Goal: Communication & Community: Share content

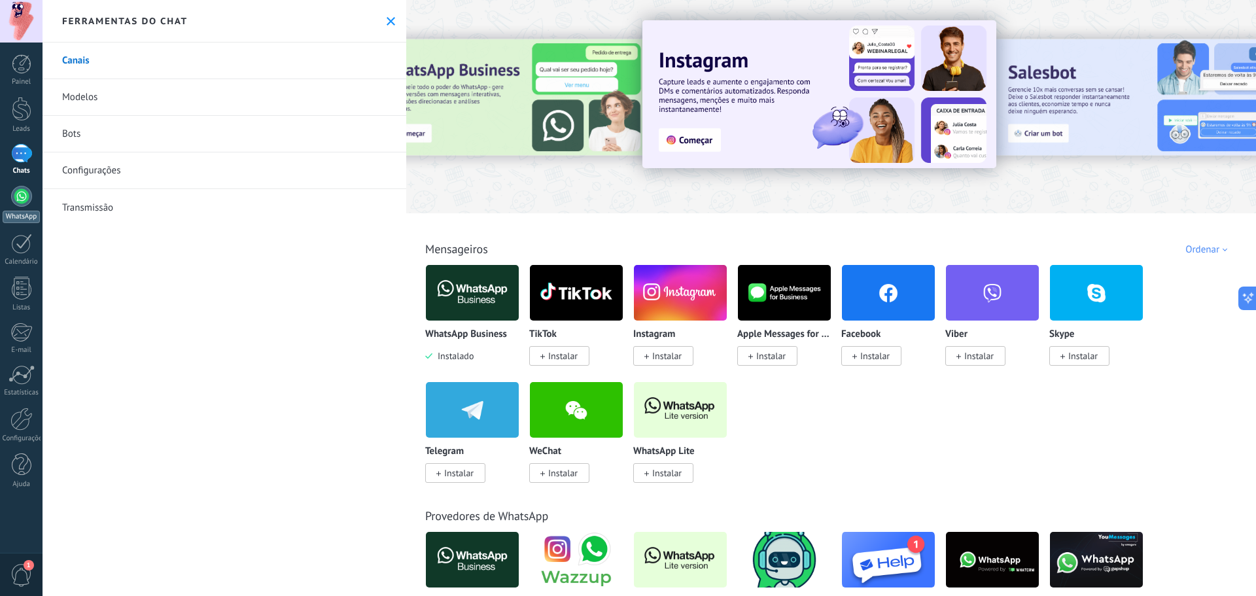
click at [36, 206] on link "WhatsApp" at bounding box center [21, 204] width 43 height 37
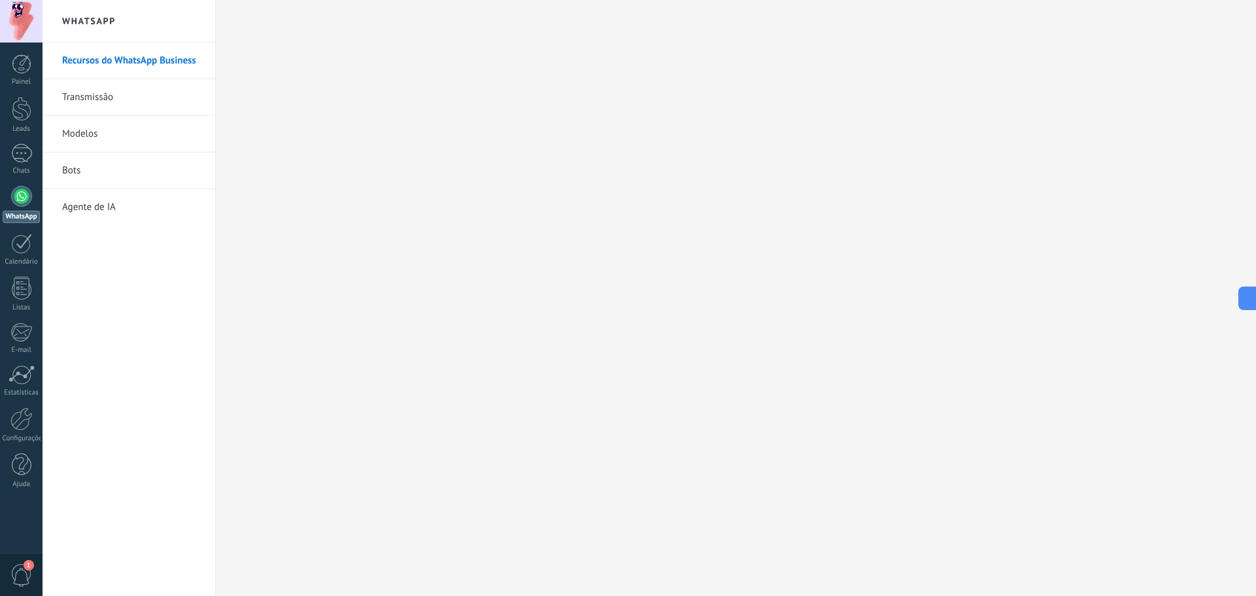
click at [119, 113] on link "Transmissão" at bounding box center [132, 97] width 140 height 37
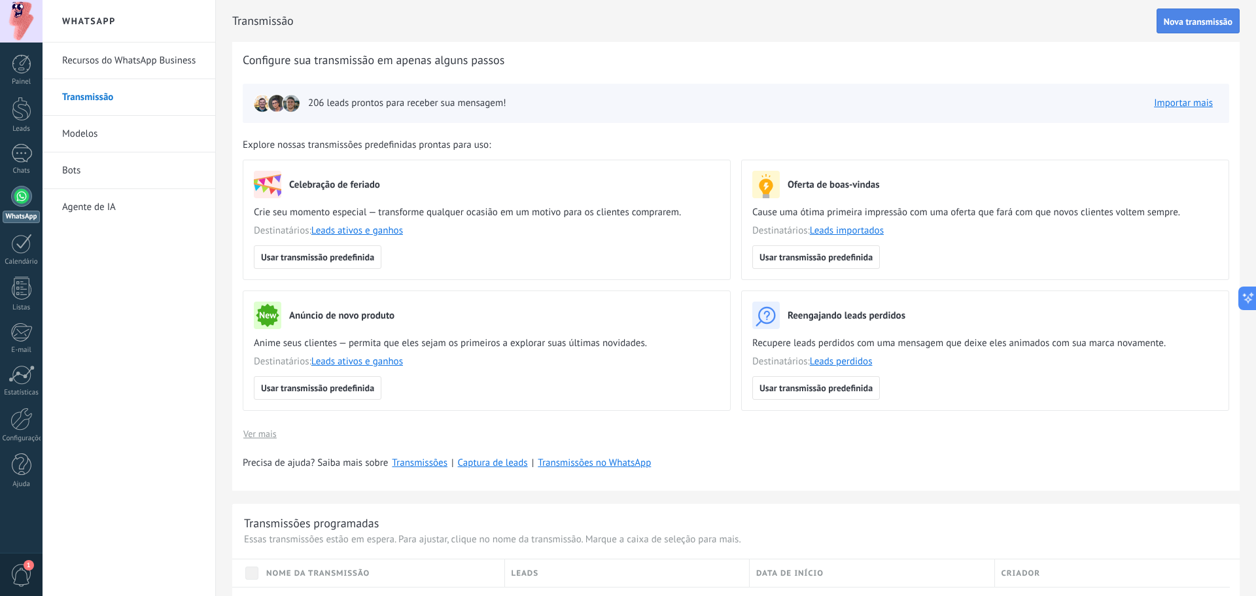
click at [1004, 32] on button "Nova transmissão" at bounding box center [1197, 21] width 83 height 25
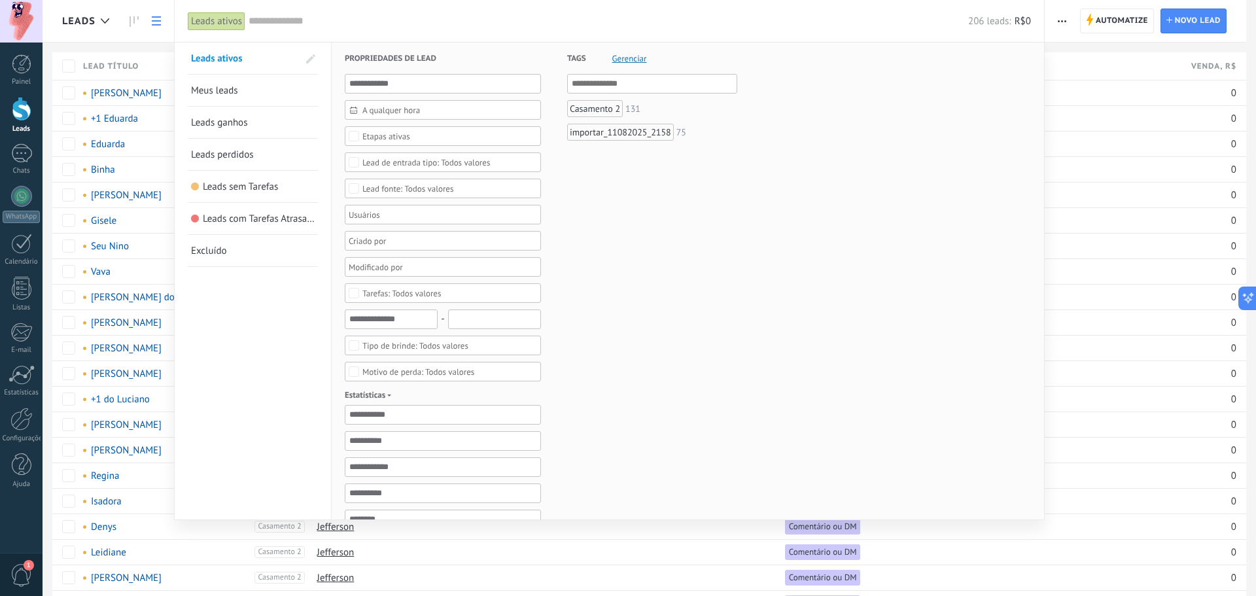
click at [245, 85] on link "Meus leads" at bounding box center [253, 90] width 124 height 31
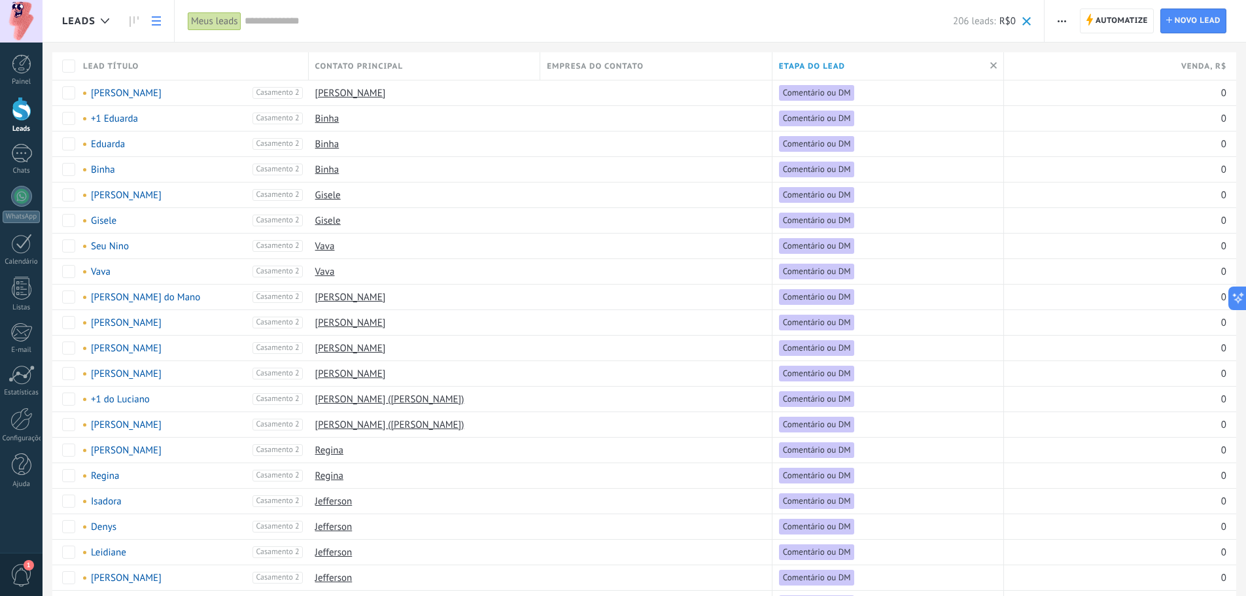
click at [1004, 17] on span at bounding box center [1026, 21] width 9 height 9
click at [9, 199] on link "WhatsApp" at bounding box center [21, 204] width 43 height 37
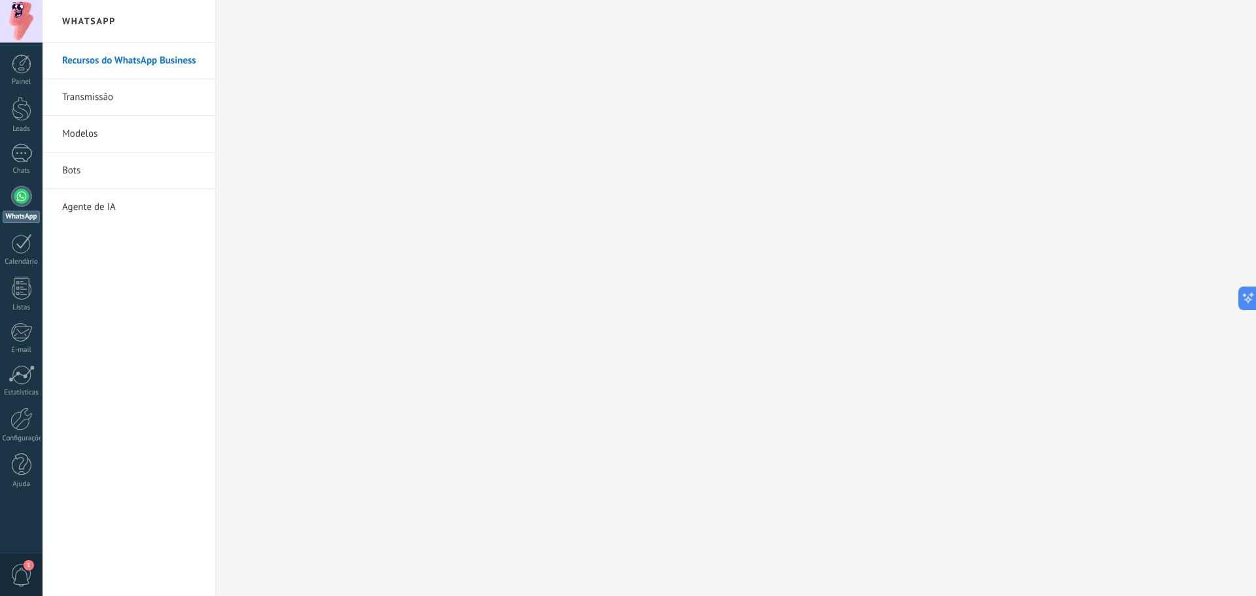
click at [160, 109] on link "Transmissão" at bounding box center [132, 97] width 140 height 37
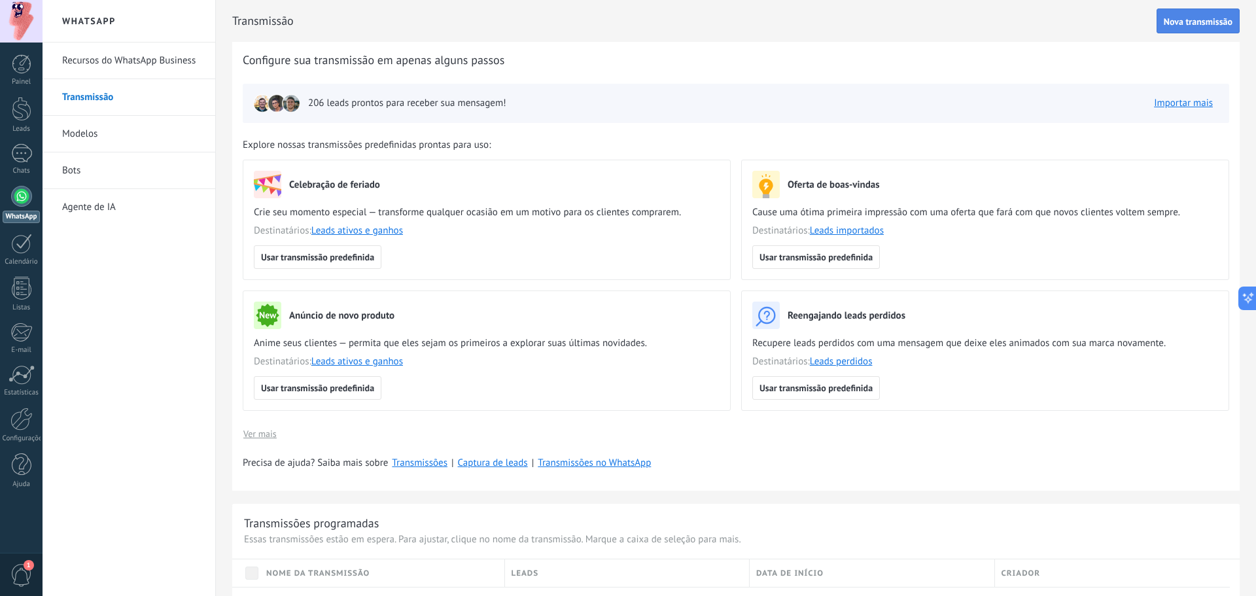
click at [1004, 20] on span "Nova transmissão" at bounding box center [1197, 21] width 69 height 9
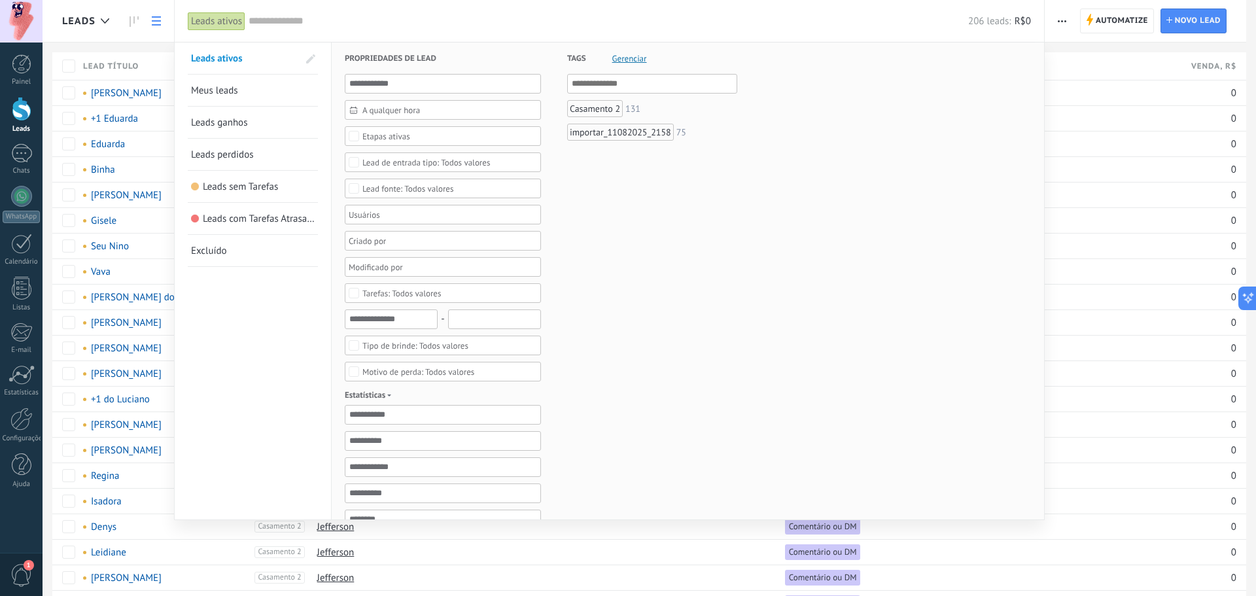
click at [228, 92] on span "Meus leads" at bounding box center [214, 90] width 47 height 12
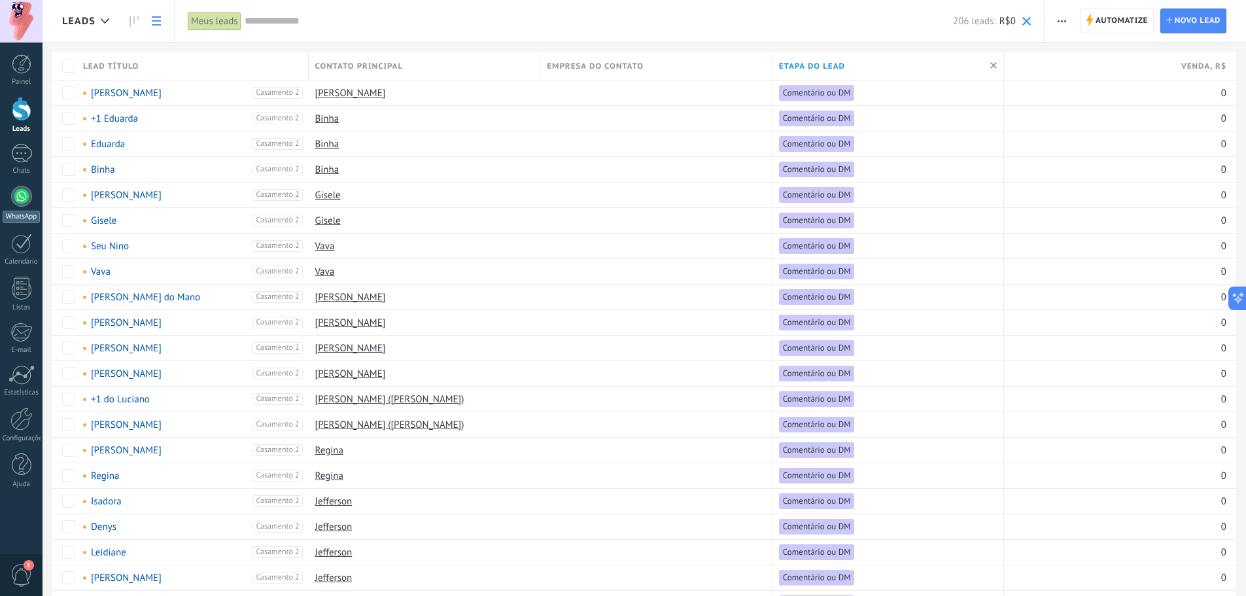
click at [33, 201] on link "WhatsApp" at bounding box center [21, 204] width 43 height 37
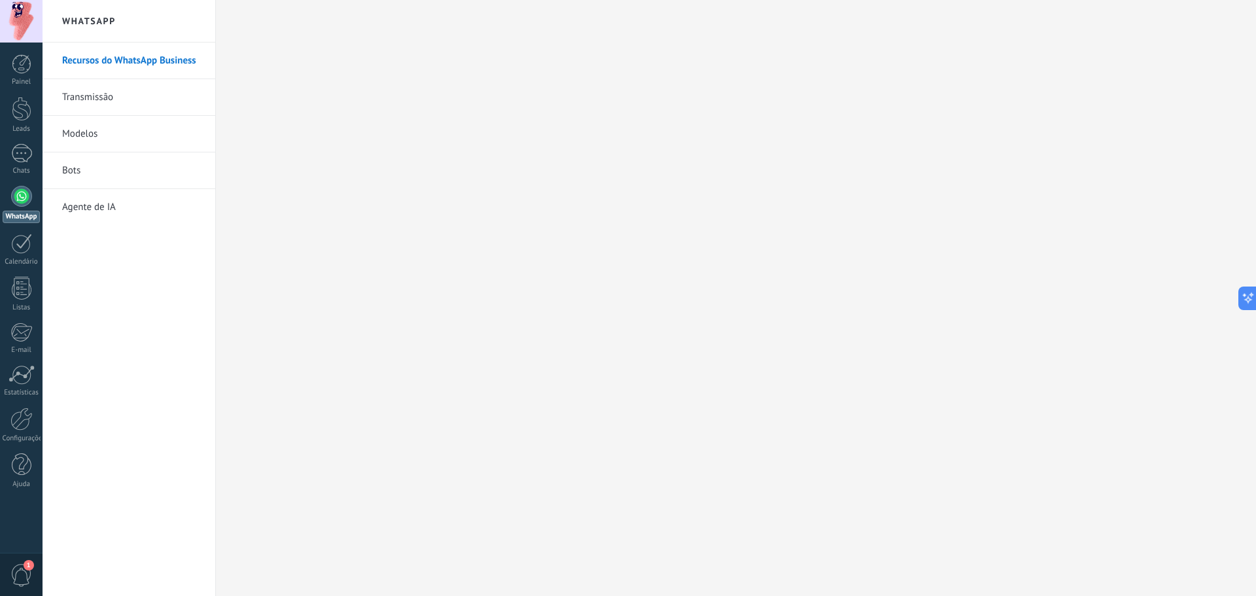
click at [135, 88] on link "Transmissão" at bounding box center [132, 97] width 140 height 37
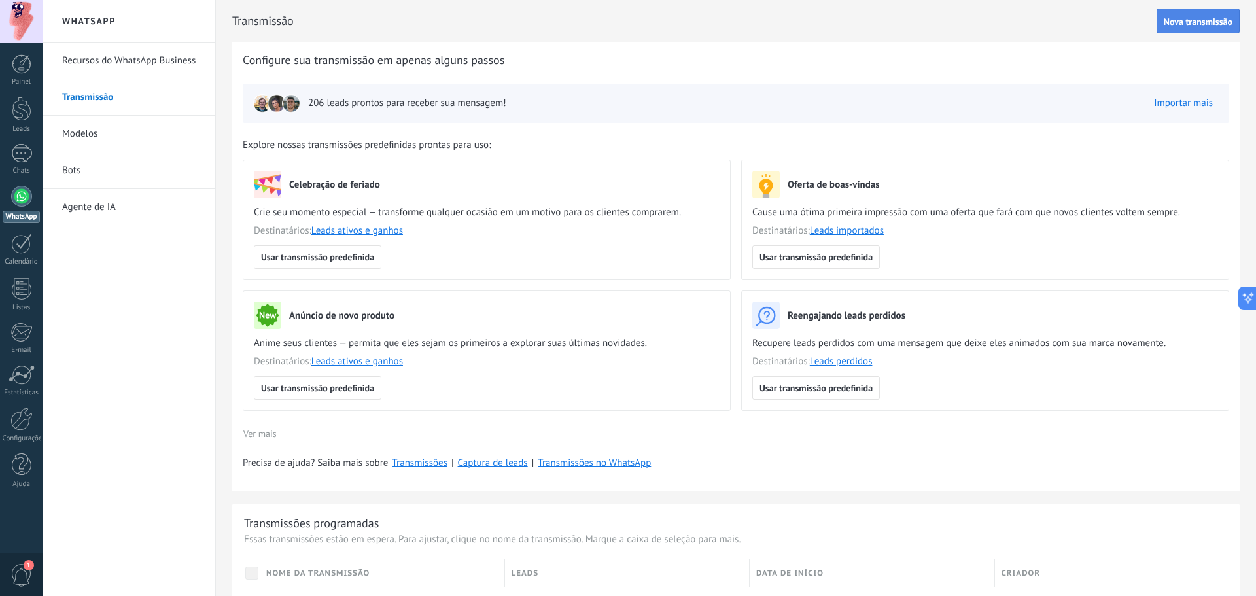
click at [1004, 15] on button "Nova transmissão" at bounding box center [1197, 21] width 83 height 25
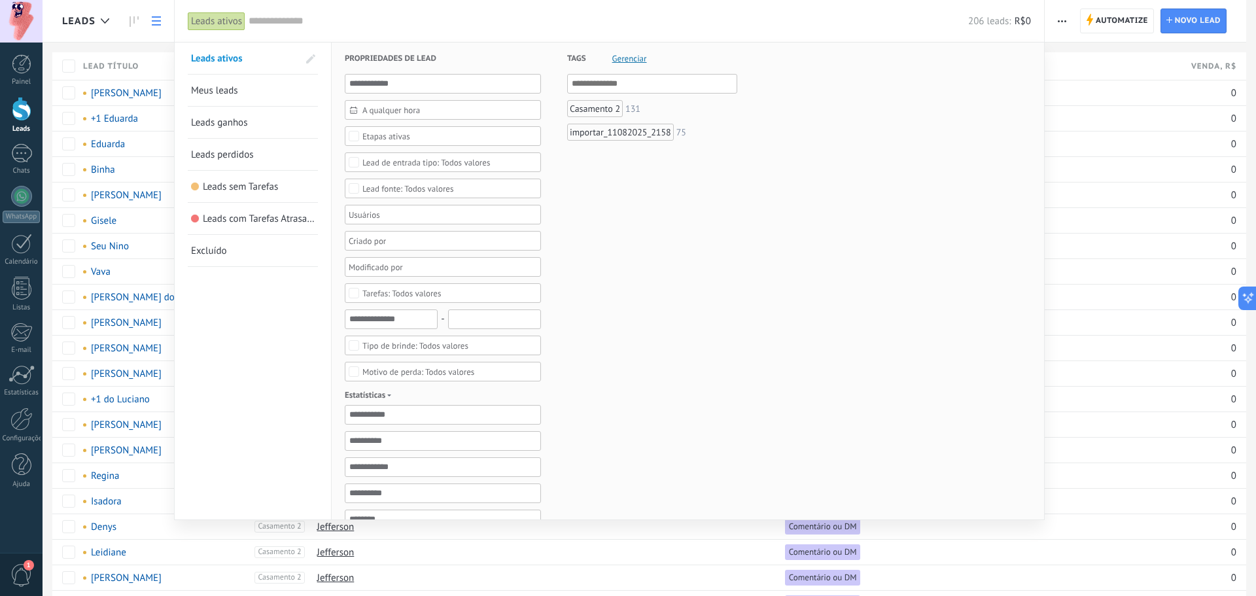
click at [280, 69] on link "Leads ativos" at bounding box center [244, 58] width 107 height 31
click at [265, 131] on link "Leads ganhos" at bounding box center [253, 122] width 124 height 31
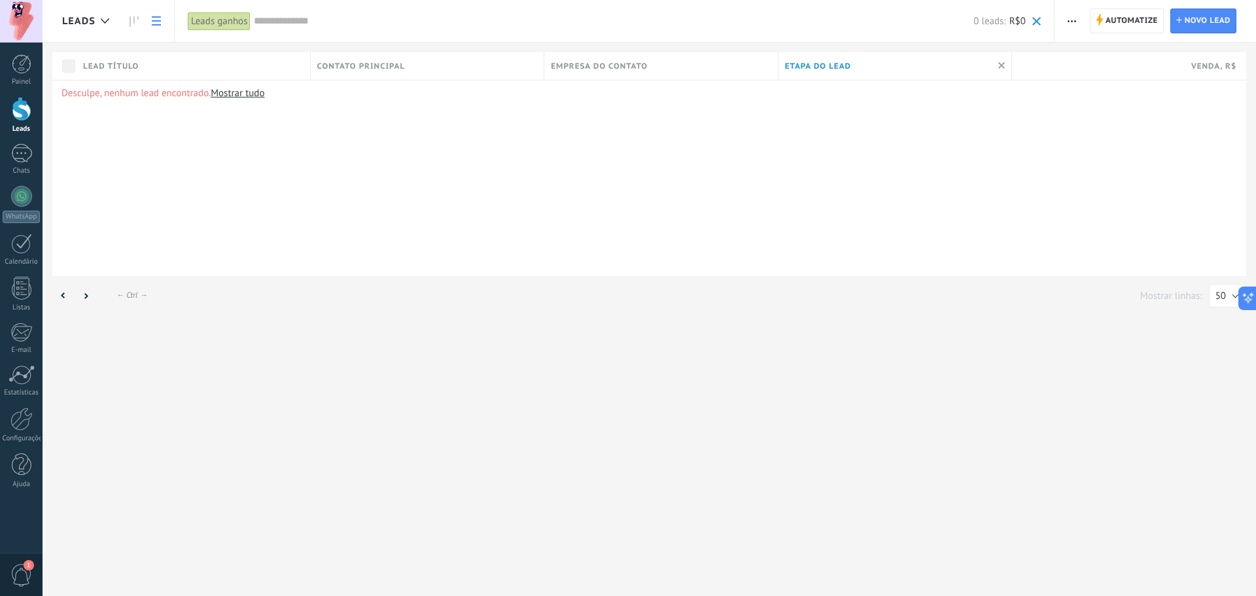
click at [1004, 26] on div "Leads ganhos Aplicar 0 leads: R$0 Leads ativos Meus leads Leads ganhos Leads pe…" at bounding box center [614, 21] width 880 height 42
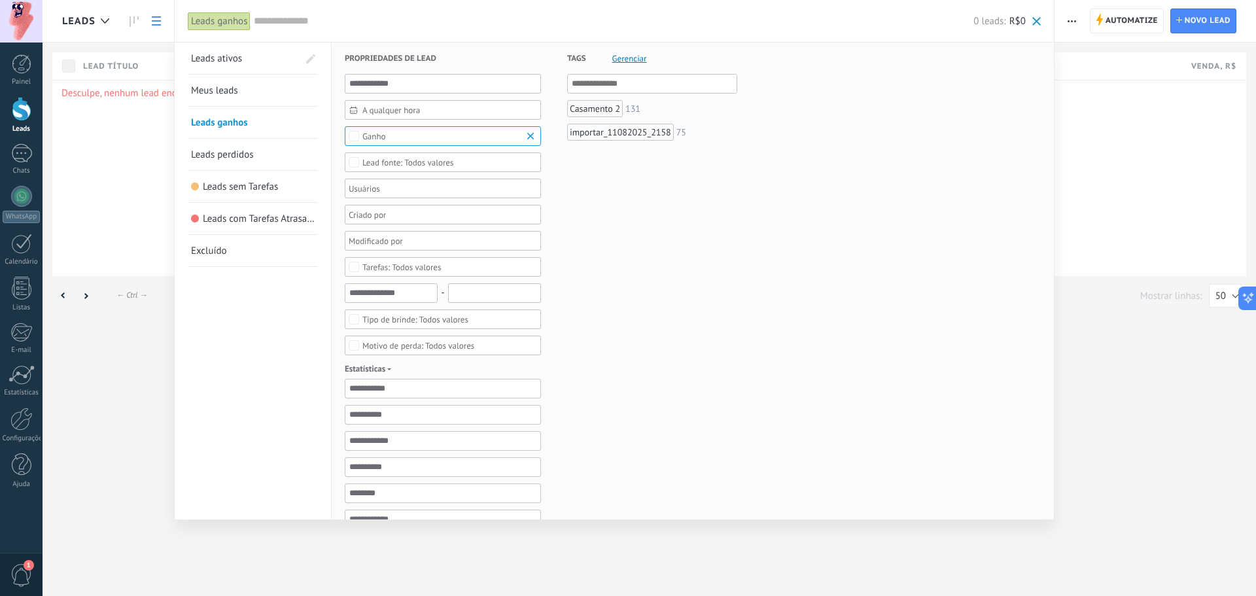
click at [1004, 17] on span at bounding box center [1036, 21] width 9 height 9
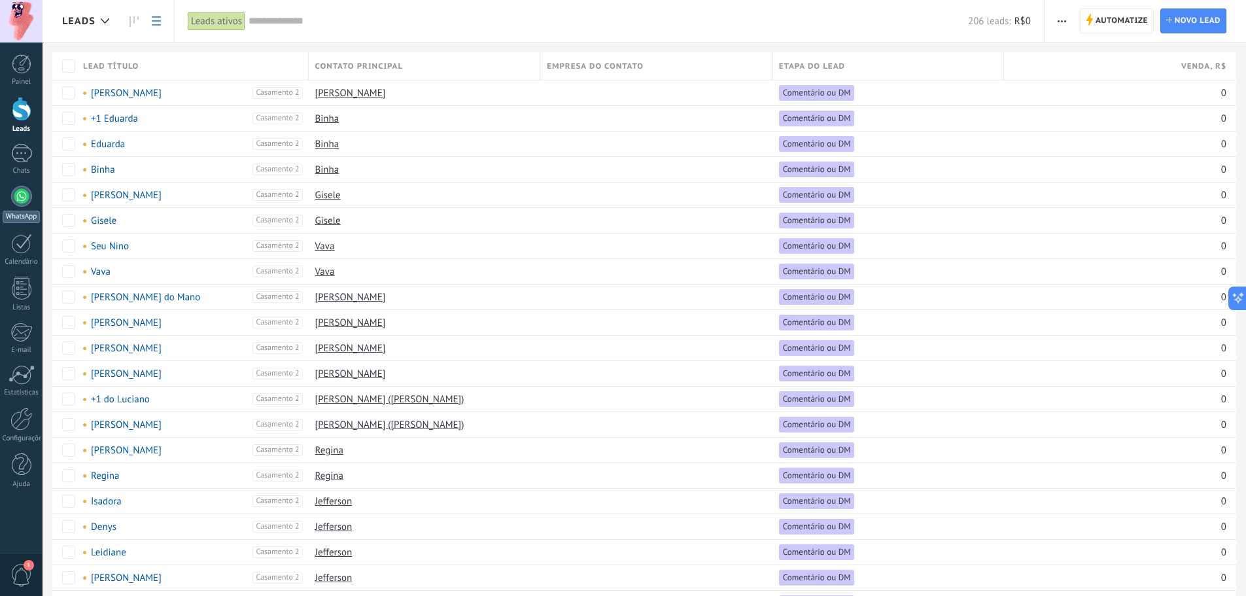
click at [14, 207] on link "WhatsApp" at bounding box center [21, 204] width 43 height 37
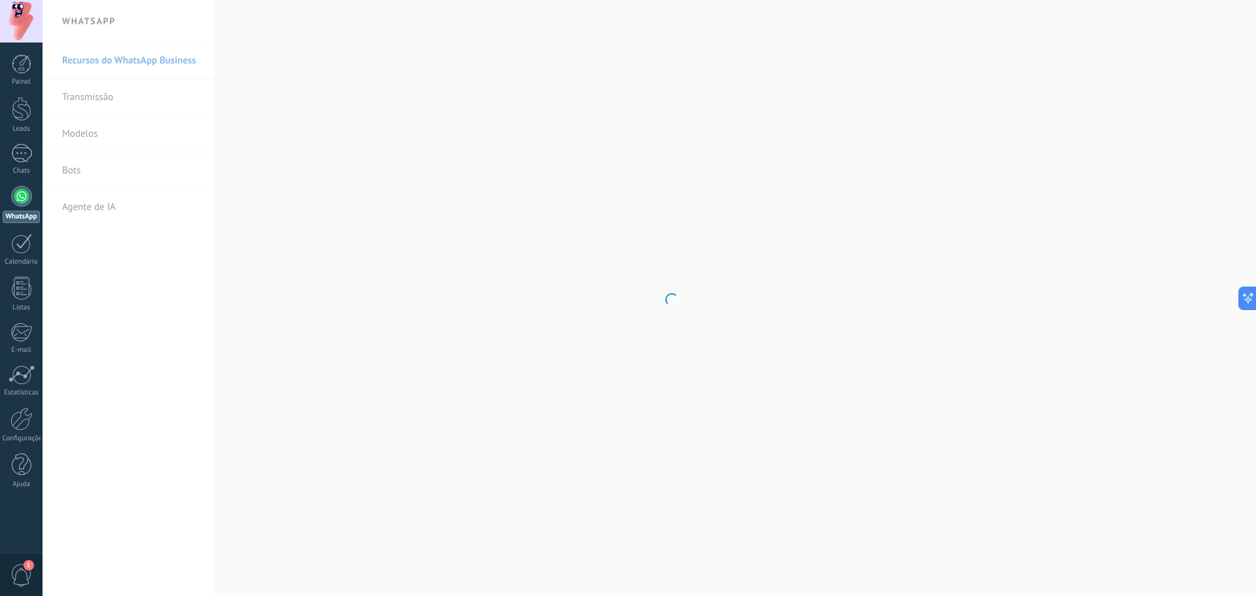
click at [139, 92] on body ".abccls-1,.abccls-2{fill-rule:evenodd}.abccls-2{fill:#fff} .abfcls-1{fill:none}…" at bounding box center [628, 298] width 1256 height 596
drag, startPoint x: 139, startPoint y: 92, endPoint x: 141, endPoint y: 83, distance: 8.6
click at [139, 91] on link "Transmissão" at bounding box center [132, 97] width 140 height 37
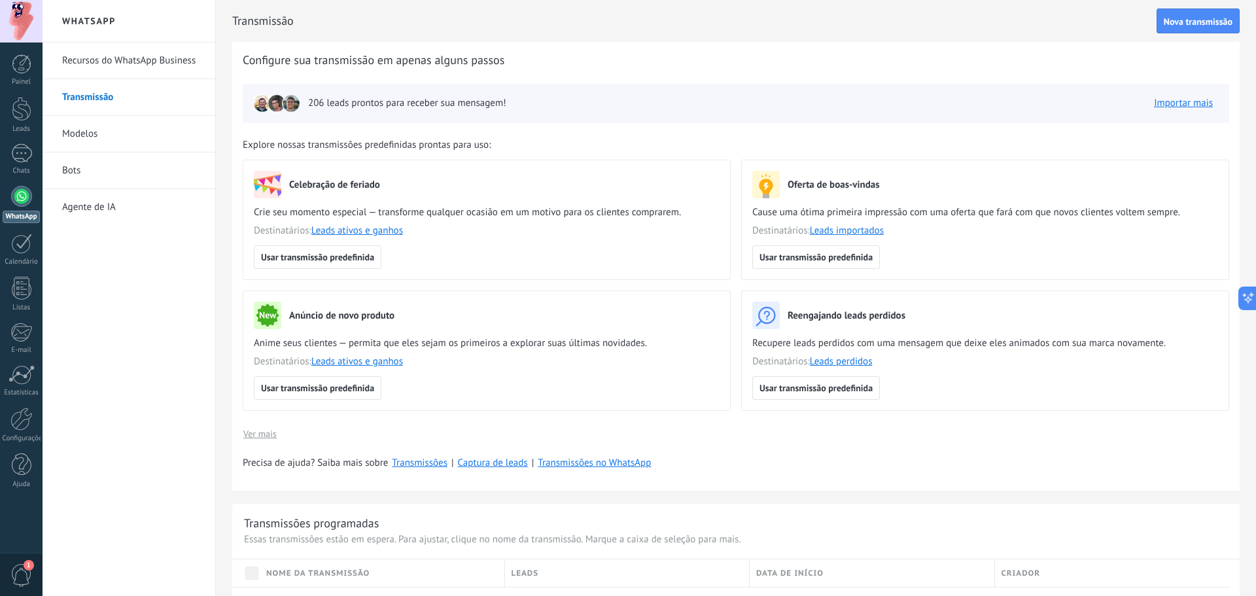
click at [1004, 26] on span "Nova transmissão" at bounding box center [1197, 21] width 69 height 9
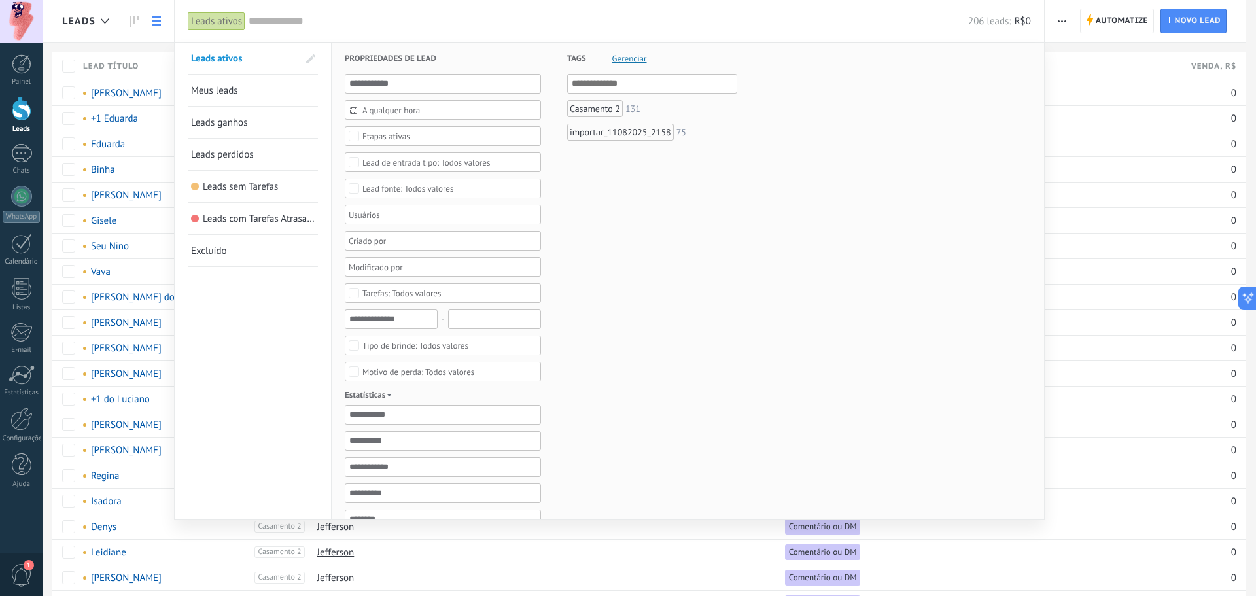
click at [305, 29] on div "206 leads: R$0" at bounding box center [640, 21] width 782 height 42
click at [596, 108] on div "Casamento 2" at bounding box center [595, 108] width 56 height 17
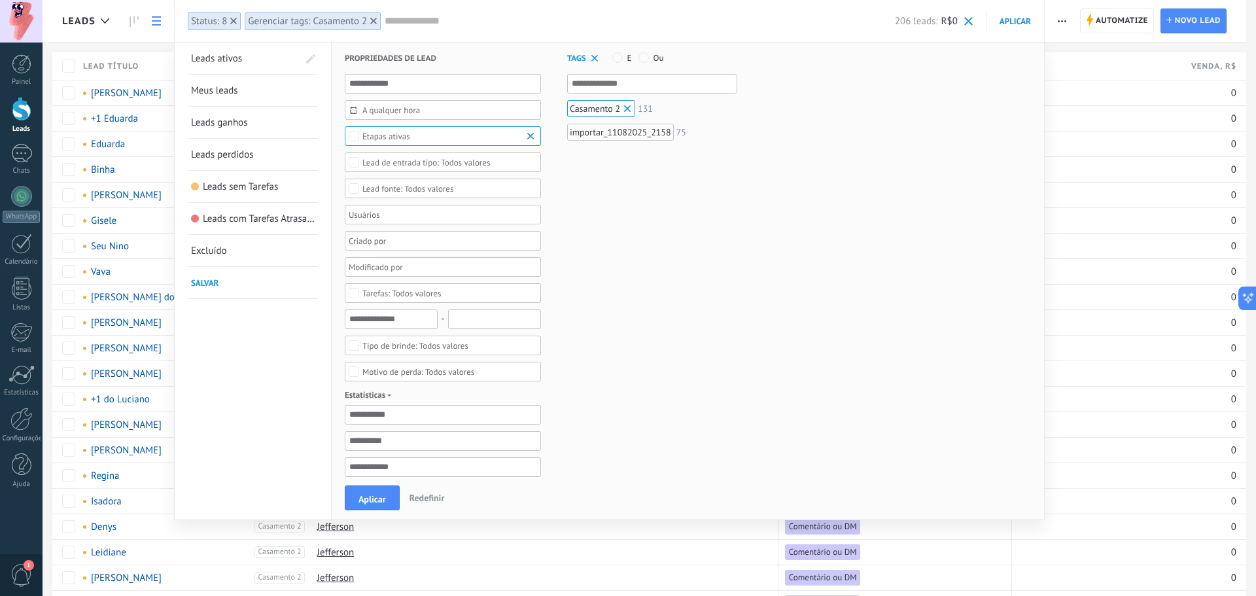
click at [235, 23] on icon at bounding box center [233, 21] width 7 height 7
click at [658, 84] on input "text" at bounding box center [653, 84] width 162 height 16
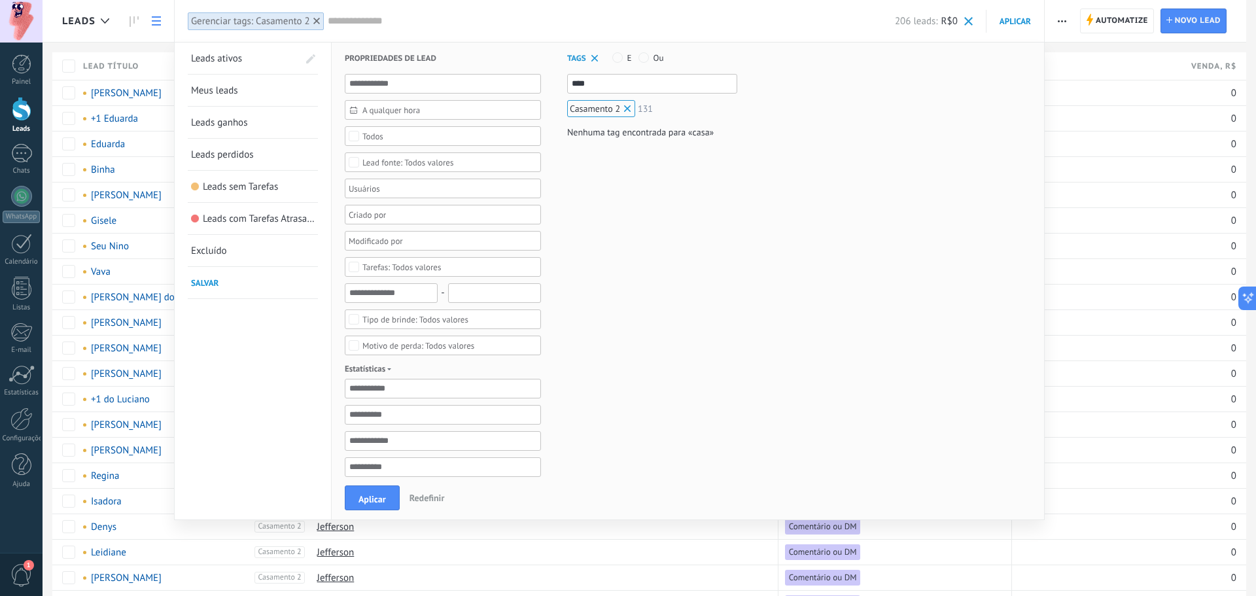
type input "****"
click at [655, 107] on li "Casamento 2 131" at bounding box center [652, 108] width 170 height 17
click at [642, 77] on input "****" at bounding box center [653, 84] width 162 height 16
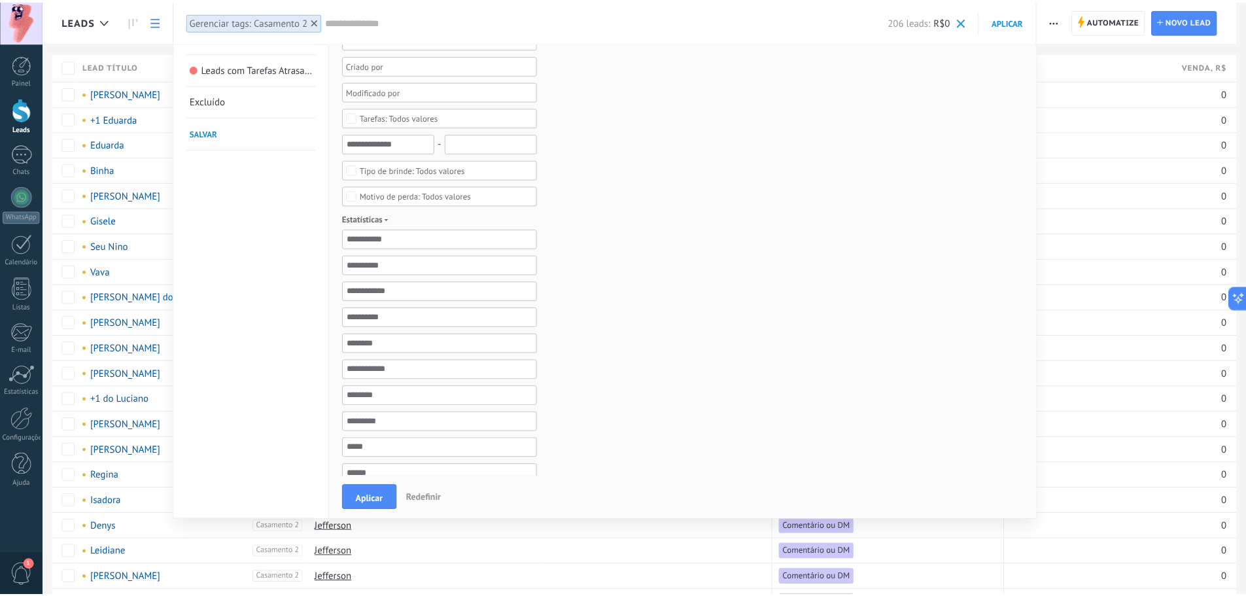
scroll to position [196, 0]
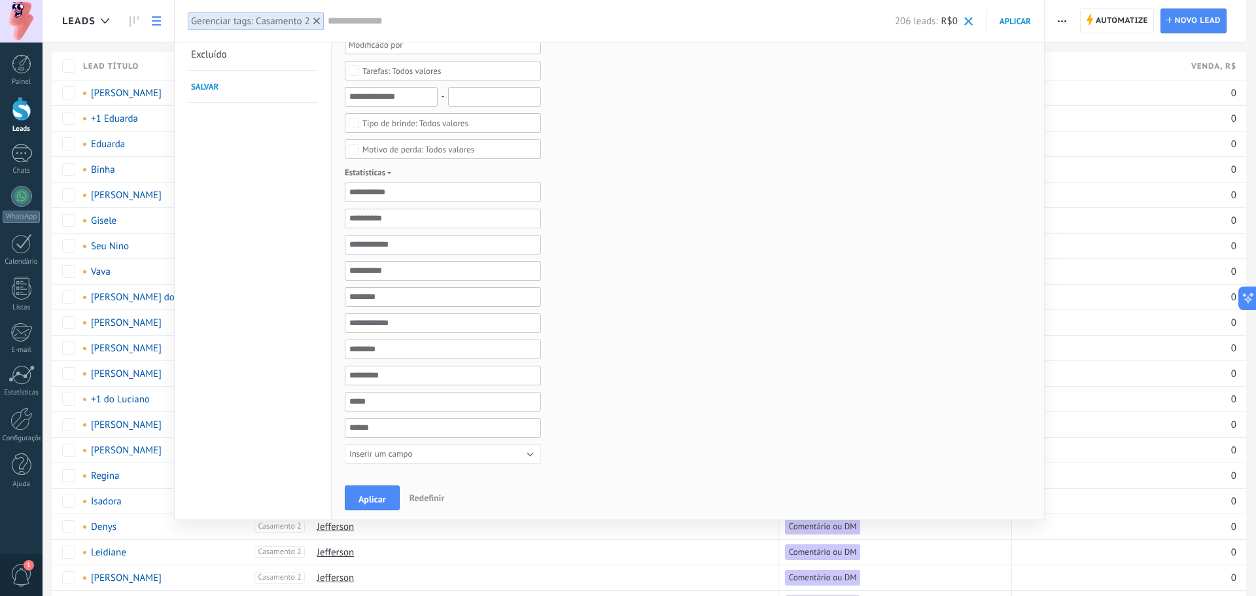
click at [377, 454] on button "Aplicar" at bounding box center [372, 497] width 55 height 25
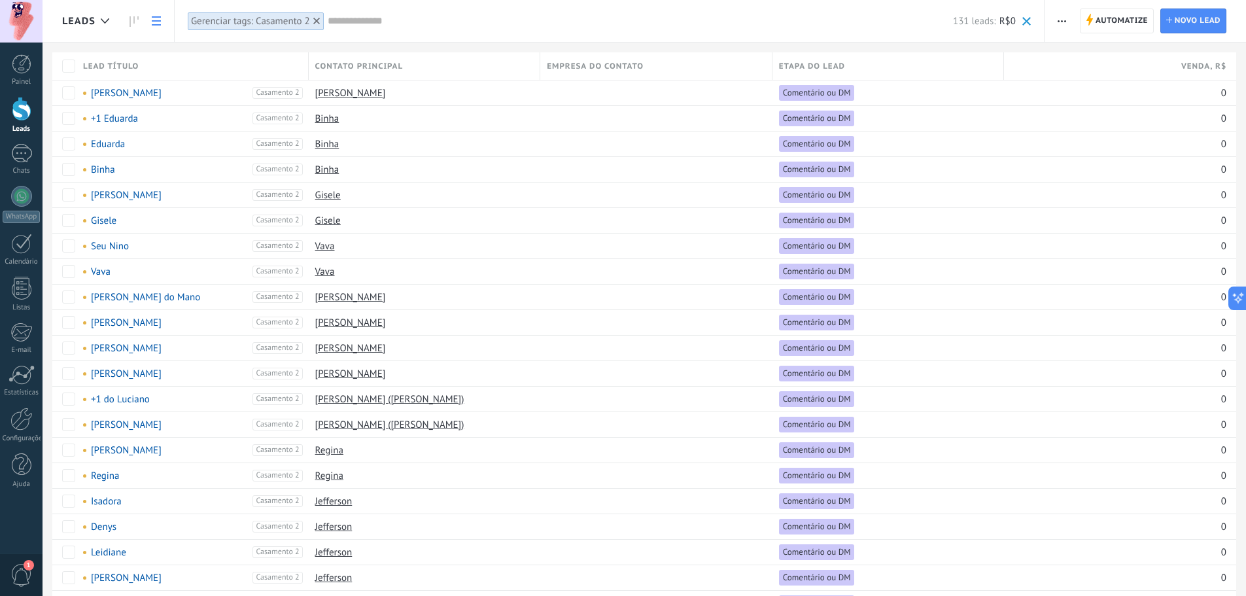
click at [1004, 18] on span "button" at bounding box center [1061, 21] width 9 height 25
click at [1004, 135] on span "Configurações da lista" at bounding box center [1115, 135] width 92 height 26
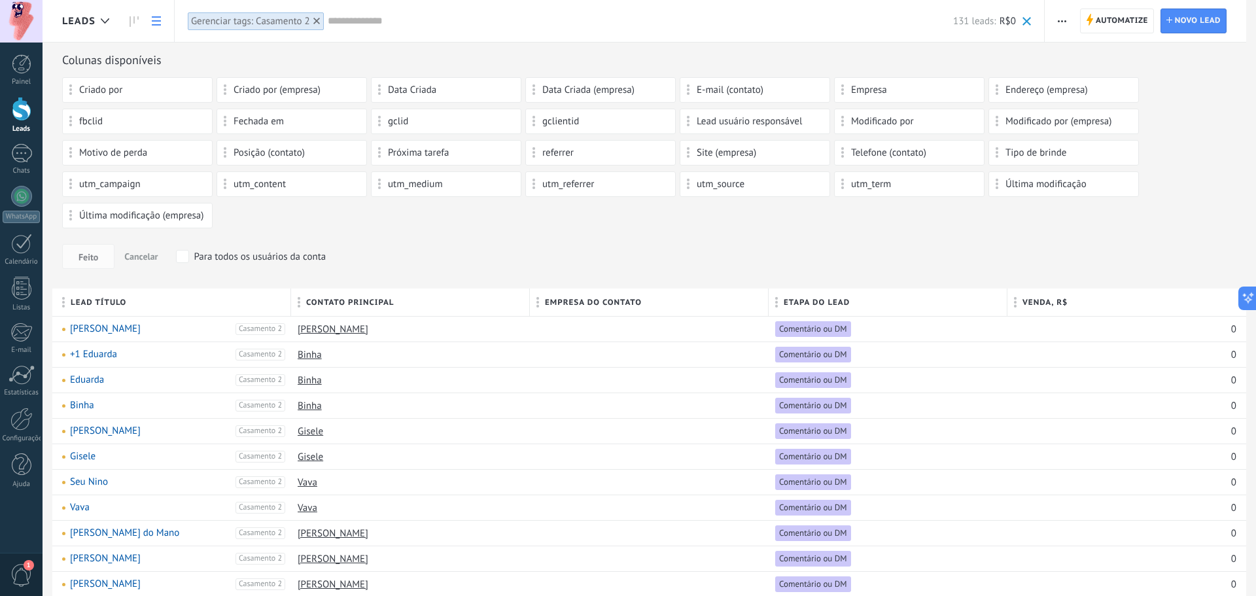
click at [876, 159] on div "Telefone (contato)" at bounding box center [909, 153] width 150 height 26
click at [876, 158] on div "Telefone (contato)" at bounding box center [909, 153] width 150 height 26
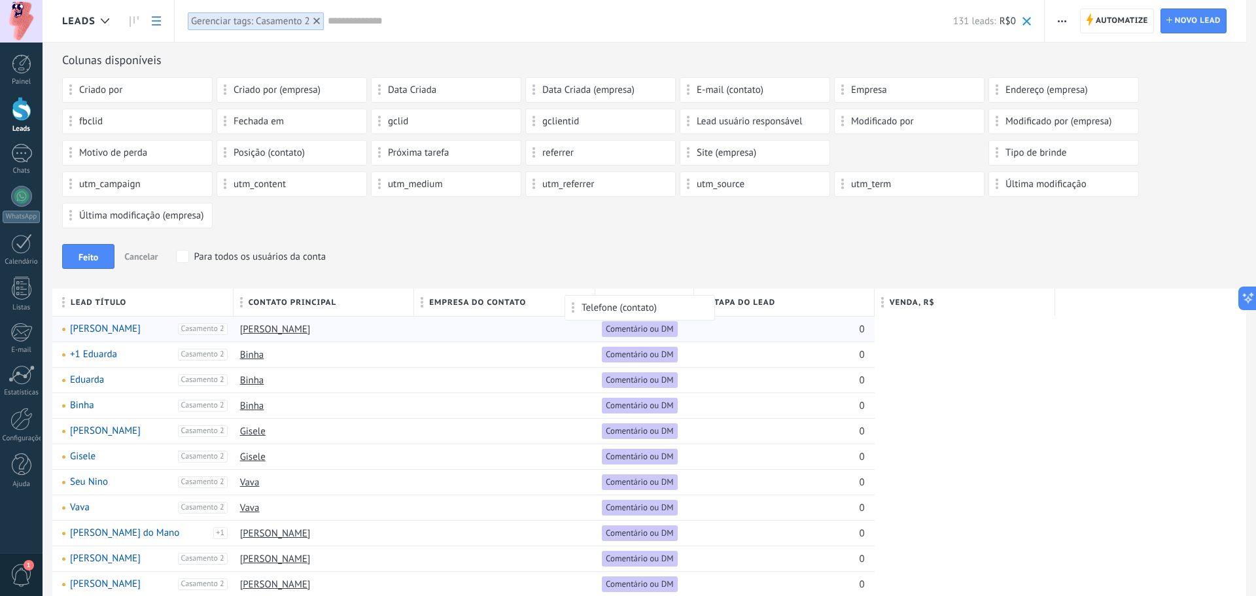
drag, startPoint x: 881, startPoint y: 154, endPoint x: 614, endPoint y: 300, distance: 304.1
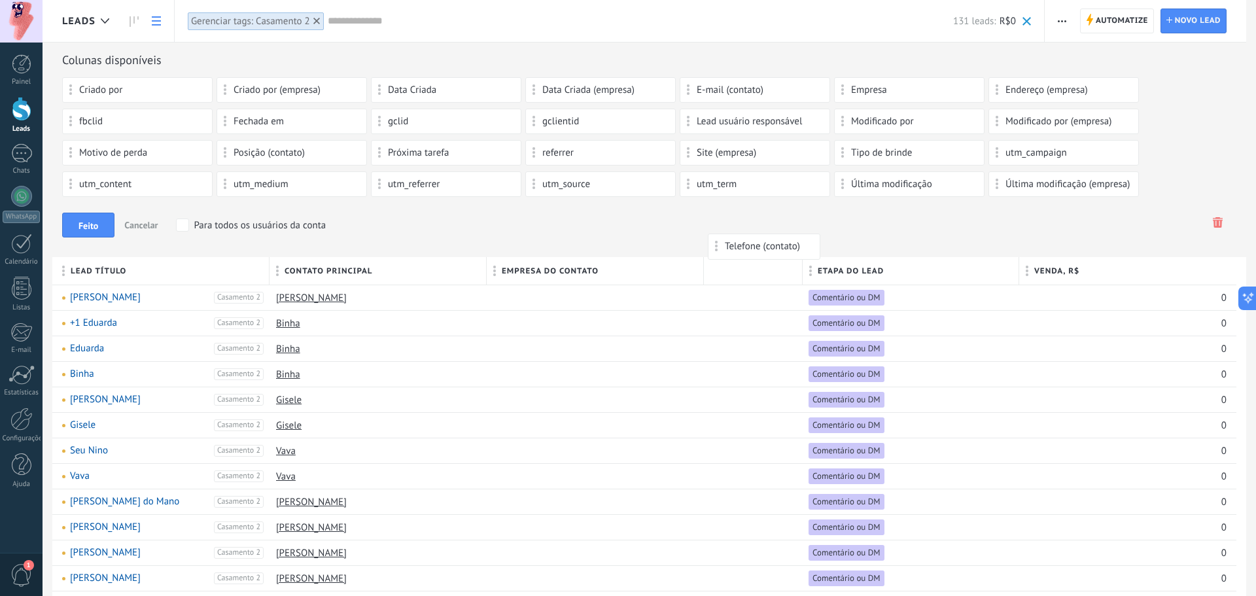
drag, startPoint x: 771, startPoint y: 274, endPoint x: 800, endPoint y: 178, distance: 100.5
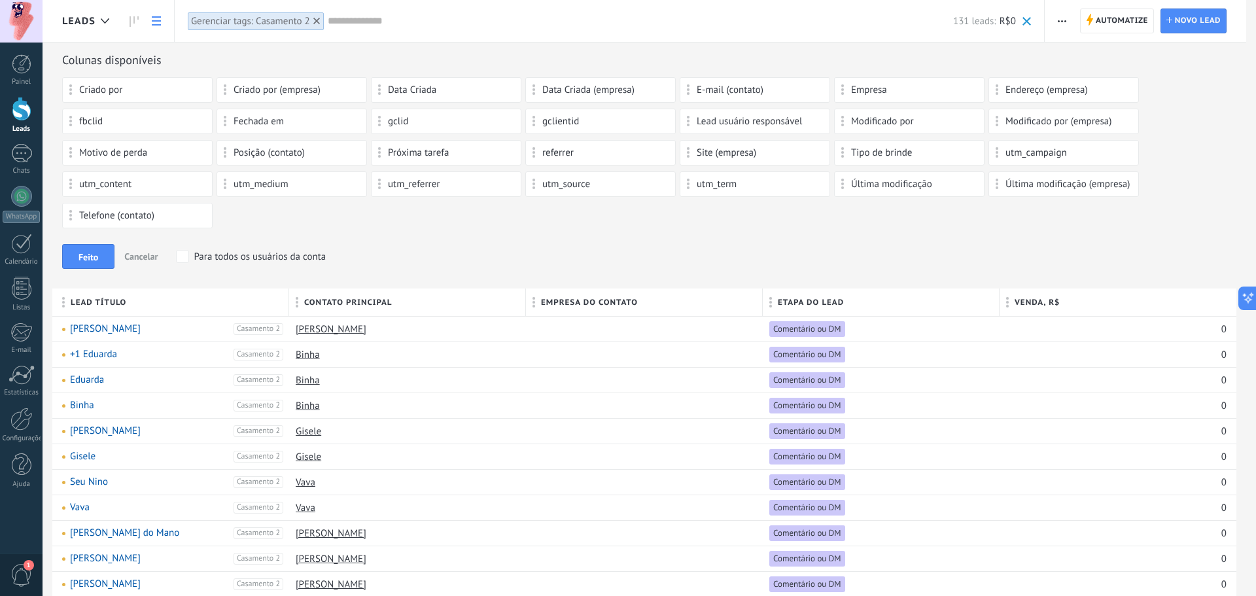
click at [1004, 222] on div "Criado por Criado por (empresa) Data Criada Data Criada (empresa) E-mail (conta…" at bounding box center [649, 155] width 1174 height 157
click at [320, 16] on div at bounding box center [317, 21] width 12 height 12
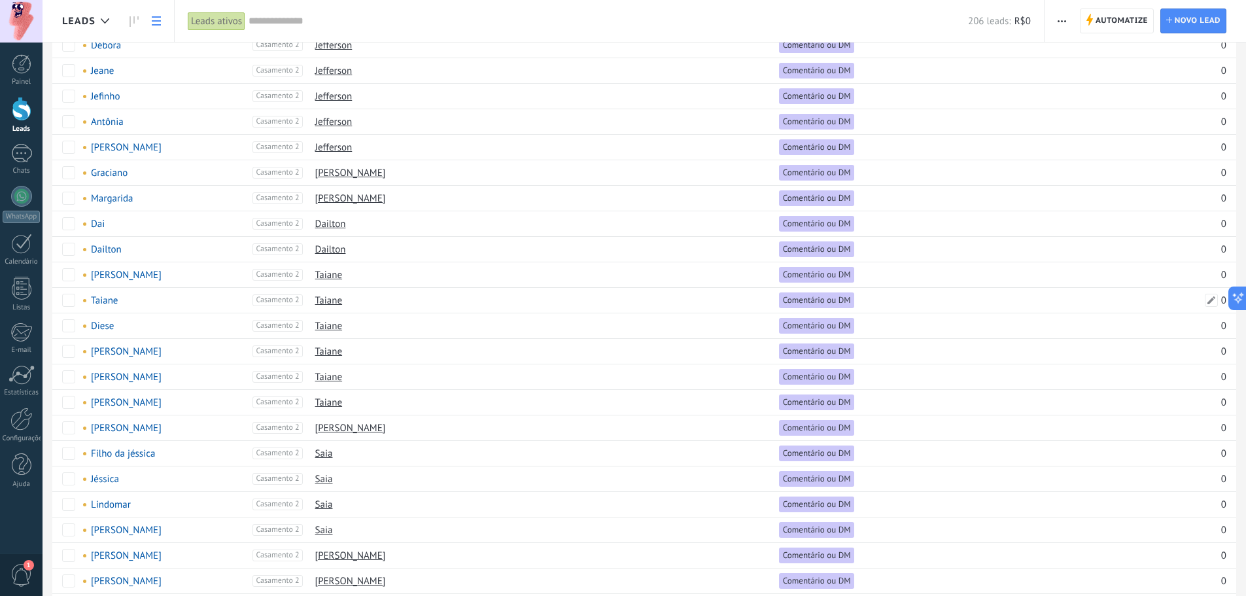
scroll to position [802, 0]
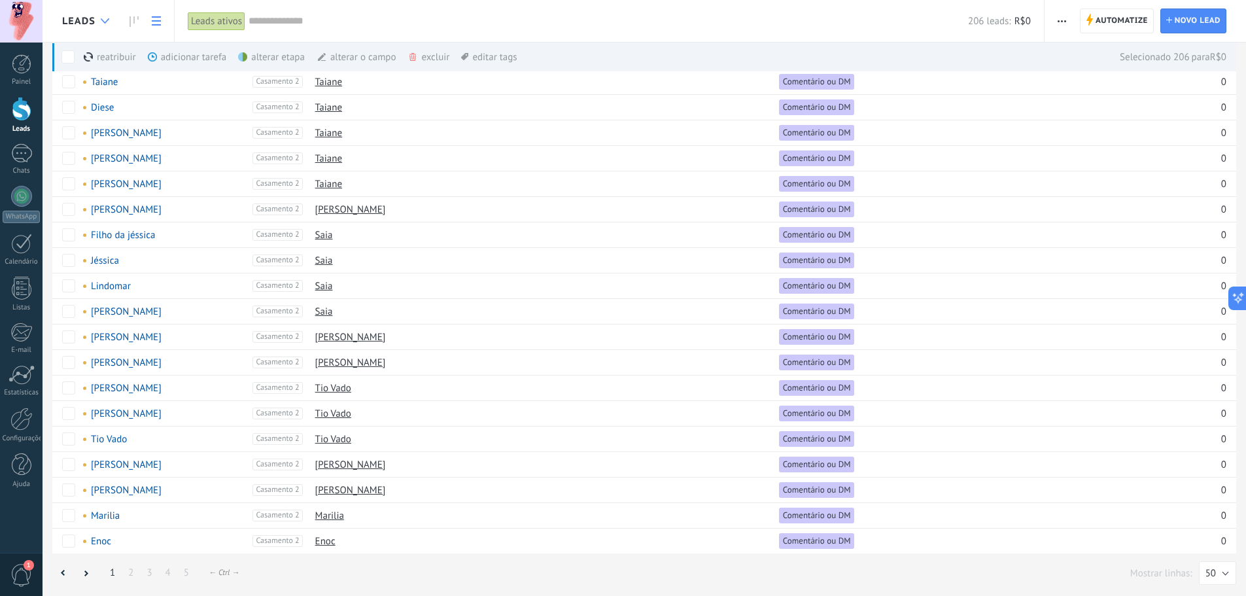
click at [109, 22] on icon at bounding box center [105, 20] width 9 height 5
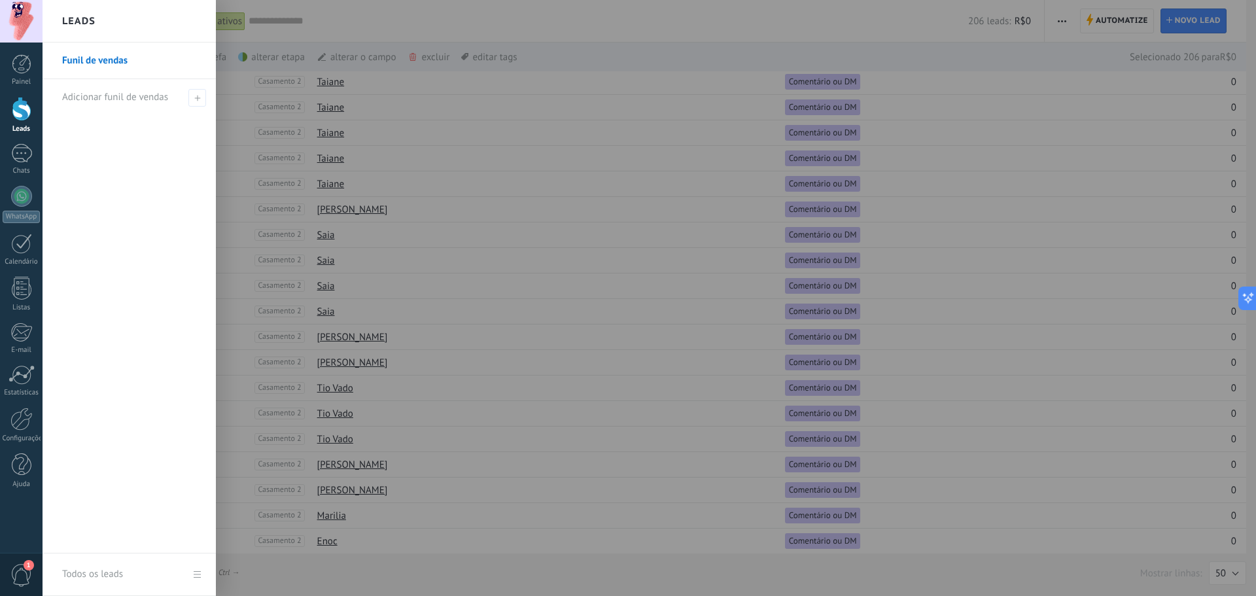
click at [418, 122] on div at bounding box center [671, 298] width 1256 height 596
click at [20, 300] on link "Listas" at bounding box center [21, 294] width 43 height 35
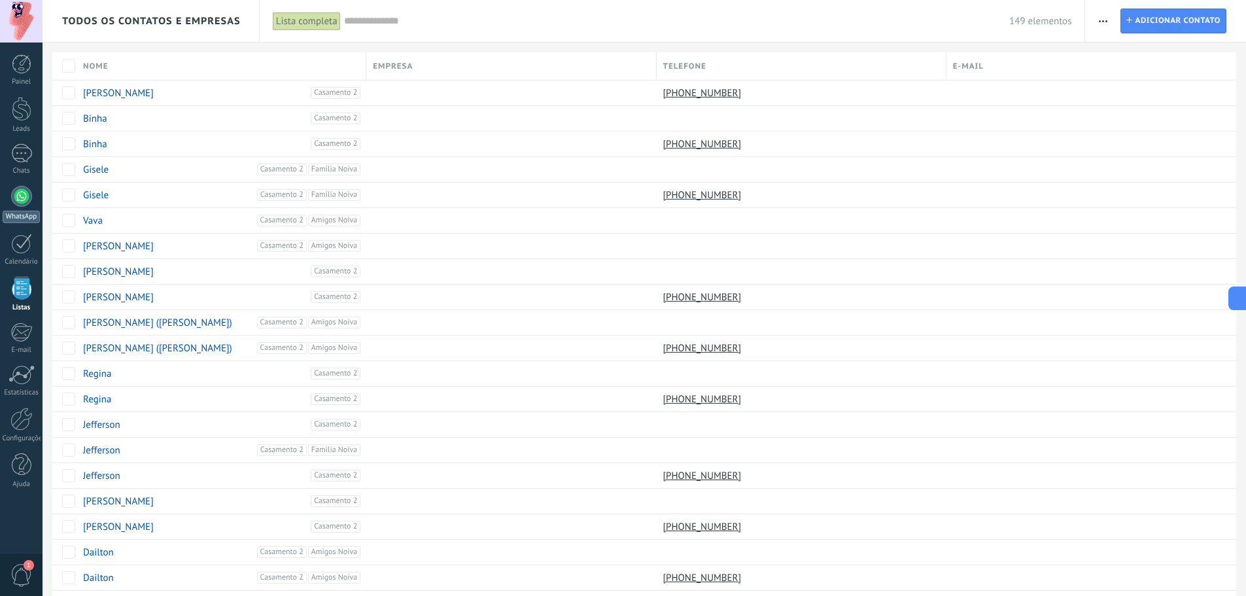
click at [19, 203] on div at bounding box center [21, 196] width 21 height 21
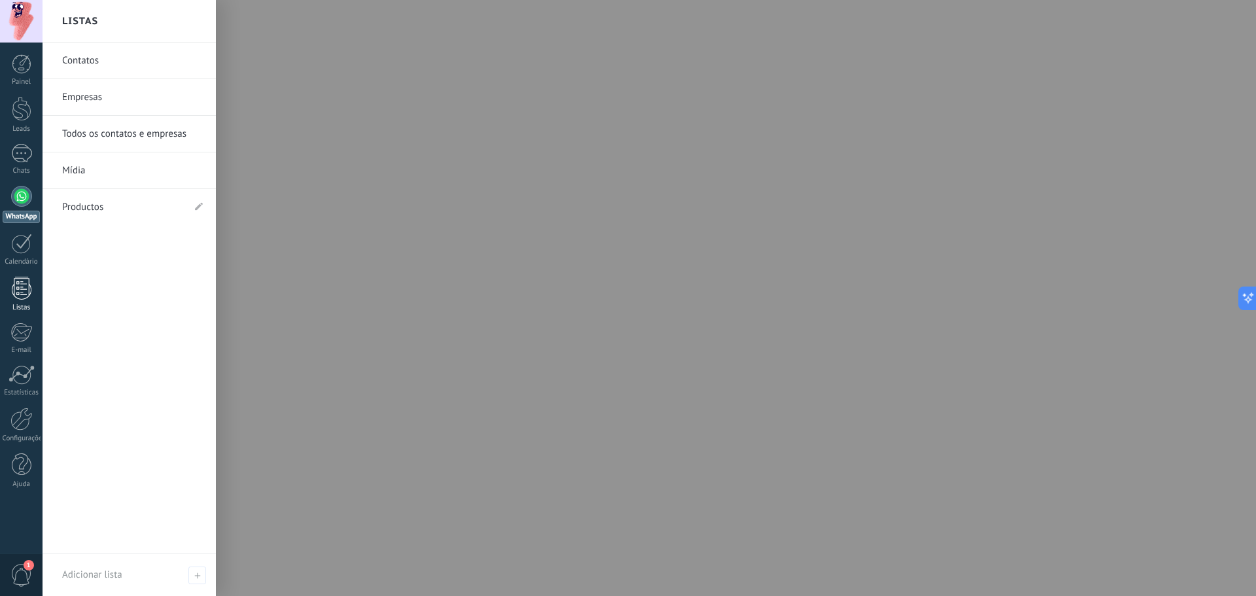
click at [16, 287] on div at bounding box center [22, 288] width 20 height 23
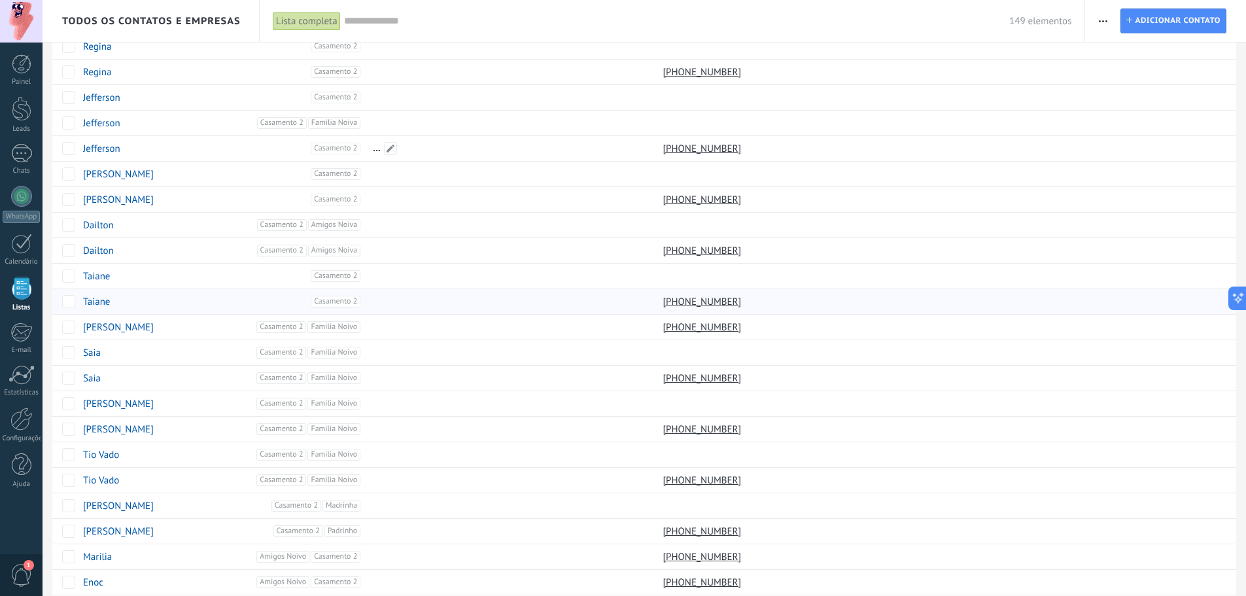
scroll to position [802, 0]
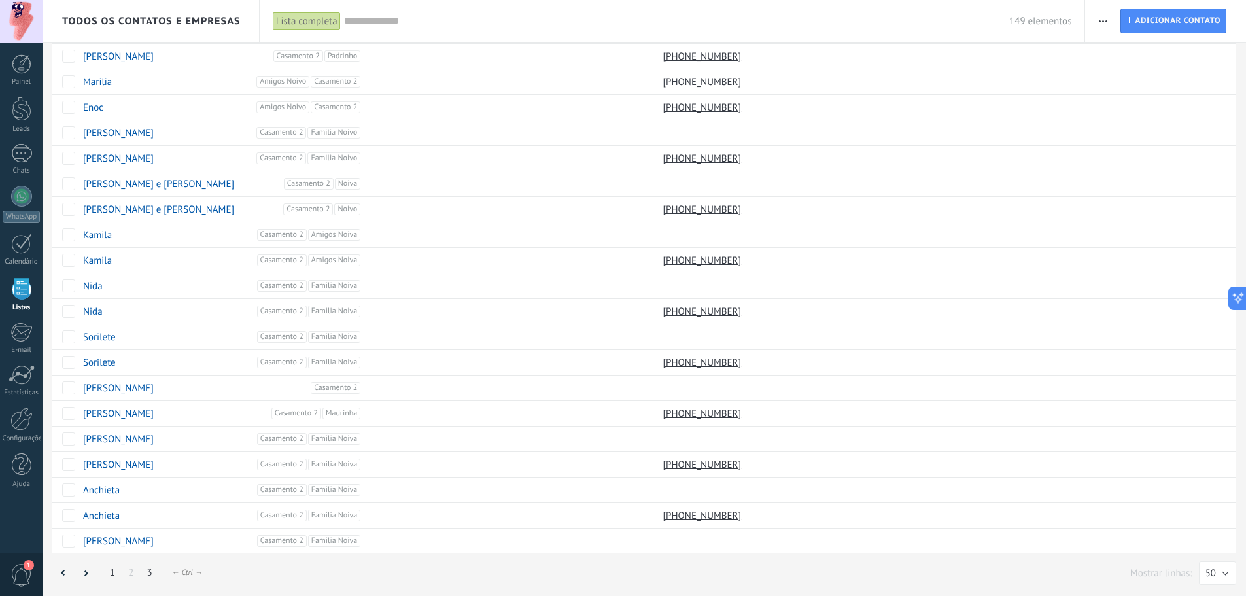
click at [147, 454] on link "3" at bounding box center [149, 573] width 18 height 26
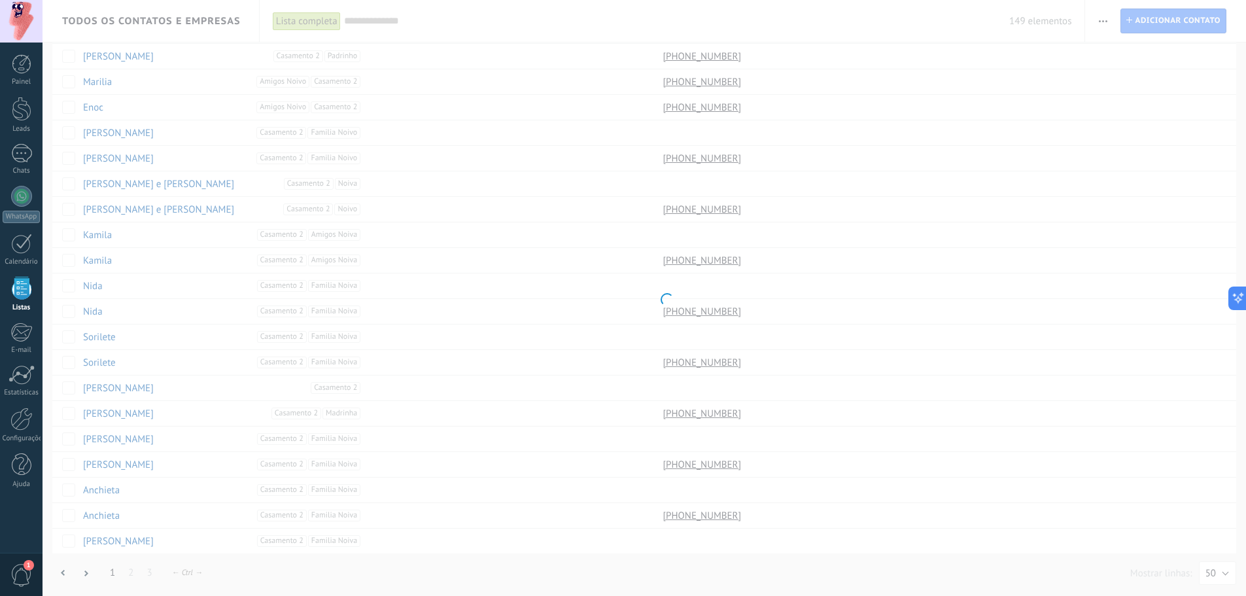
scroll to position [776, 0]
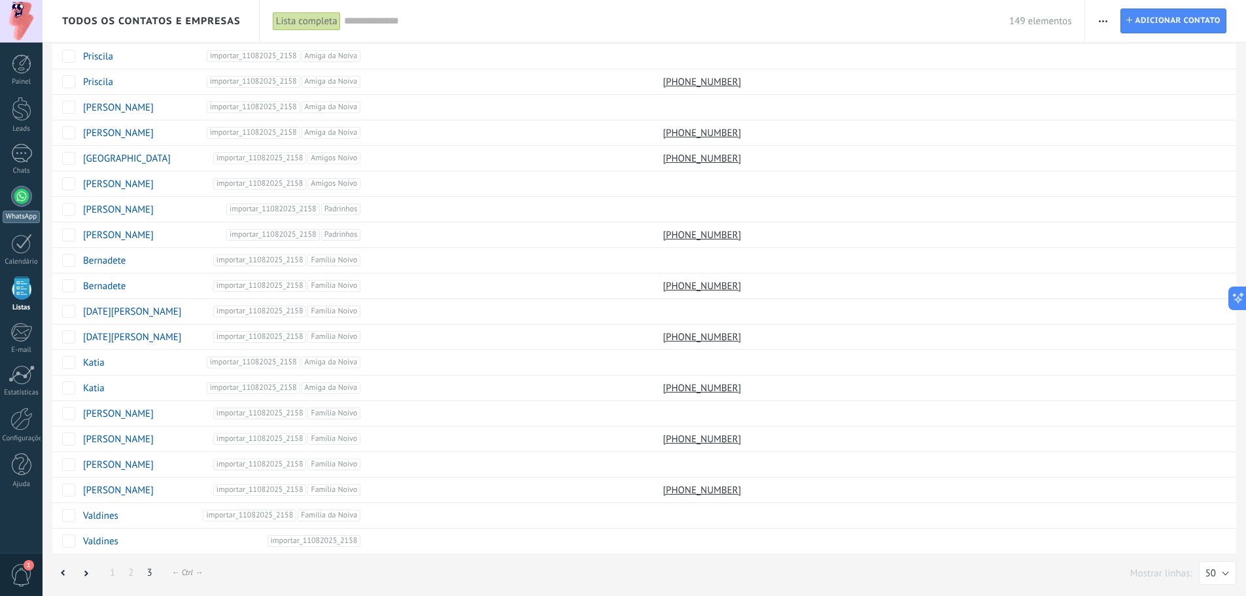
click at [14, 198] on div at bounding box center [21, 196] width 21 height 21
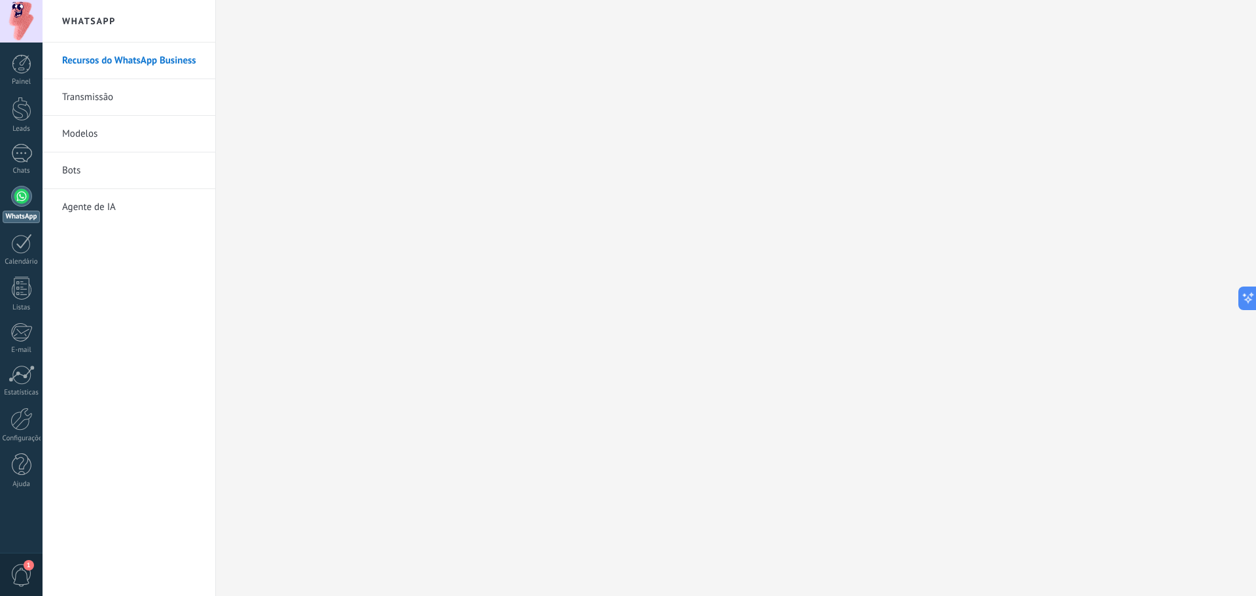
click at [96, 108] on link "Transmissão" at bounding box center [132, 97] width 140 height 37
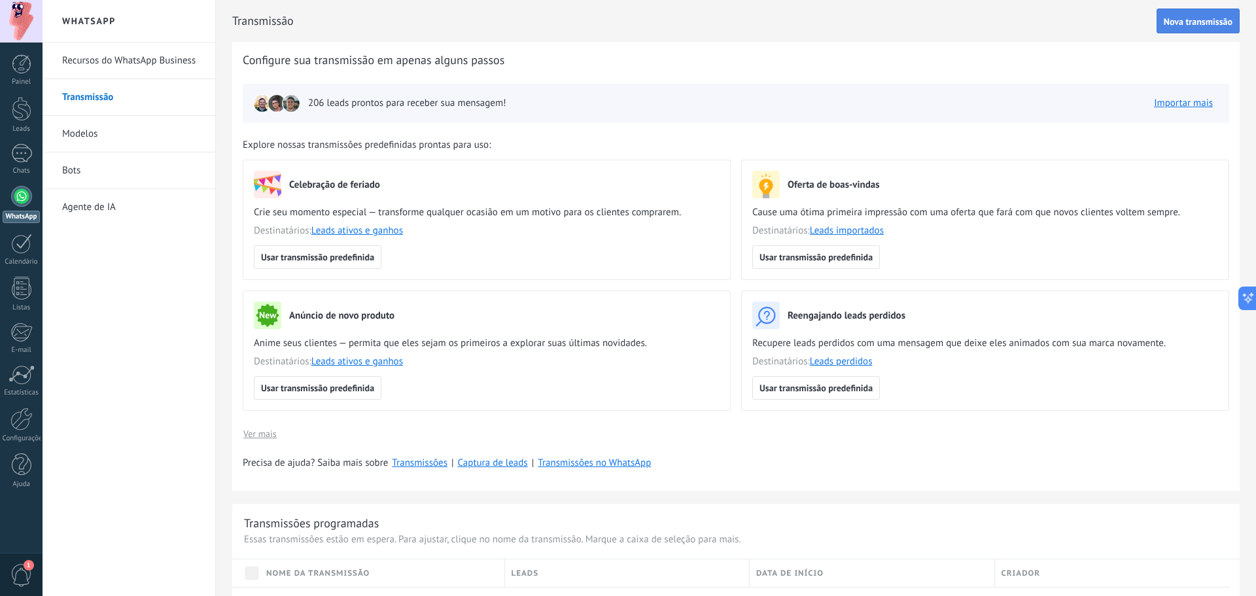
click at [1004, 27] on button "Nova transmissão" at bounding box center [1197, 21] width 83 height 25
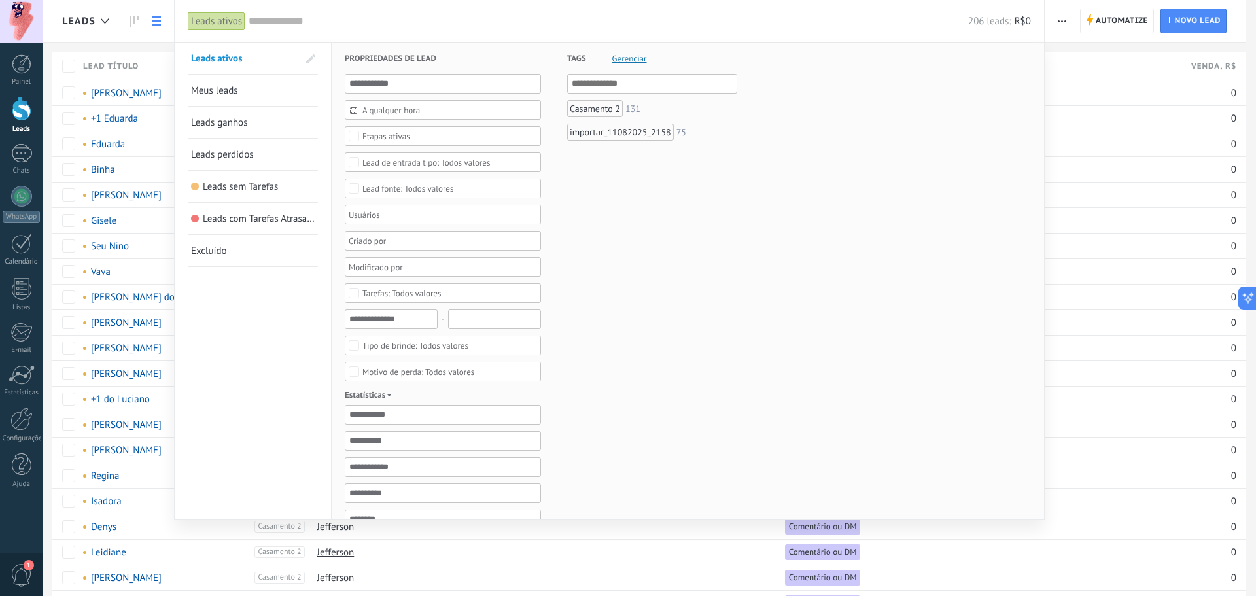
click at [608, 112] on div "Casamento 2" at bounding box center [595, 108] width 56 height 17
click at [609, 128] on div "importar_11082025_2158" at bounding box center [620, 132] width 107 height 17
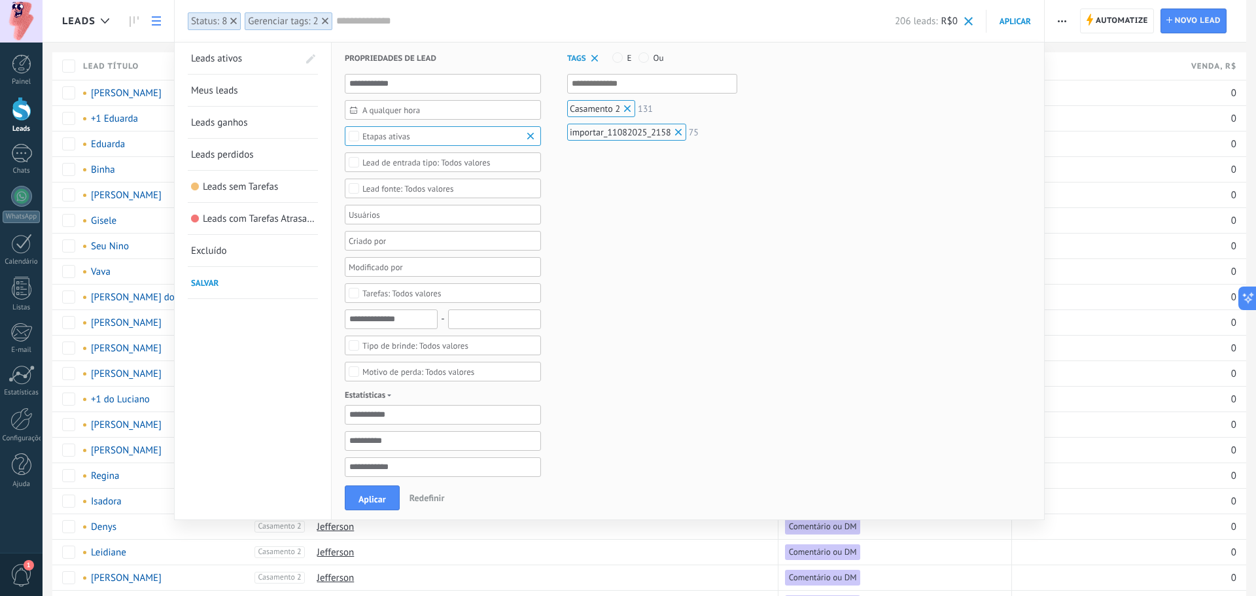
click at [215, 284] on span "Salvar" at bounding box center [205, 282] width 28 height 11
click at [209, 324] on div "Leads ativos Meus leads Leads ganhos Leads perdidos Leads sem Tarefas Leads com…" at bounding box center [253, 456] width 157 height 827
click at [364, 454] on span "Aplicar" at bounding box center [371, 498] width 27 height 9
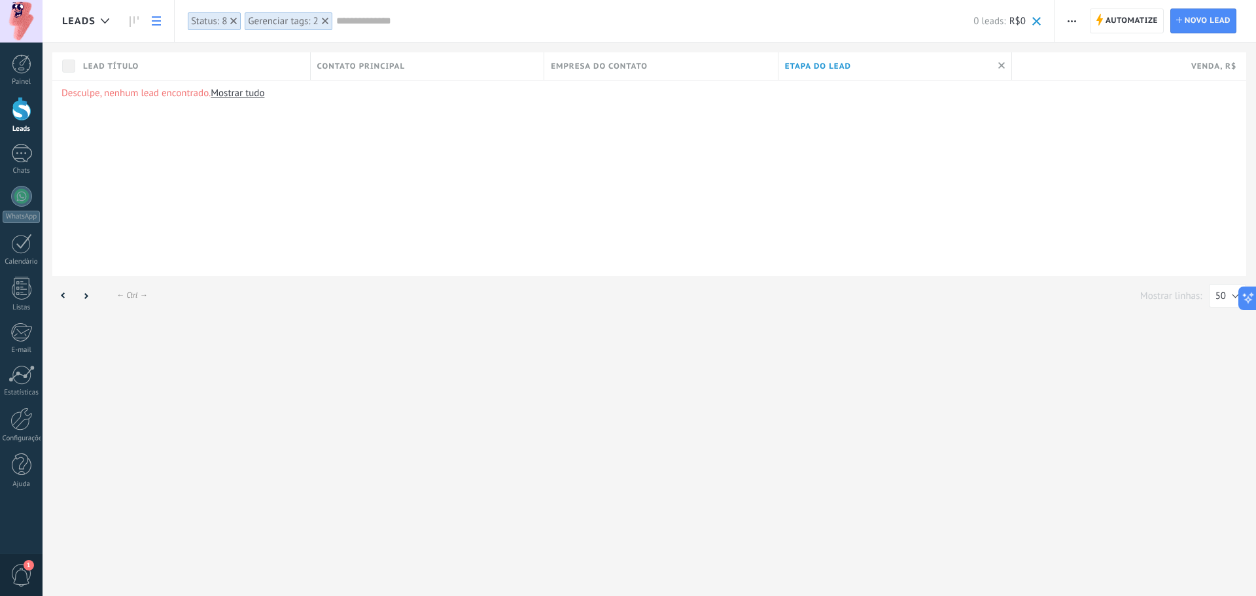
click at [265, 85] on div "Desculpe, nenhum lead encontrado. Mostrar tudo" at bounding box center [648, 178] width 1193 height 196
click at [258, 96] on link "Mostrar tudo" at bounding box center [238, 93] width 54 height 12
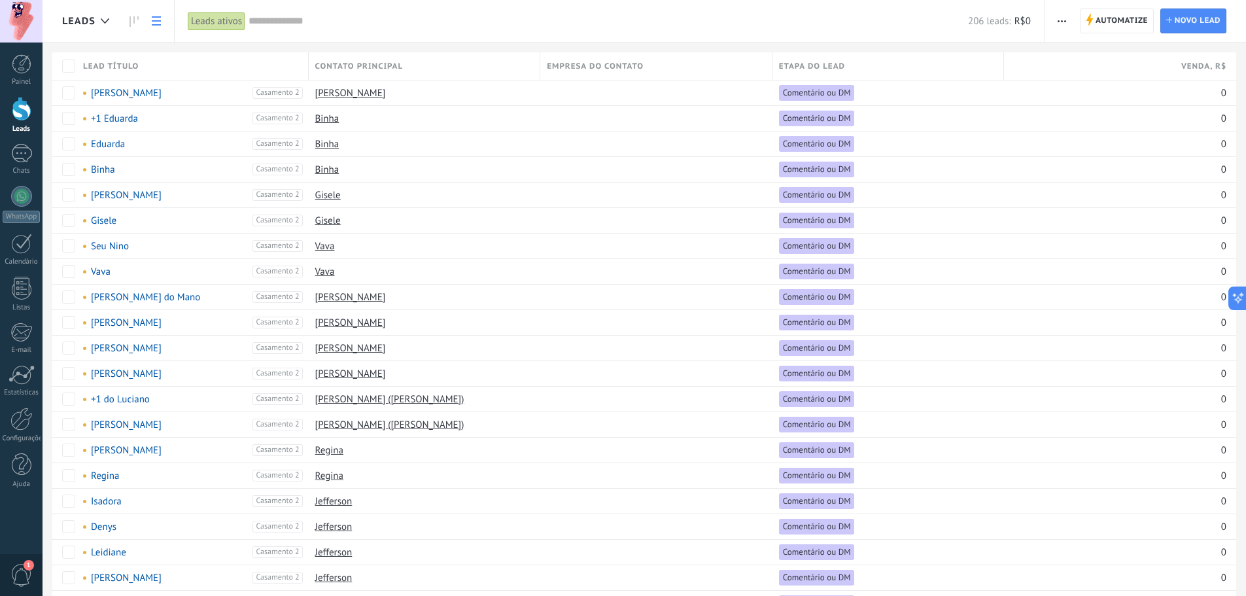
click at [1004, 16] on div "Automatize Nova transmissão Editar funil de vendas Imprimir Configurações da li…" at bounding box center [1144, 21] width 201 height 42
click at [1004, 20] on button "button" at bounding box center [1061, 21] width 19 height 25
click at [1004, 63] on span "Nova transmissão" at bounding box center [1106, 56] width 74 height 26
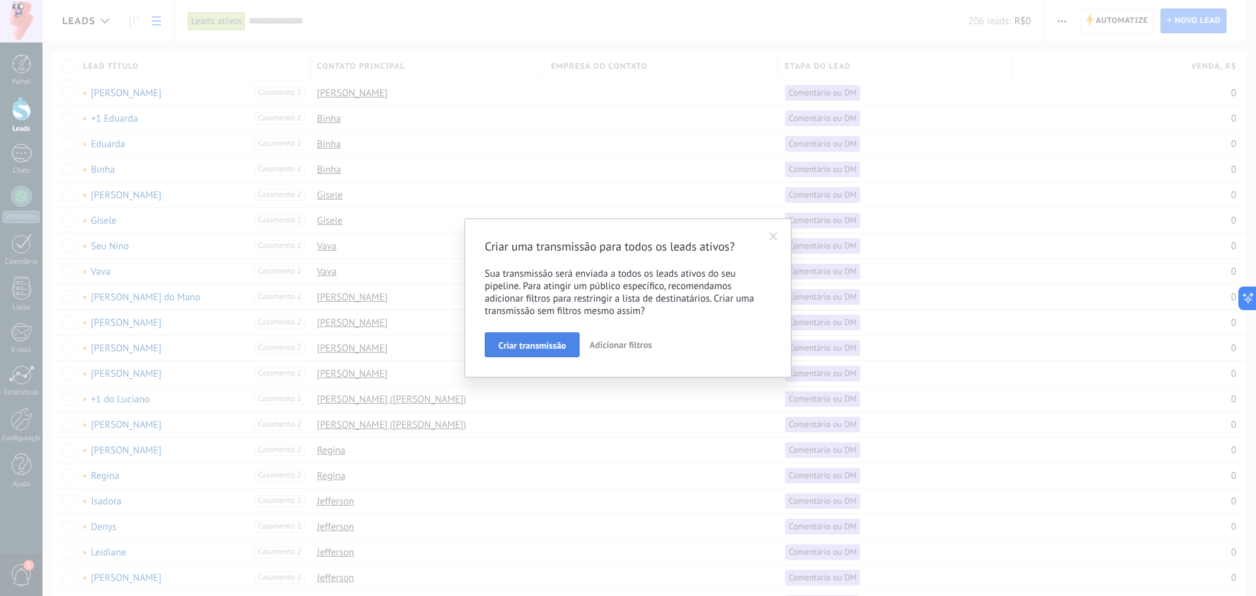
click at [517, 352] on button "Criar transmissão" at bounding box center [532, 344] width 95 height 25
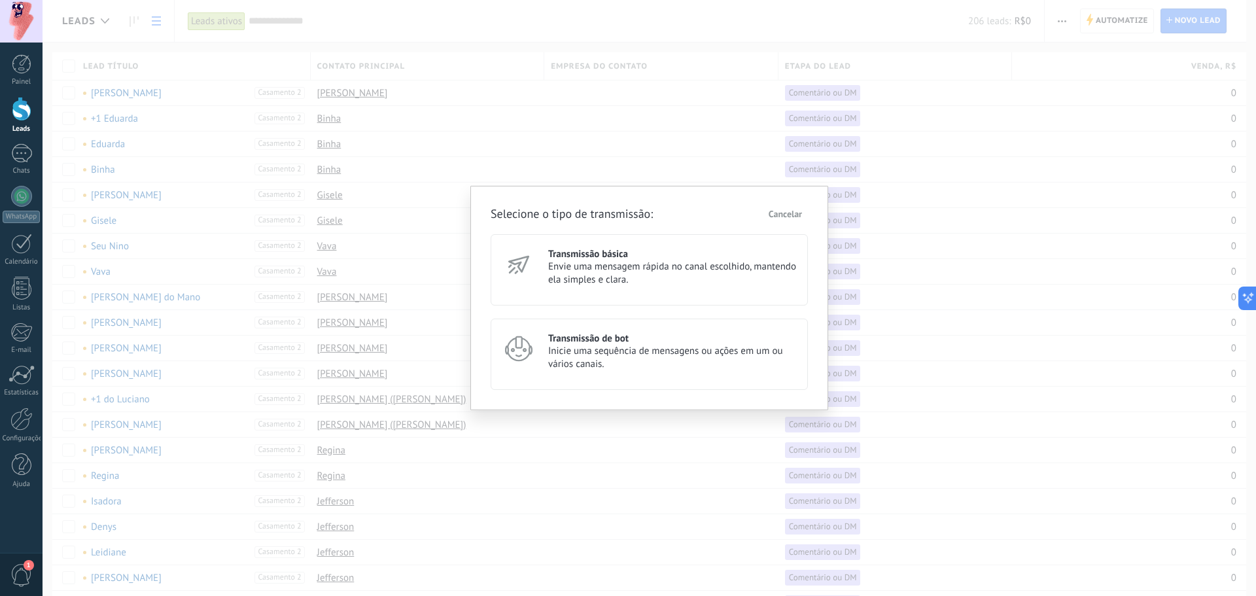
click at [645, 270] on span "Envie uma mensagem rápida no canal escolhido, mantendo ela simples e clara." at bounding box center [672, 273] width 248 height 26
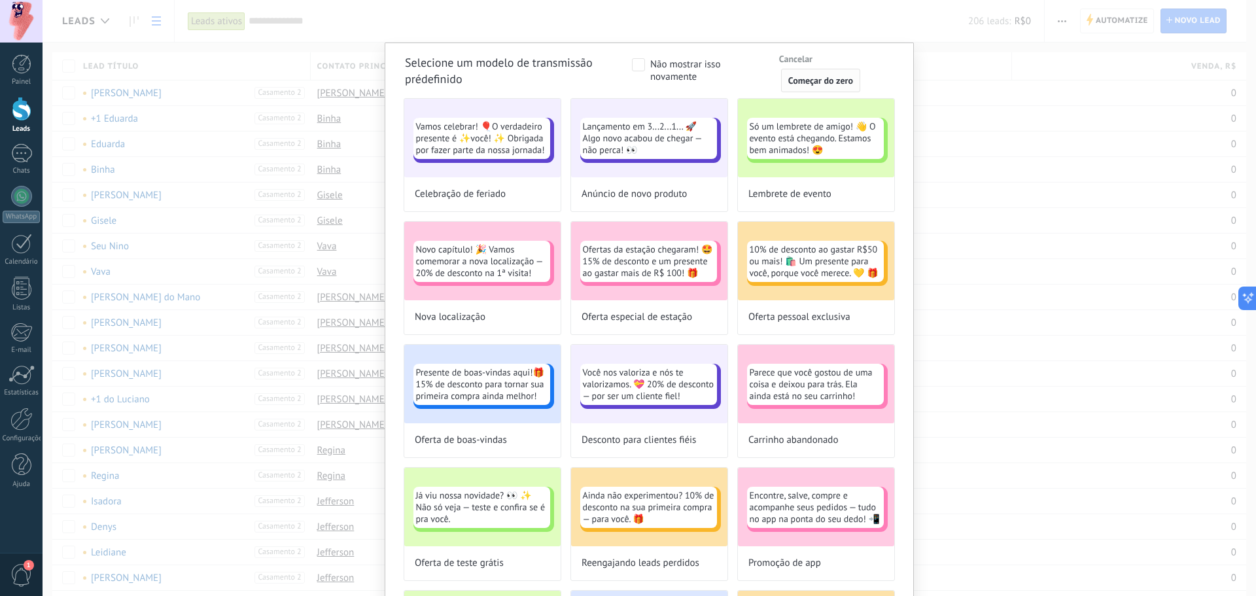
click at [819, 88] on button "Começar do zero" at bounding box center [820, 81] width 79 height 24
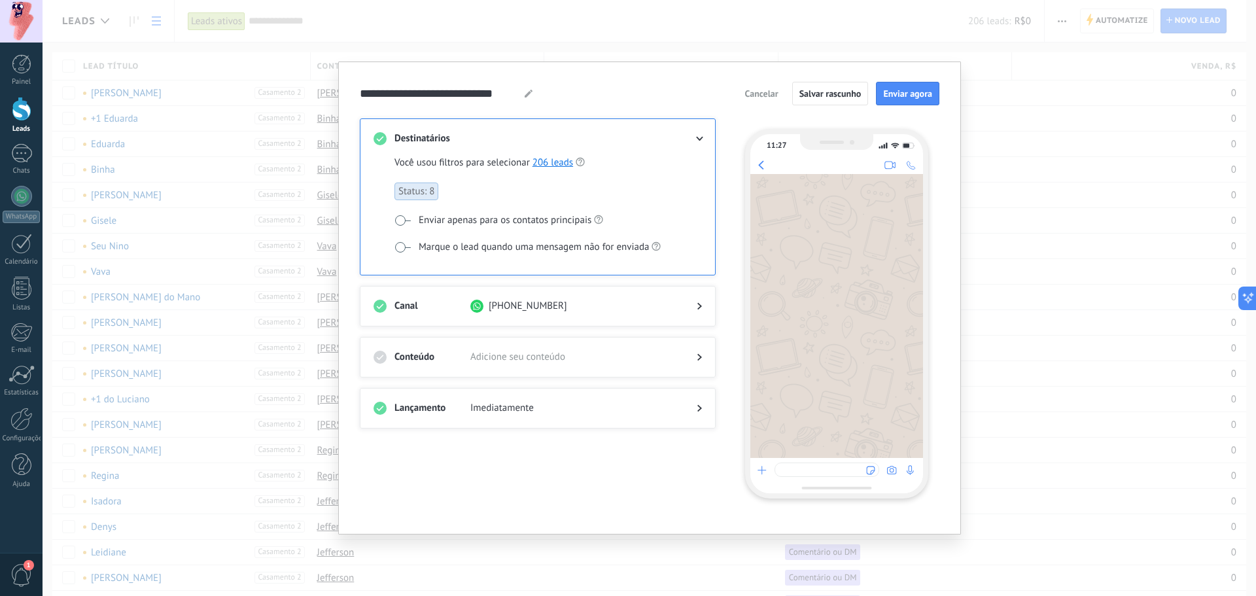
click at [617, 313] on div at bounding box center [537, 319] width 328 height 13
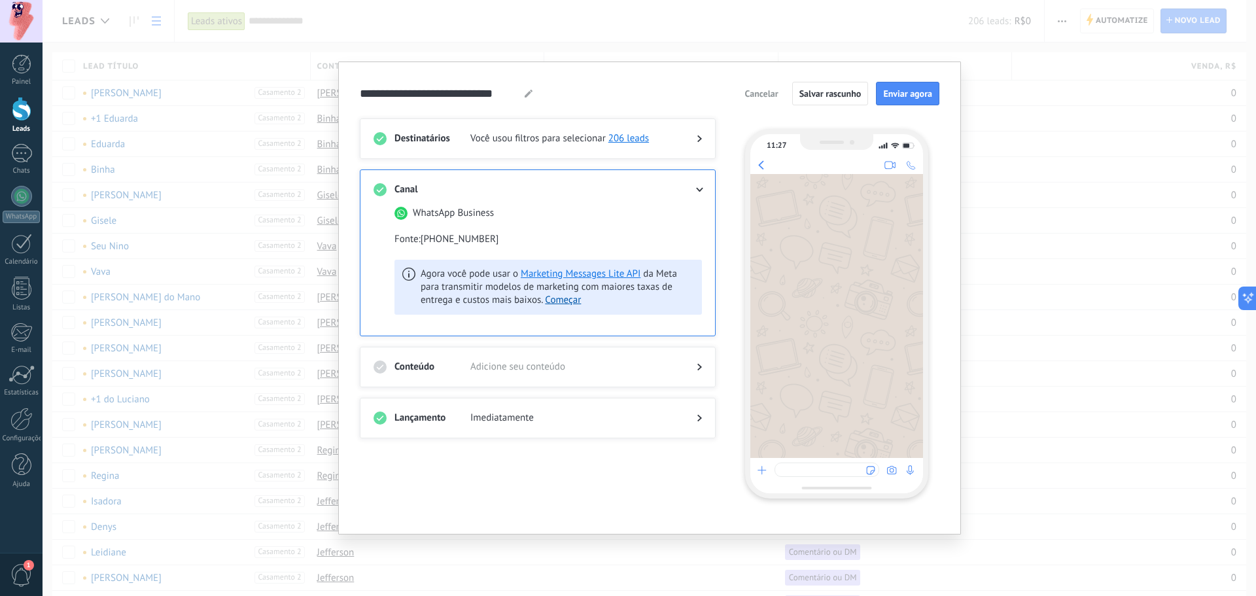
click at [613, 364] on span "Adicione seu conteúdo" at bounding box center [572, 366] width 205 height 13
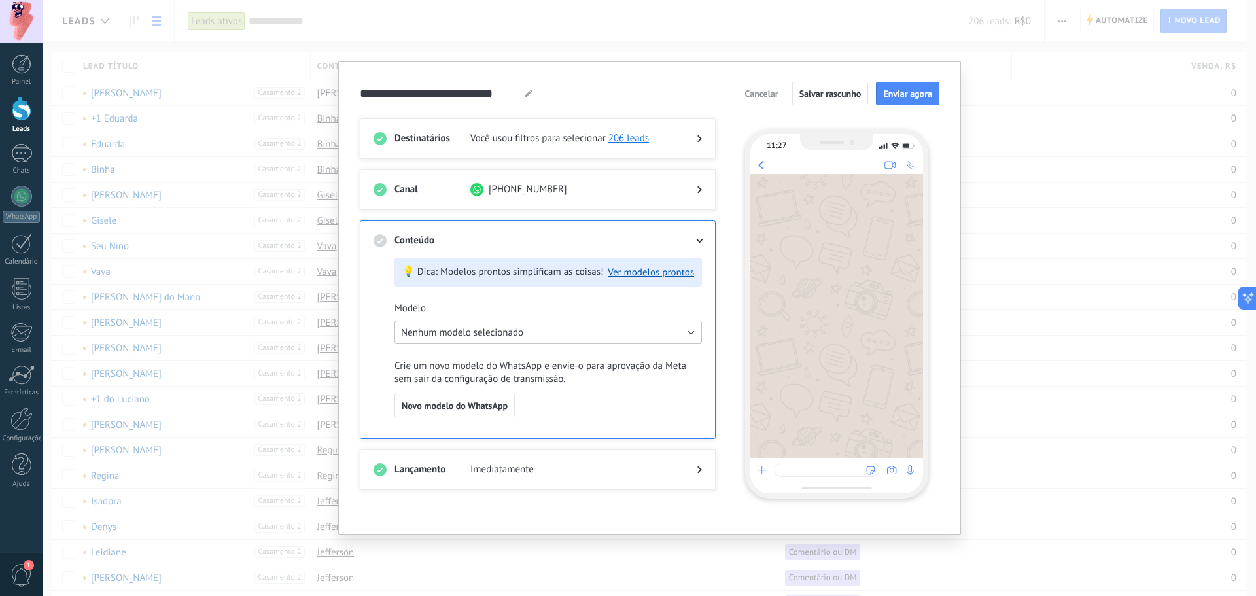
click at [455, 323] on button "Nenhum modelo selecionado" at bounding box center [547, 332] width 307 height 24
click at [455, 322] on li "Nenhum modelo selecionado" at bounding box center [543, 332] width 315 height 22
click at [441, 338] on span "Nenhum modelo selecionado" at bounding box center [541, 332] width 311 height 12
click at [440, 338] on span "Nenhum modelo selecionado" at bounding box center [541, 332] width 311 height 12
click at [475, 415] on button "Novo modelo do WhatsApp" at bounding box center [454, 406] width 120 height 24
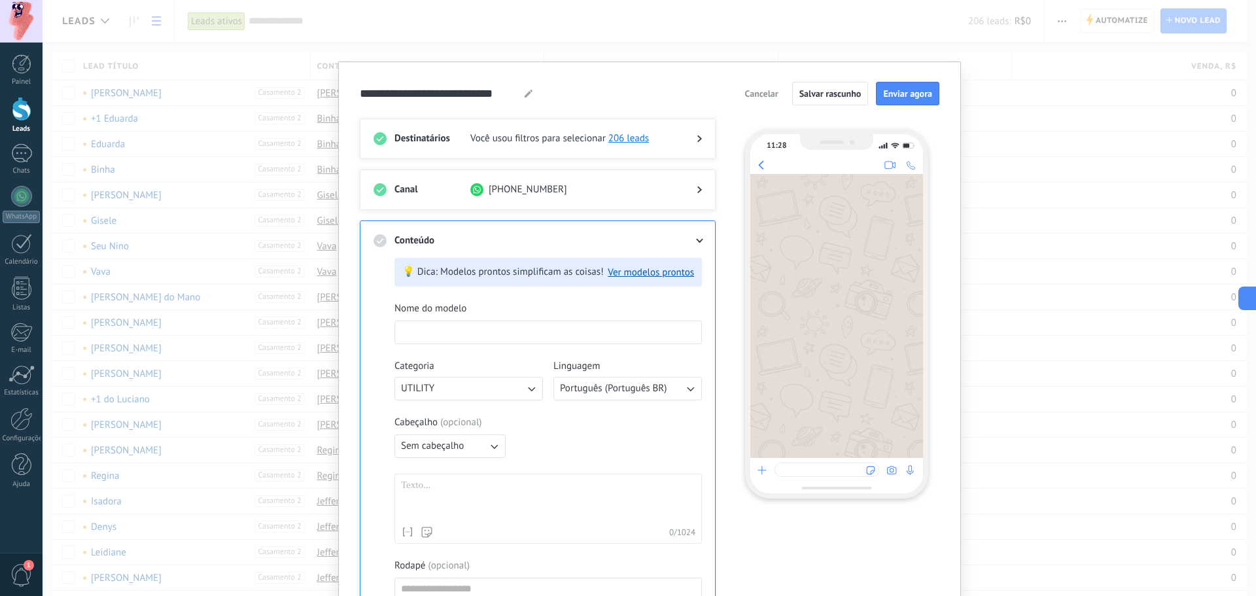
click at [513, 334] on input at bounding box center [548, 331] width 306 height 21
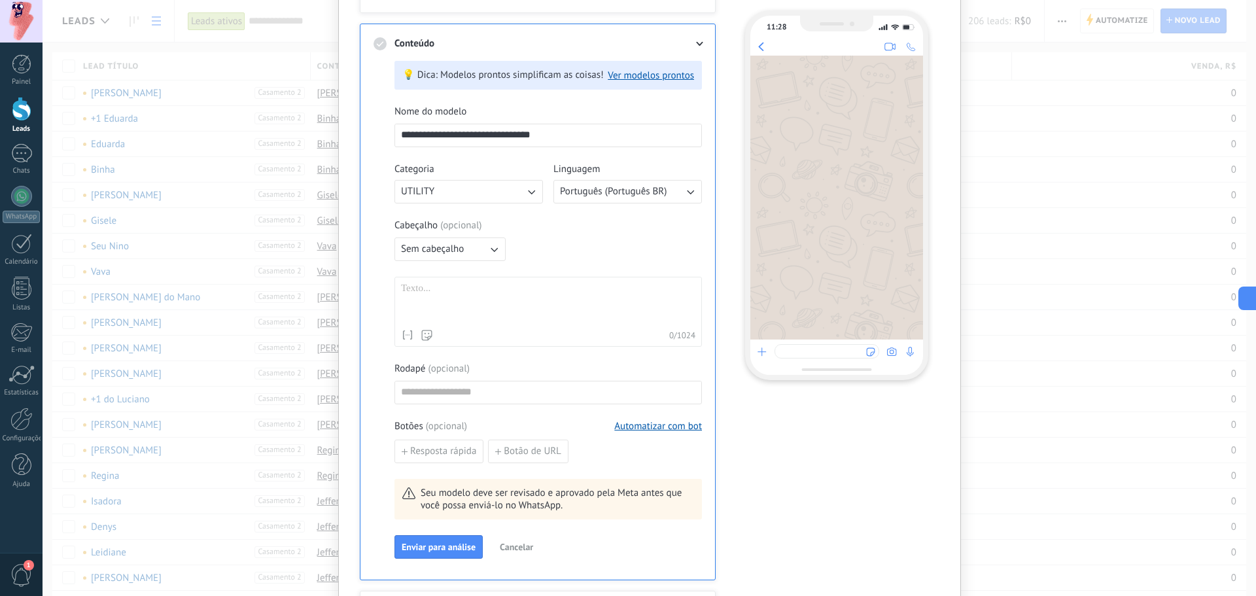
scroll to position [196, 0]
type input "**********"
click at [460, 199] on button "UTILITY" at bounding box center [468, 192] width 148 height 24
click at [461, 219] on li "MARKETING" at bounding box center [464, 214] width 156 height 22
click at [498, 196] on button "MARKETING" at bounding box center [468, 192] width 148 height 24
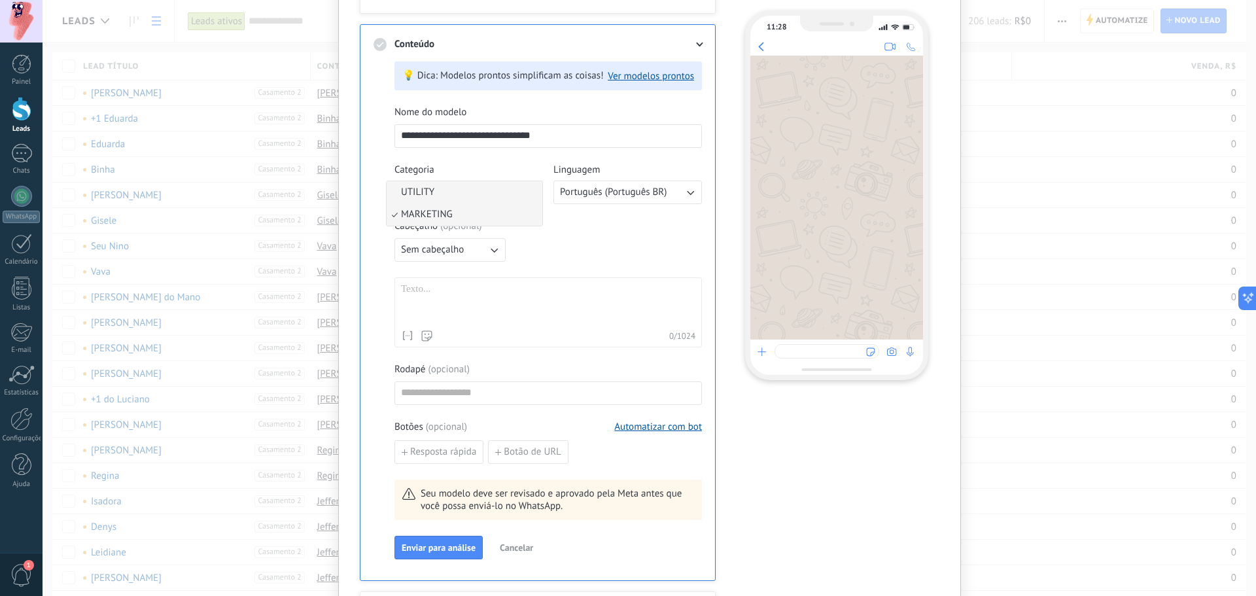
click at [484, 199] on li "UTILITY" at bounding box center [464, 192] width 156 height 22
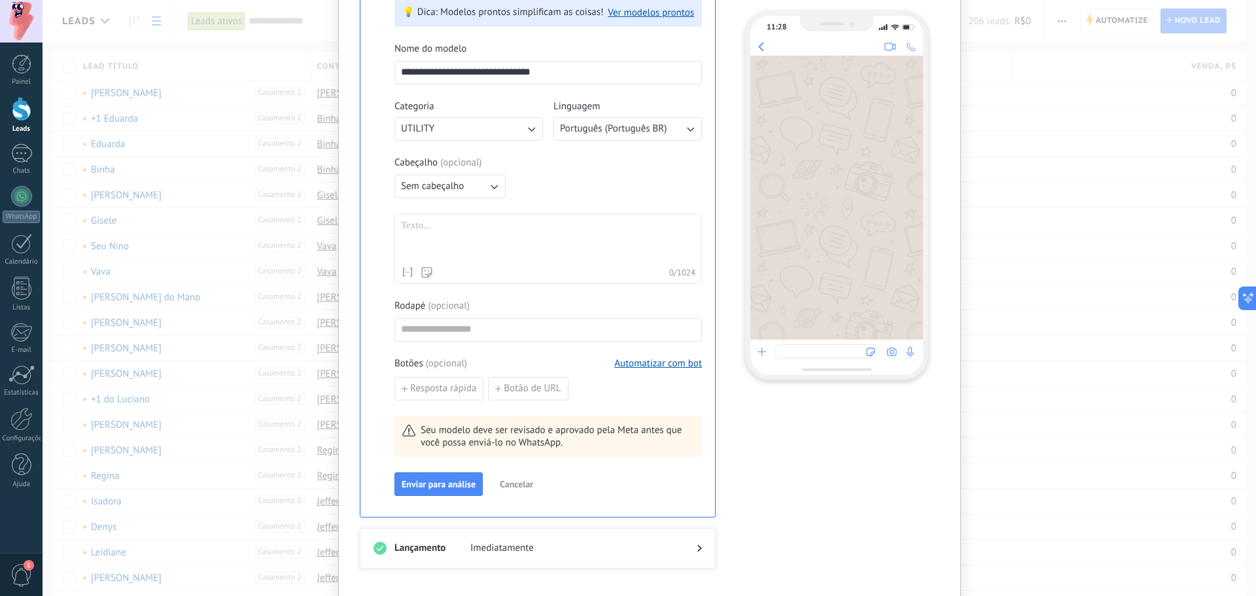
scroll to position [262, 0]
click at [464, 188] on button "Sem cabeçalho" at bounding box center [449, 185] width 111 height 24
click at [443, 206] on li "Texto" at bounding box center [445, 207] width 118 height 22
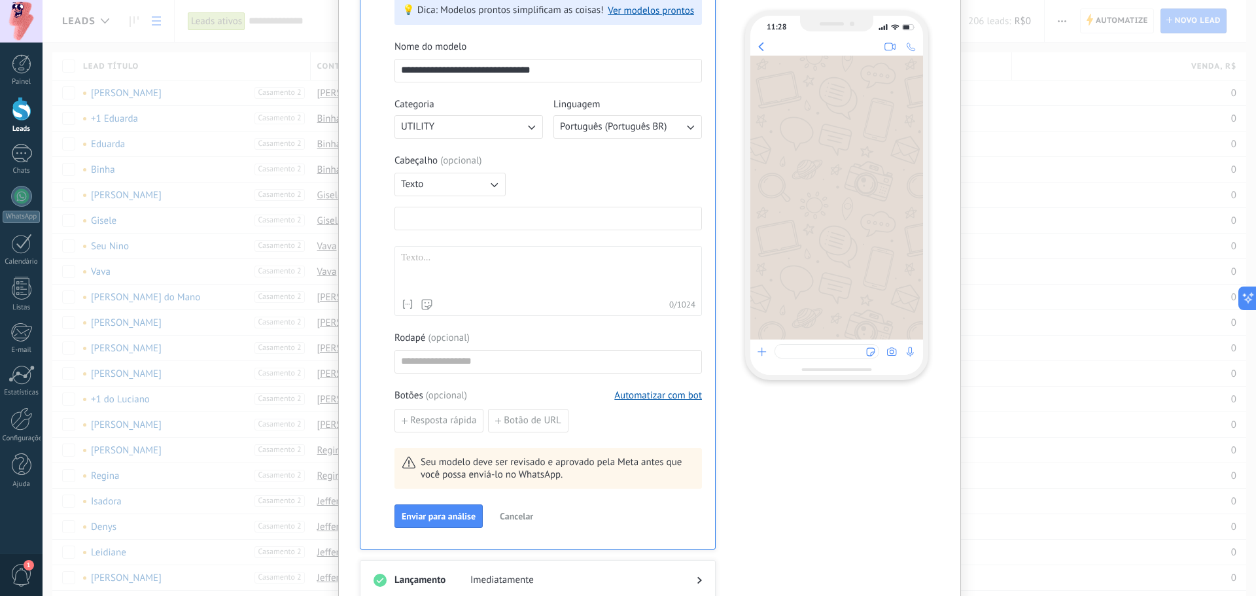
click at [444, 215] on input at bounding box center [548, 217] width 306 height 21
click at [443, 196] on div "Cabeçalho ( opcional ) Texto" at bounding box center [547, 192] width 307 height 76
click at [443, 190] on button "Texto" at bounding box center [449, 185] width 111 height 24
click at [456, 232] on span "Imagem ou arquivo" at bounding box center [441, 228] width 81 height 13
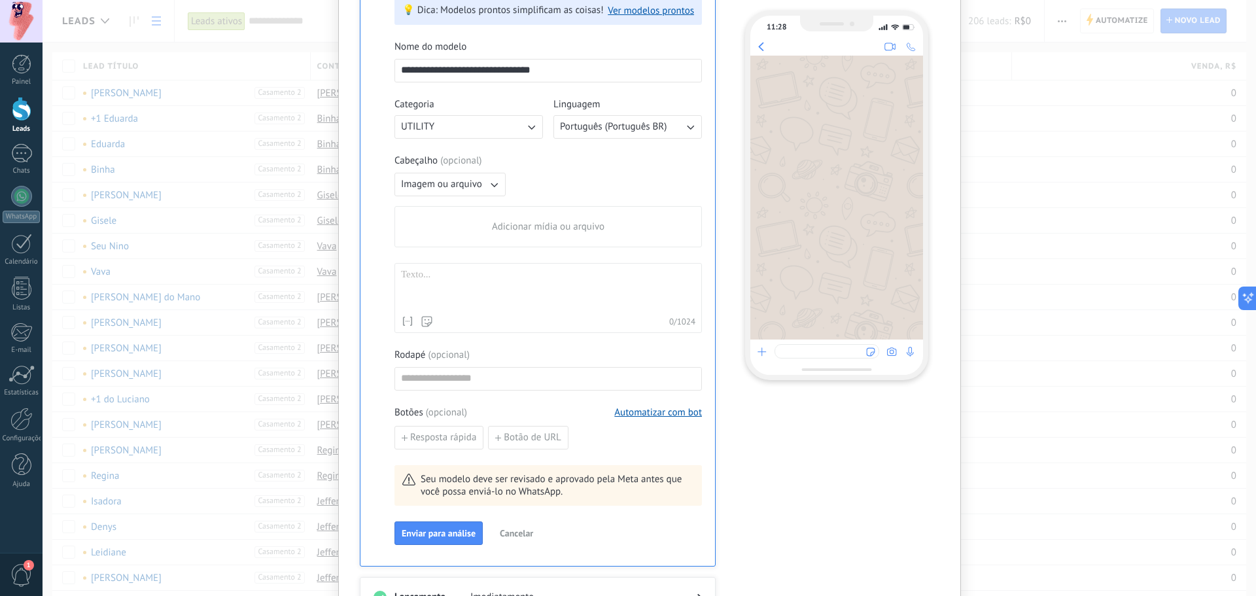
click at [487, 233] on div "Adicionar mídia ou arquivo" at bounding box center [548, 227] width 306 height 40
click at [0, 0] on input "Adicionar mídia ou arquivo" at bounding box center [0, 0] width 0 height 0
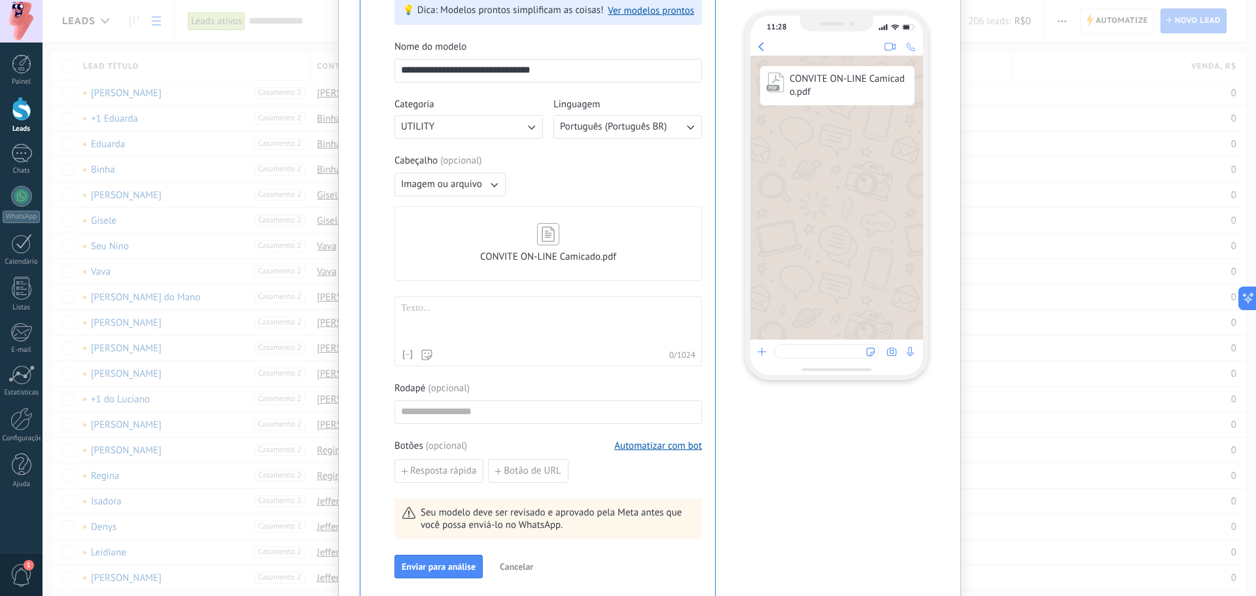
click at [498, 303] on div at bounding box center [548, 322] width 294 height 41
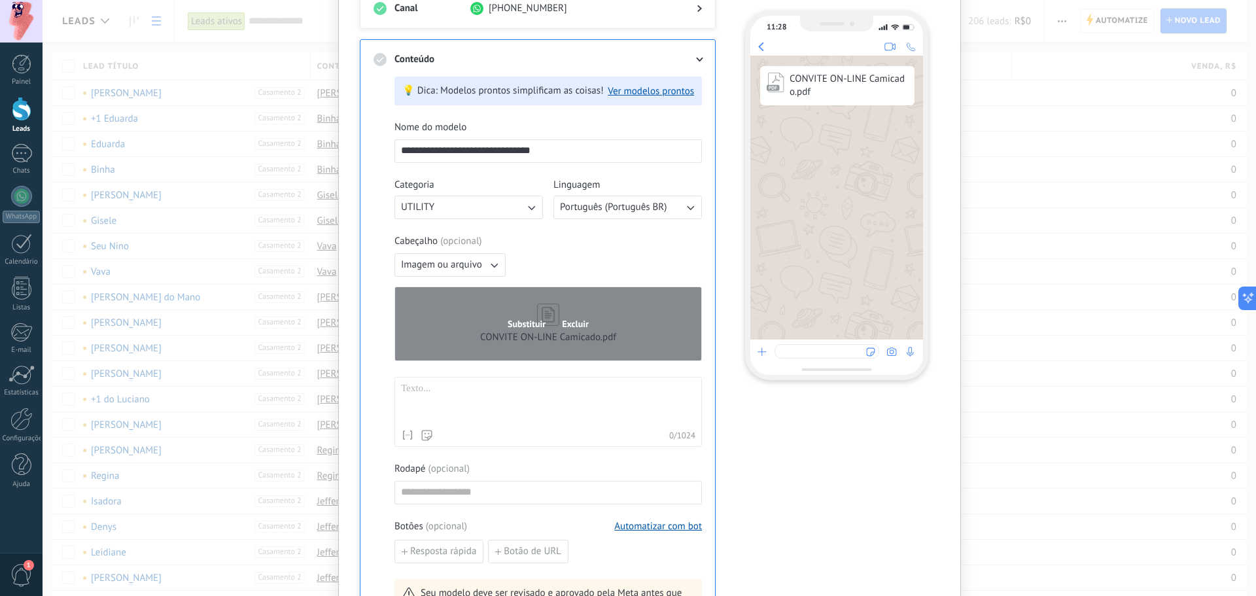
scroll to position [0, 0]
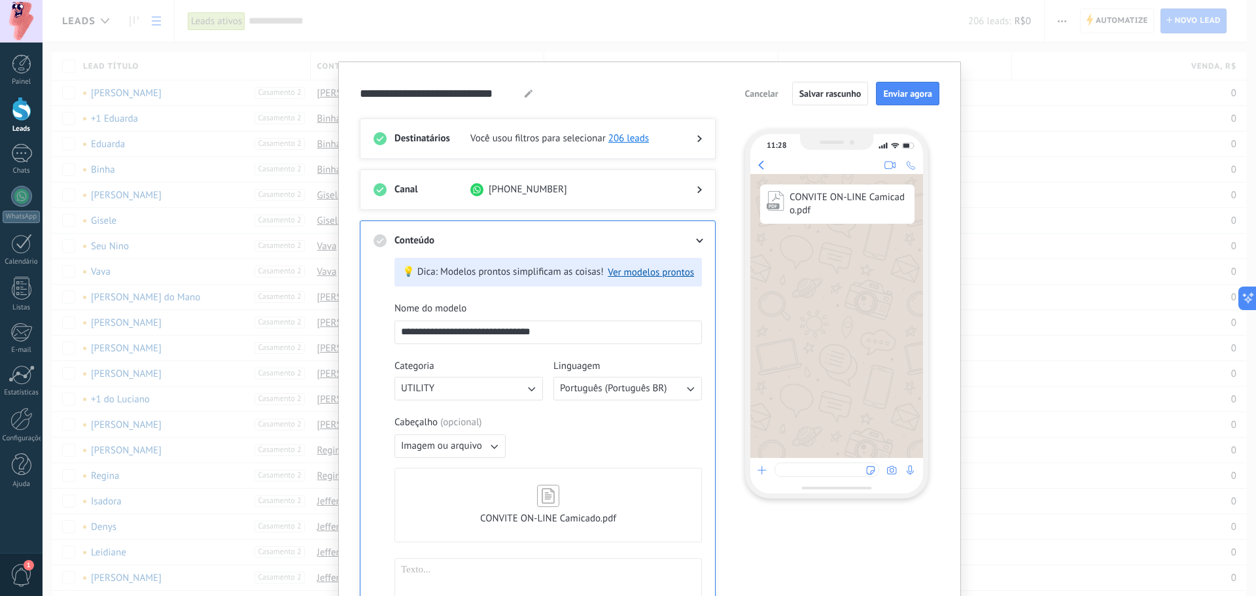
click at [551, 133] on span "Você usou filtros para selecionar" at bounding box center [537, 138] width 135 height 13
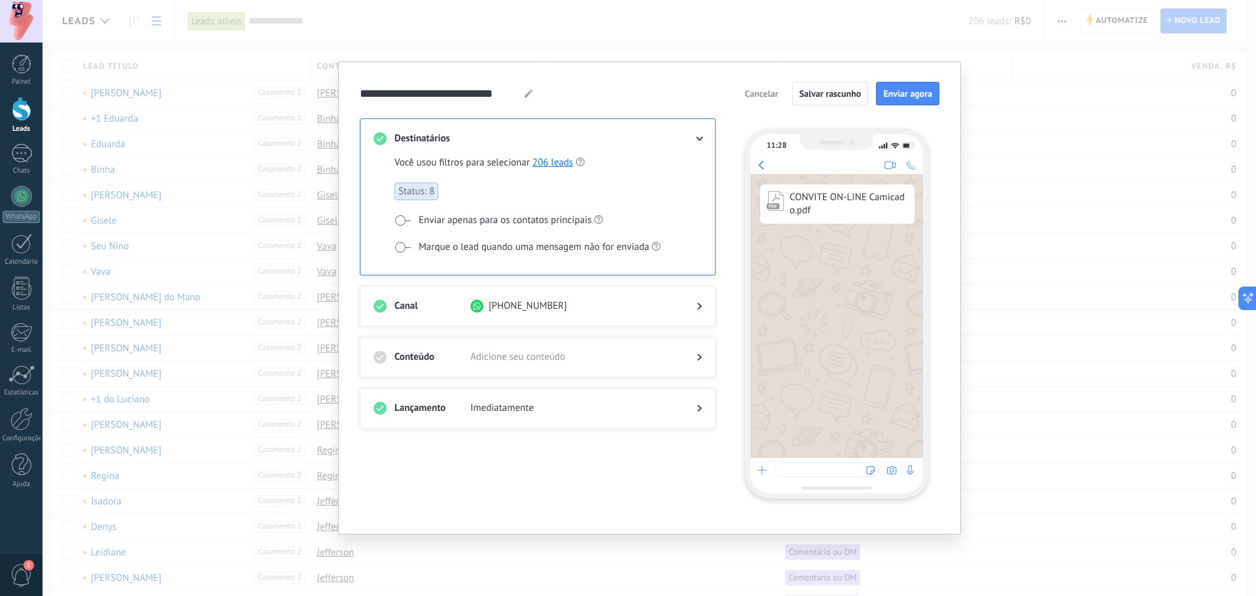
click at [425, 188] on span "Status: 8" at bounding box center [416, 191] width 44 height 18
click at [549, 158] on link "206 leads" at bounding box center [552, 162] width 41 height 12
click at [767, 92] on span "Cancelar" at bounding box center [761, 93] width 33 height 9
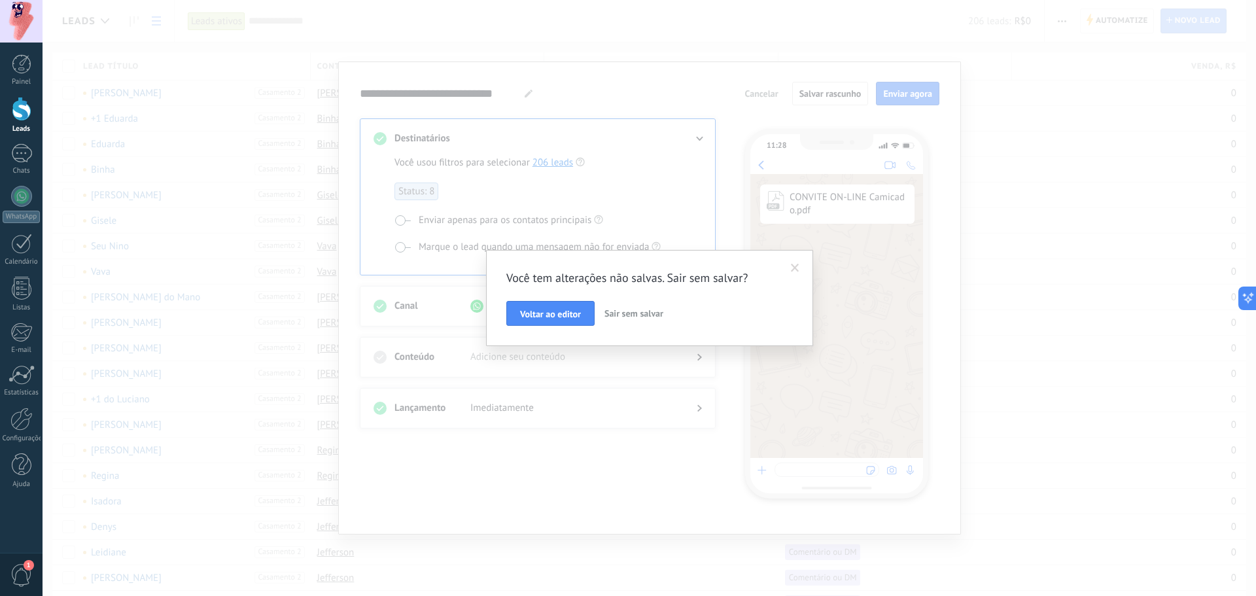
click at [624, 319] on span "Sair sem salvar" at bounding box center [633, 313] width 59 height 12
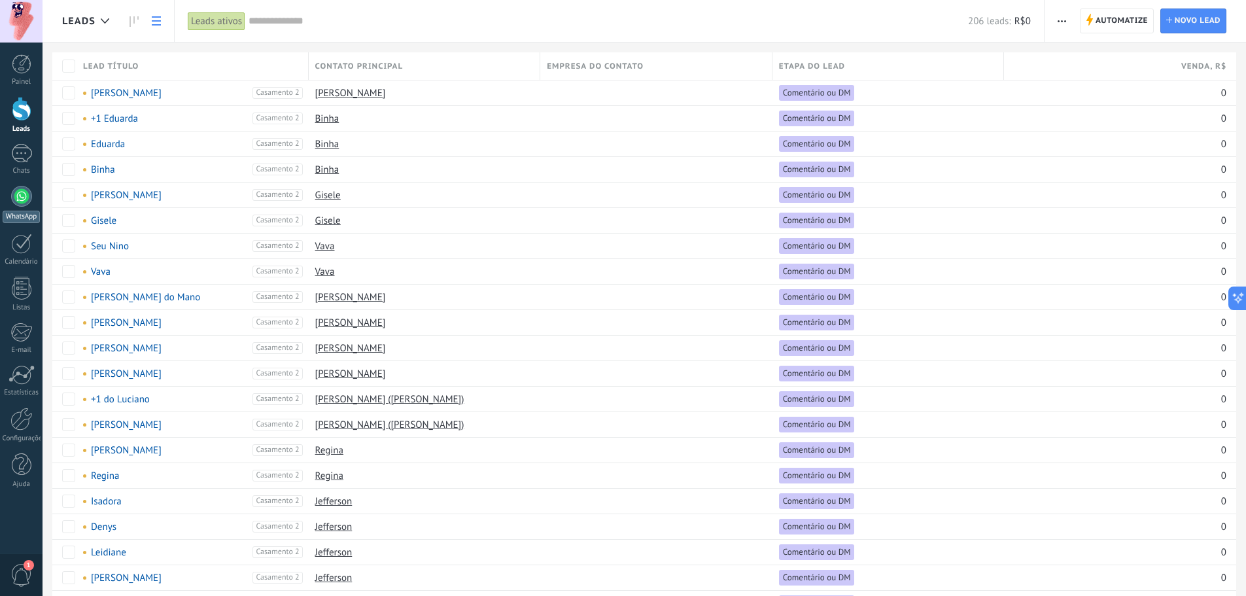
click at [22, 203] on div at bounding box center [21, 196] width 21 height 21
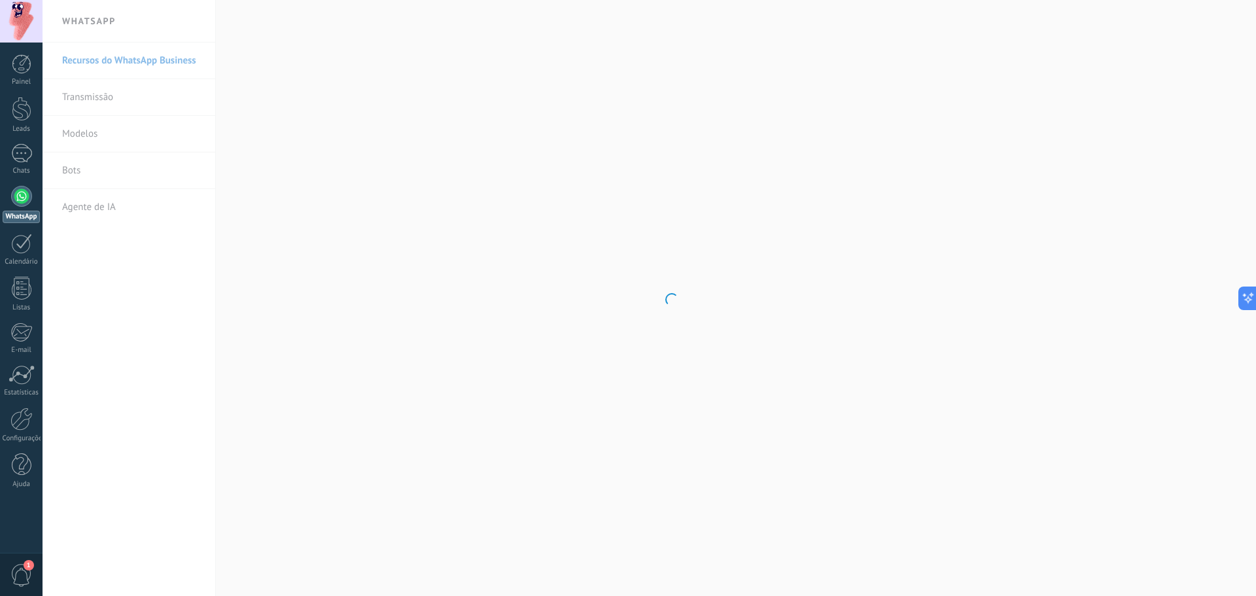
click at [100, 98] on body ".abccls-1,.abccls-2{fill-rule:evenodd}.abccls-2{fill:#fff} .abfcls-1{fill:none}…" at bounding box center [628, 298] width 1256 height 596
click at [99, 98] on link "Transmissão" at bounding box center [132, 97] width 140 height 37
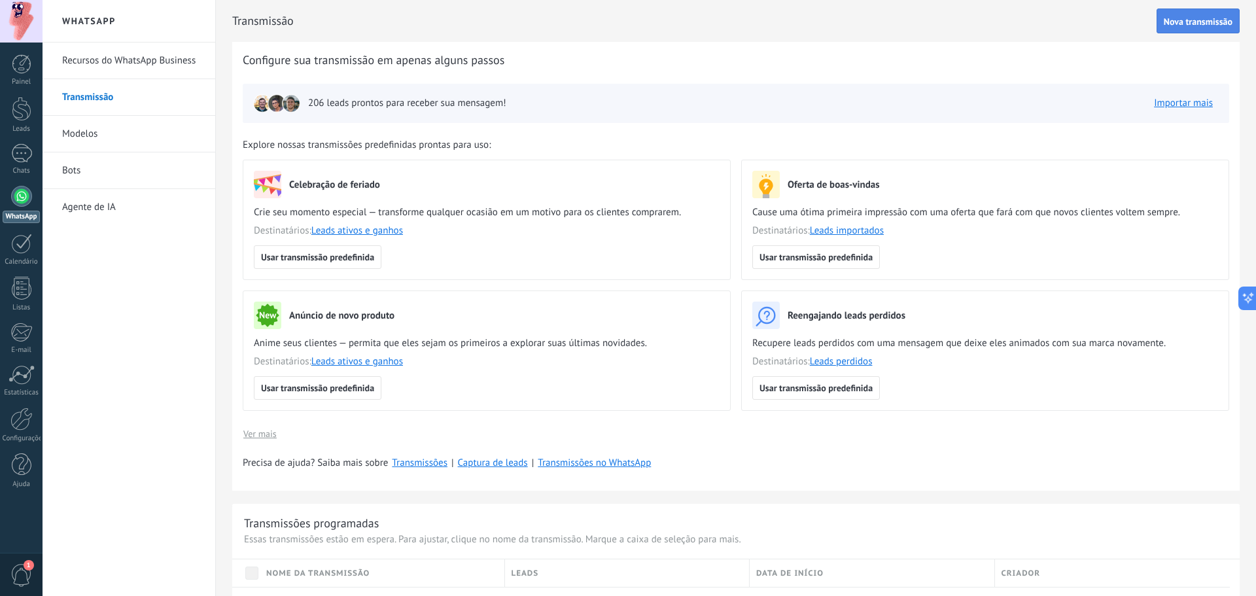
click at [1004, 26] on span "Nova transmissão" at bounding box center [1197, 21] width 69 height 9
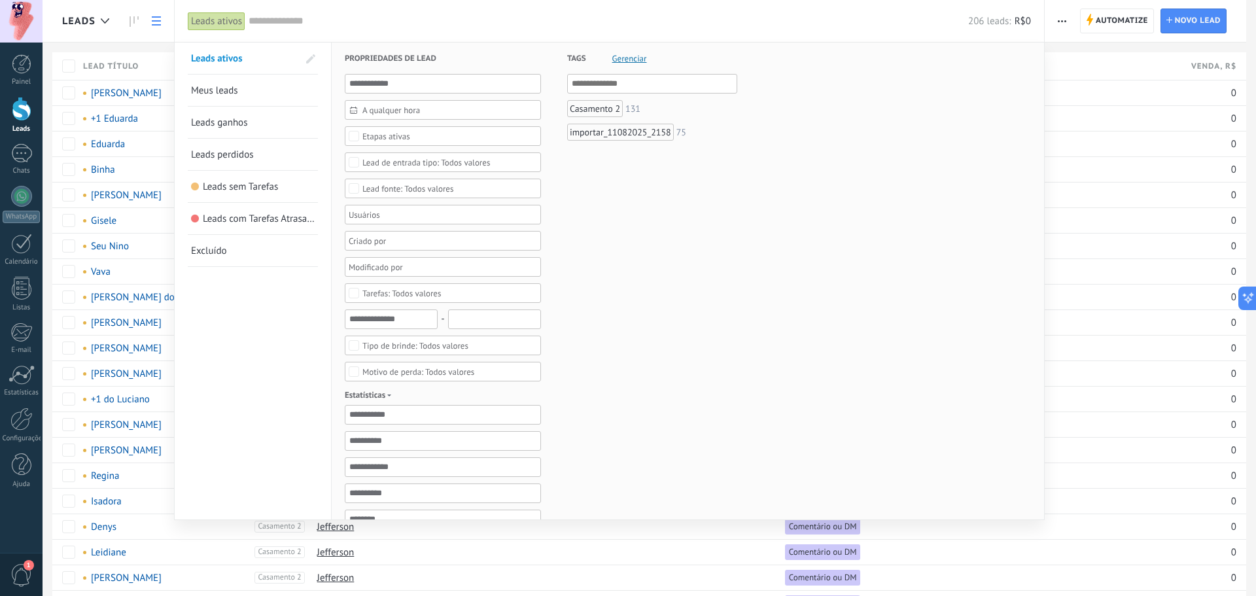
click at [610, 109] on div "Casamento 2" at bounding box center [595, 108] width 56 height 17
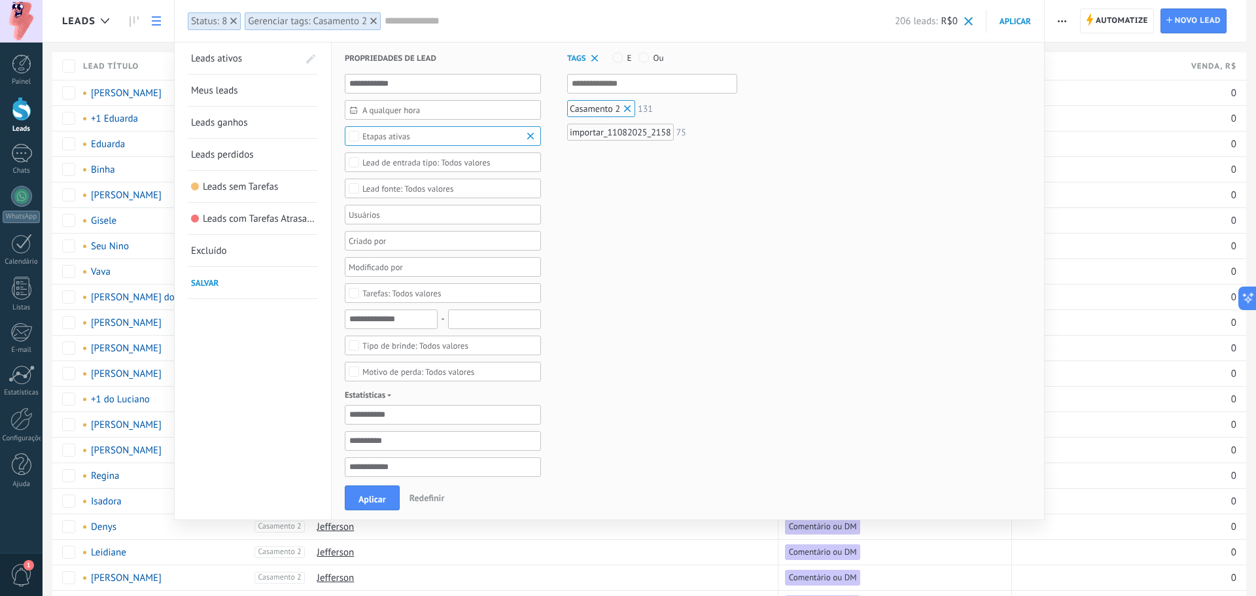
click at [644, 51] on h3 "Tags Gerenciar E Ou" at bounding box center [652, 58] width 170 height 31
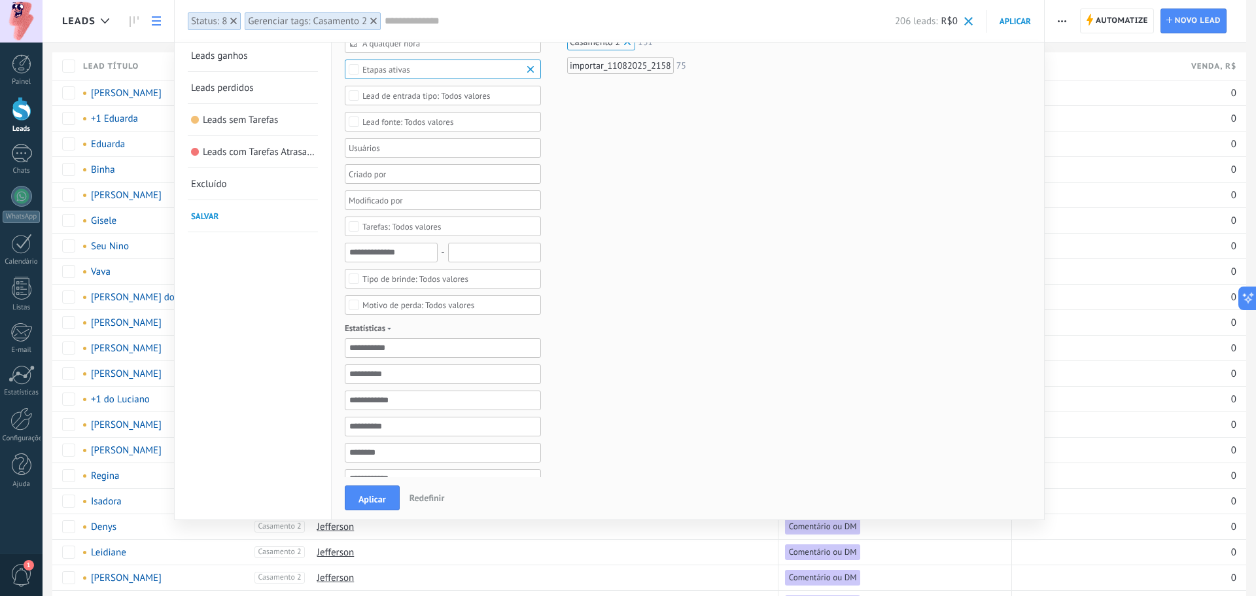
scroll to position [351, 0]
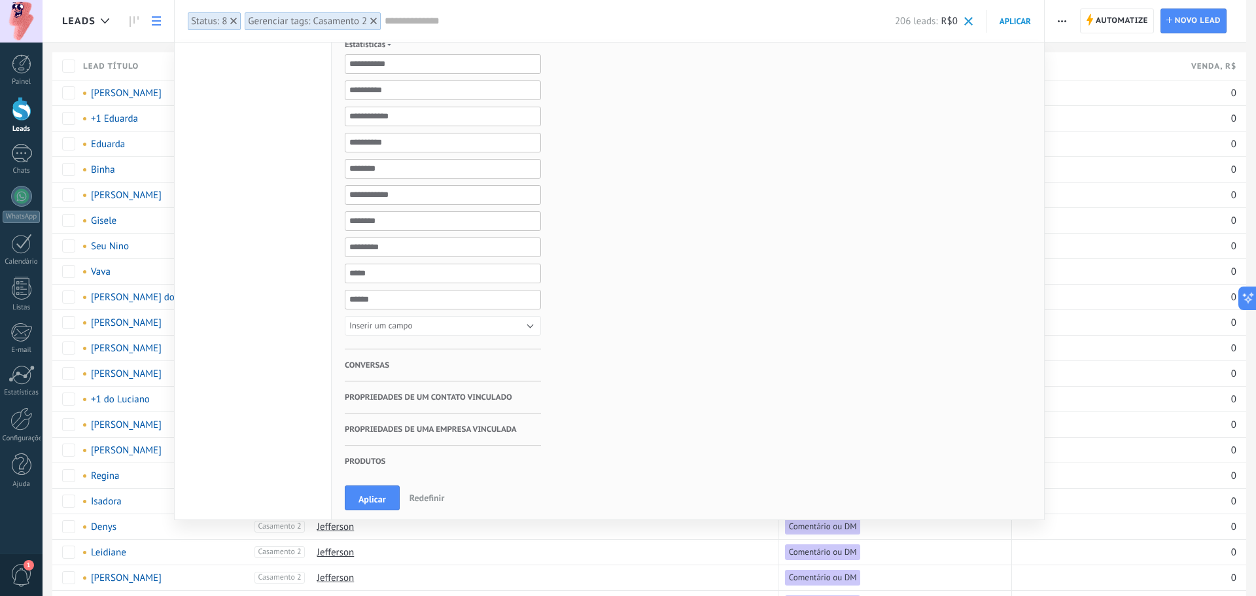
click at [358, 358] on span "Conversas" at bounding box center [367, 365] width 44 height 32
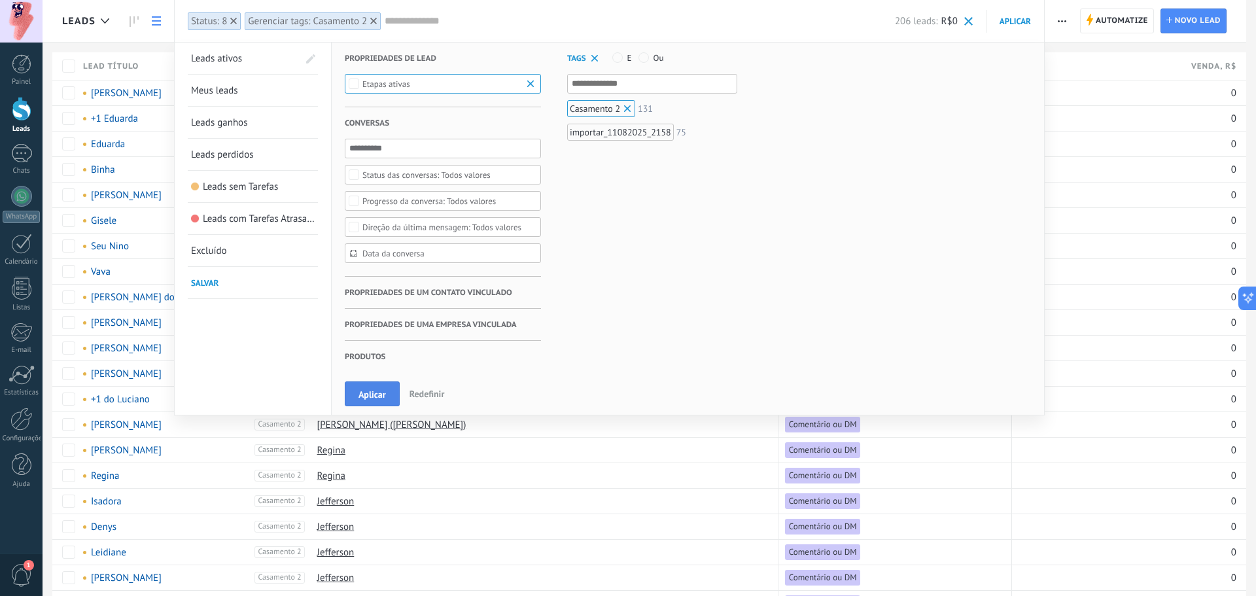
click at [364, 383] on button "Aplicar" at bounding box center [372, 393] width 55 height 25
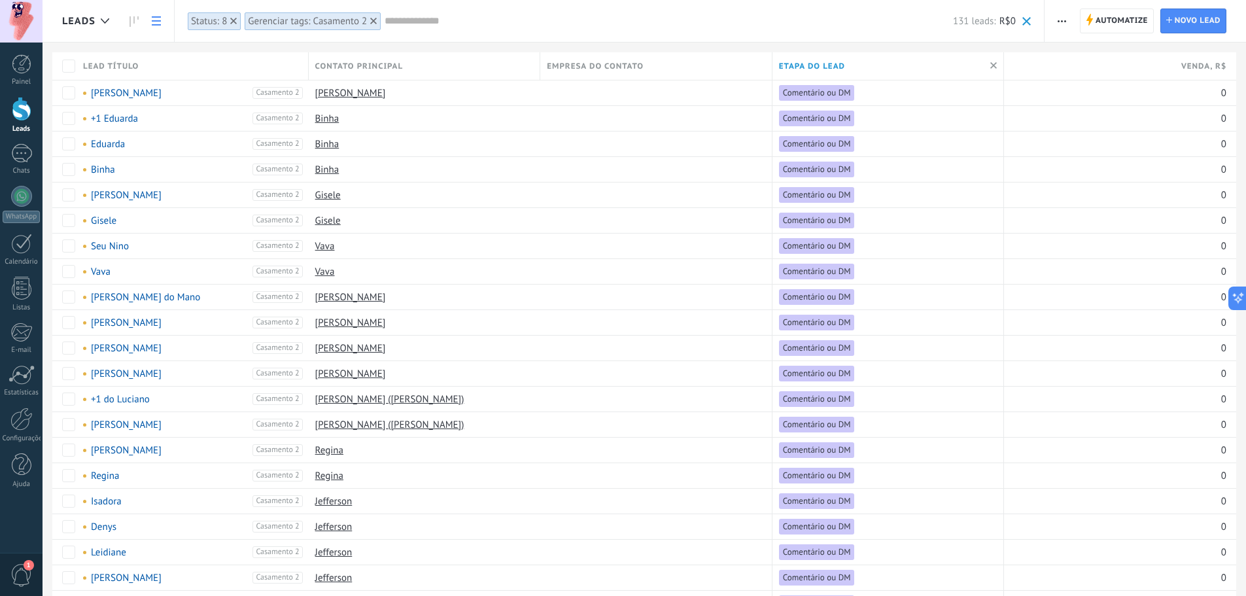
click at [1004, 22] on span "button" at bounding box center [1061, 21] width 9 height 25
click at [1004, 56] on span "Nova transmissão" at bounding box center [1106, 56] width 74 height 26
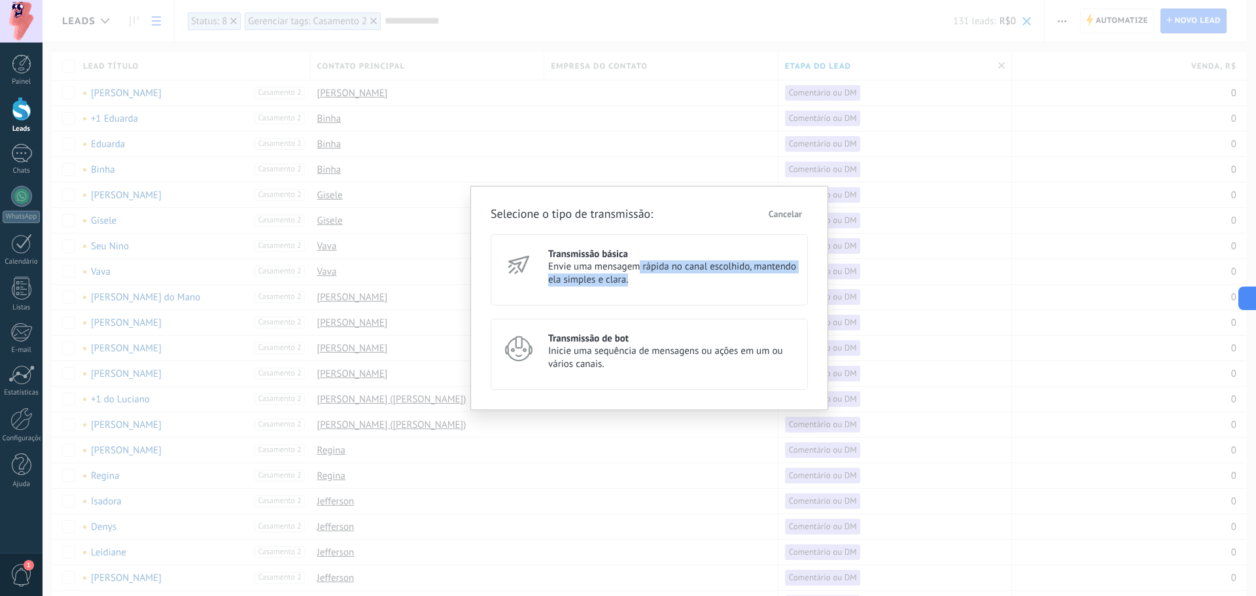
click at [638, 273] on span "Envie uma mensagem rápida no canal escolhido, mantendo ela simples e clara." at bounding box center [672, 273] width 248 height 26
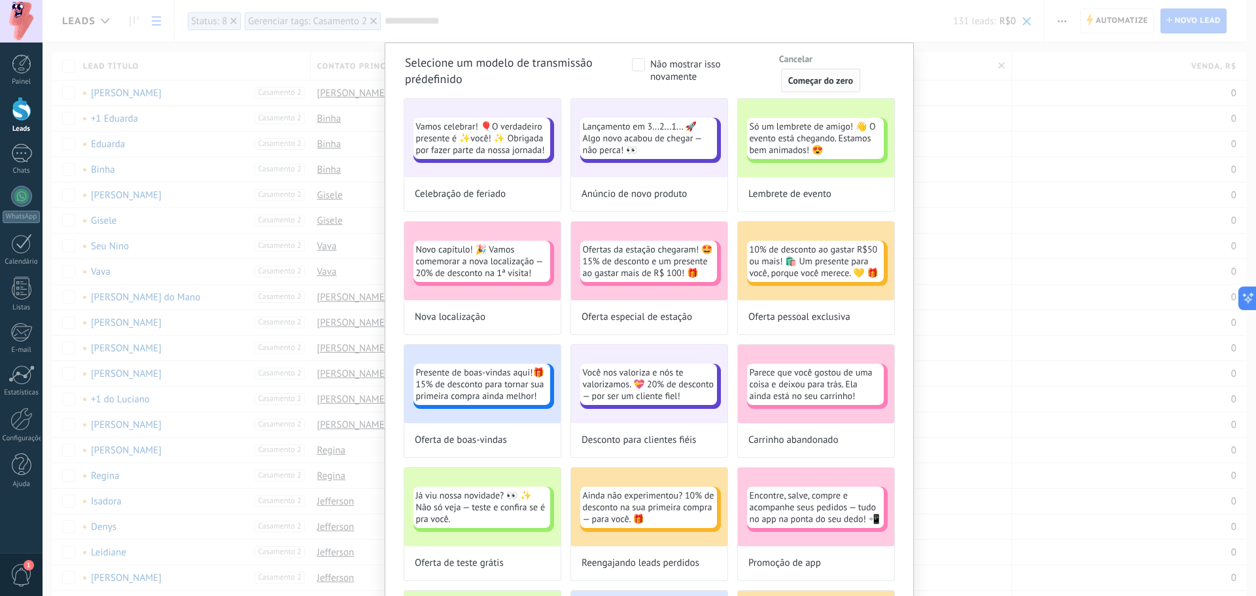
click at [836, 81] on span "Começar do zero" at bounding box center [820, 80] width 65 height 9
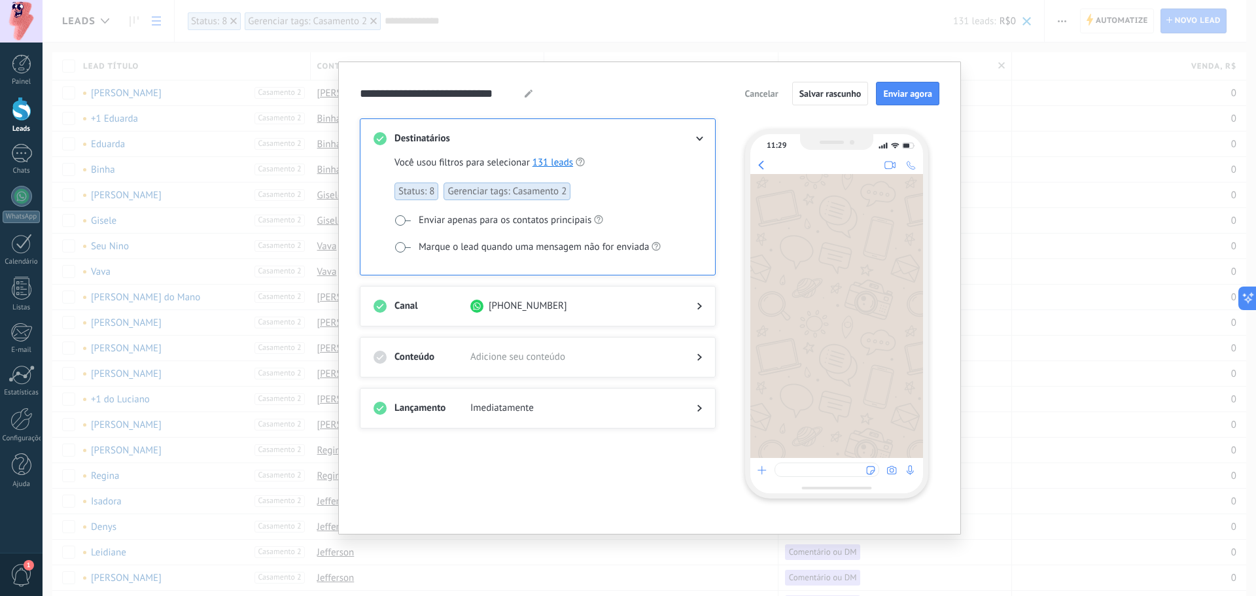
click at [610, 352] on span "Adicione seu conteúdo" at bounding box center [572, 357] width 205 height 13
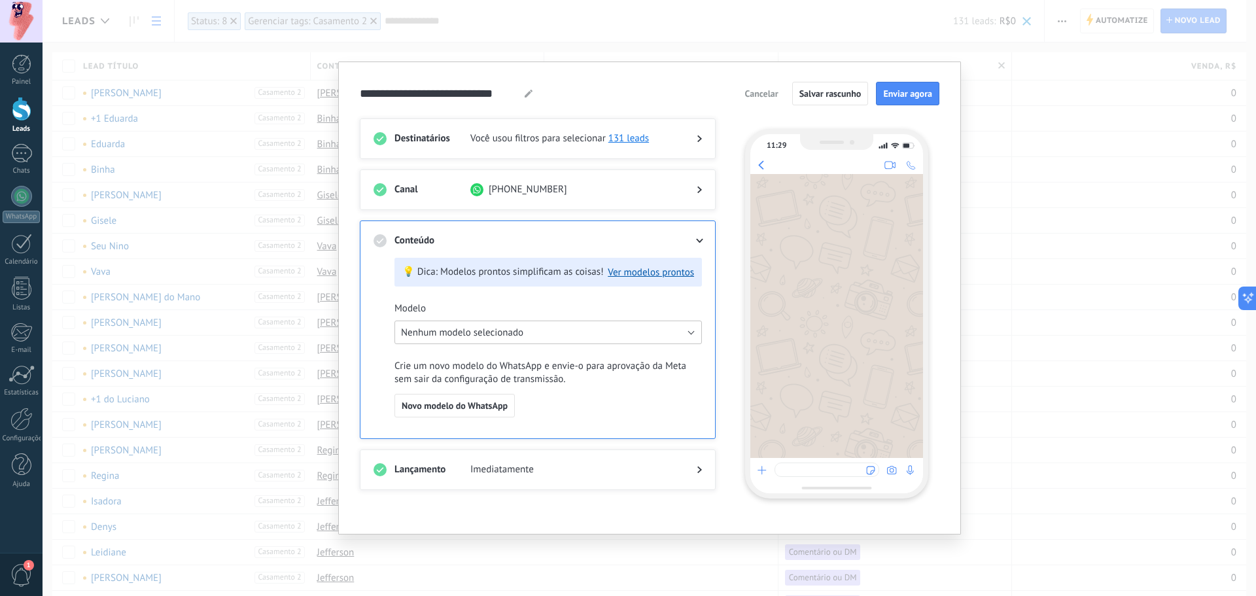
click at [472, 336] on span "Nenhum modelo selecionado" at bounding box center [462, 332] width 122 height 12
click at [458, 402] on span "Novo modelo do WhatsApp" at bounding box center [455, 405] width 106 height 9
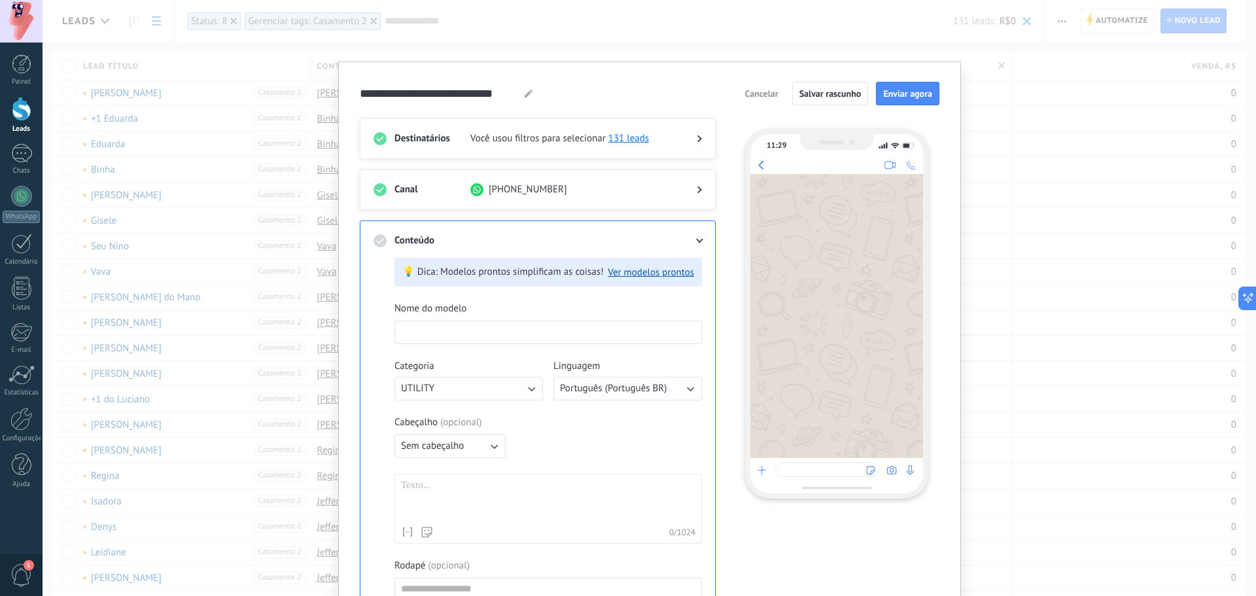
click at [464, 328] on input at bounding box center [548, 331] width 306 height 21
type input "*"
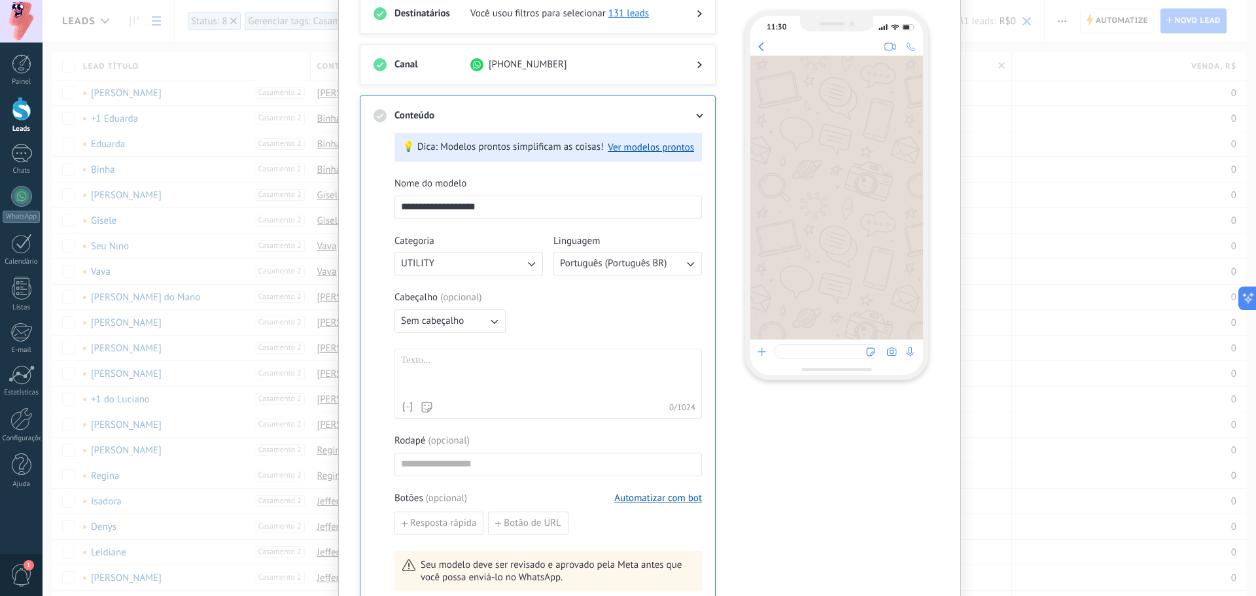
scroll to position [131, 0]
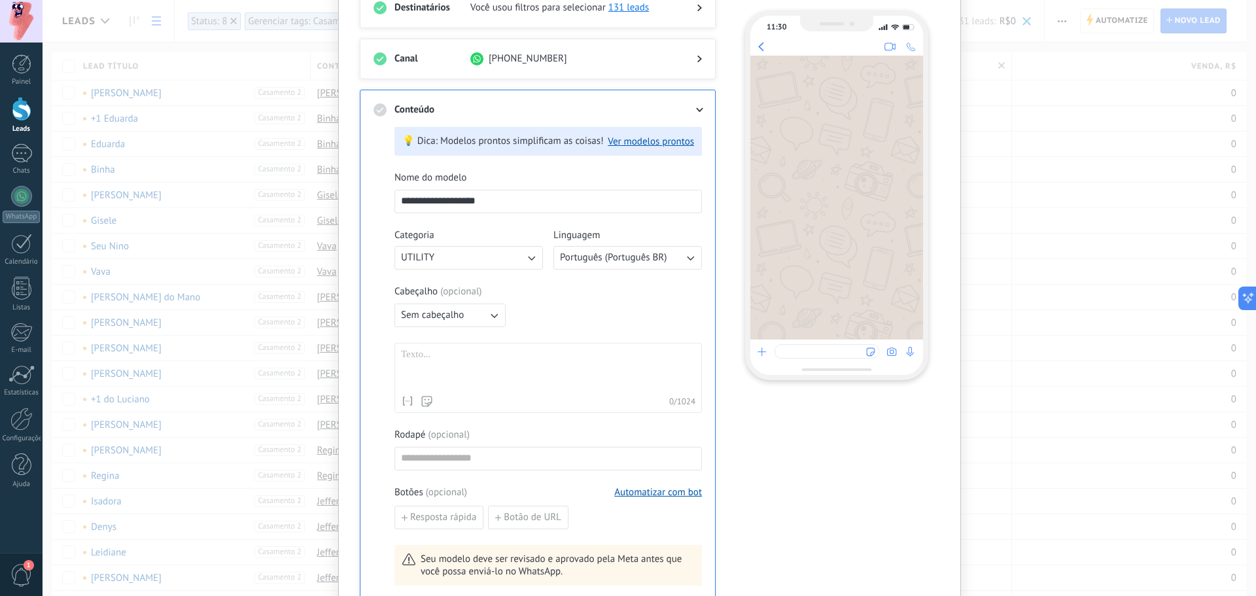
type input "**********"
click at [431, 262] on span "UTILITY" at bounding box center [417, 257] width 33 height 13
click at [698, 294] on div "Cabeçalho ( opcional )" at bounding box center [547, 291] width 307 height 13
click at [454, 320] on span "Sem cabeçalho" at bounding box center [432, 315] width 63 height 13
click at [452, 365] on span "Imagem ou arquivo" at bounding box center [441, 359] width 81 height 13
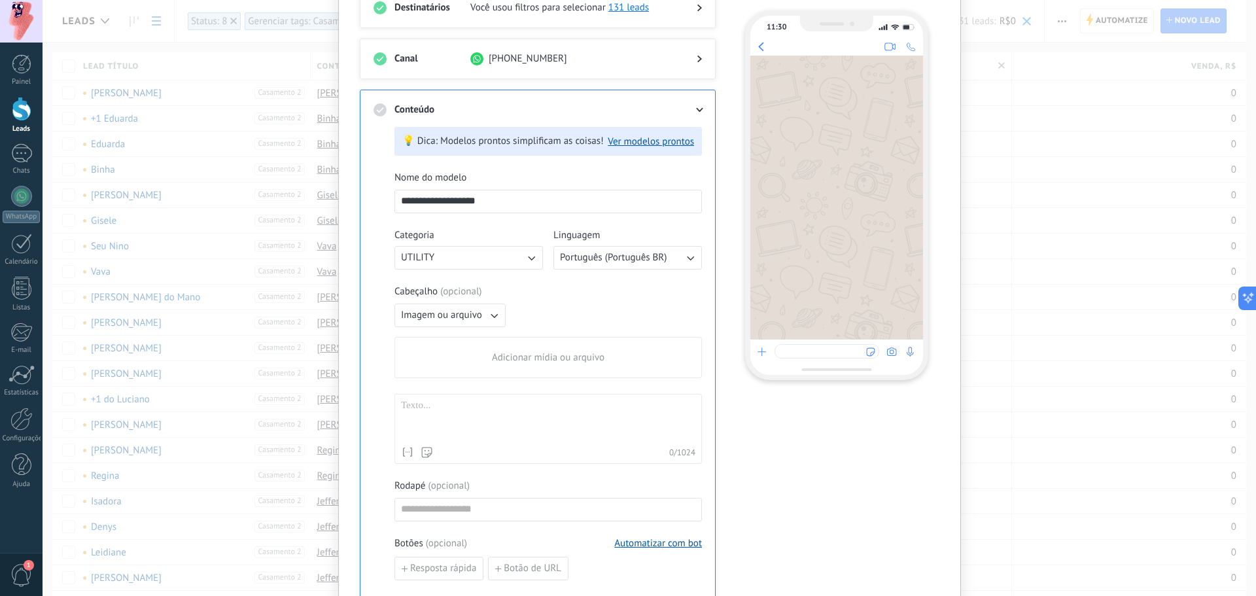
click at [460, 345] on div "Adicionar mídia ou arquivo" at bounding box center [548, 357] width 306 height 40
click at [0, 0] on input "Adicionar mídia ou arquivo" at bounding box center [0, 0] width 0 height 0
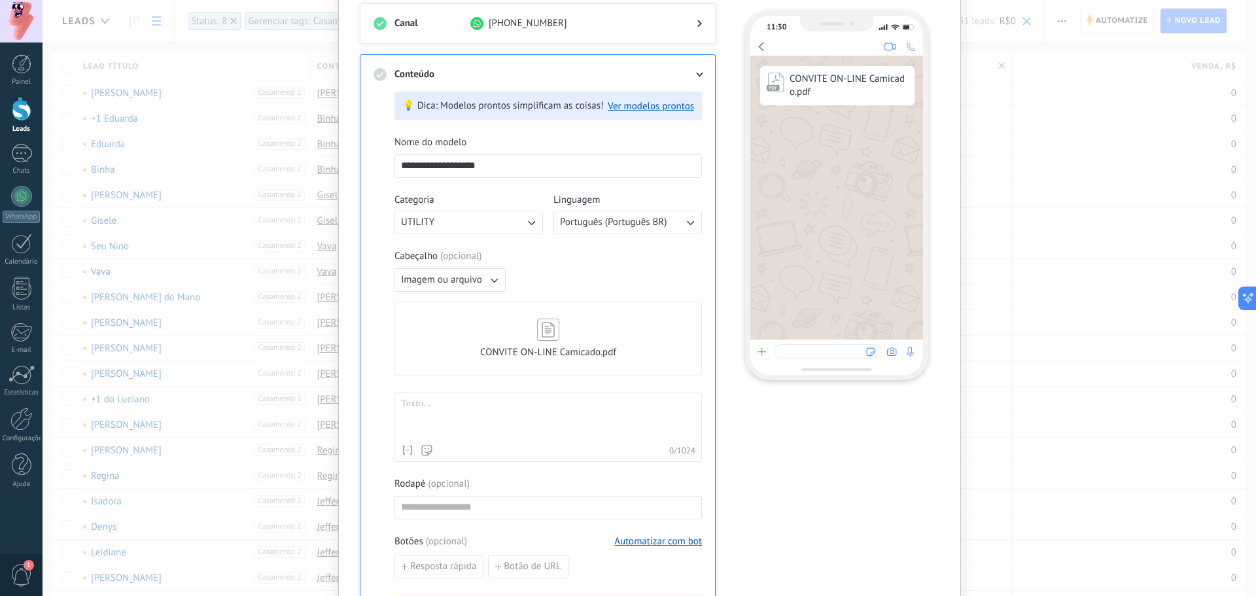
scroll to position [262, 0]
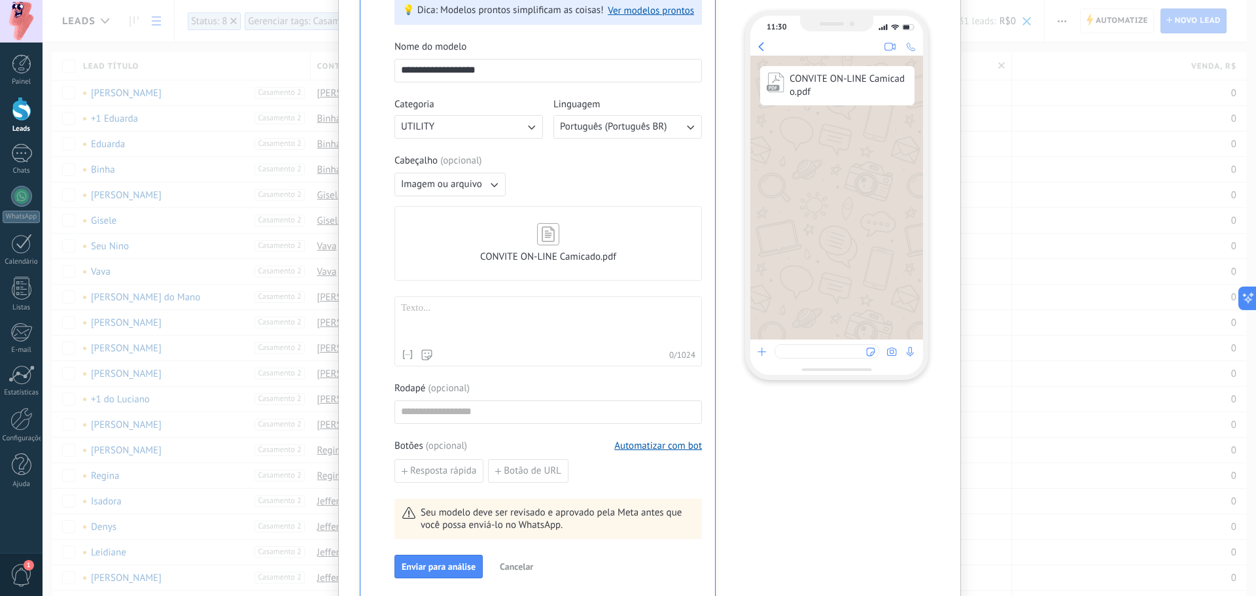
click at [556, 318] on div at bounding box center [548, 322] width 294 height 41
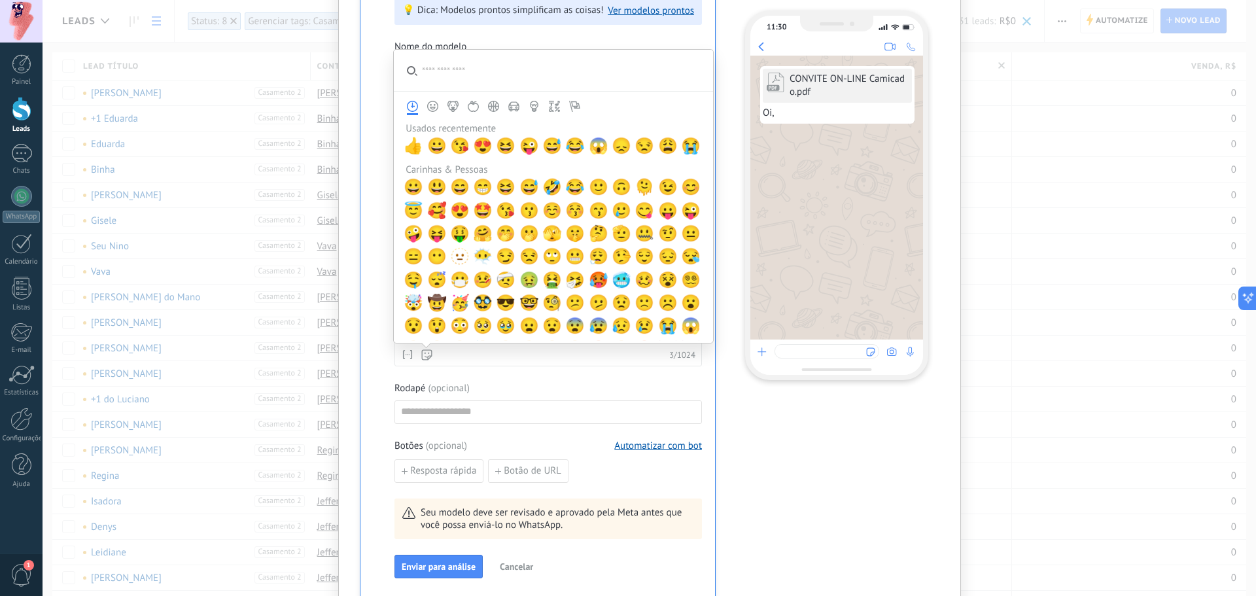
click at [413, 351] on div "Nome de contato Primeiro nome Sobrenome Contato ID Contato usuário responsável …" at bounding box center [416, 354] width 31 height 13
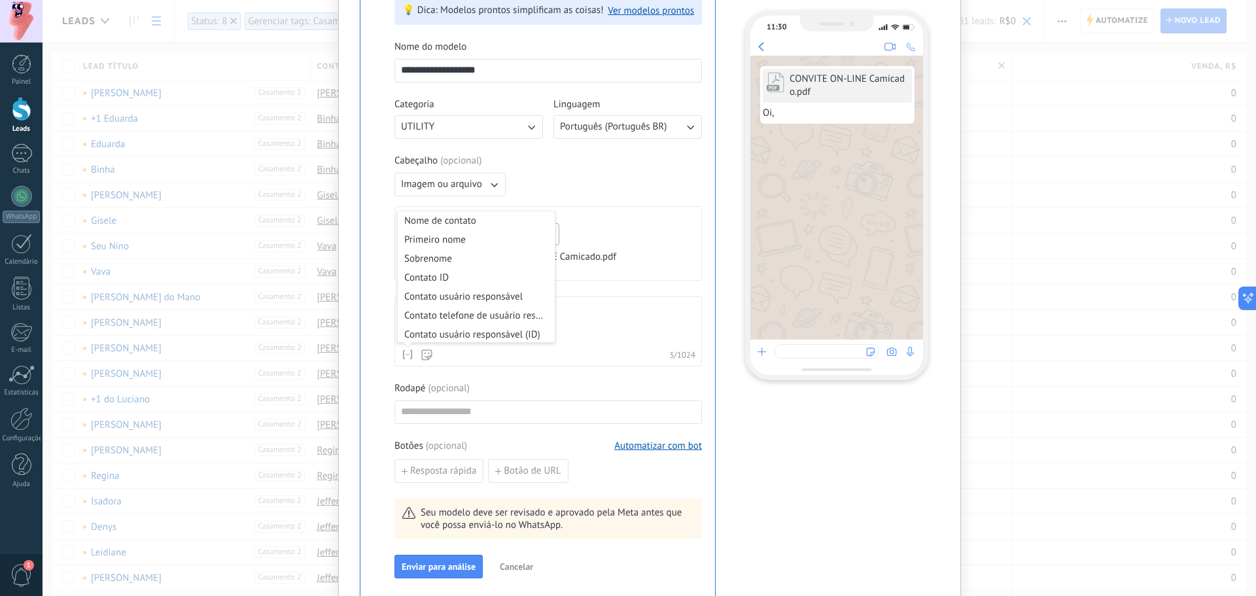
click at [401, 366] on div "**********" at bounding box center [547, 310] width 307 height 538
click at [483, 296] on li "Nome do lead" at bounding box center [476, 290] width 157 height 19
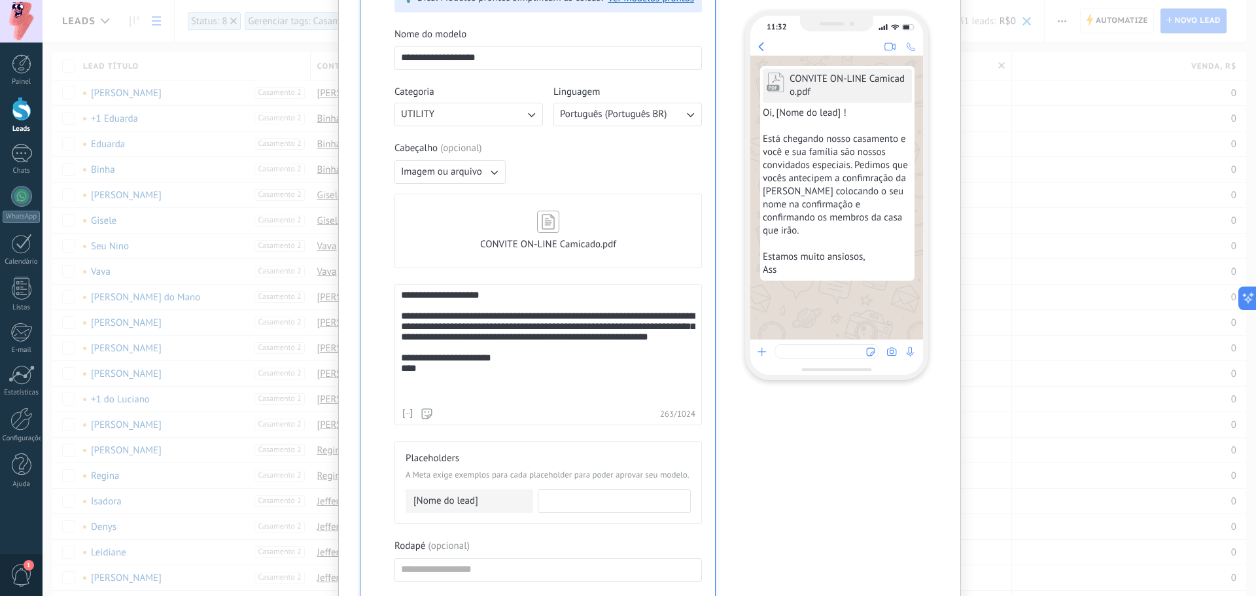
scroll to position [286, 0]
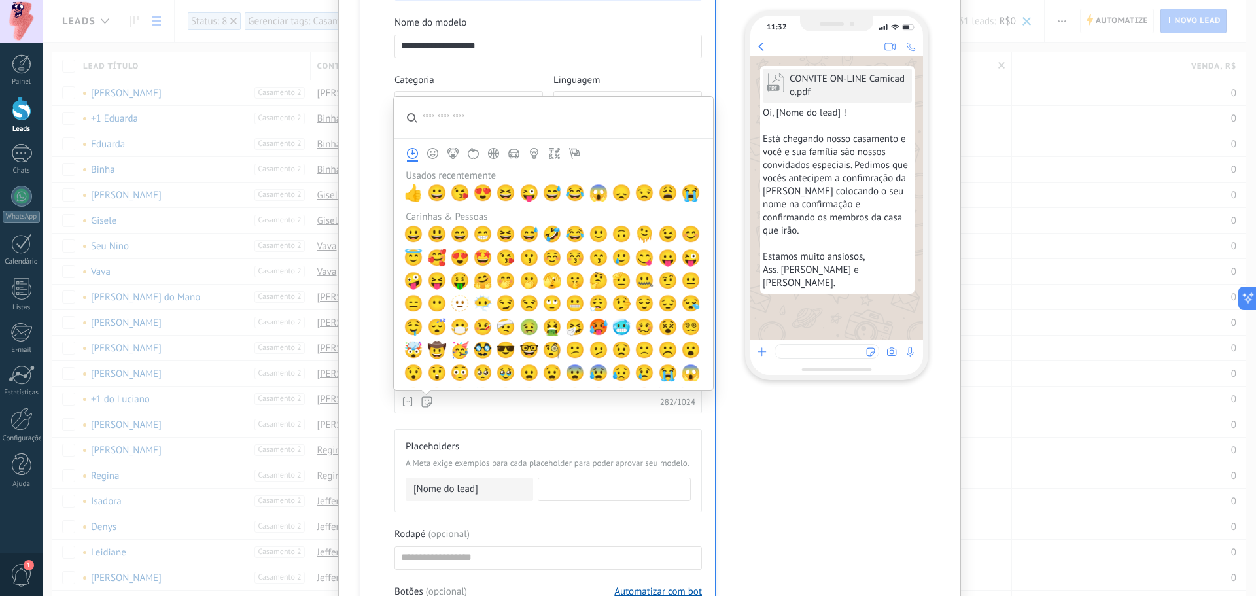
click at [421, 401] on icon at bounding box center [426, 401] width 11 height 11
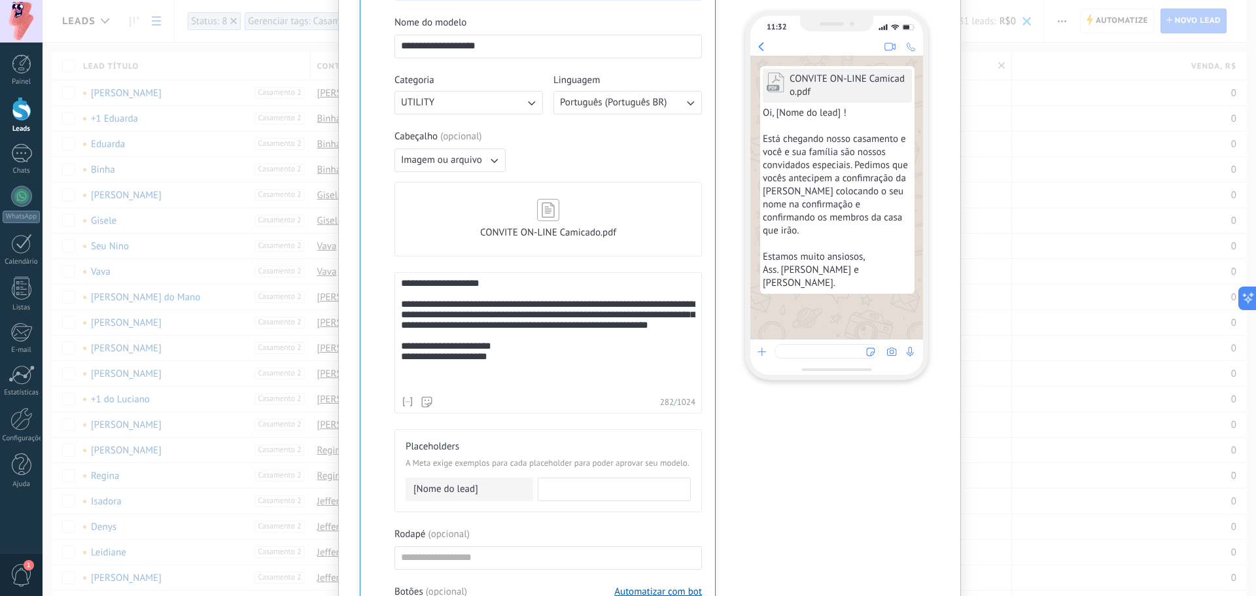
drag, startPoint x: 605, startPoint y: 420, endPoint x: 576, endPoint y: 382, distance: 47.6
click at [604, 419] on div "**********" at bounding box center [547, 370] width 307 height 708
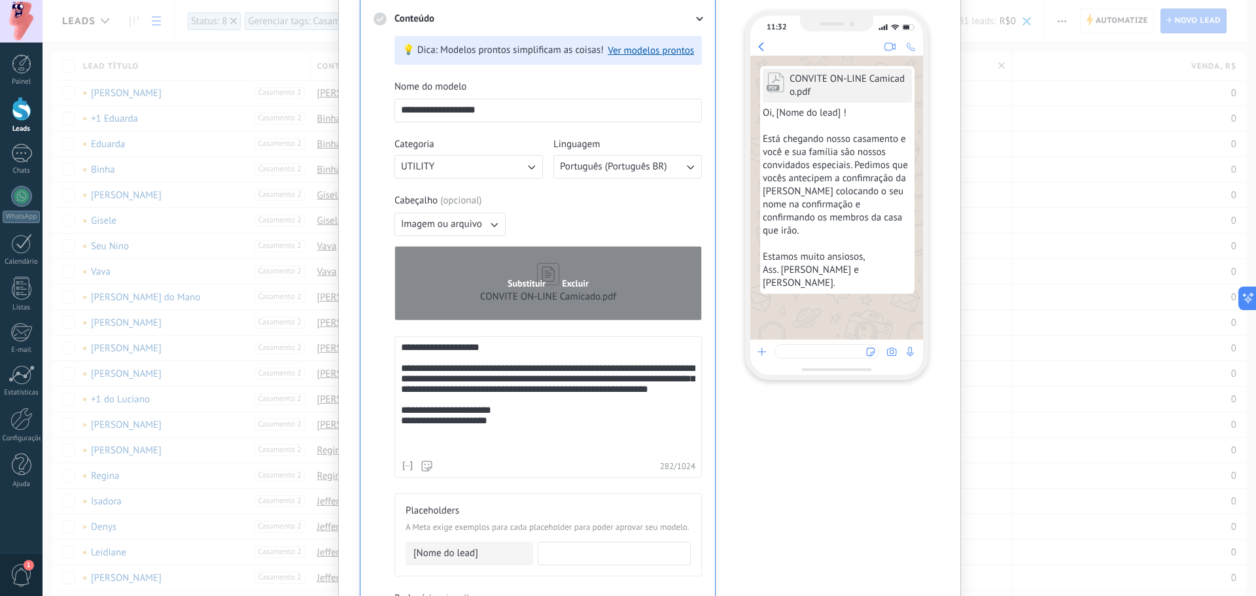
scroll to position [220, 0]
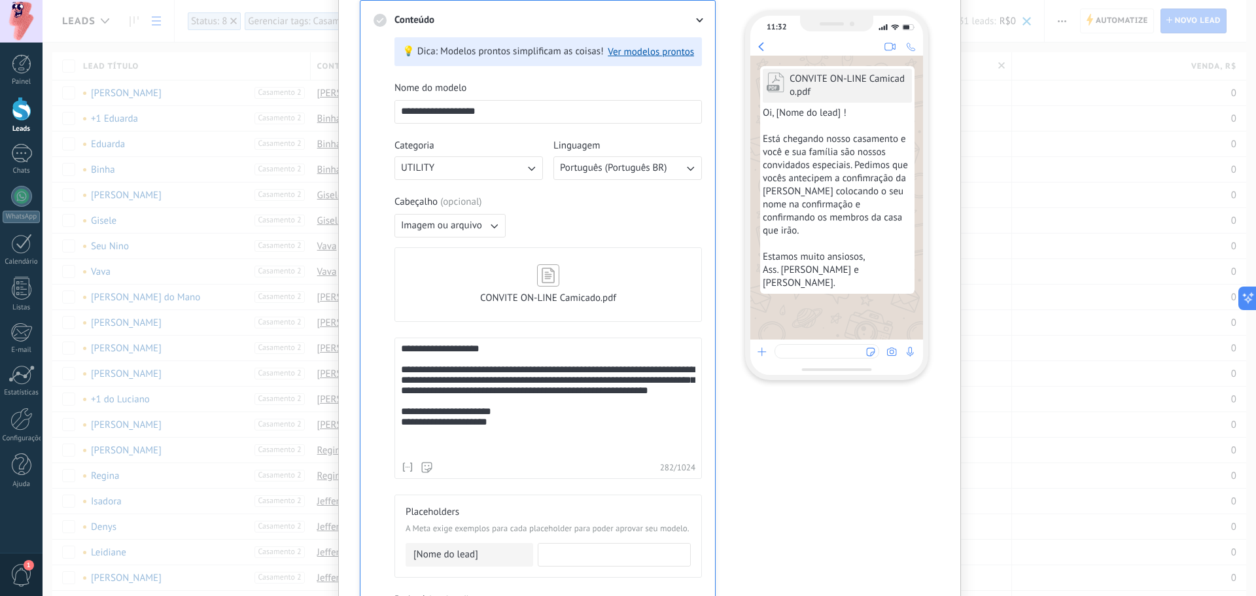
click at [505, 347] on div "**********" at bounding box center [548, 399] width 294 height 112
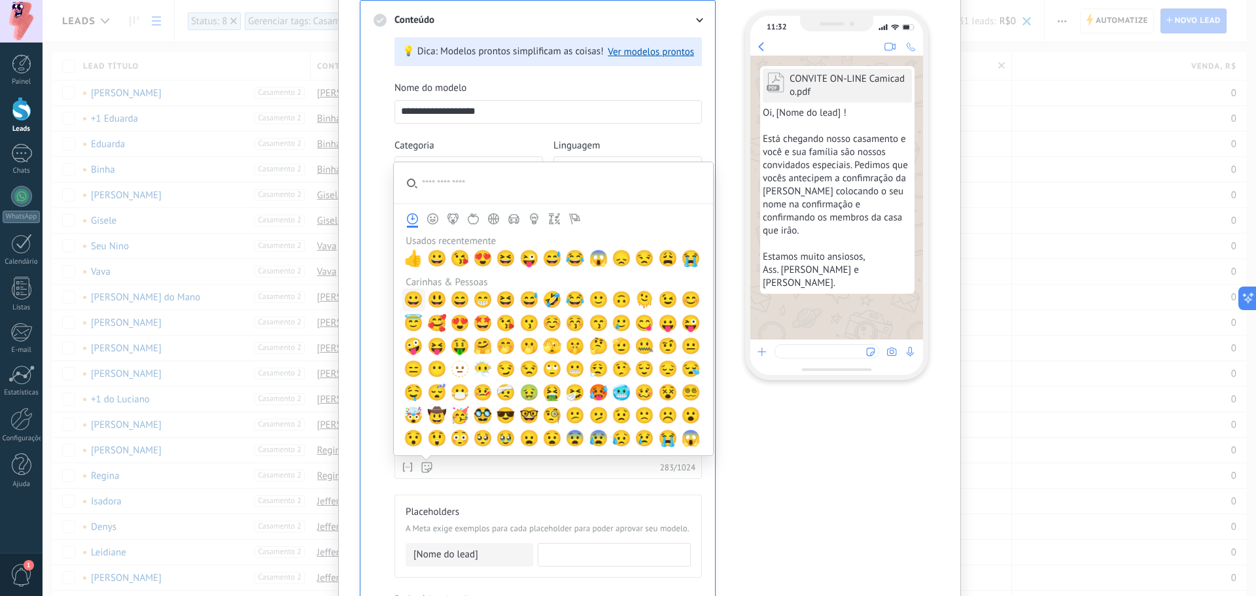
click at [410, 294] on span "😀" at bounding box center [413, 299] width 20 height 18
click at [592, 453] on span "😡" at bounding box center [599, 462] width 20 height 18
click at [657, 146] on div "Linguagem Português (Português BR)" at bounding box center [627, 159] width 148 height 41
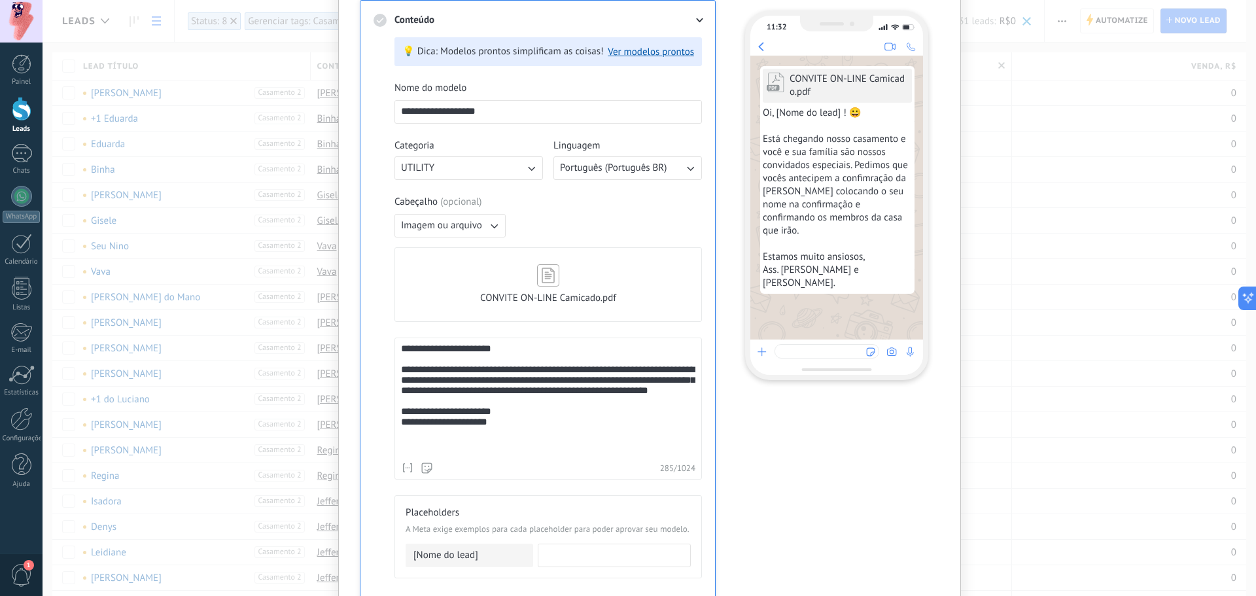
click at [521, 413] on div "**********" at bounding box center [548, 399] width 294 height 112
click at [418, 454] on div "Nome de contato Primeiro nome Sobrenome Contato ID Contato usuário responsável …" at bounding box center [416, 467] width 31 height 13
click at [422, 454] on icon at bounding box center [426, 467] width 11 height 11
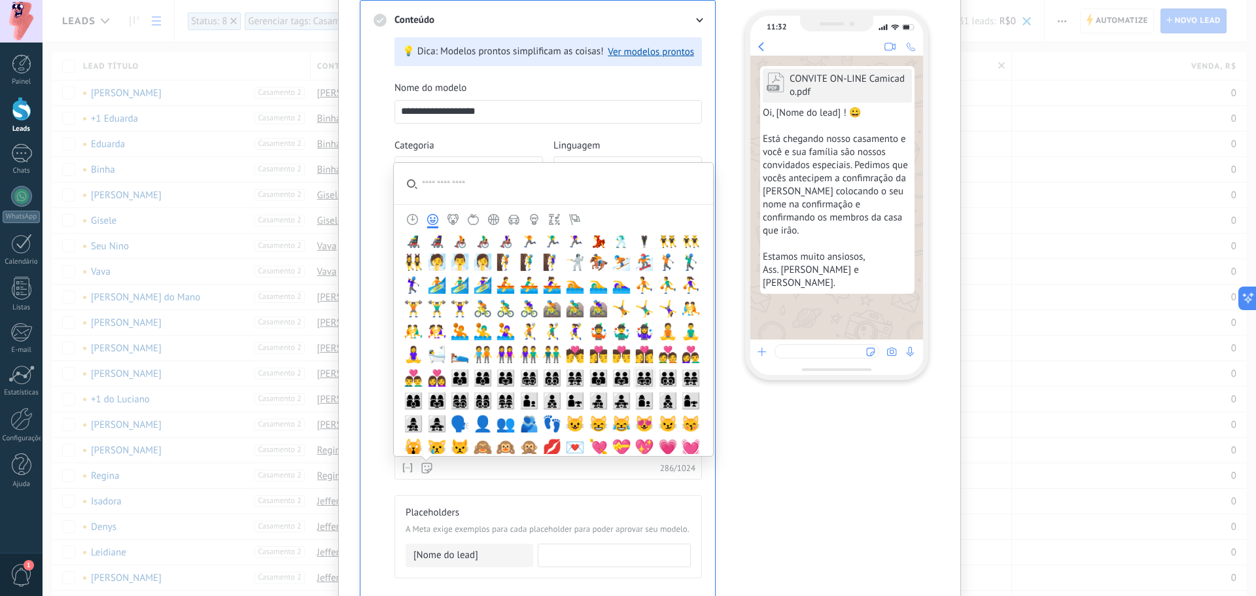
scroll to position [719, 0]
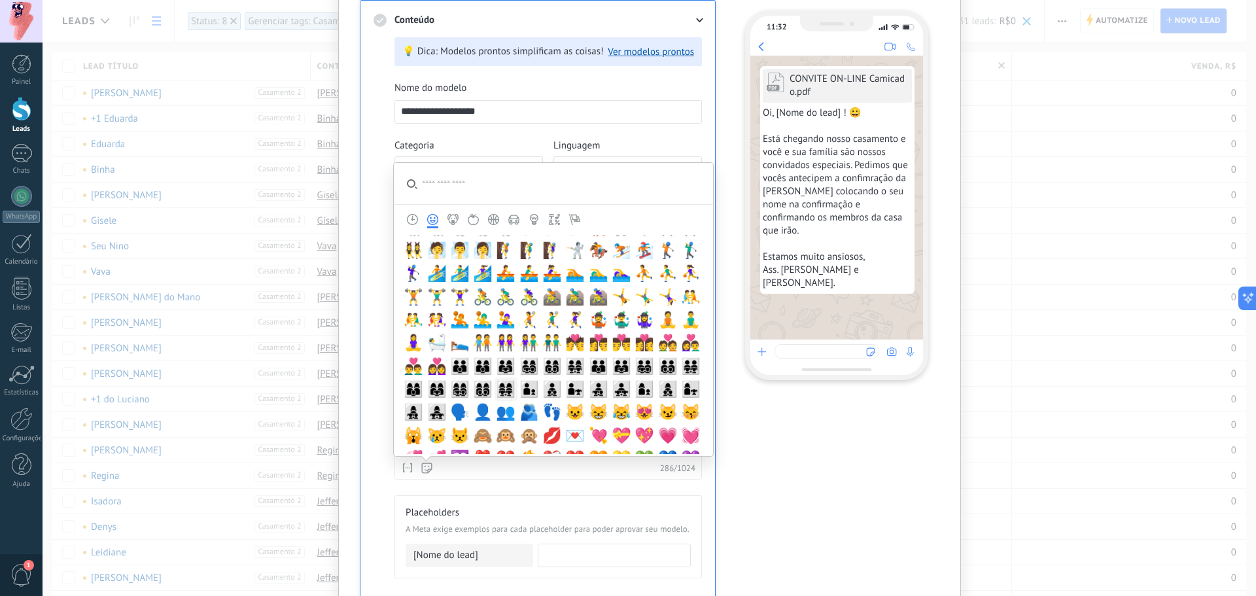
click at [511, 390] on span "👩‍👩‍👧‍👧" at bounding box center [506, 389] width 20 height 18
click at [638, 443] on span "💖" at bounding box center [644, 435] width 20 height 18
click at [428, 454] on icon at bounding box center [426, 467] width 11 height 11
click at [587, 194] on input "search" at bounding box center [553, 183] width 319 height 41
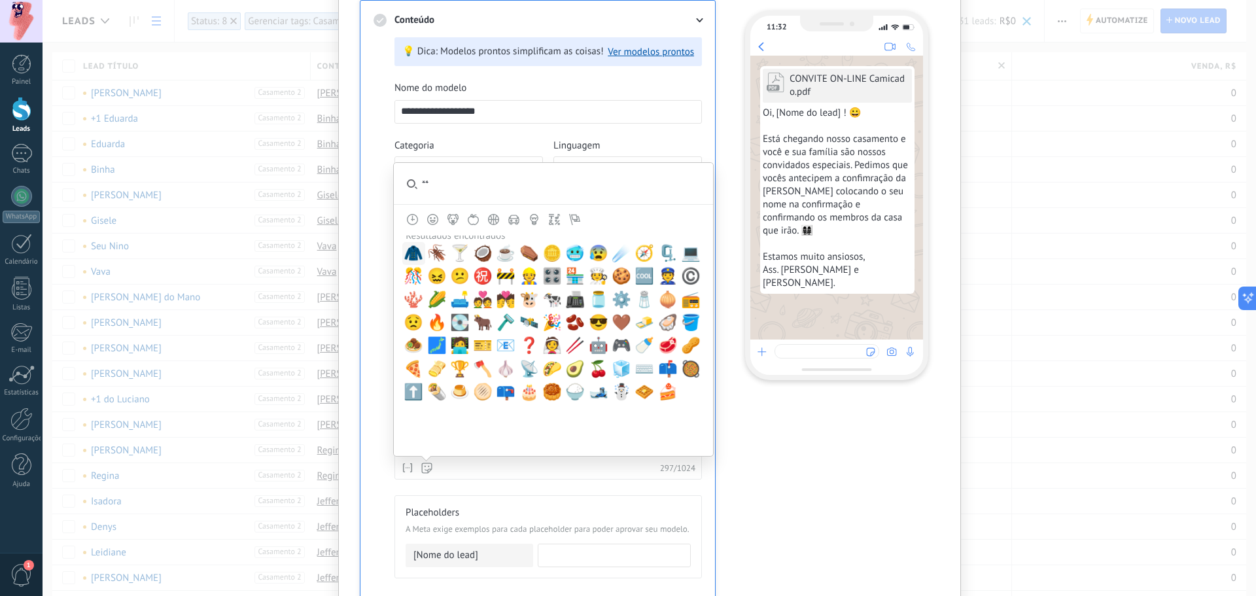
scroll to position [0, 0]
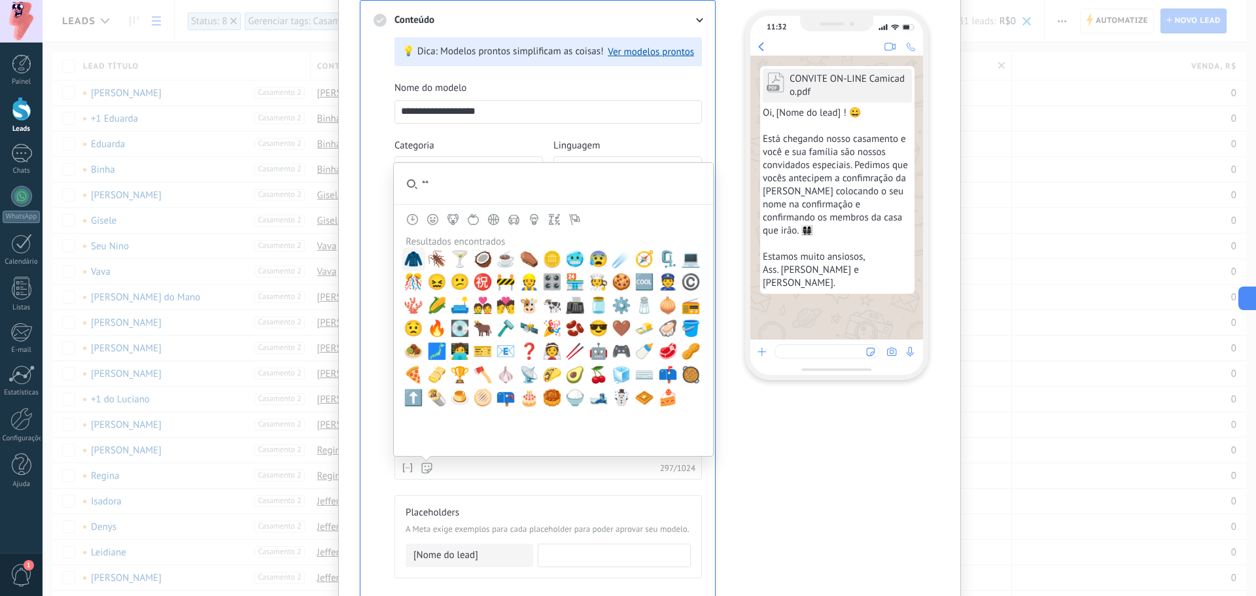
type input "*"
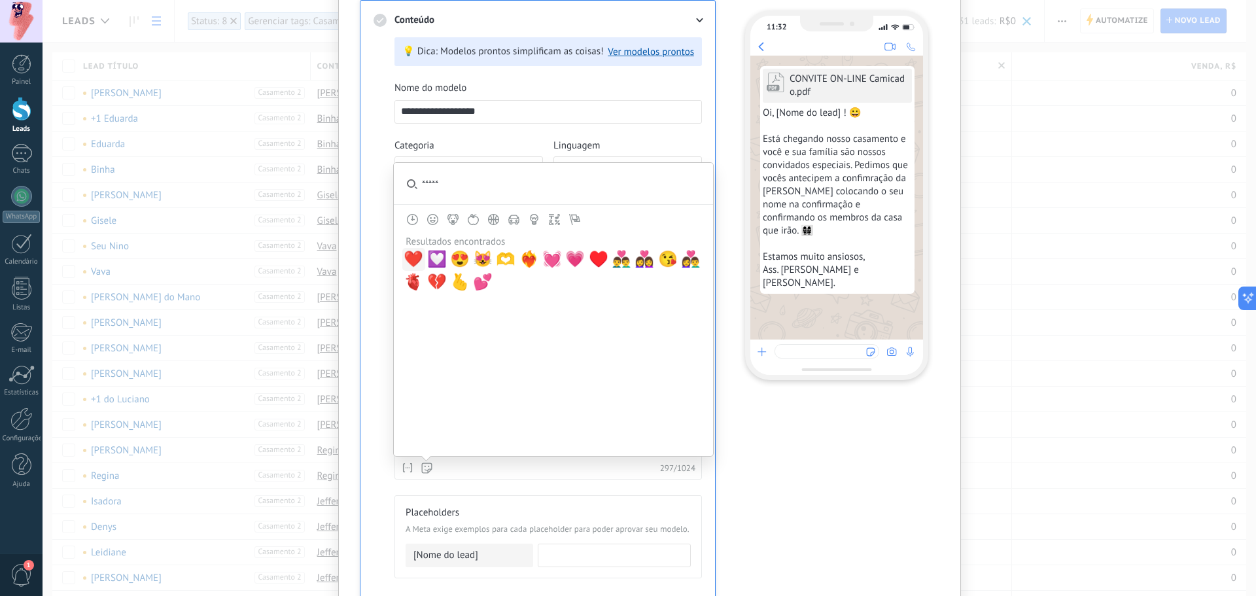
click at [506, 196] on input "*****" at bounding box center [553, 183] width 319 height 41
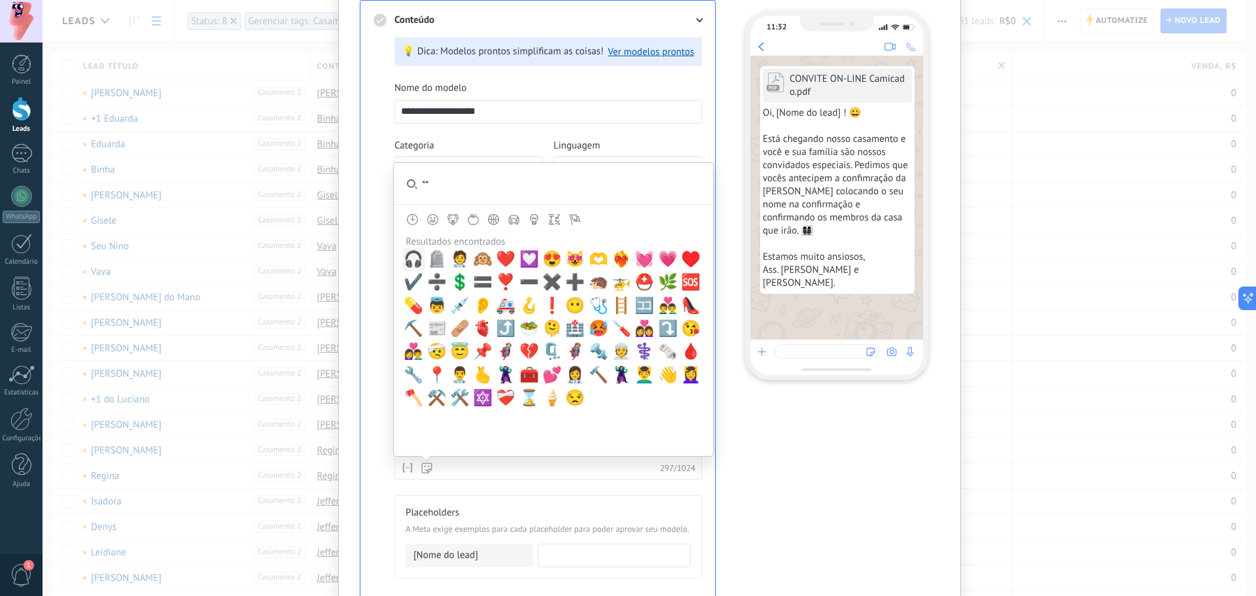
type input "*"
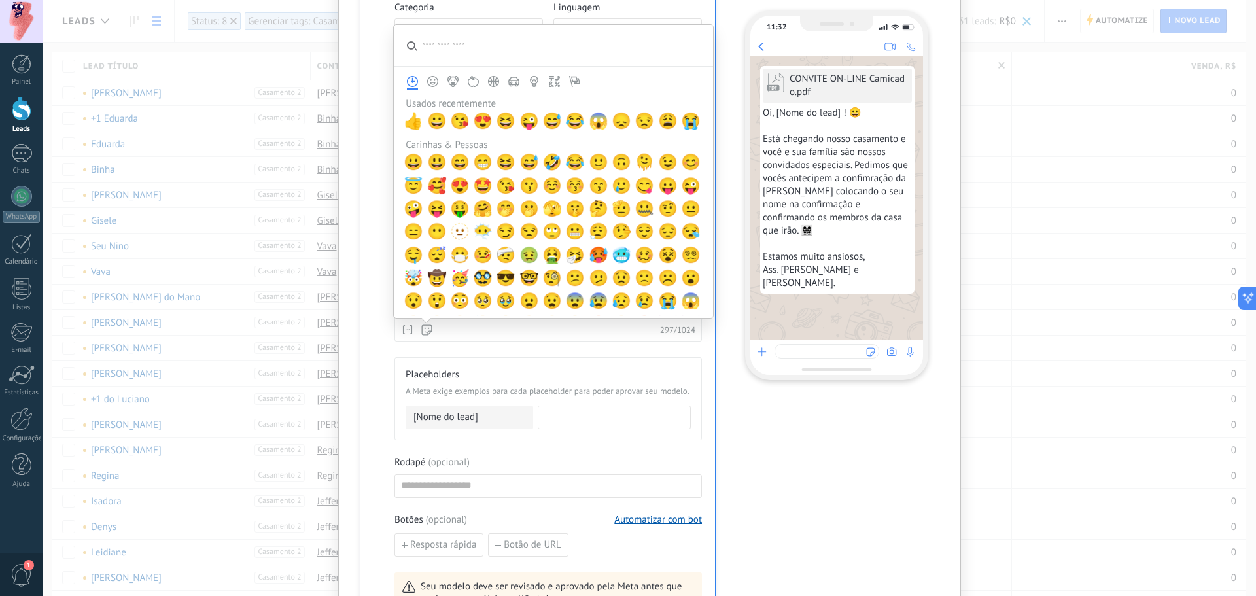
scroll to position [256, 0]
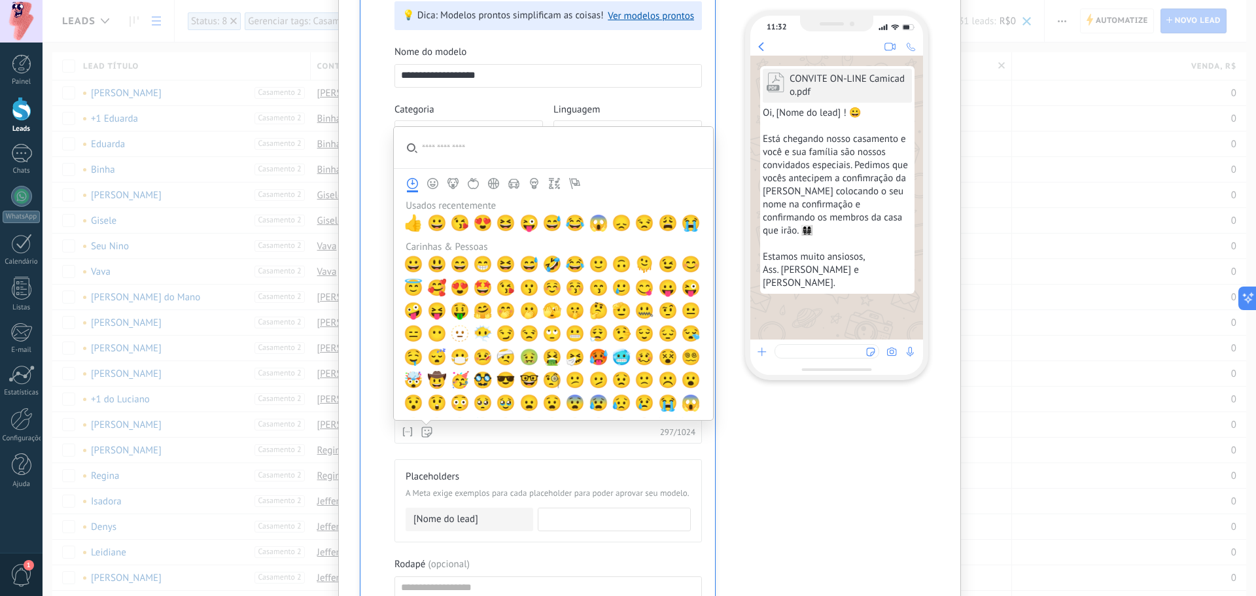
drag, startPoint x: 708, startPoint y: 201, endPoint x: 708, endPoint y: 224, distance: 22.9
click at [708, 224] on section "Usados recentemente 👍 😀 😘 😍 😆 😜 😅 😂 😱 😞 😒 😩 😭 Carinhas & Pessoas 😀 😃 😄 😁 😆 😅 🤣 …" at bounding box center [553, 273] width 319 height 293
click at [708, 208] on section "Usados recentemente 👍 😀 😘 😍 😆 😜 😅 😂 😱 😞 😒 😩 😭 Carinhas & Pessoas 😀 😃 😄 😁 😆 😅 🤣 …" at bounding box center [553, 273] width 319 height 293
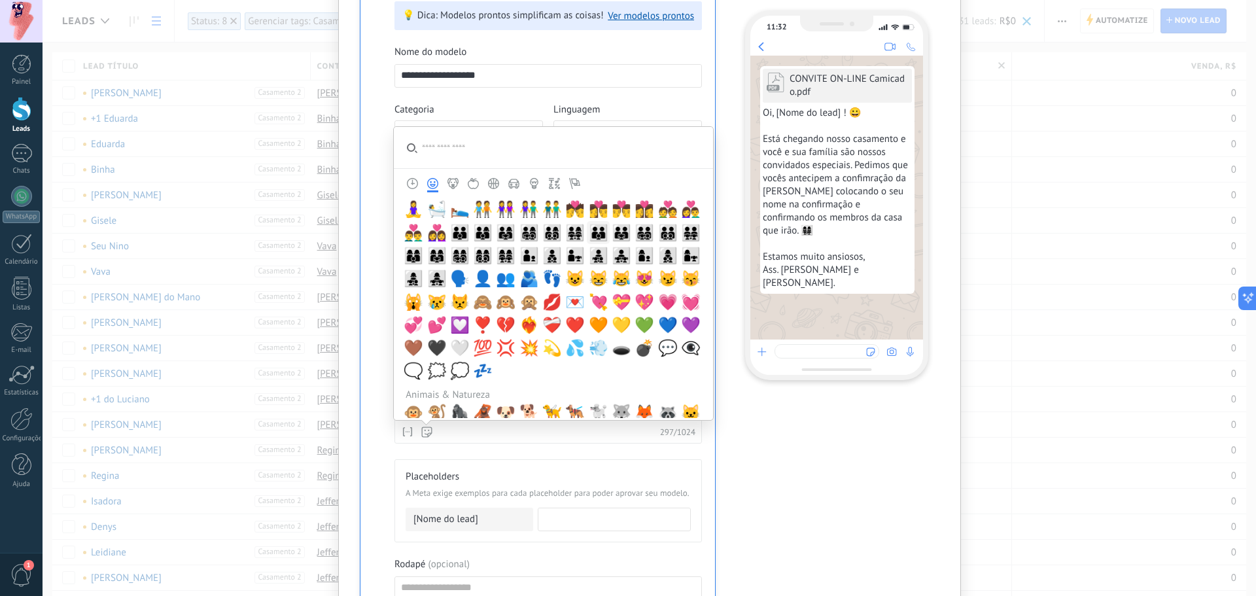
scroll to position [769, 0]
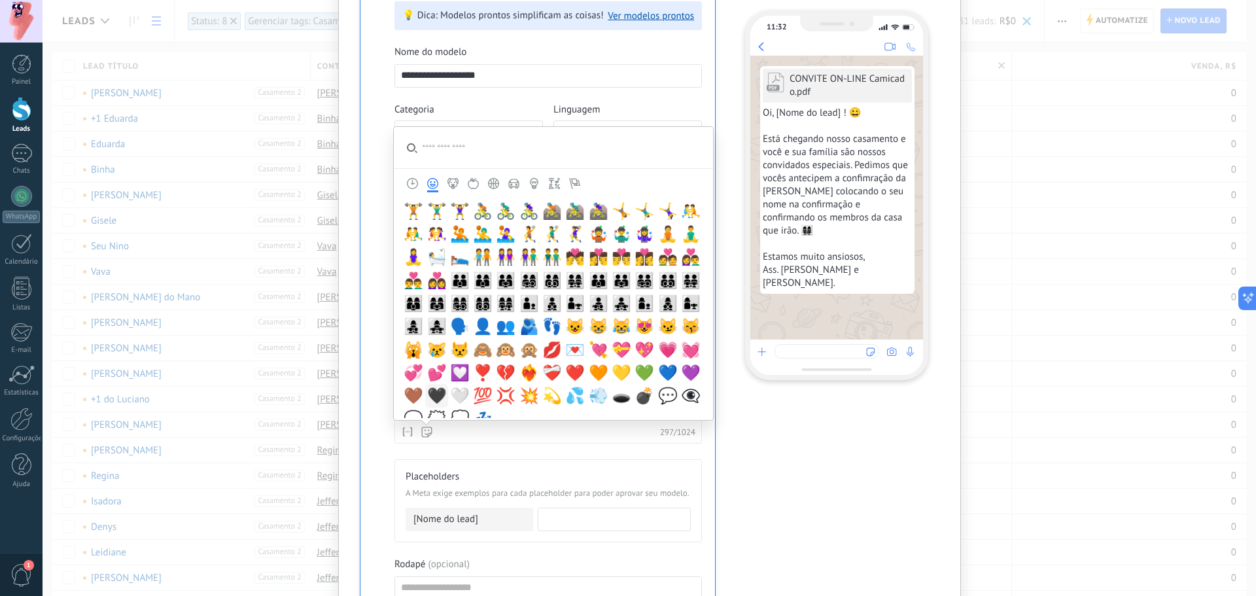
click at [439, 399] on span "🖤" at bounding box center [437, 395] width 20 height 18
click at [489, 454] on div "Placeholders A Meta exige exemplos para cada placeholder para poder aprovar seu…" at bounding box center [547, 500] width 307 height 83
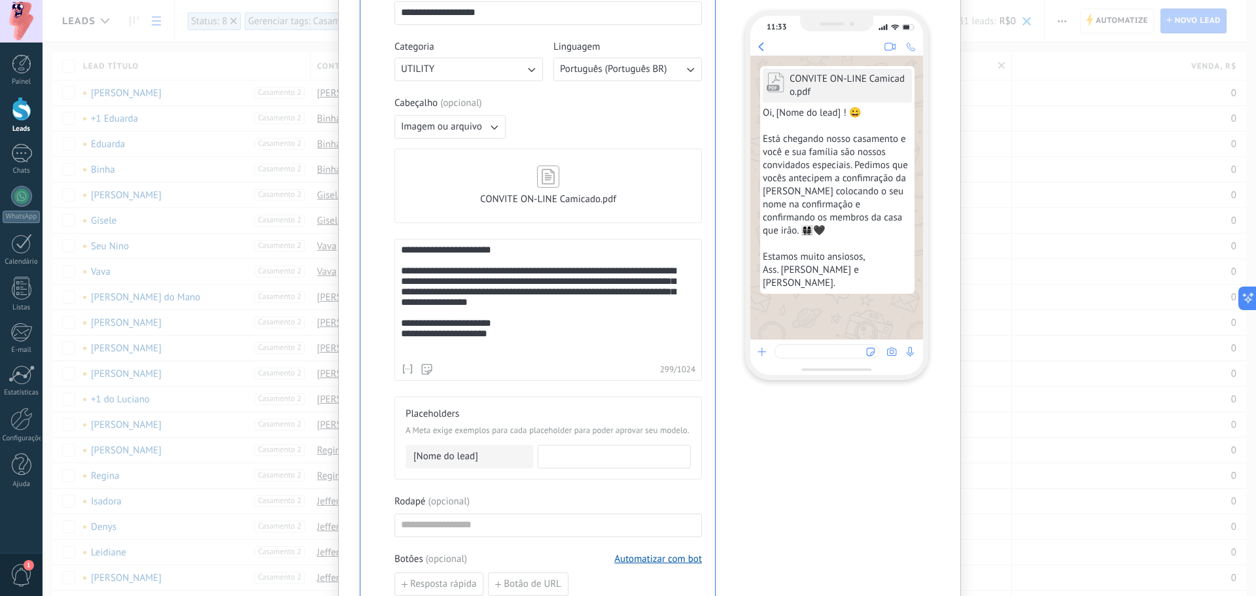
scroll to position [322, 0]
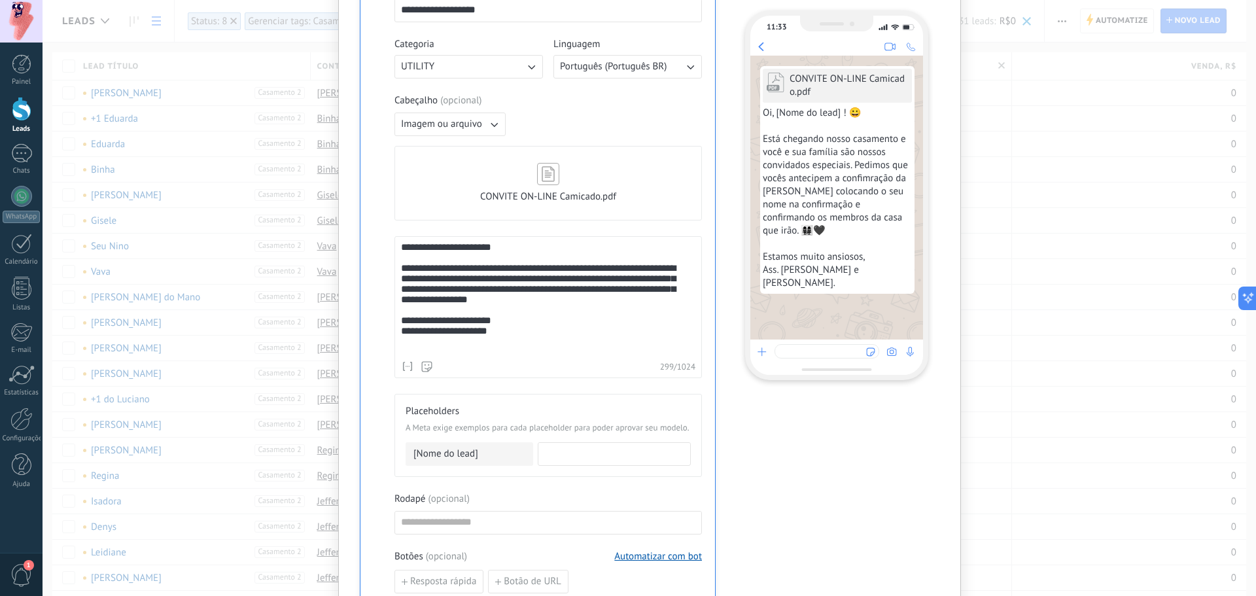
click at [621, 449] on input at bounding box center [614, 453] width 152 height 21
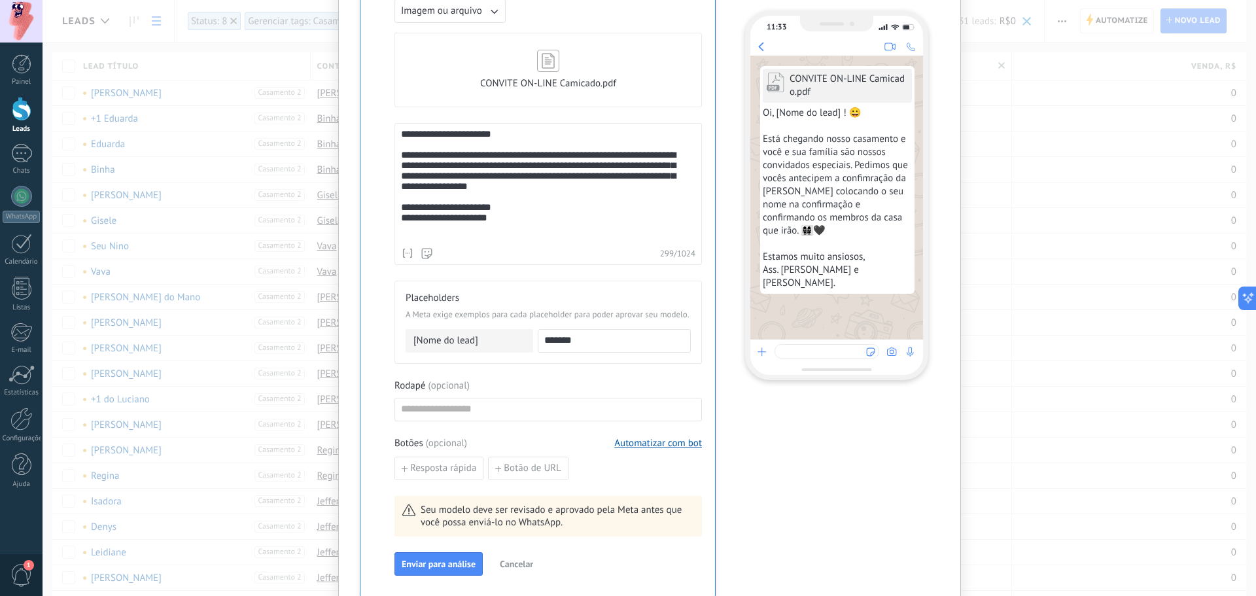
scroll to position [453, 0]
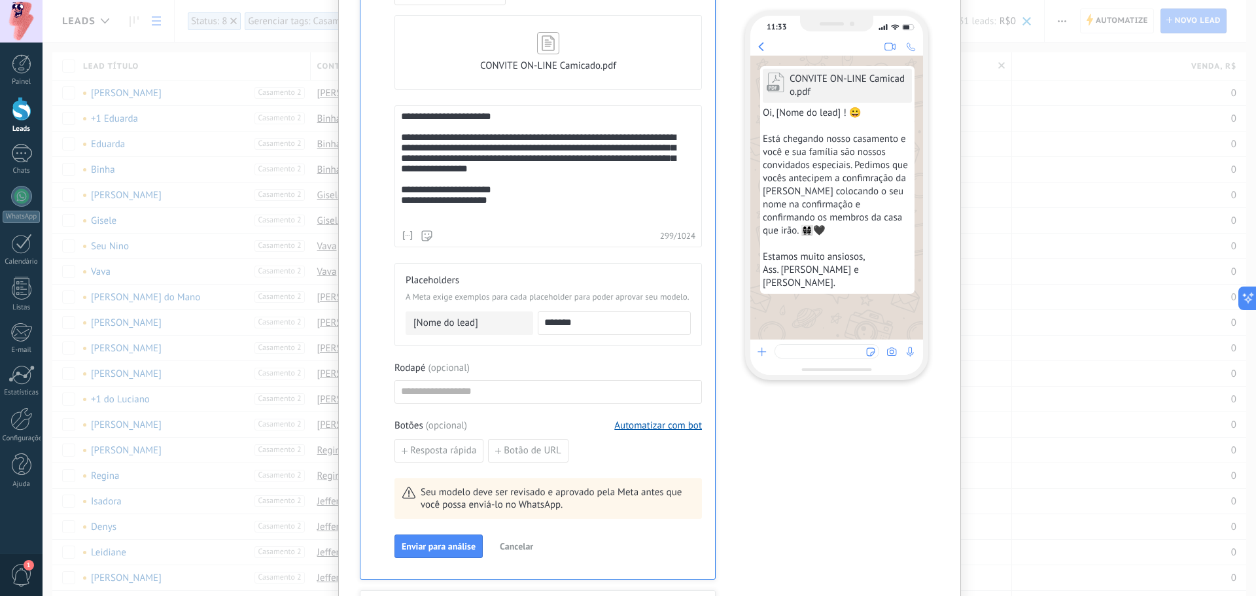
type input "*******"
click at [567, 364] on div "Rodapé ( opcional )" at bounding box center [547, 368] width 307 height 13
click at [500, 383] on input at bounding box center [548, 391] width 306 height 21
type input "*"
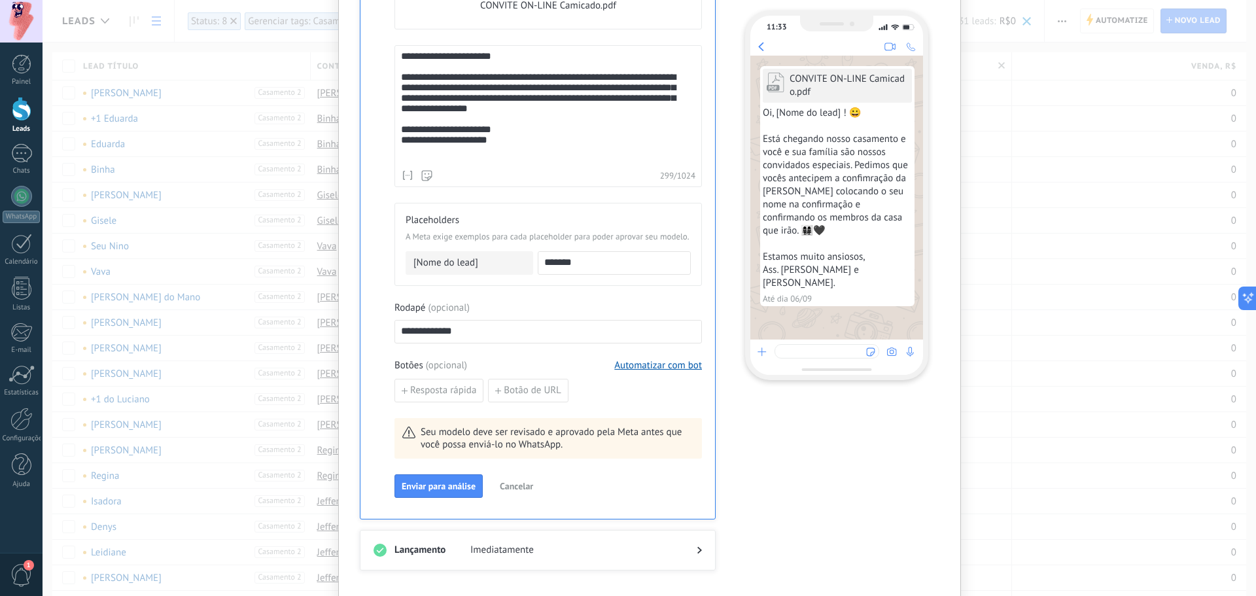
scroll to position [518, 0]
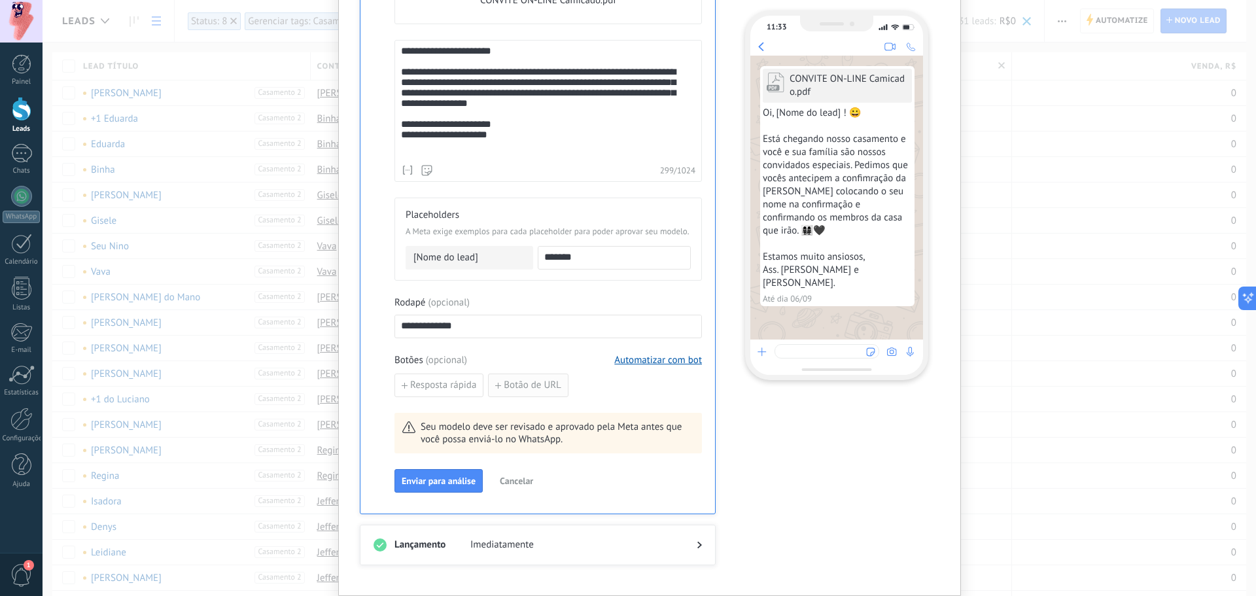
type input "**********"
click at [530, 386] on span "Botão de URL" at bounding box center [533, 385] width 58 height 9
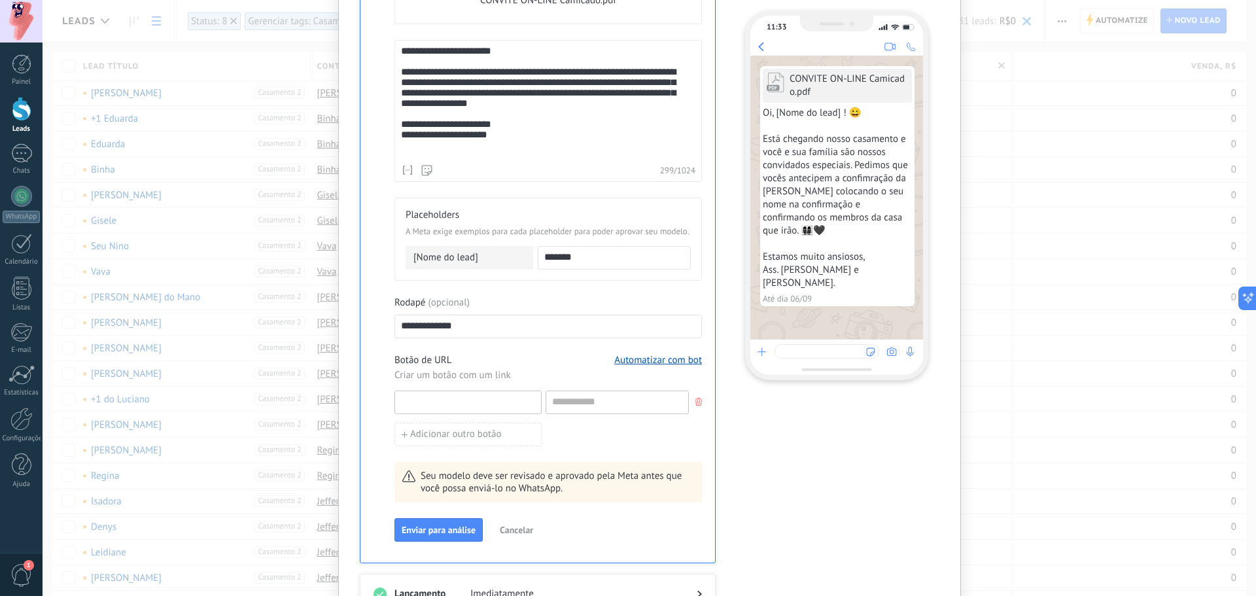
click at [449, 402] on input at bounding box center [468, 401] width 146 height 21
click at [450, 400] on input at bounding box center [468, 401] width 146 height 21
click at [618, 400] on input at bounding box center [617, 401] width 142 height 21
paste input "**********"
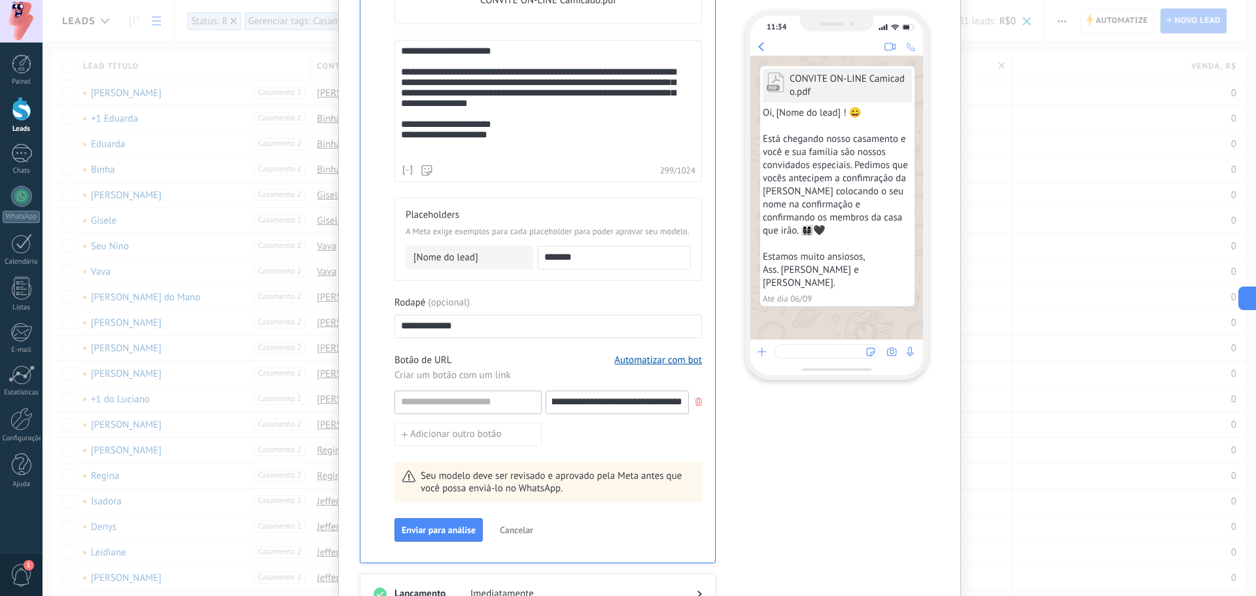
type input "**********"
click at [455, 400] on input at bounding box center [468, 401] width 146 height 21
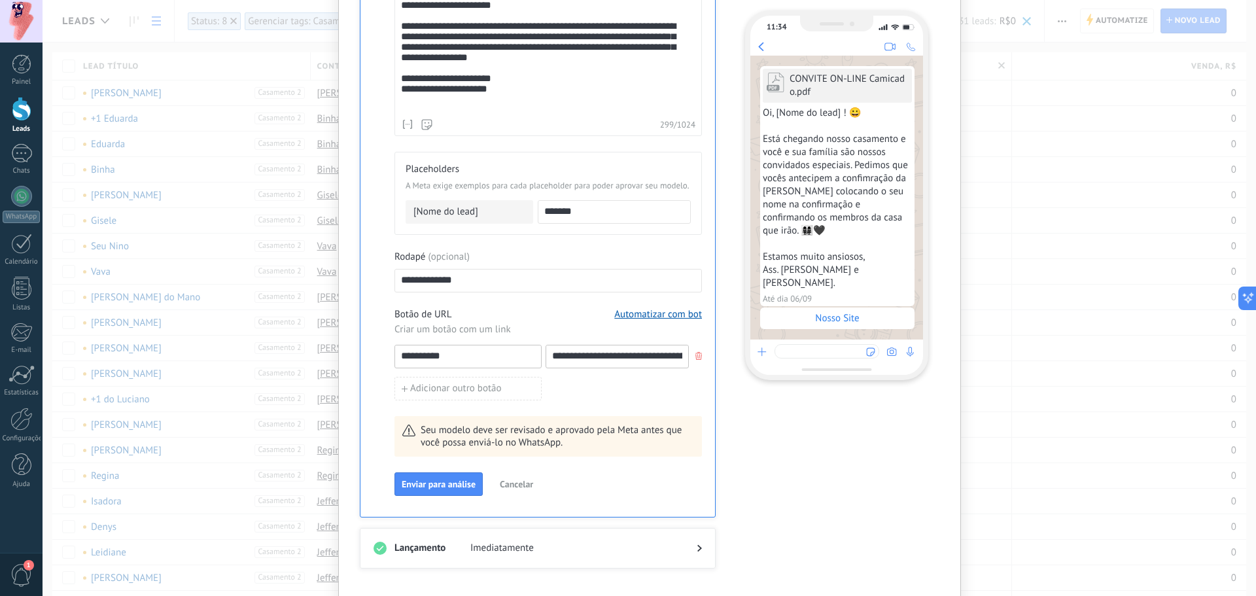
scroll to position [567, 0]
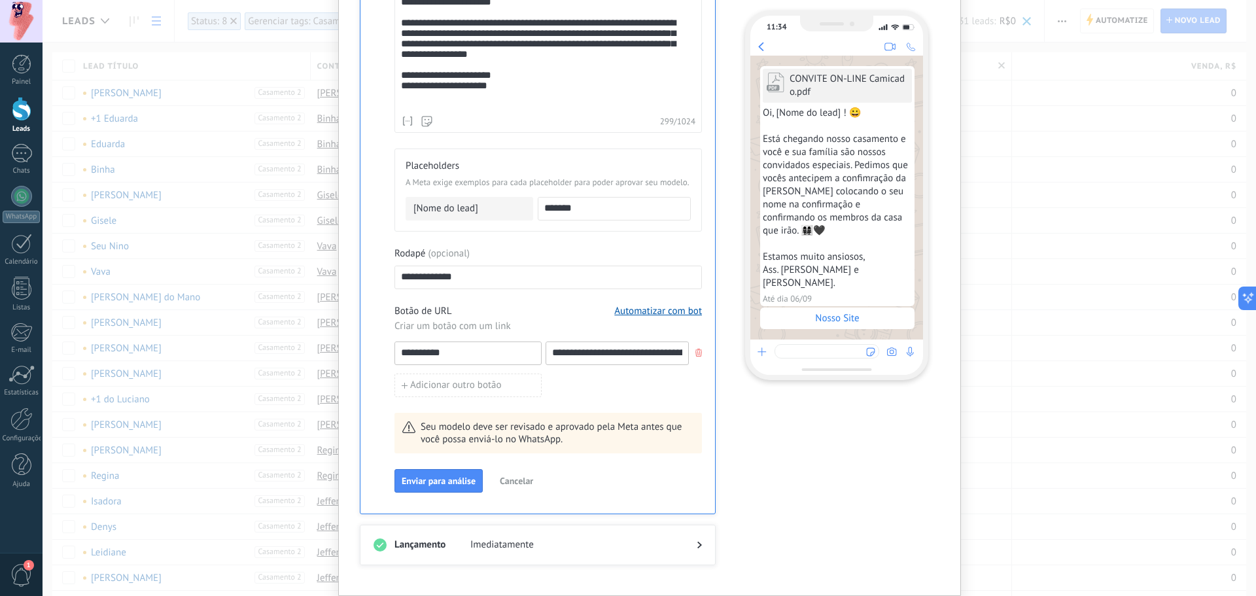
type input "**********"
click at [568, 454] on div at bounding box center [537, 557] width 328 height 13
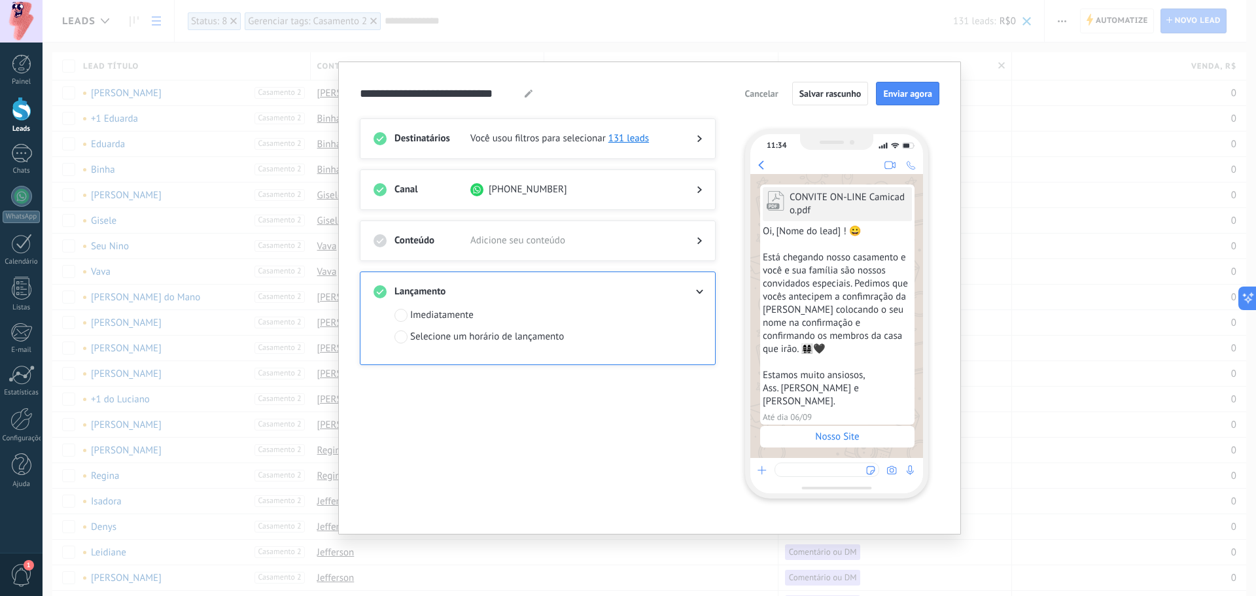
click at [461, 336] on div "Selecione um horário de lançamento" at bounding box center [487, 336] width 154 height 13
click at [458, 319] on div "Imediatamente" at bounding box center [441, 315] width 63 height 13
click at [525, 246] on span "Adicione seu conteúdo" at bounding box center [572, 240] width 205 height 13
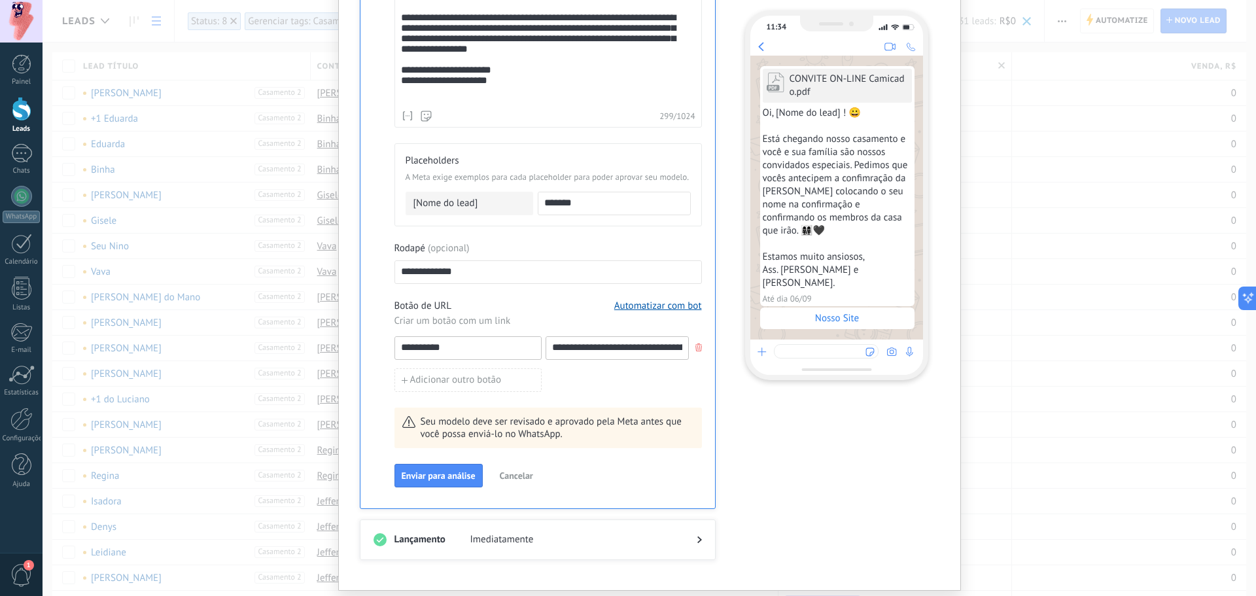
scroll to position [591, 0]
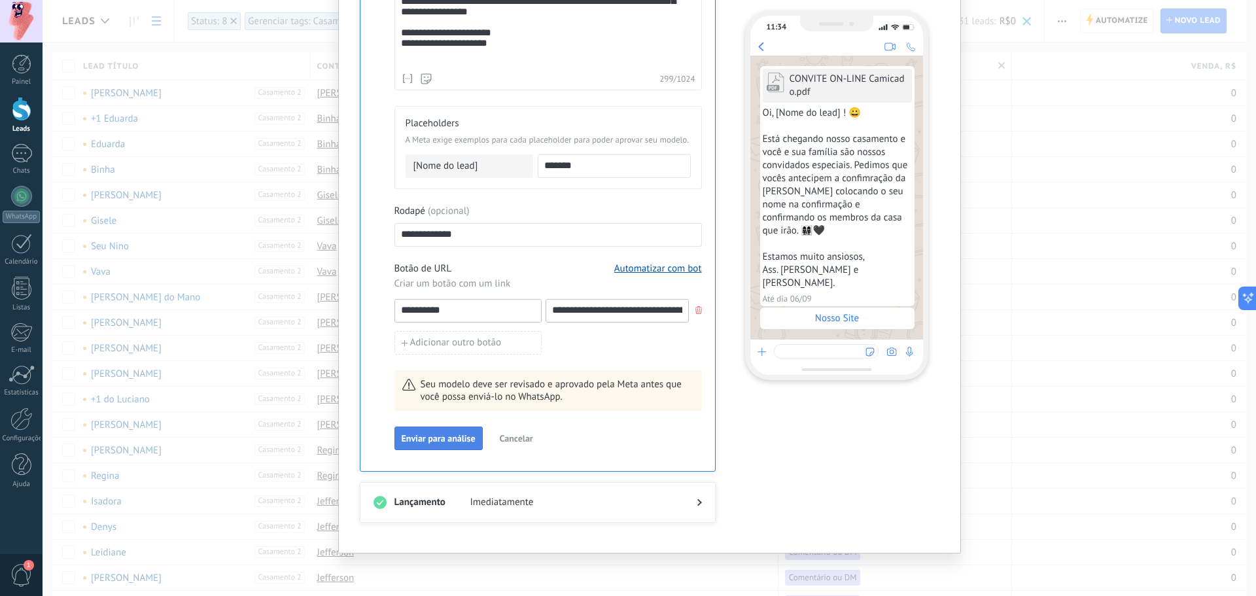
click at [462, 443] on span "Enviar para análise" at bounding box center [439, 438] width 74 height 9
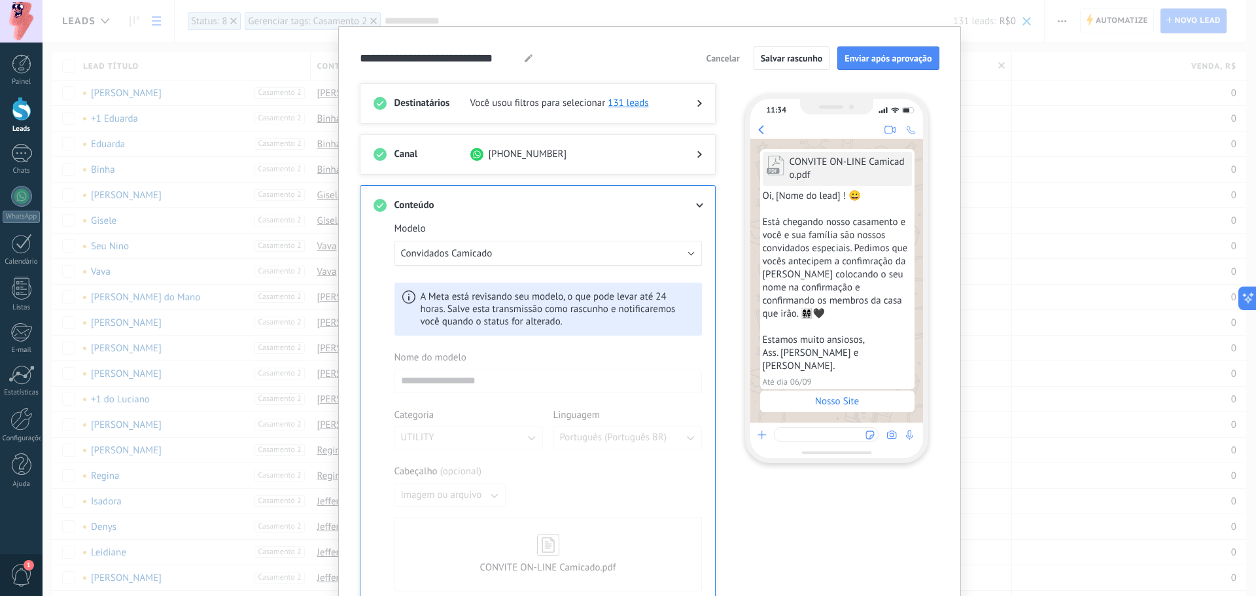
scroll to position [0, 0]
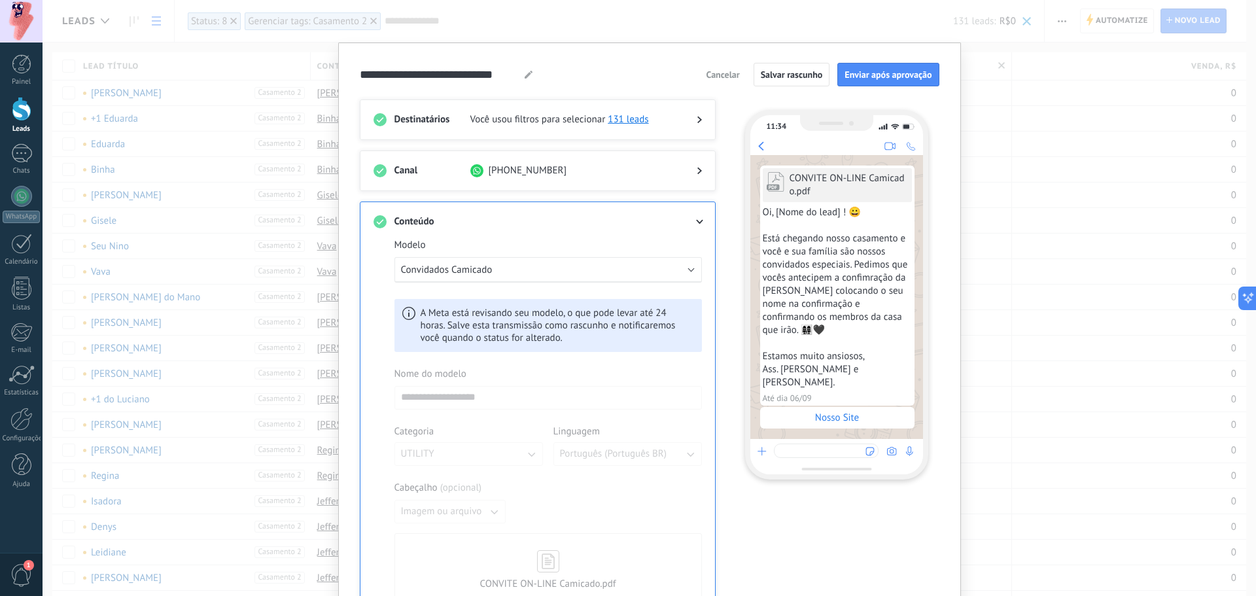
click at [693, 217] on div at bounding box center [689, 221] width 26 height 13
click at [700, 222] on icon at bounding box center [699, 222] width 8 height 5
click at [700, 223] on icon at bounding box center [699, 222] width 8 height 5
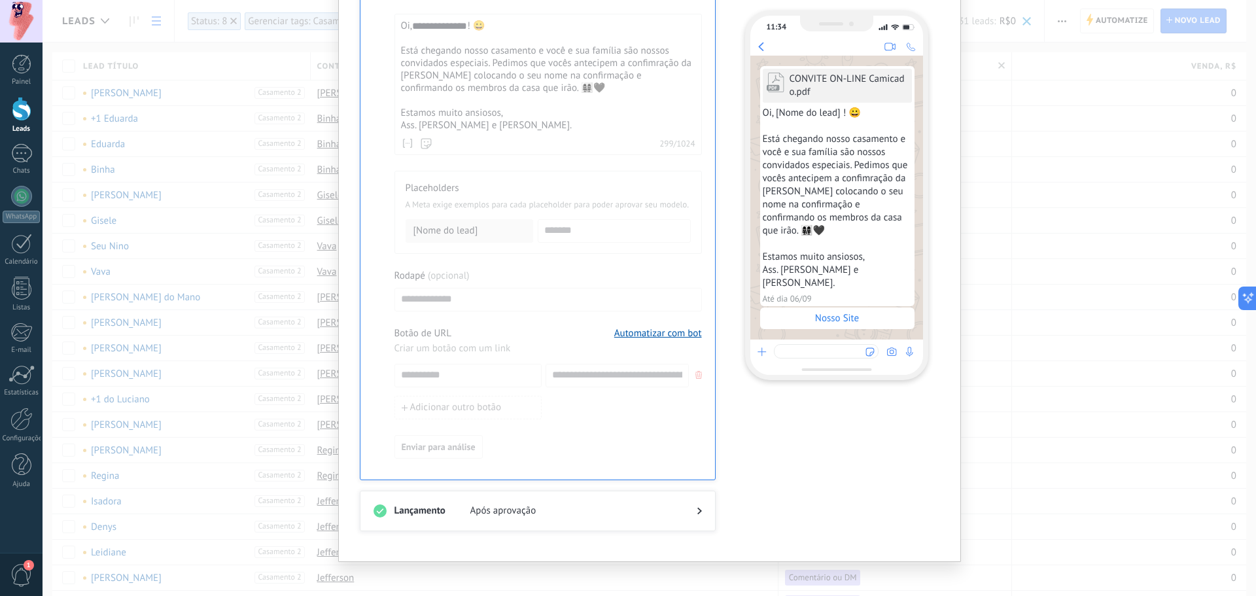
scroll to position [619, 0]
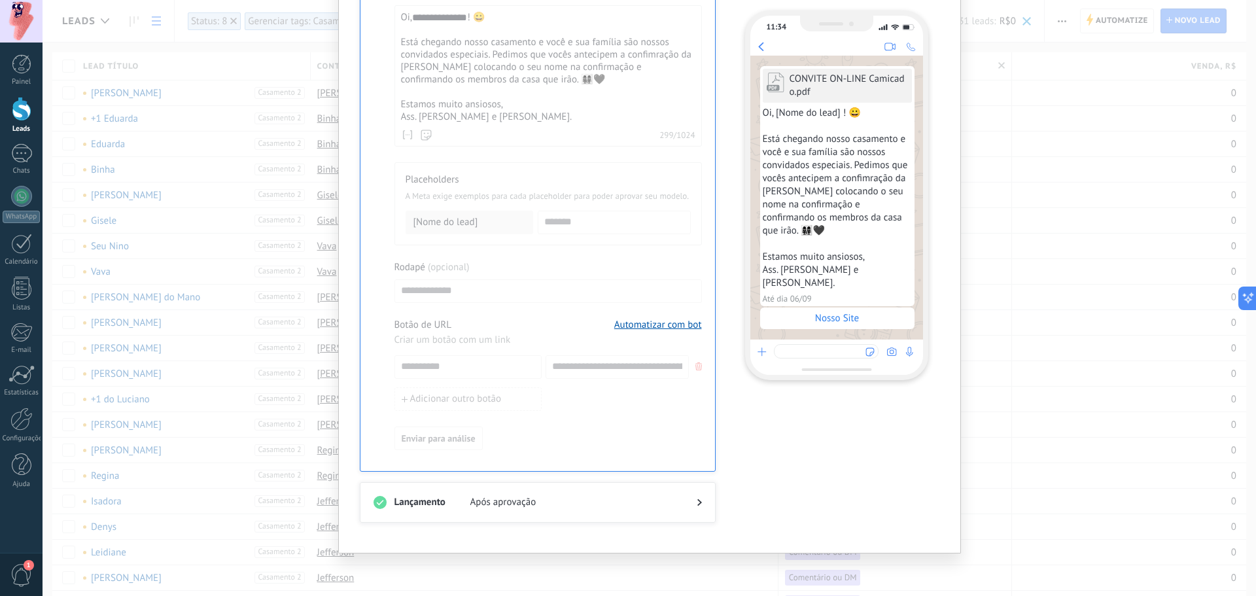
click at [548, 454] on span "Após aprovação" at bounding box center [572, 502] width 205 height 13
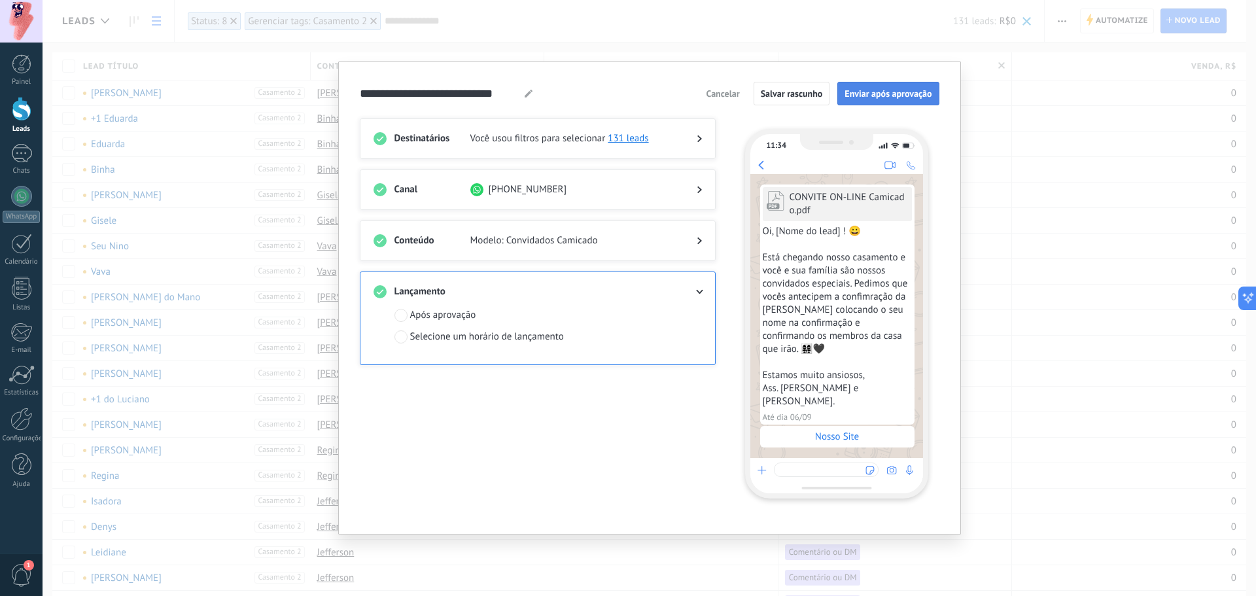
click at [931, 92] on span "Enviar após aprovação" at bounding box center [887, 93] width 87 height 9
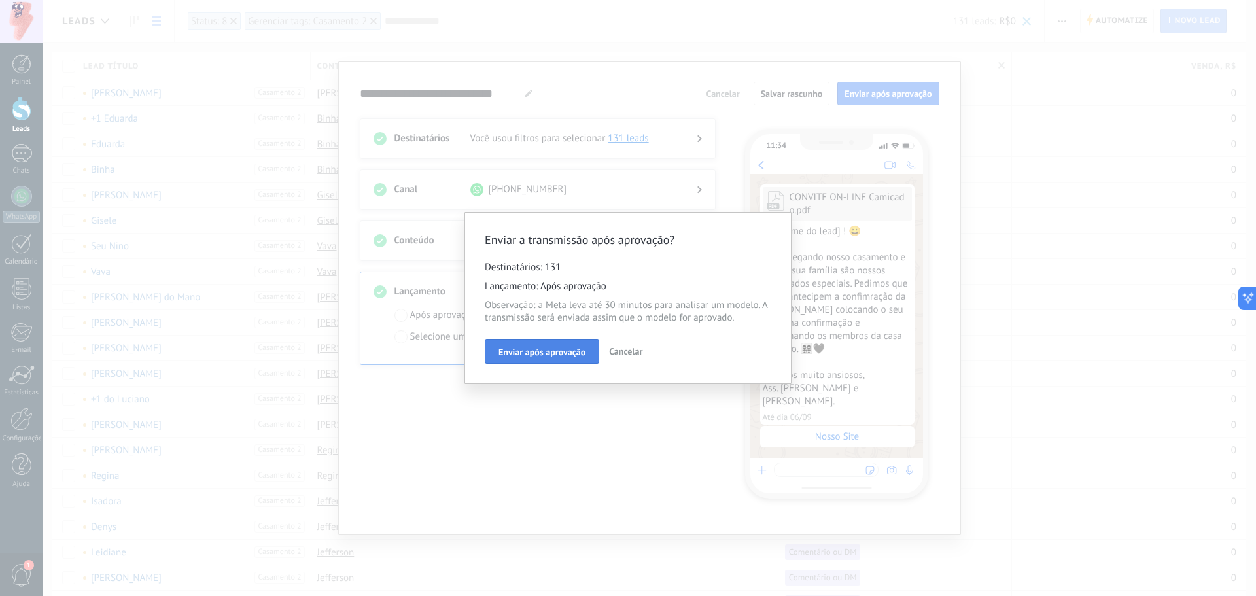
click at [570, 345] on button "Enviar após aprovação" at bounding box center [542, 351] width 114 height 25
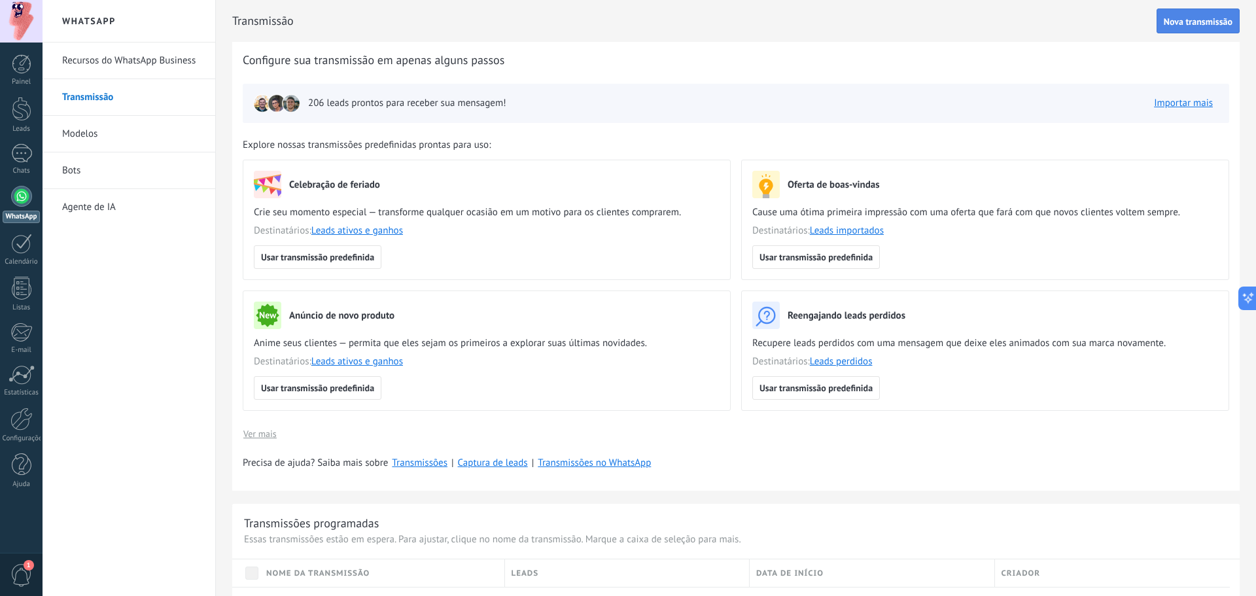
click at [1004, 17] on span "Nova transmissão" at bounding box center [1197, 21] width 69 height 9
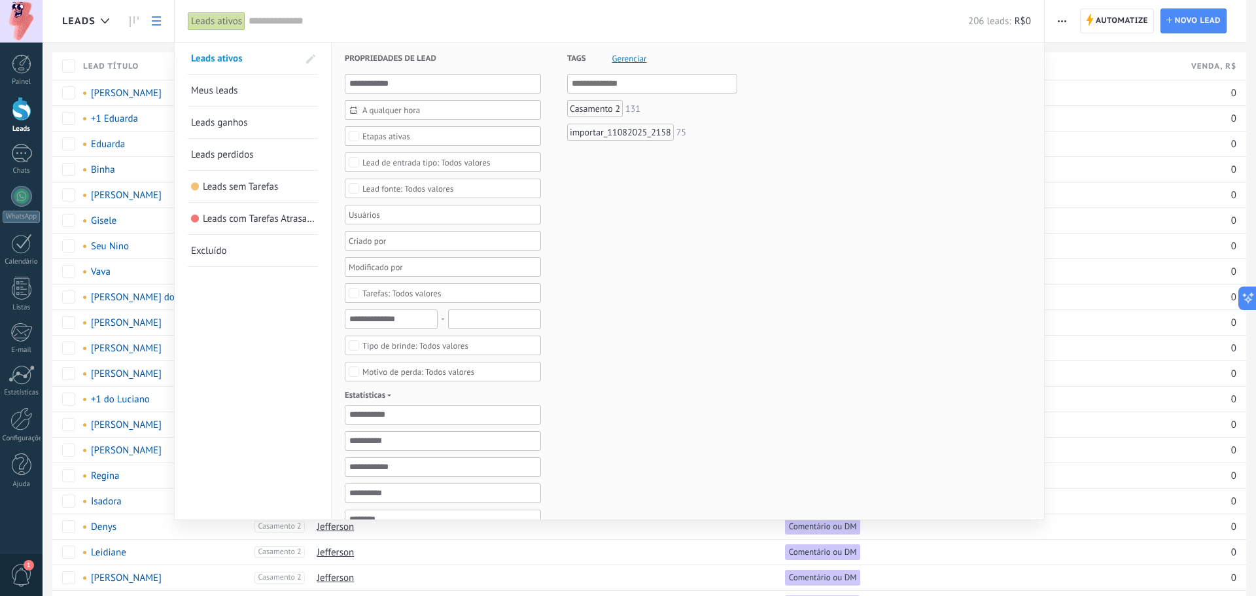
click at [622, 130] on div "importar_11082025_2158" at bounding box center [620, 132] width 107 height 17
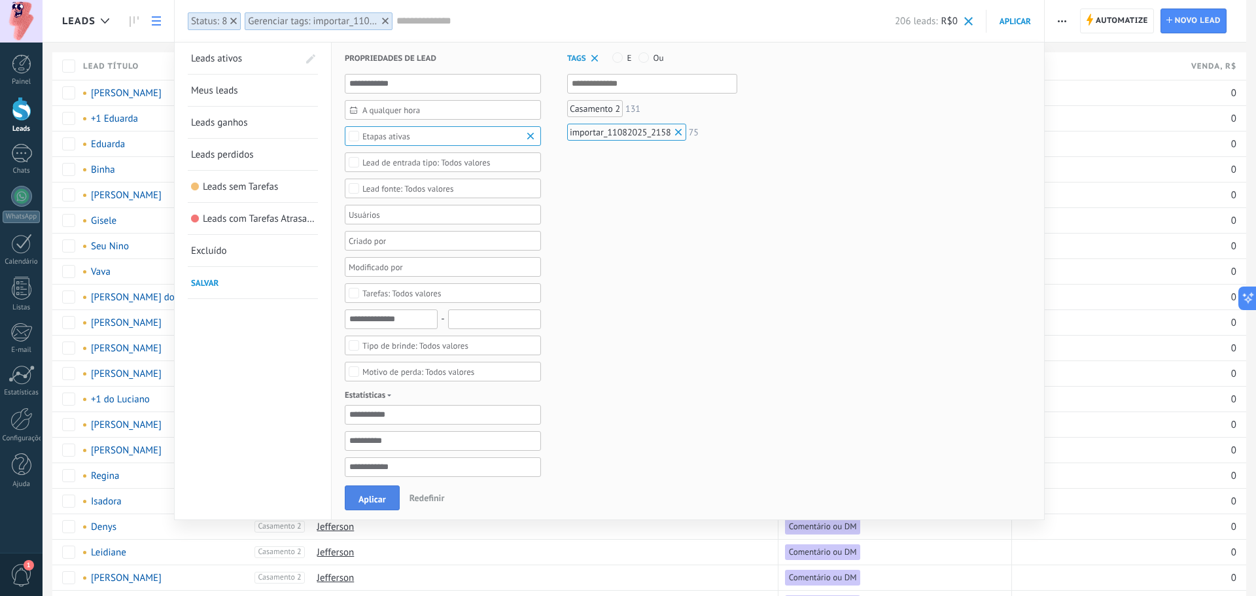
click at [363, 454] on span "Aplicar" at bounding box center [371, 498] width 27 height 9
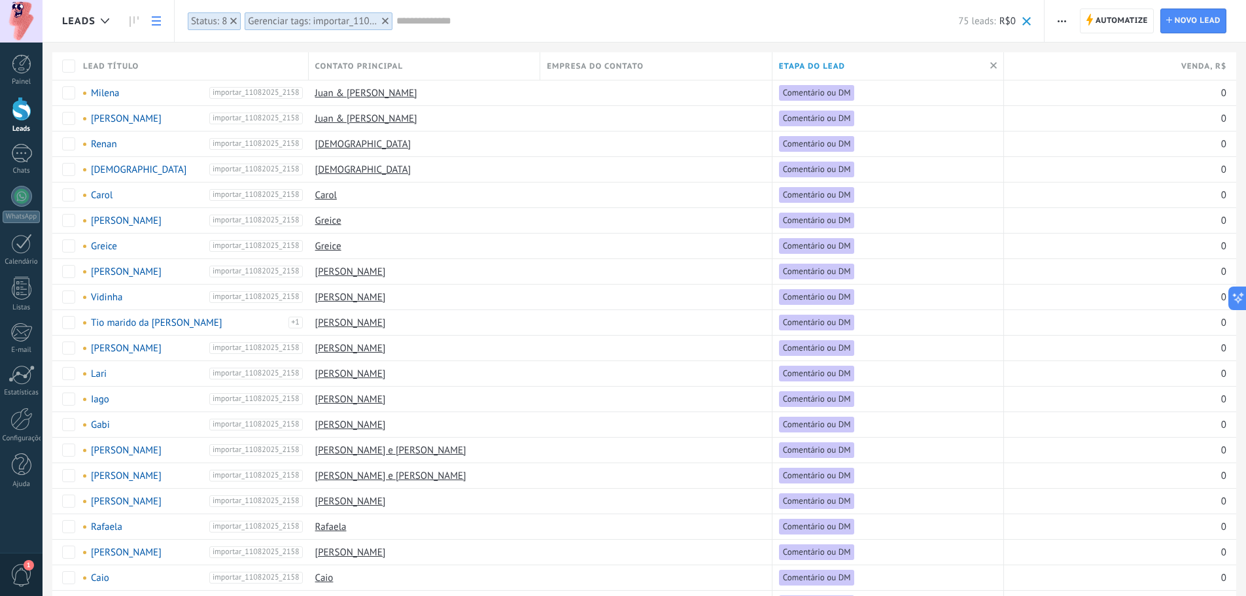
click at [1004, 24] on button "button" at bounding box center [1061, 21] width 19 height 25
click at [1004, 59] on span "Nova transmissão" at bounding box center [1106, 56] width 74 height 26
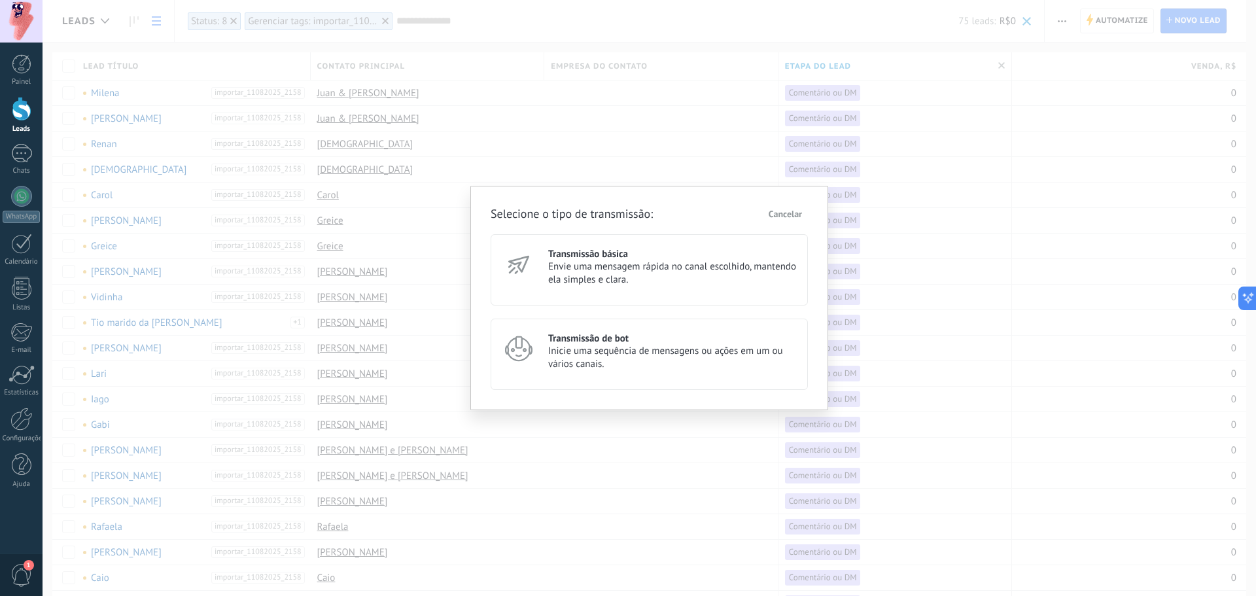
click at [736, 259] on h3 "Transmissão básica" at bounding box center [672, 254] width 248 height 12
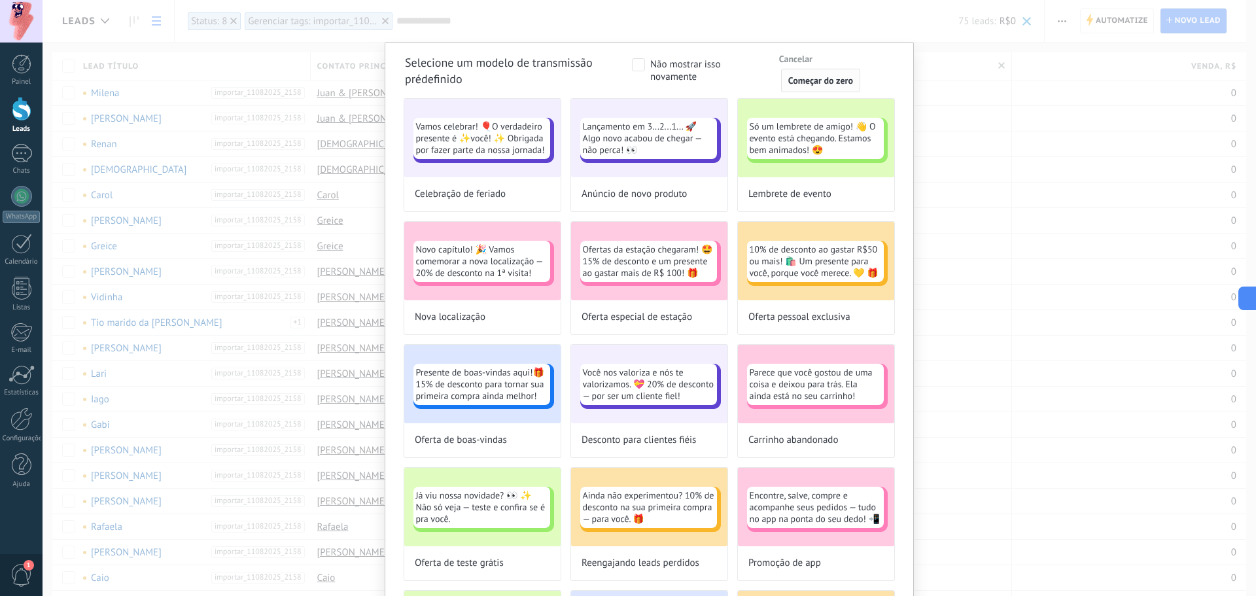
click at [817, 84] on span "Começar do zero" at bounding box center [820, 80] width 65 height 9
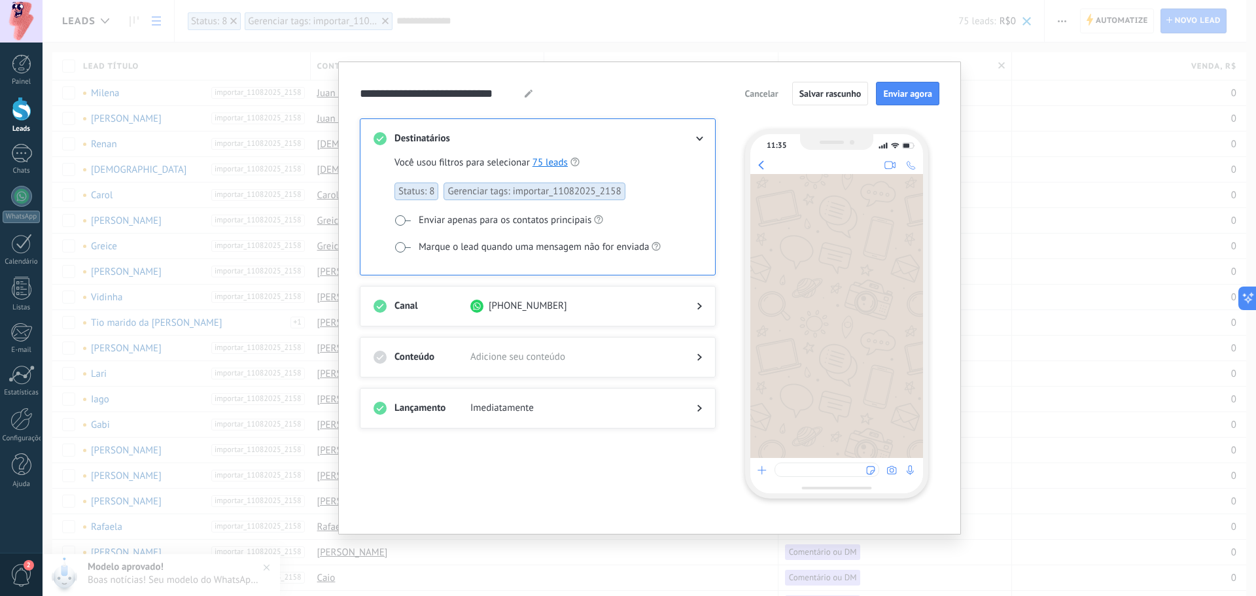
click at [500, 296] on div "Canal [PHONE_NUMBER]" at bounding box center [538, 306] width 356 height 41
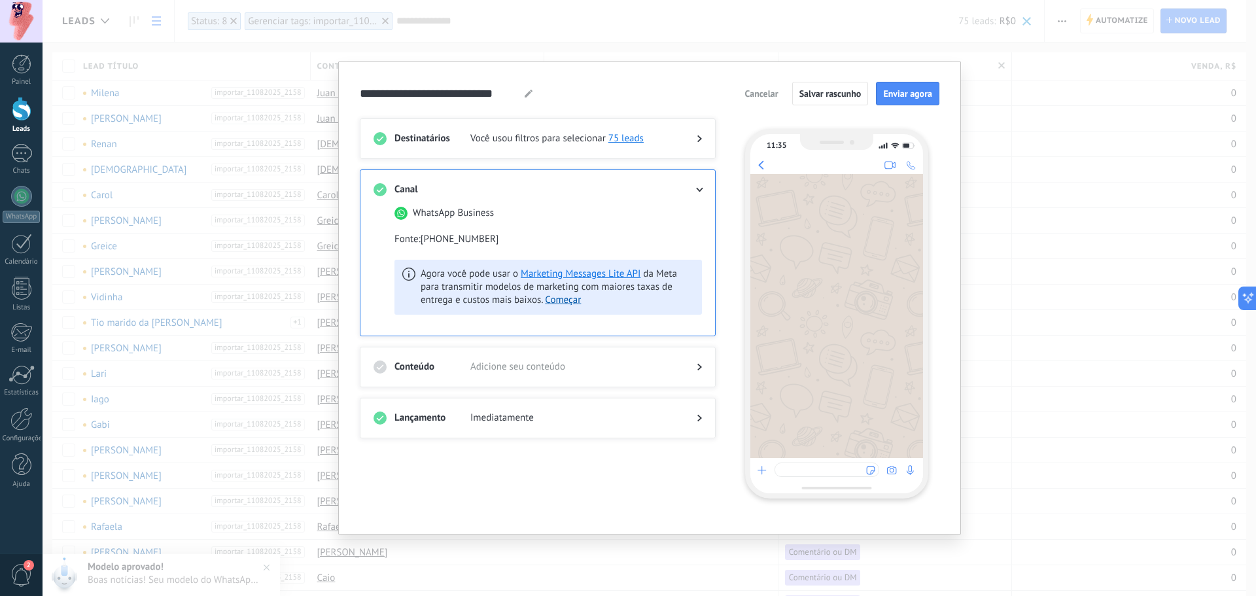
click at [526, 376] on div at bounding box center [537, 379] width 328 height 13
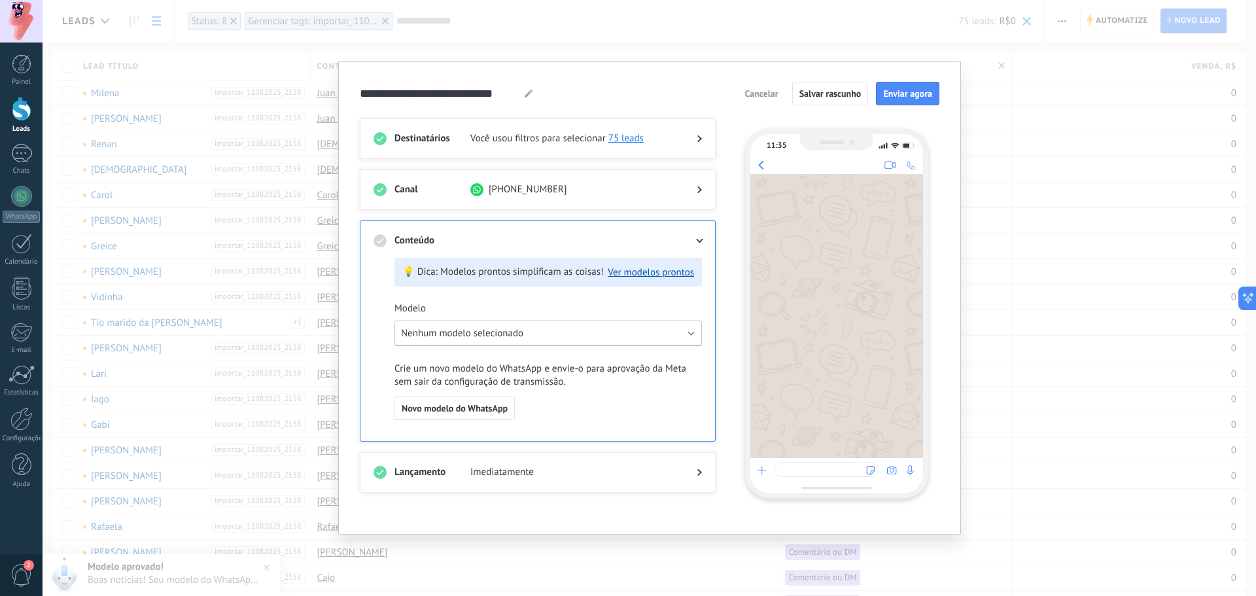
click at [503, 321] on button "Nenhum modelo selecionado" at bounding box center [547, 333] width 307 height 26
click at [501, 372] on li "Convidados Camicado" at bounding box center [543, 380] width 314 height 24
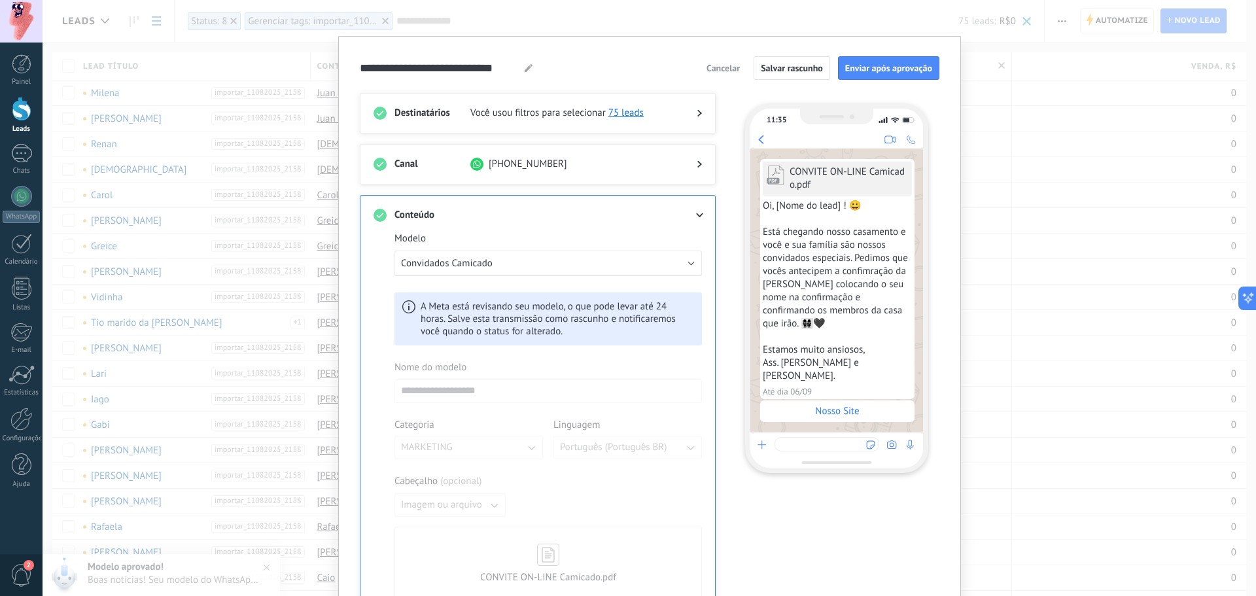
scroll to position [131, 0]
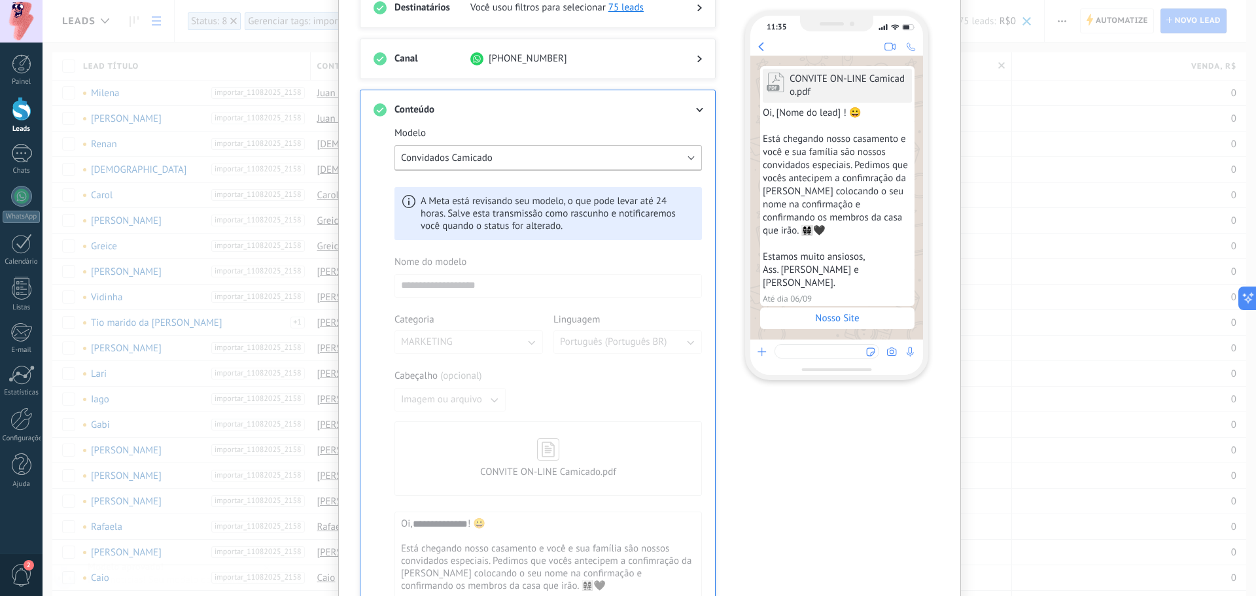
click at [547, 146] on button "Convidados Camicado" at bounding box center [547, 158] width 307 height 26
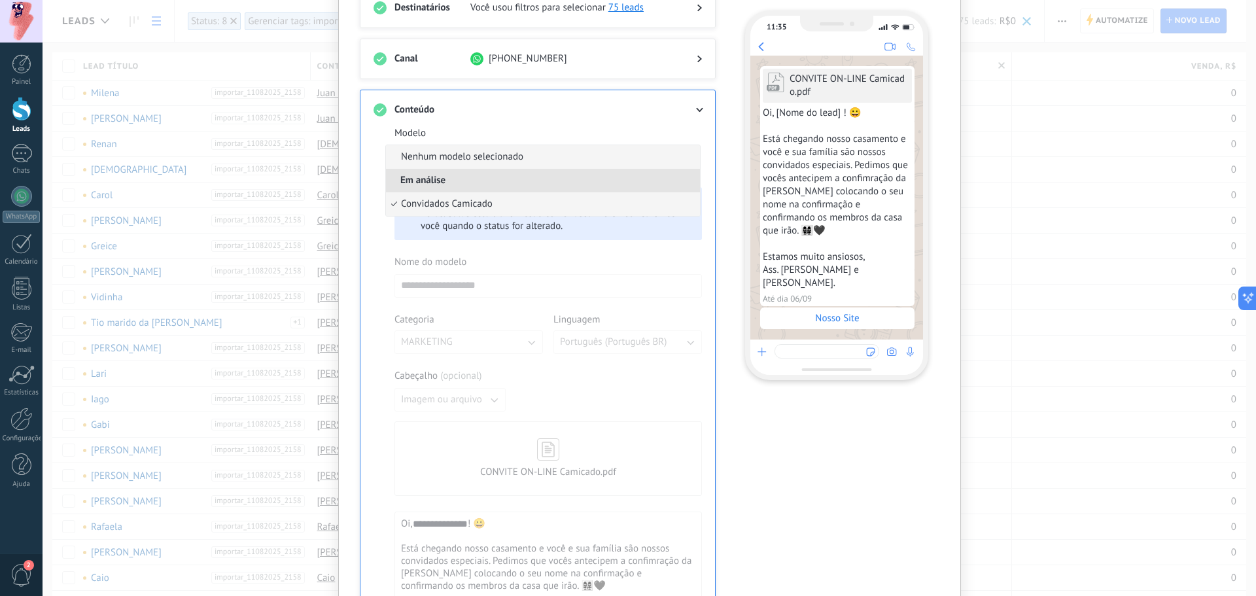
click at [534, 162] on li "Nenhum modelo selecionado" at bounding box center [543, 157] width 314 height 24
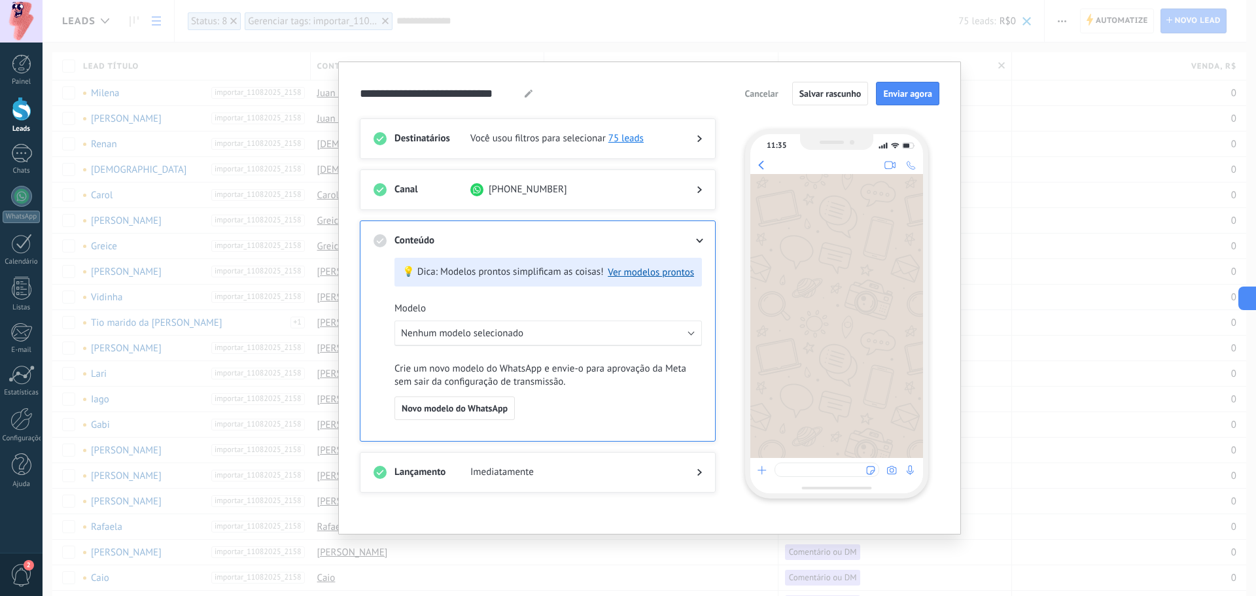
scroll to position [0, 0]
click at [483, 411] on span "Novo modelo do WhatsApp" at bounding box center [455, 407] width 106 height 9
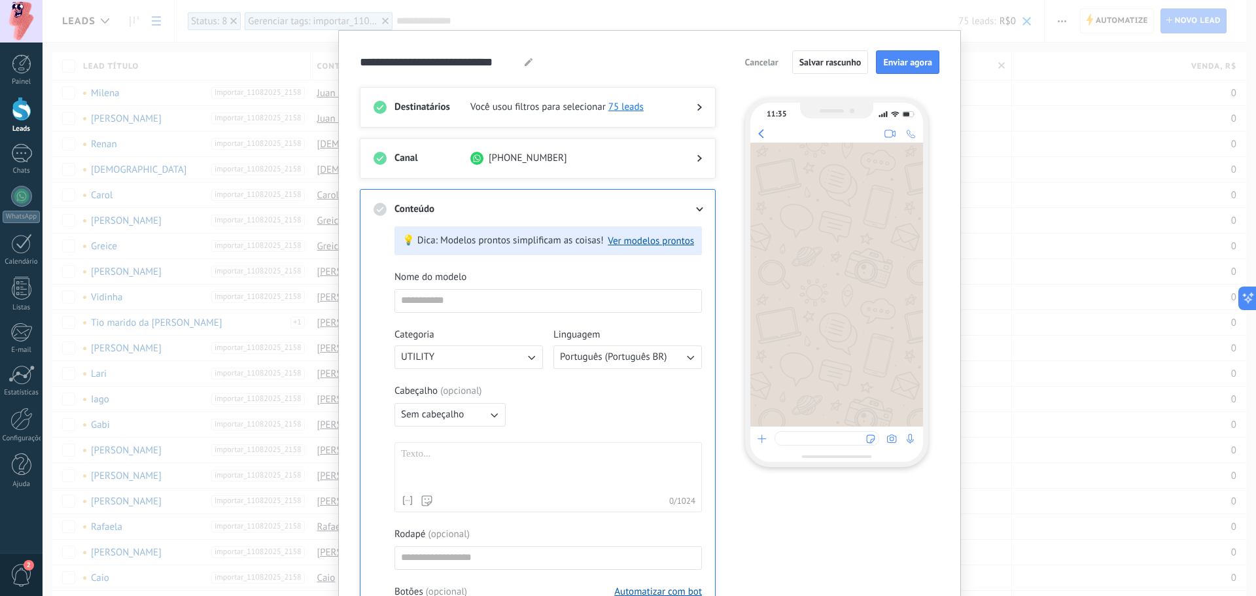
scroll to position [262, 0]
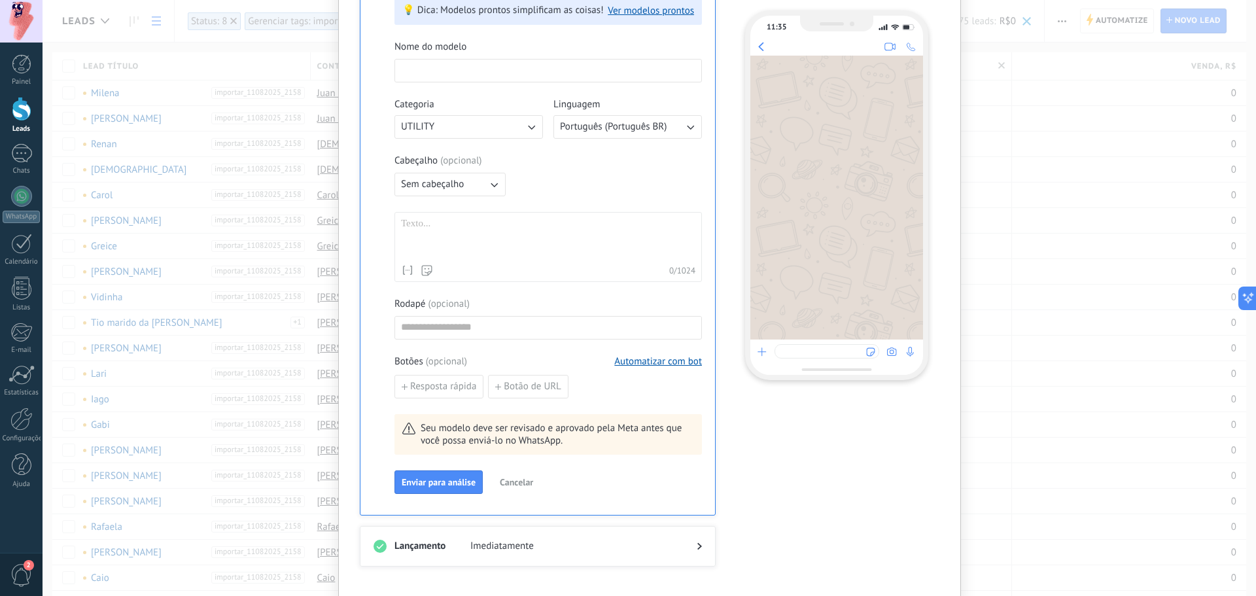
click at [539, 73] on input at bounding box center [548, 70] width 306 height 21
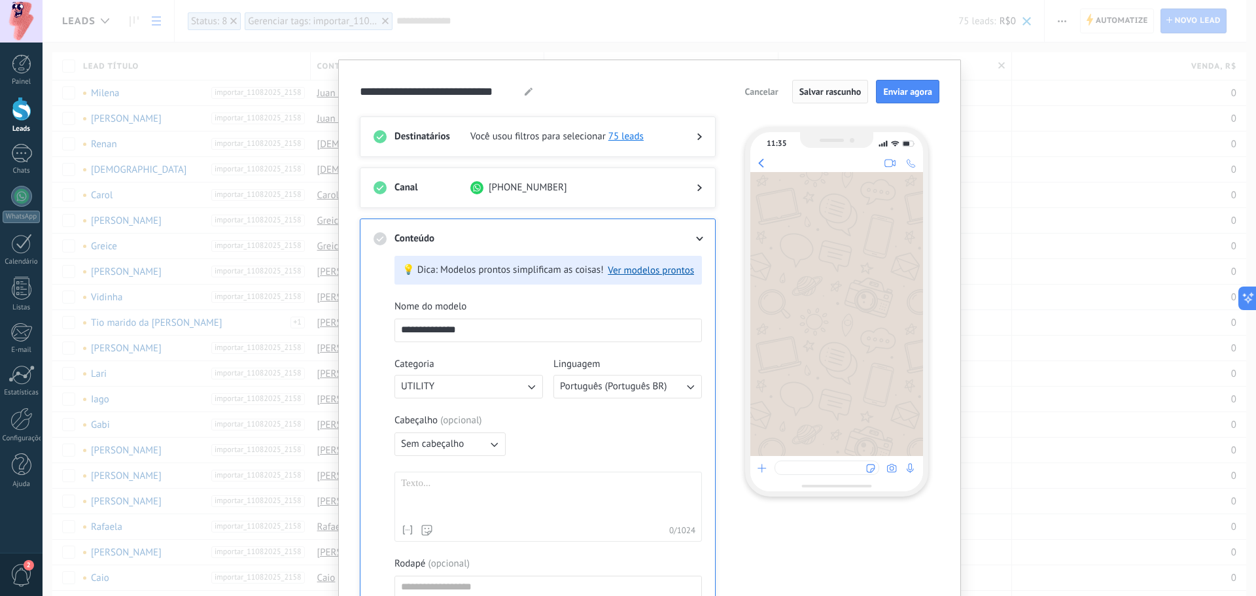
scroll to position [0, 0]
type input "**********"
click at [856, 89] on span "Salvar rascunho" at bounding box center [830, 93] width 62 height 9
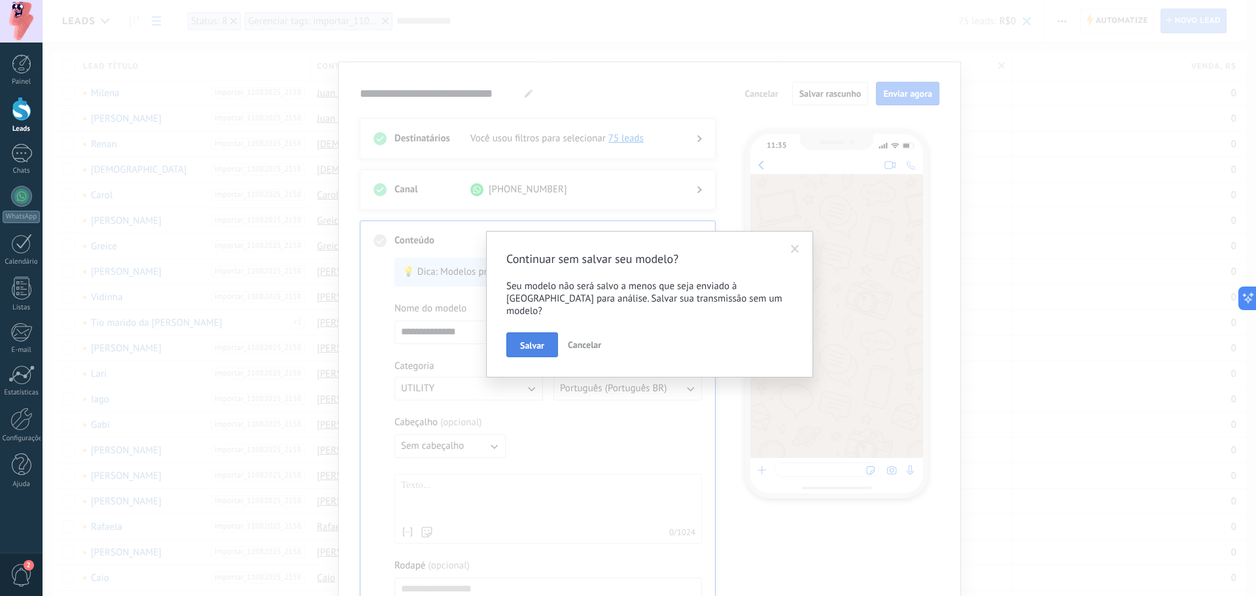
click at [535, 341] on span "Salvar" at bounding box center [532, 345] width 24 height 9
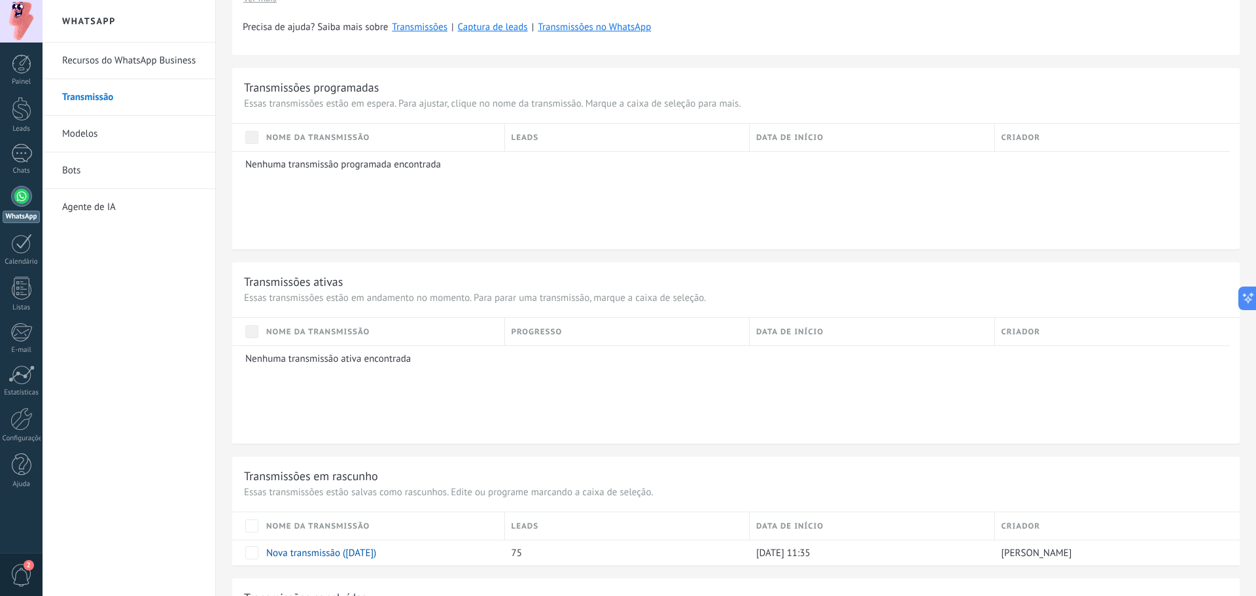
scroll to position [541, 0]
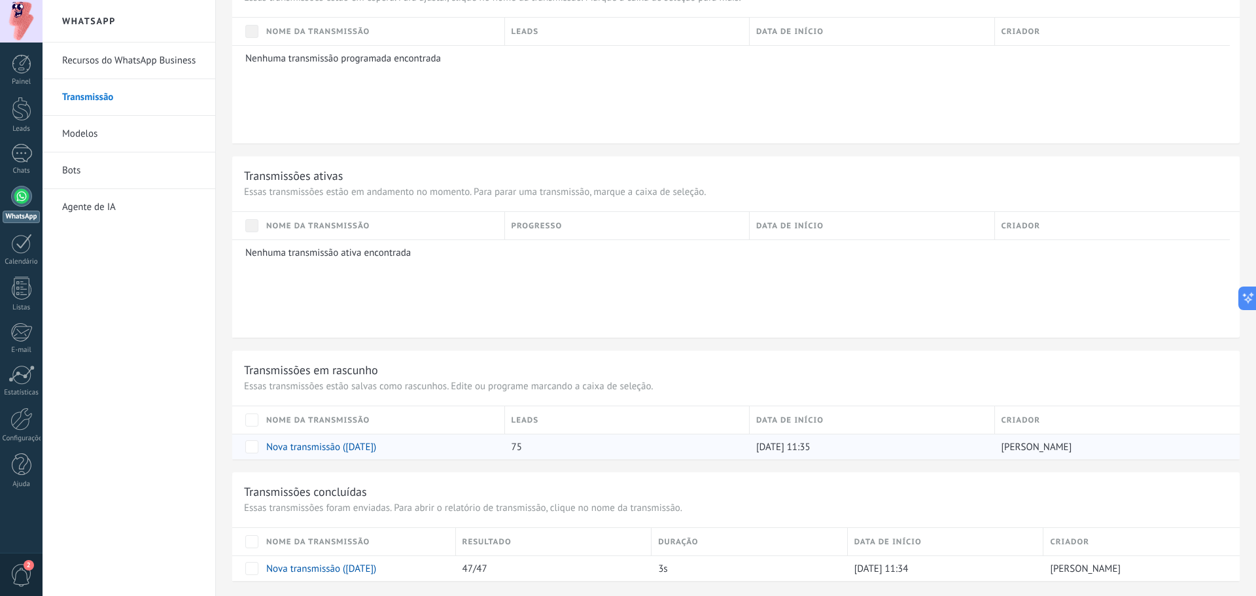
click at [345, 448] on link "Nova transmissão ([DATE])" at bounding box center [321, 447] width 110 height 12
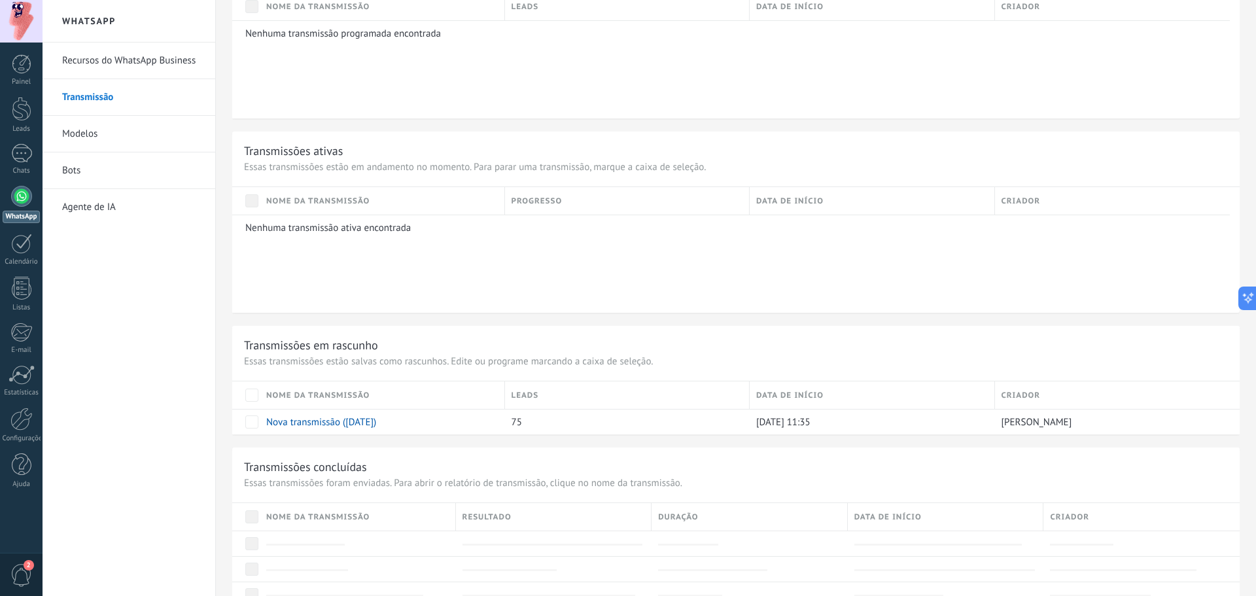
scroll to position [541, 0]
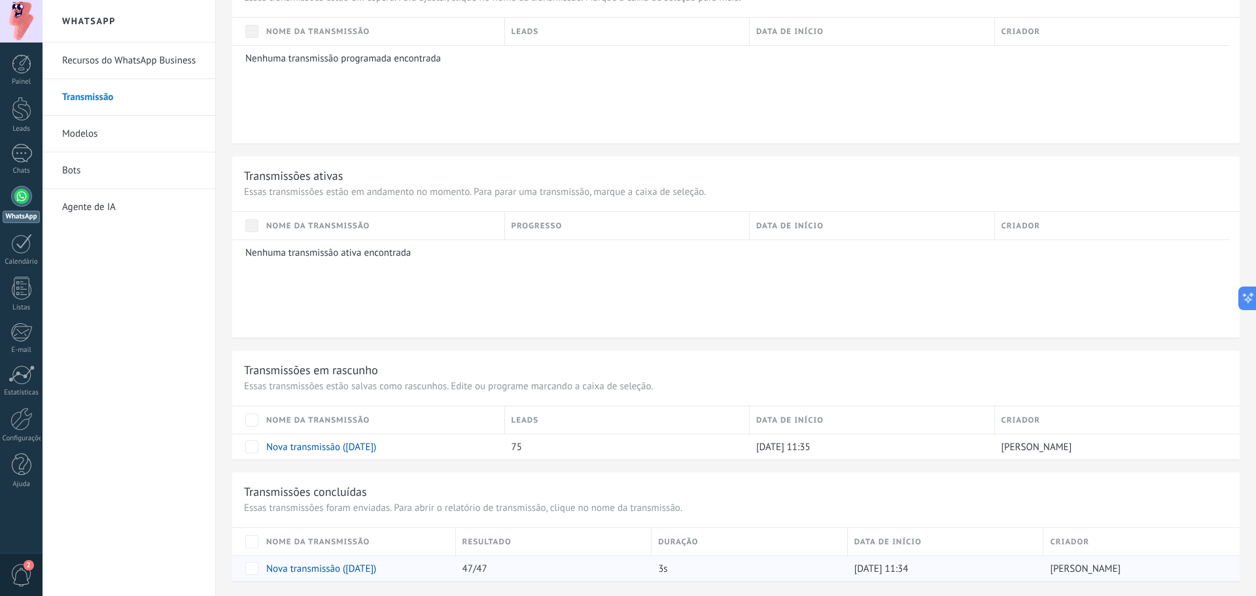
click at [364, 454] on link "Nova transmissão ([DATE])" at bounding box center [321, 568] width 110 height 12
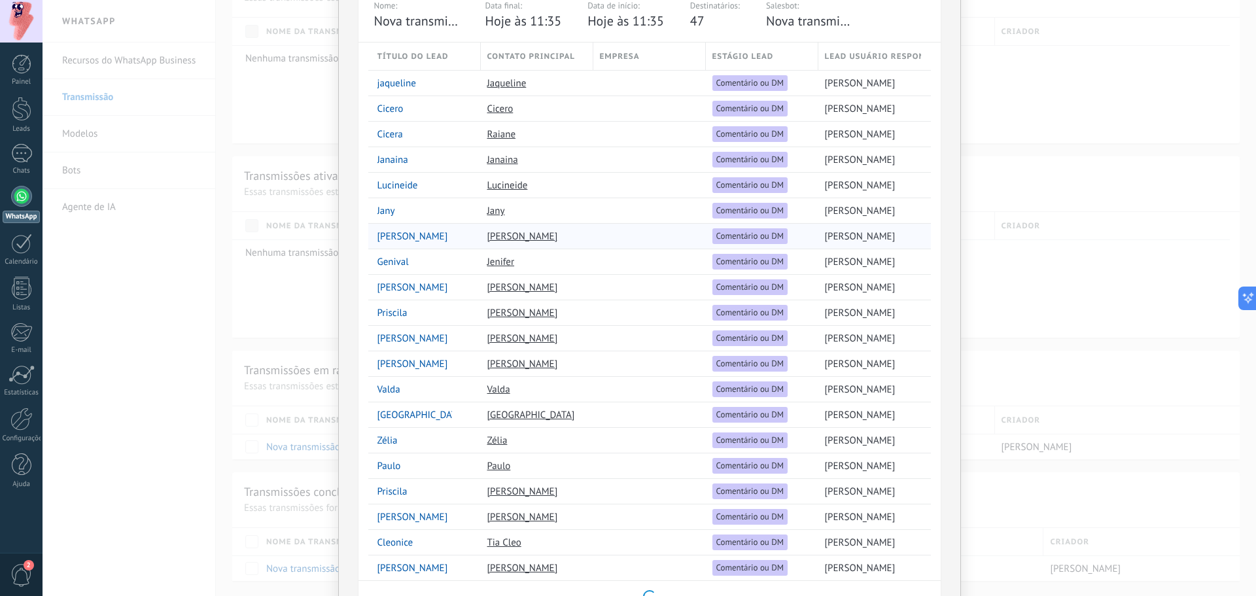
scroll to position [0, 0]
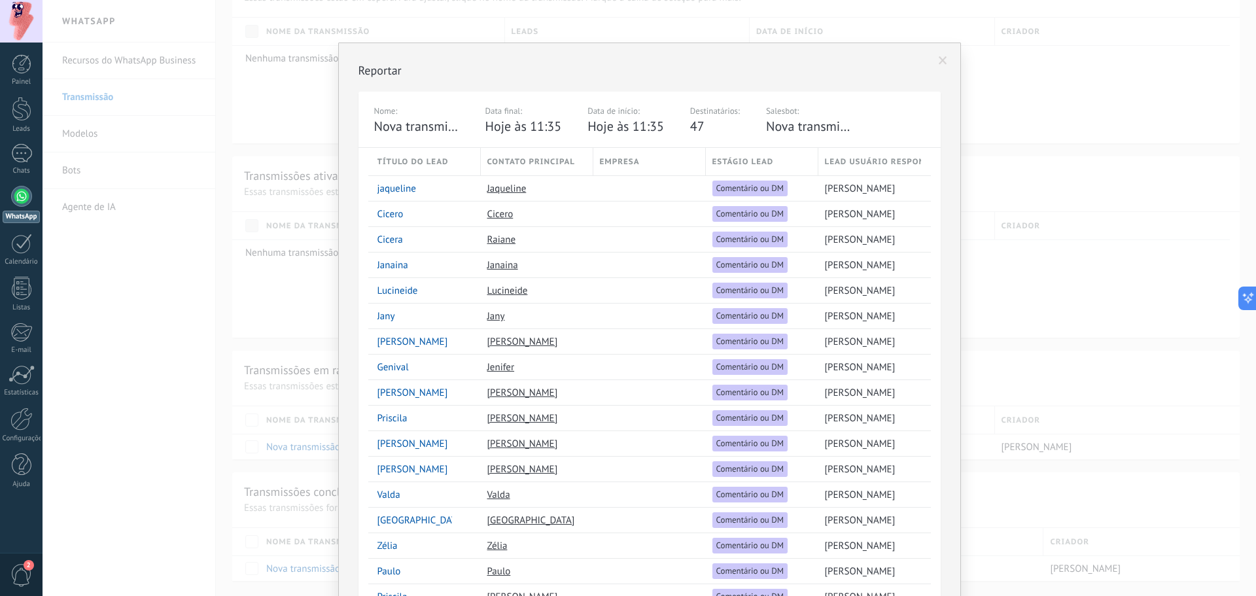
click at [273, 159] on div "Reportar Nome: Nova transmissão ([DATE]) Data final: Hoje às 11:35 Data de iníc…" at bounding box center [649, 298] width 1213 height 596
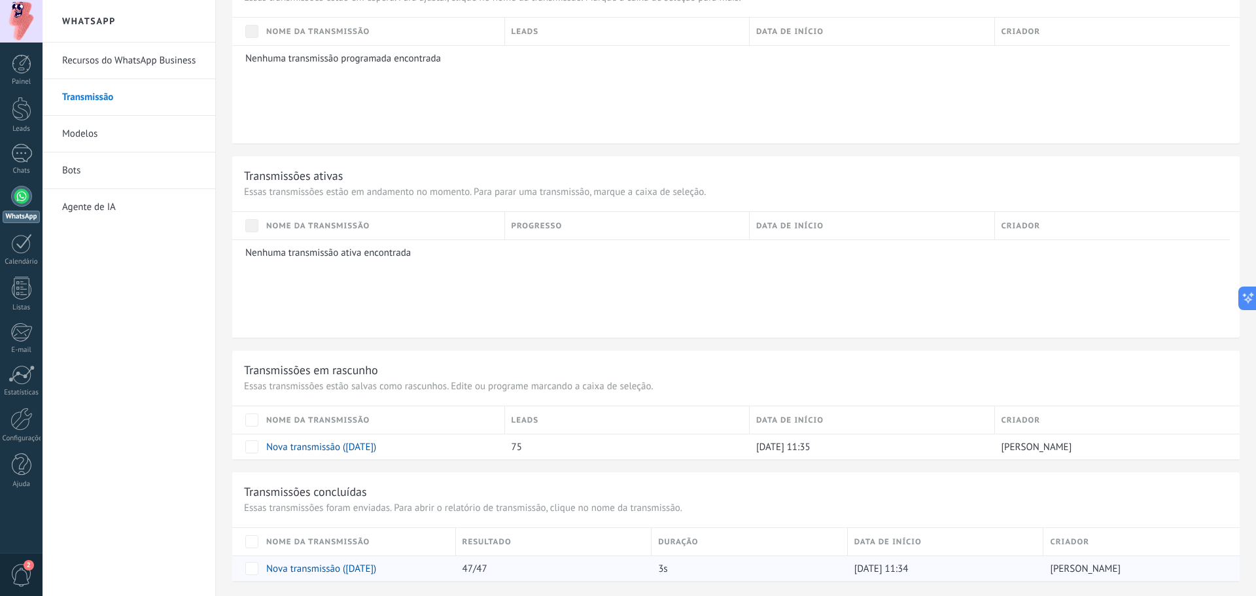
click at [1004, 454] on div "[DATE] 11:34" at bounding box center [943, 568] width 190 height 25
click at [1004, 454] on div "[PERSON_NAME]" at bounding box center [1134, 568] width 183 height 25
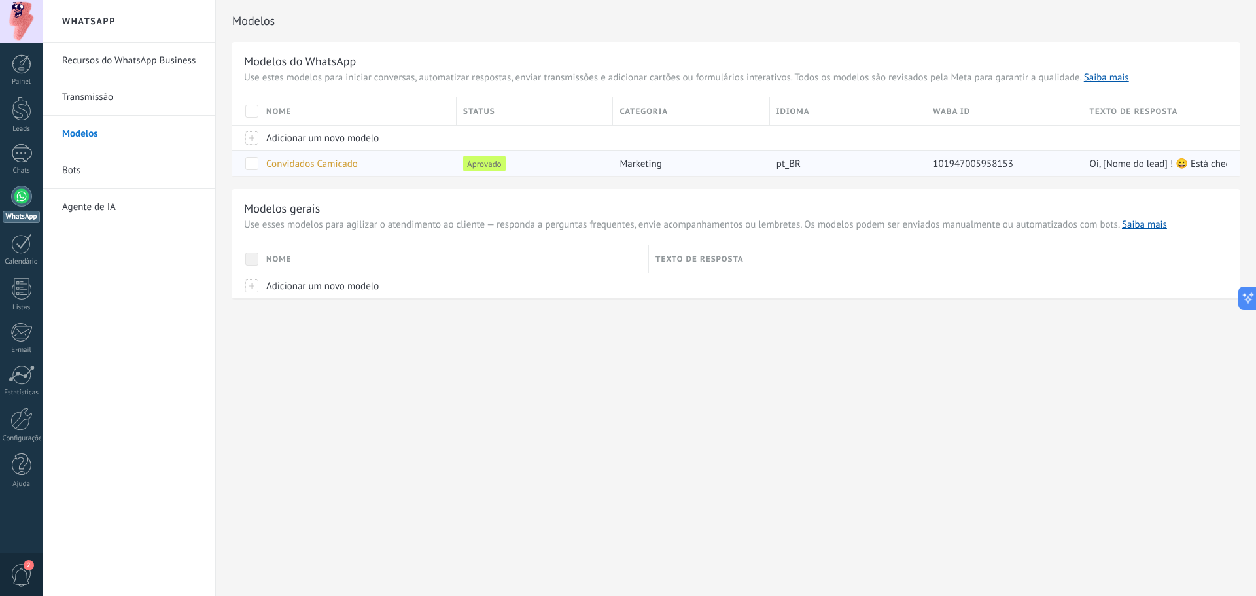
click at [353, 166] on span "Convidados Camicado" at bounding box center [312, 164] width 92 height 12
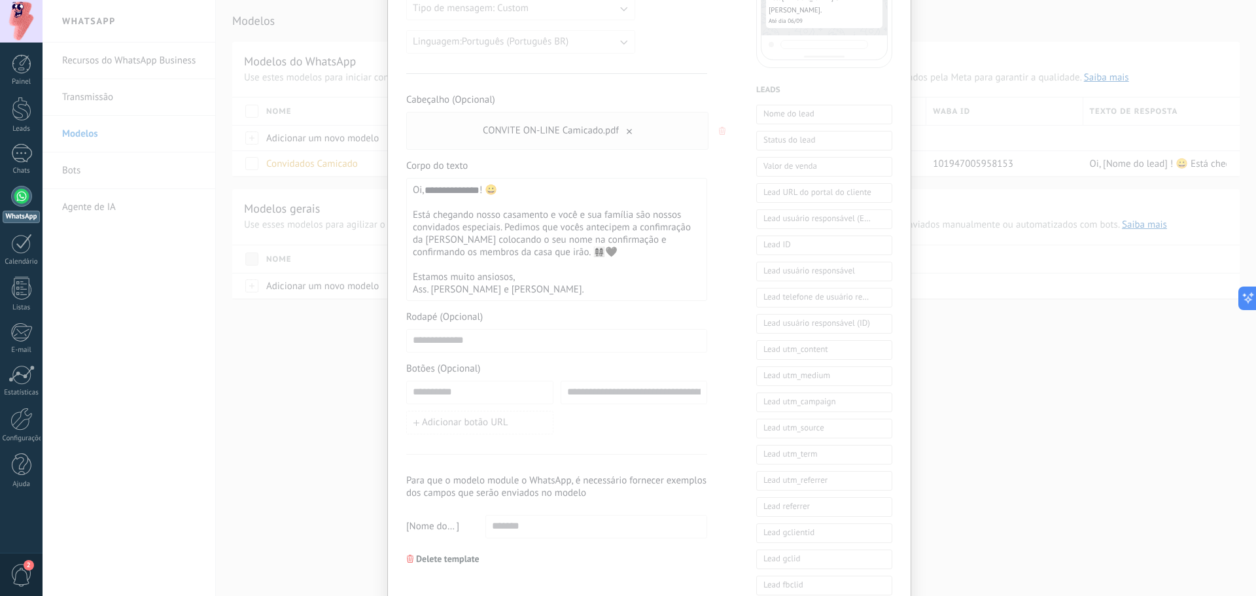
scroll to position [179, 0]
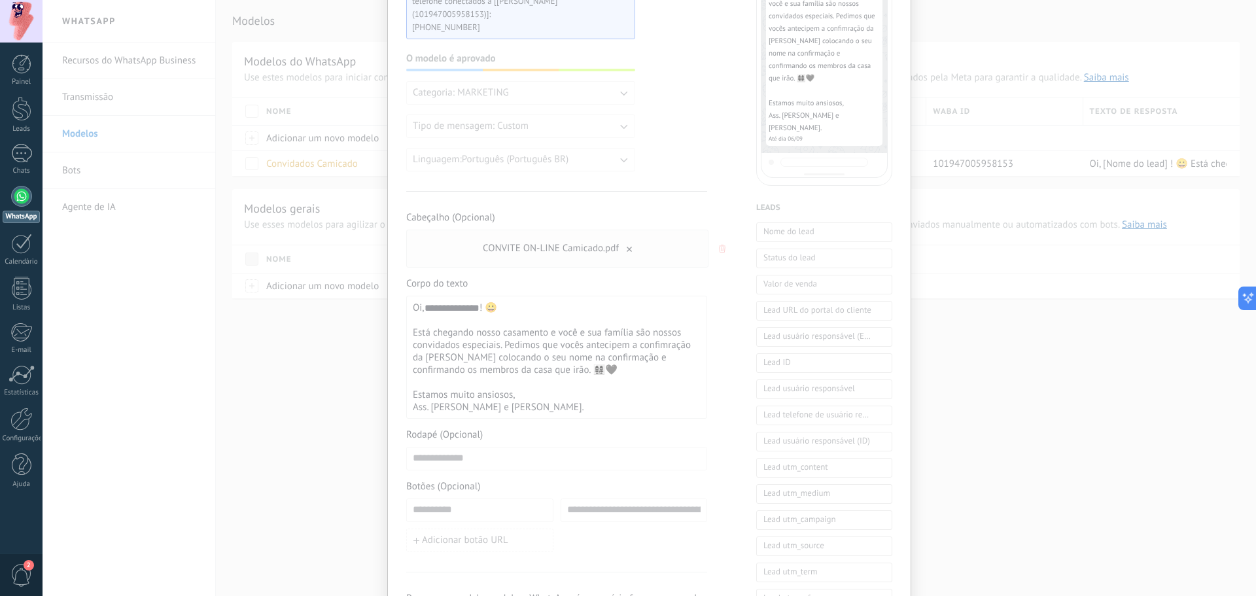
click at [489, 337] on div "**********" at bounding box center [557, 357] width 288 height 112
click at [499, 363] on div "**********" at bounding box center [557, 357] width 288 height 112
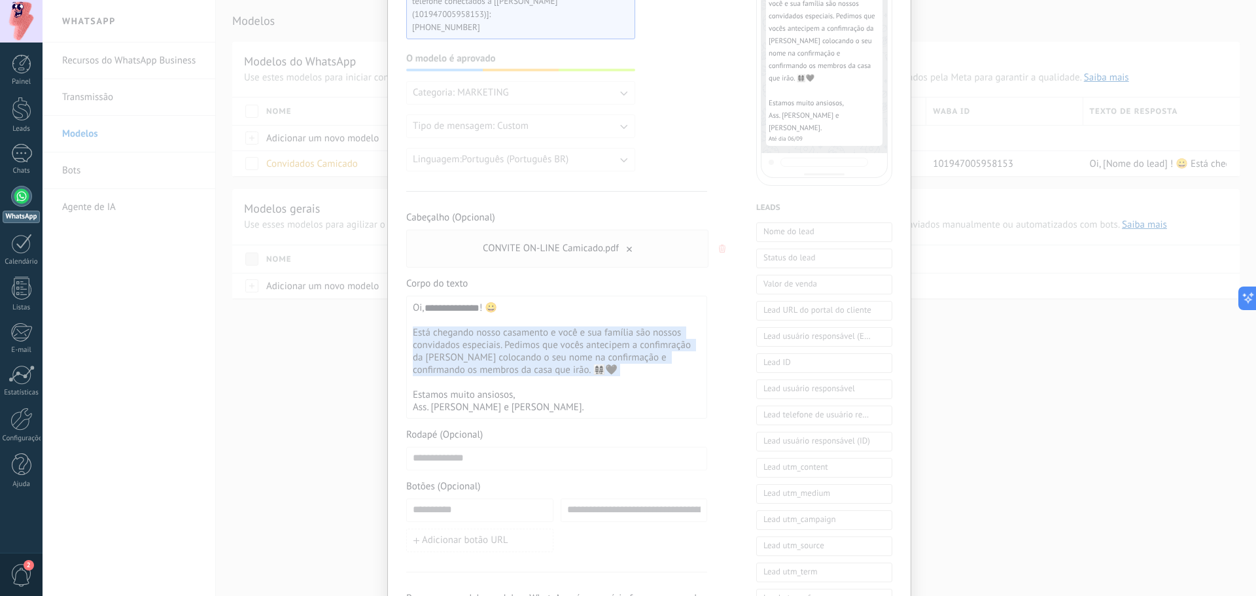
click at [499, 363] on div "**********" at bounding box center [557, 357] width 288 height 112
drag, startPoint x: 540, startPoint y: 407, endPoint x: 404, endPoint y: 301, distance: 171.9
click at [406, 301] on div "**********" at bounding box center [556, 357] width 301 height 123
copy div "**********"
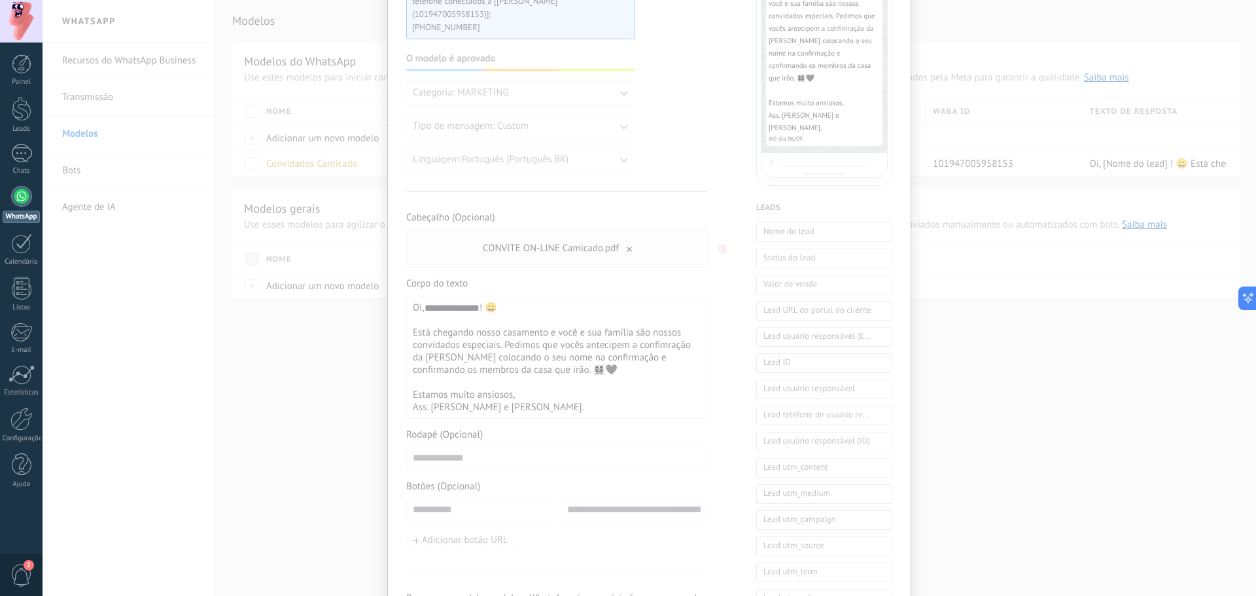
click at [250, 277] on div "**********" at bounding box center [649, 298] width 1213 height 596
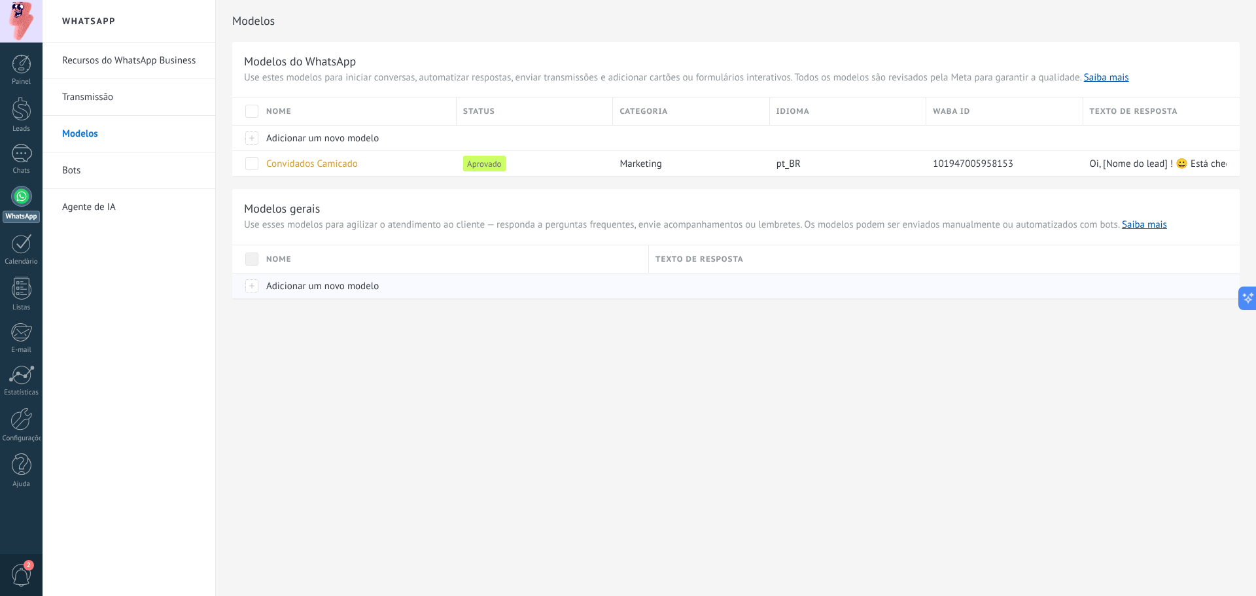
click at [322, 290] on span "Adicionar um novo modelo" at bounding box center [322, 286] width 112 height 12
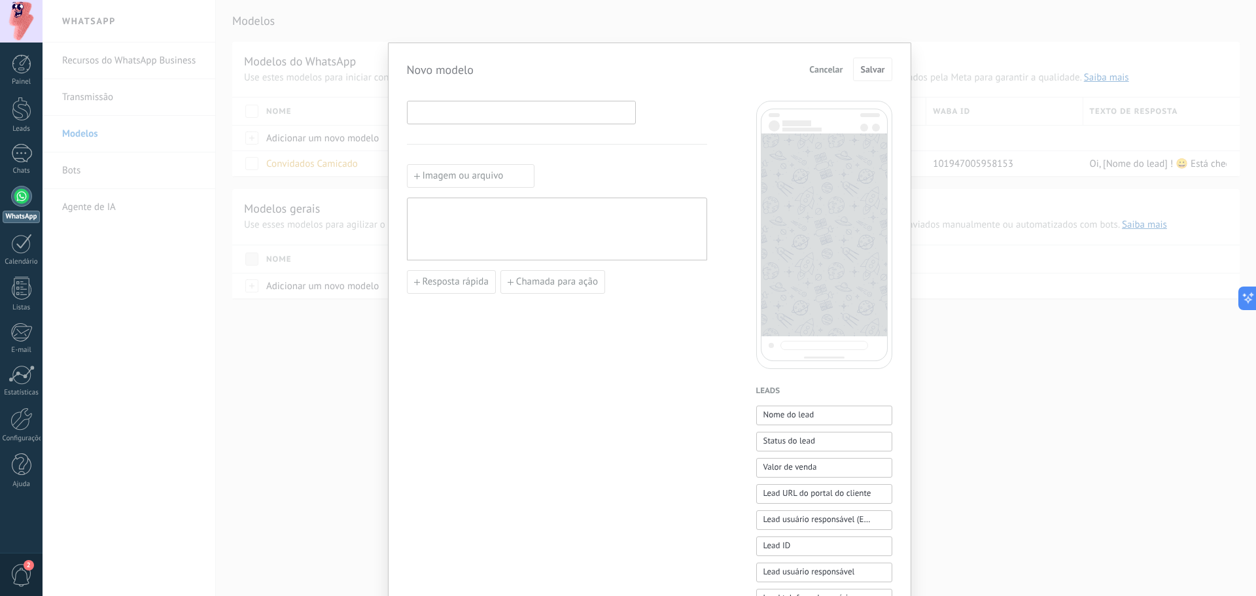
click at [510, 116] on input at bounding box center [521, 111] width 228 height 21
type input "**********"
click at [569, 216] on div at bounding box center [556, 229] width 287 height 52
paste div
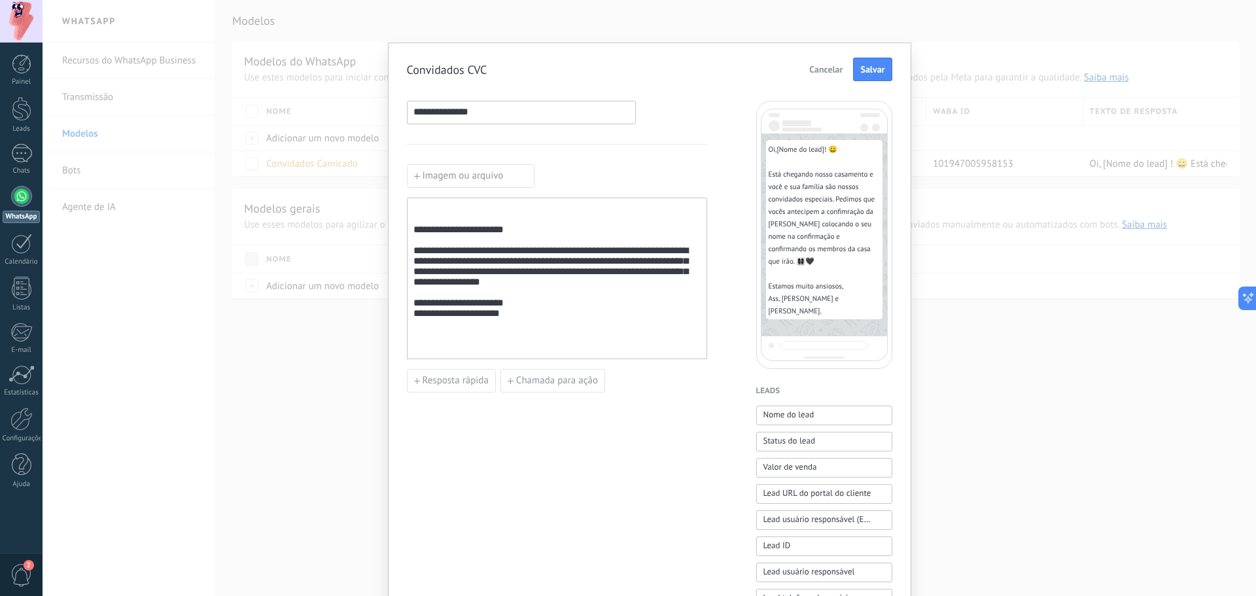
drag, startPoint x: 470, startPoint y: 207, endPoint x: 462, endPoint y: 215, distance: 10.6
click at [469, 209] on div "**********" at bounding box center [556, 278] width 287 height 150
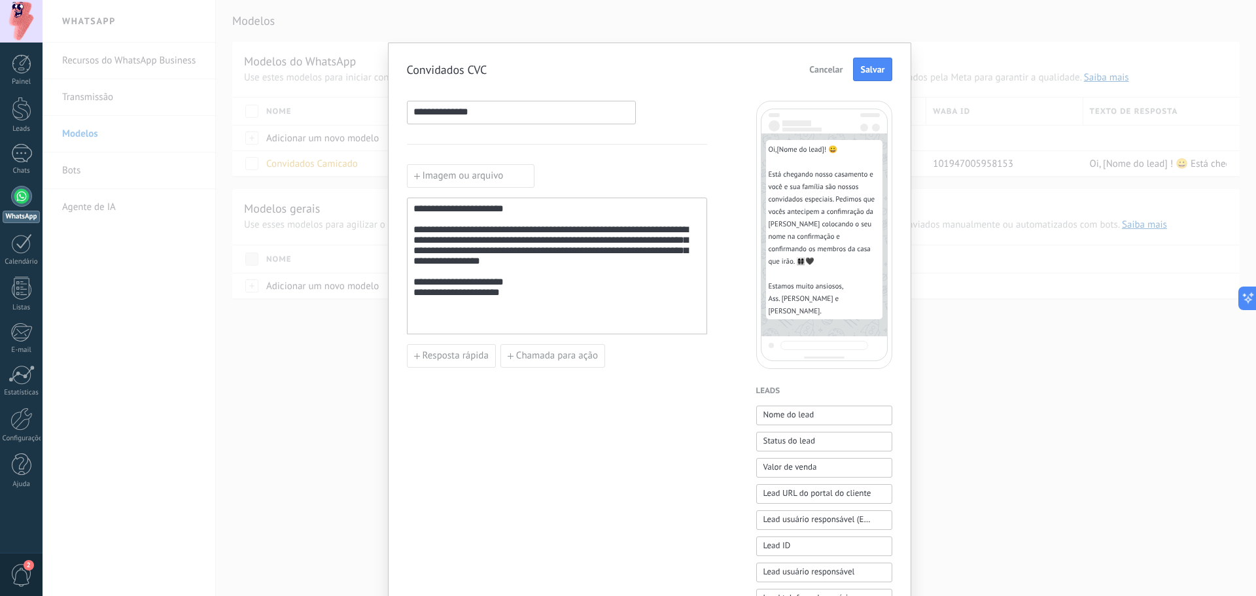
click at [471, 203] on div "**********" at bounding box center [557, 265] width 300 height 137
click at [466, 207] on span "**********" at bounding box center [456, 208] width 55 height 10
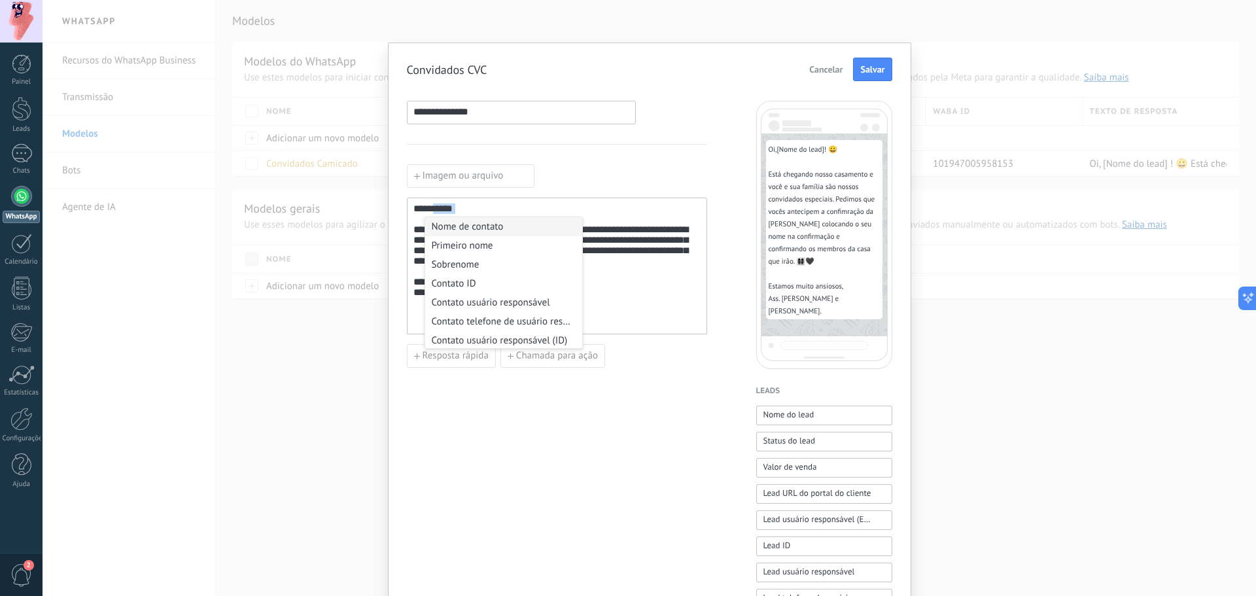
click at [466, 207] on div "**********" at bounding box center [556, 266] width 287 height 126
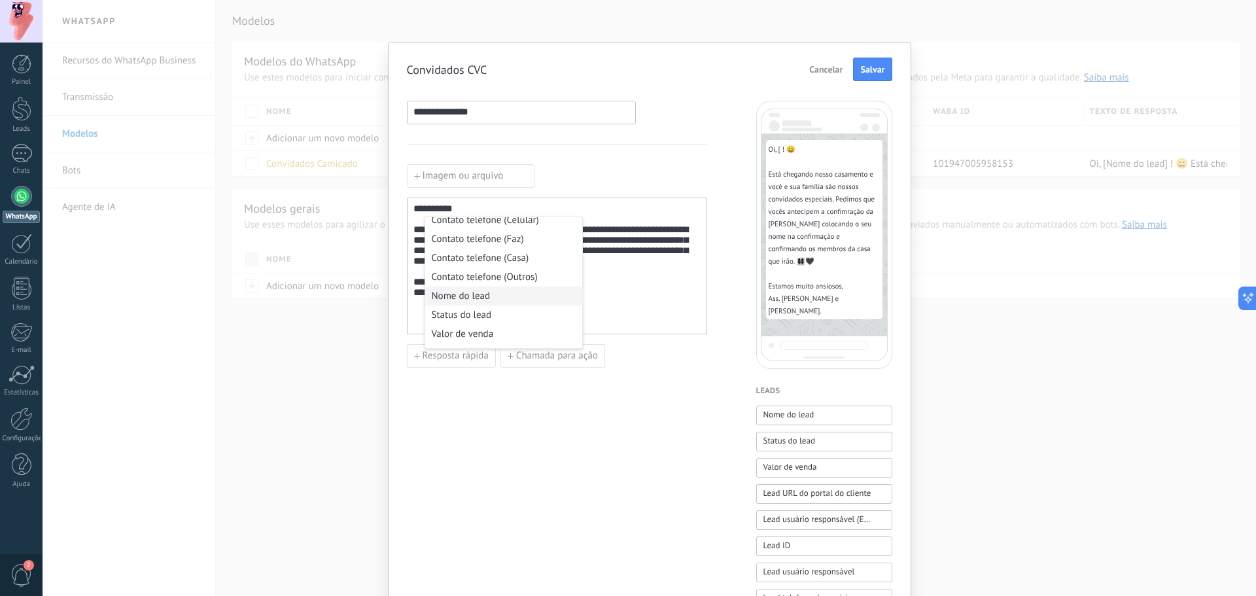
click at [490, 288] on li "Nome do lead" at bounding box center [503, 295] width 157 height 19
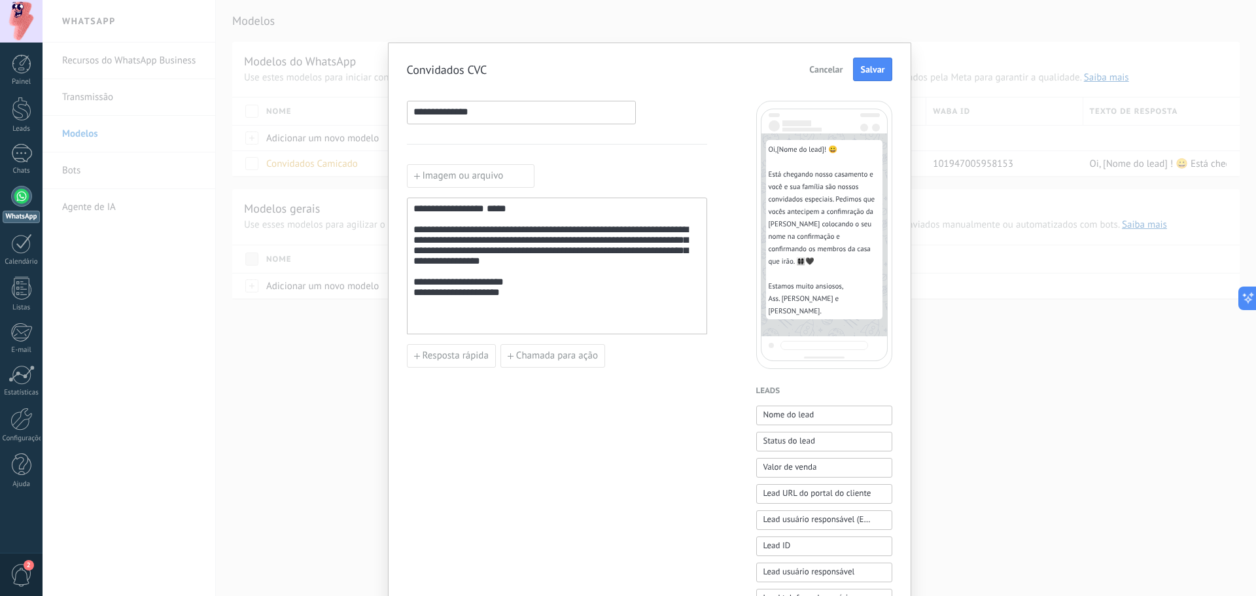
click at [475, 179] on label "Imagem ou arquivo" at bounding box center [471, 176] width 128 height 24
click at [407, 164] on input "Imagem ou arquivo" at bounding box center [407, 164] width 0 height 0
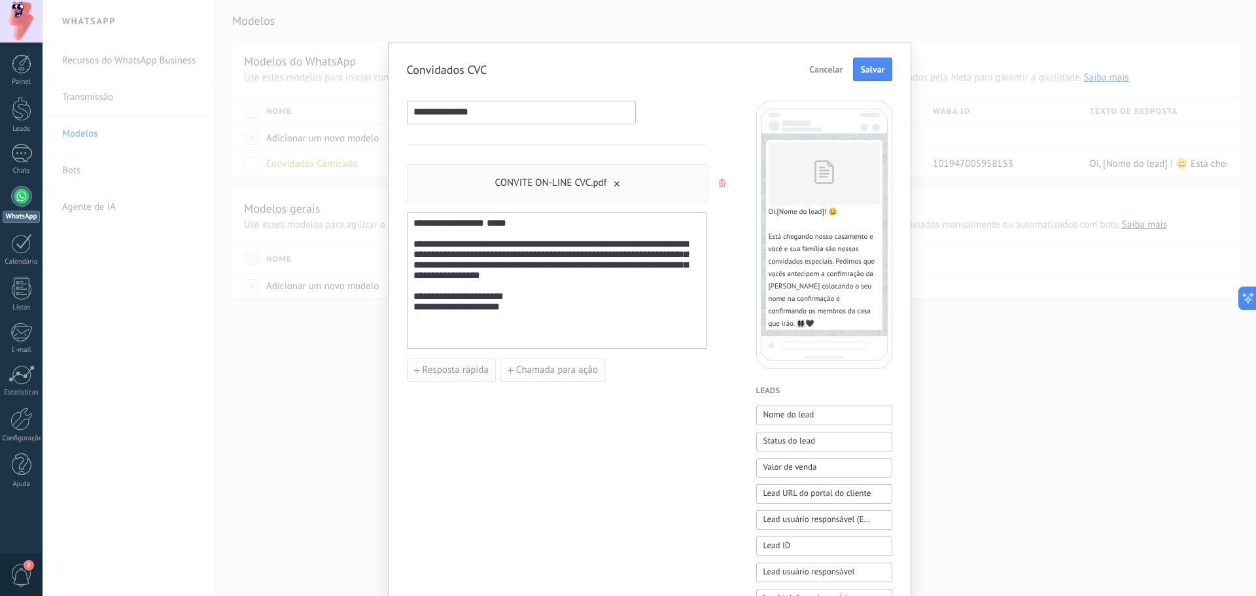
click at [477, 372] on span "Resposta rápida" at bounding box center [455, 370] width 66 height 9
click at [565, 368] on icon "button" at bounding box center [568, 370] width 7 height 8
click at [567, 368] on span "Chamada para ação" at bounding box center [557, 370] width 82 height 9
click at [463, 363] on input at bounding box center [479, 369] width 145 height 21
click at [589, 375] on input at bounding box center [633, 369] width 145 height 21
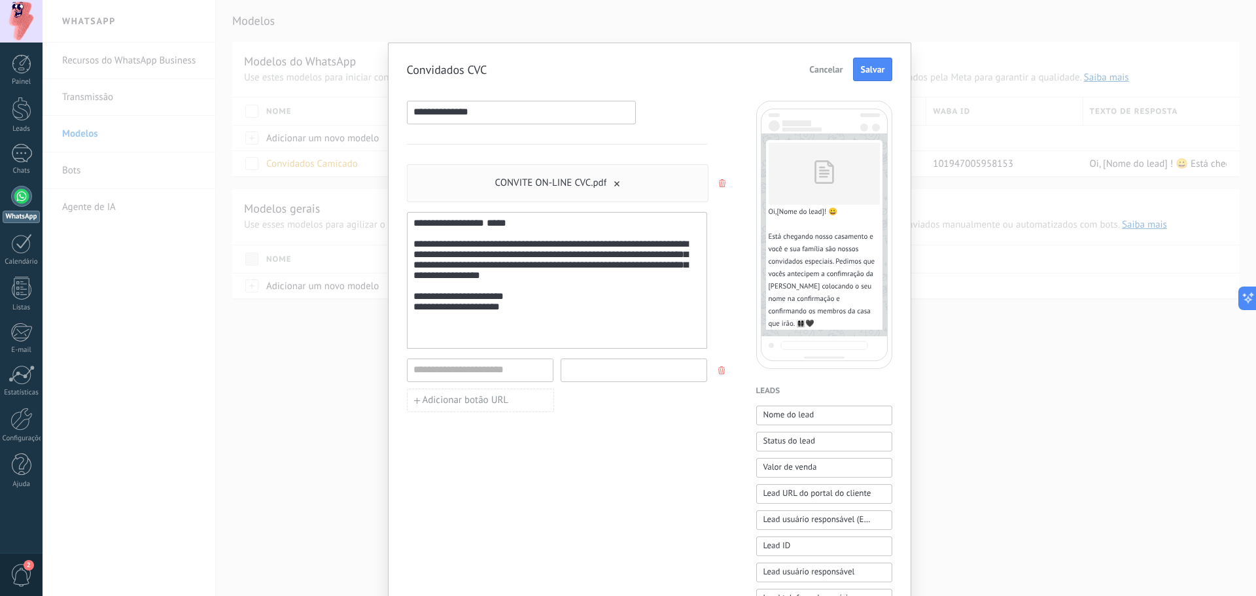
paste input "**********"
type input "**********"
click at [466, 367] on input at bounding box center [479, 369] width 145 height 21
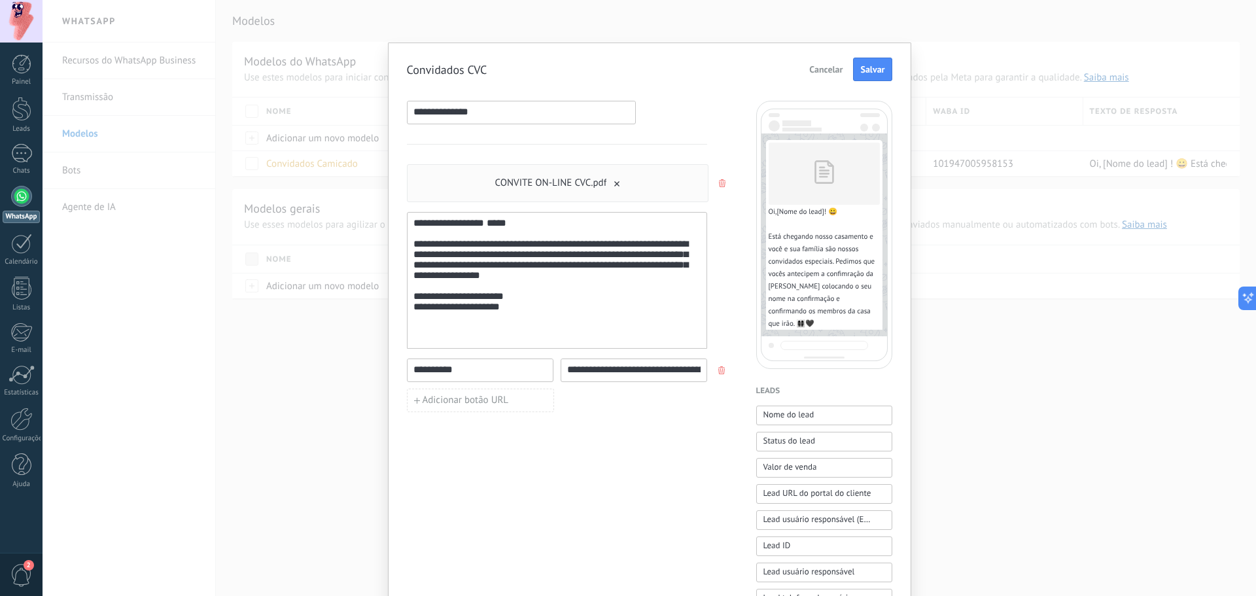
type input "**********"
click at [702, 472] on div "**********" at bounding box center [557, 569] width 300 height 936
click at [877, 68] on span "Salvar" at bounding box center [872, 69] width 24 height 9
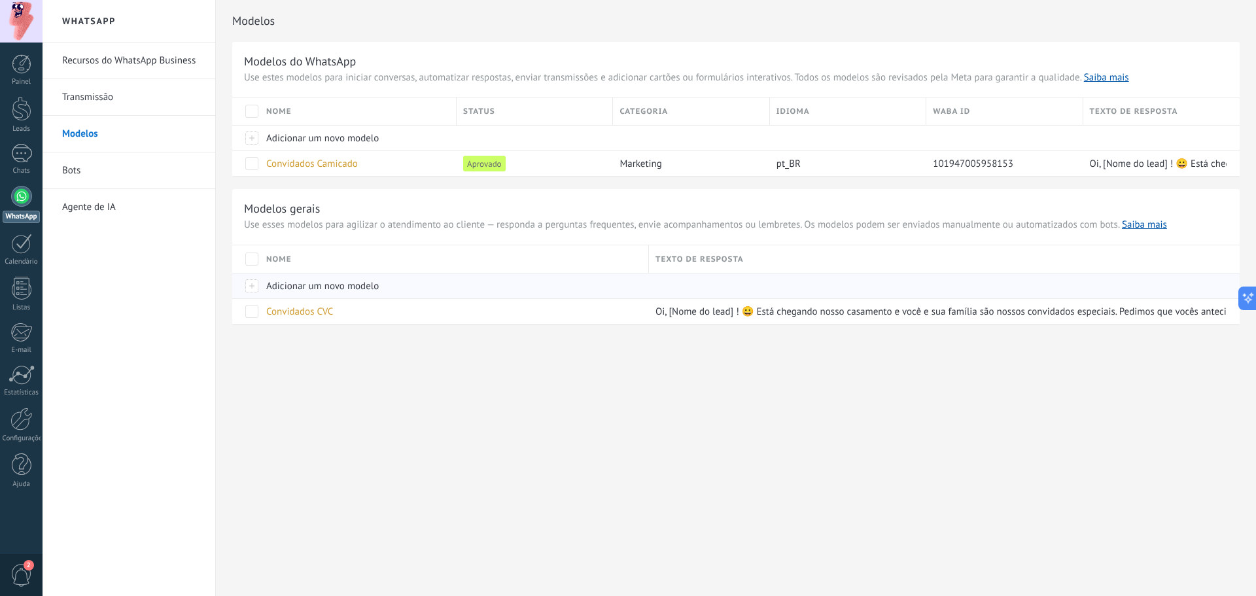
click at [914, 286] on div at bounding box center [937, 285] width 577 height 25
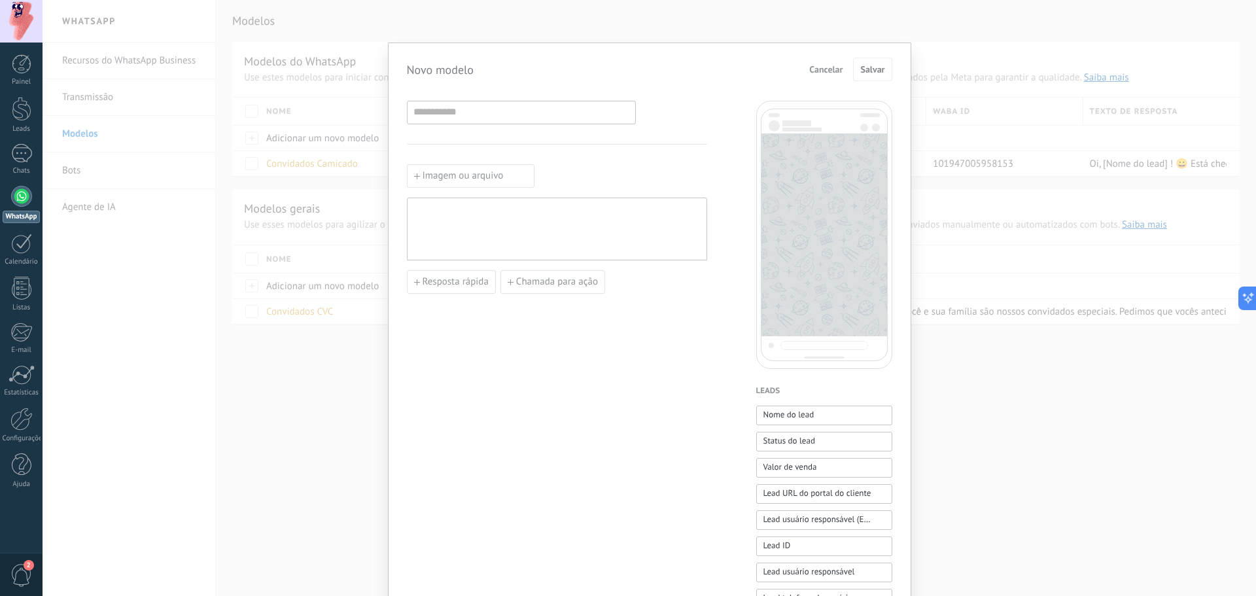
click at [247, 336] on div "Novo modelo Cancelar Salvar Imagem ou arquivo Resposta rápida Chamada para ação…" at bounding box center [649, 298] width 1213 height 596
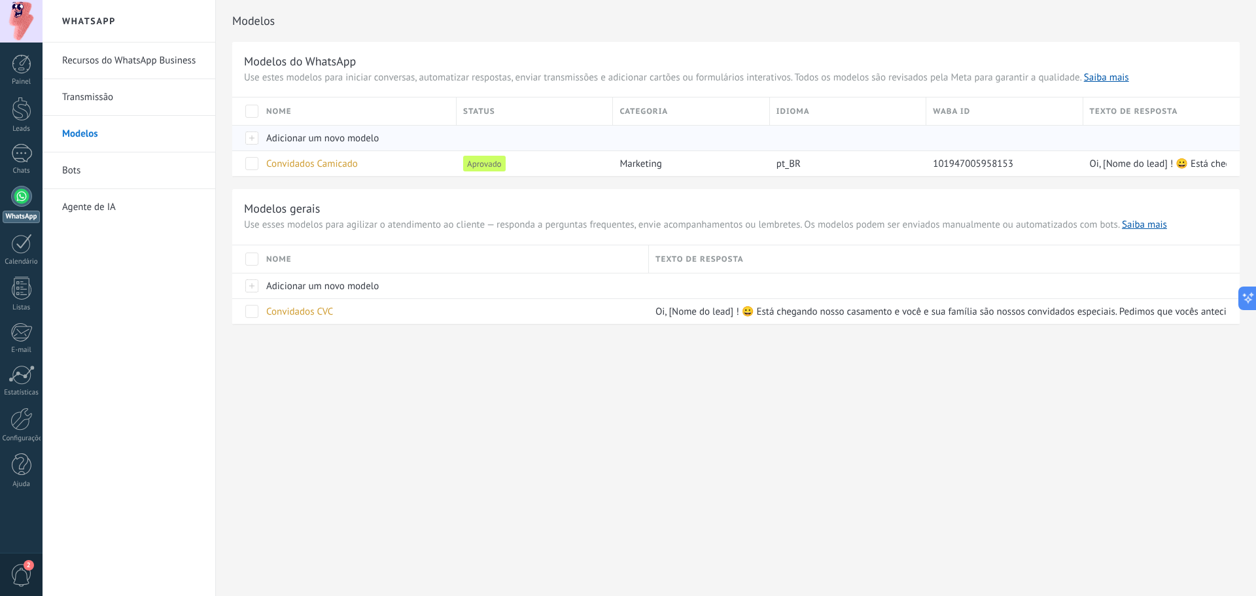
click at [337, 146] on div "Adicionar um novo modelo" at bounding box center [355, 138] width 190 height 25
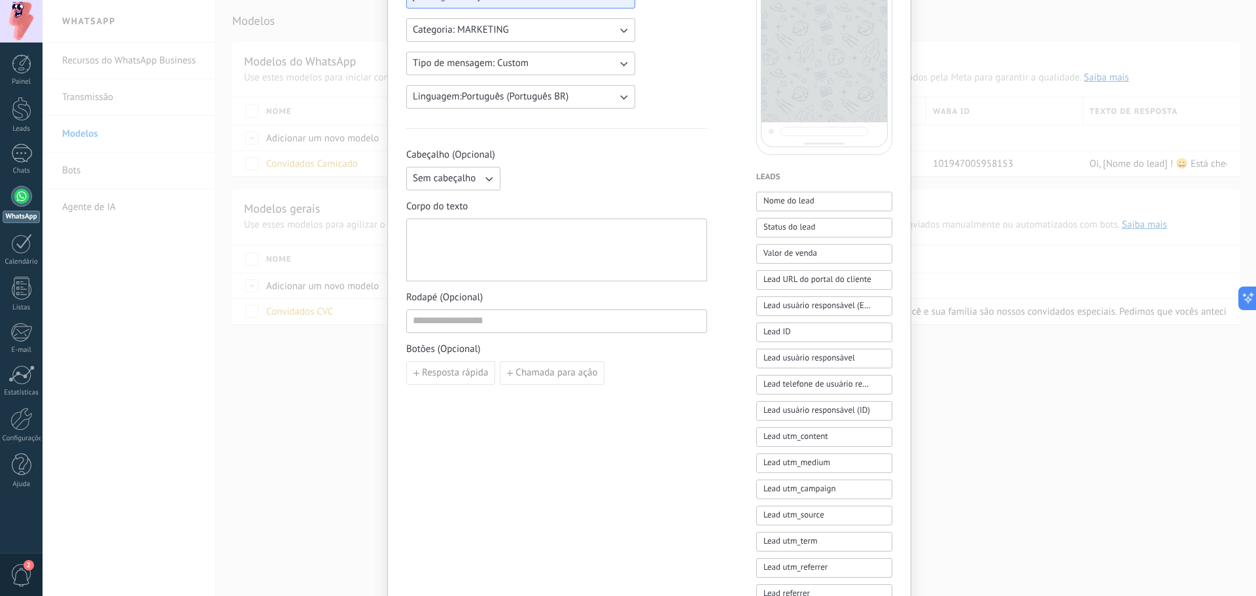
scroll to position [262, 0]
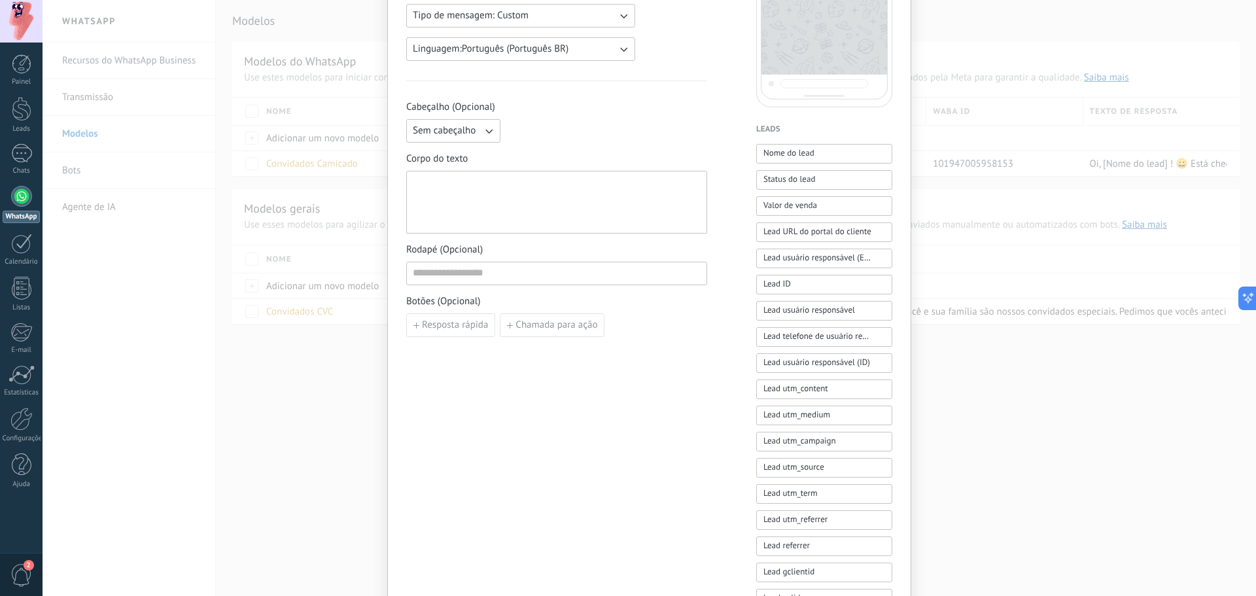
click at [345, 360] on div "Novo modelo Cancelar Salvar rascunho Enviar para análise Gustavo Guiselli WABA …" at bounding box center [649, 298] width 1213 height 596
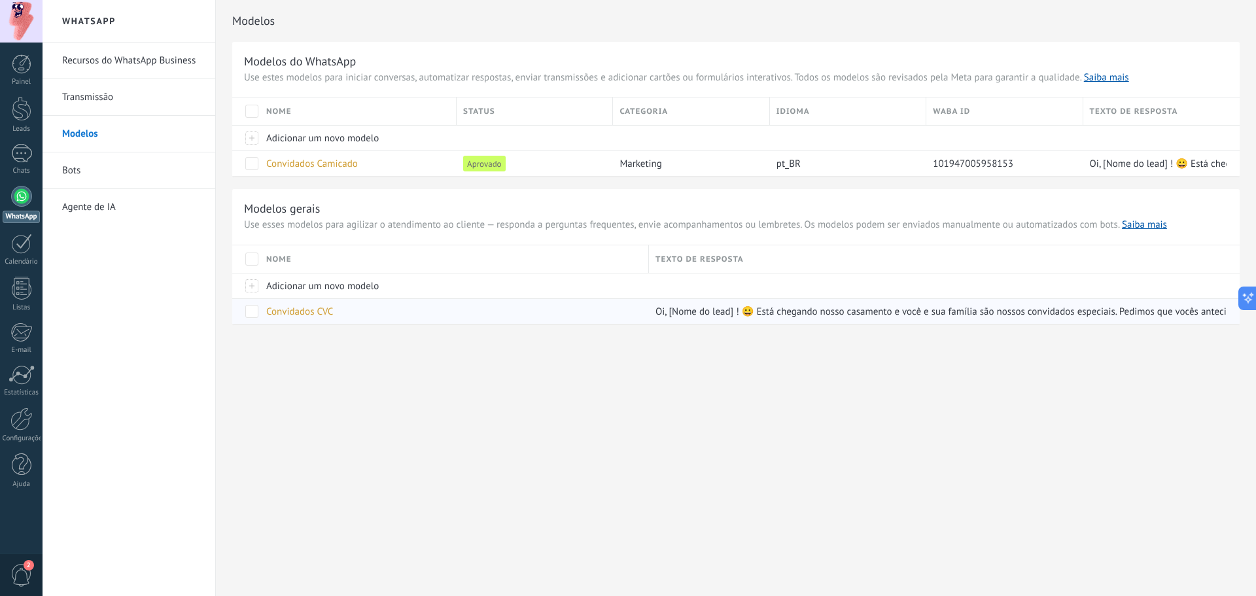
click at [381, 300] on div "Convidados CVC" at bounding box center [451, 311] width 383 height 25
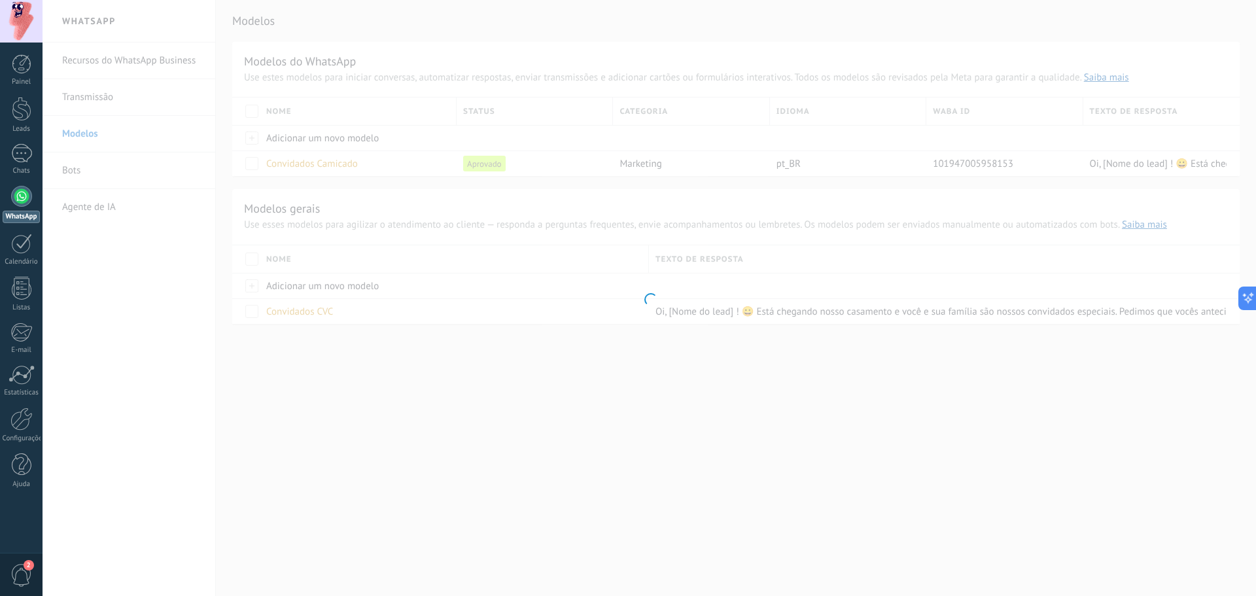
click at [317, 312] on div at bounding box center [649, 298] width 1213 height 596
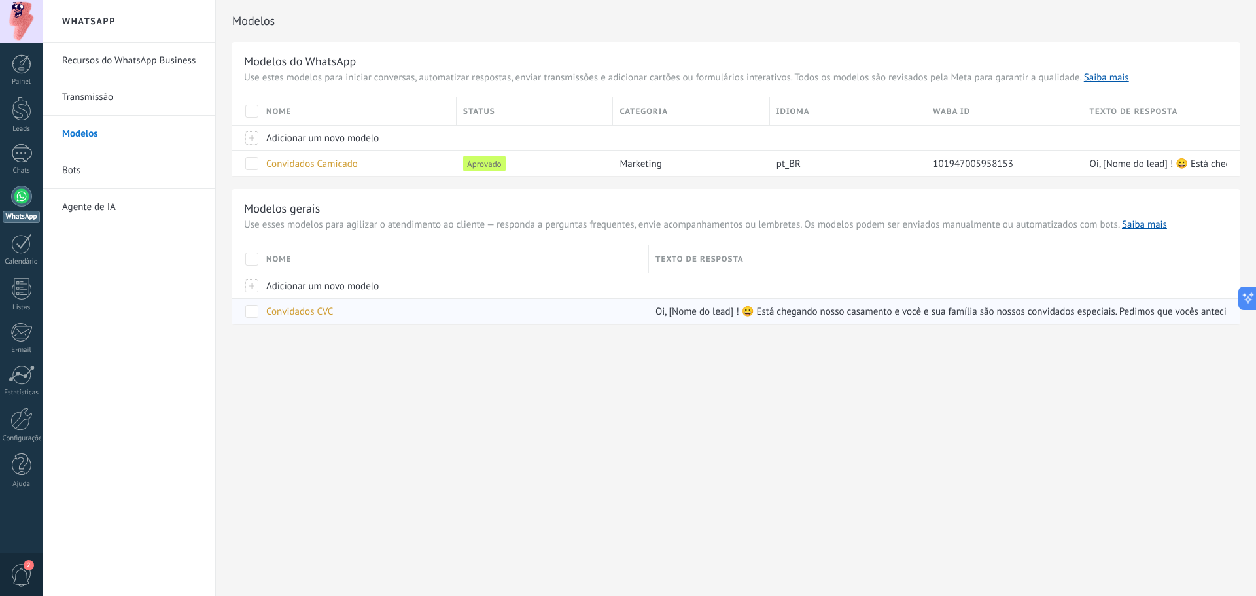
click at [327, 316] on span "Convidados CVC" at bounding box center [299, 311] width 67 height 12
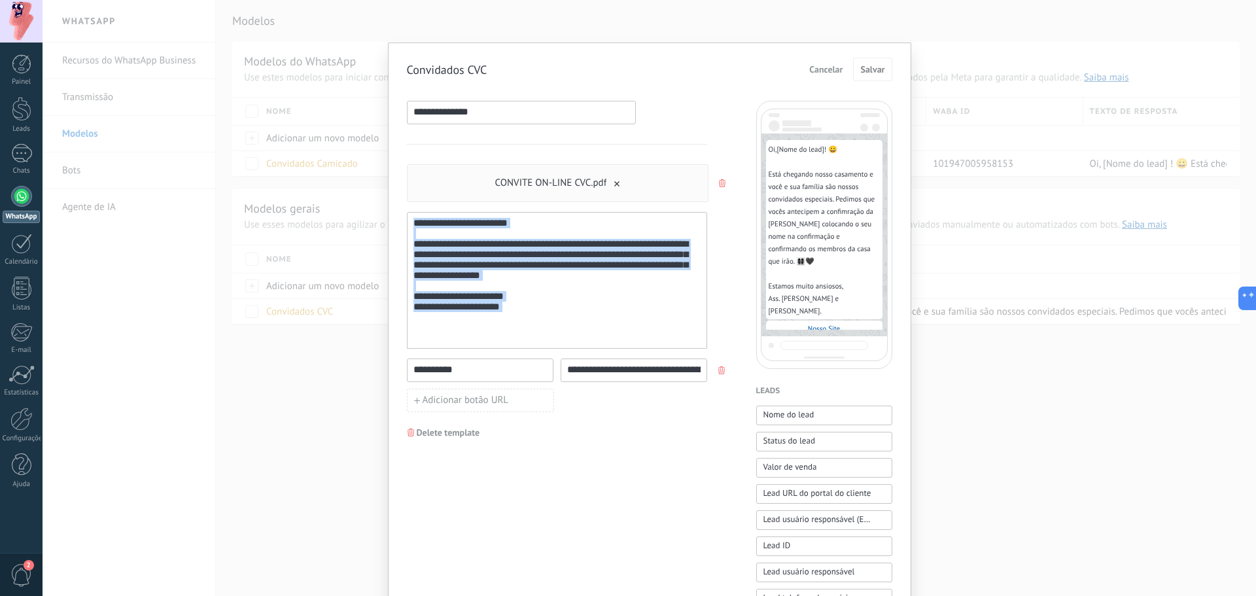
drag, startPoint x: 575, startPoint y: 340, endPoint x: 364, endPoint y: 156, distance: 280.4
click at [364, 156] on div "**********" at bounding box center [649, 298] width 1213 height 596
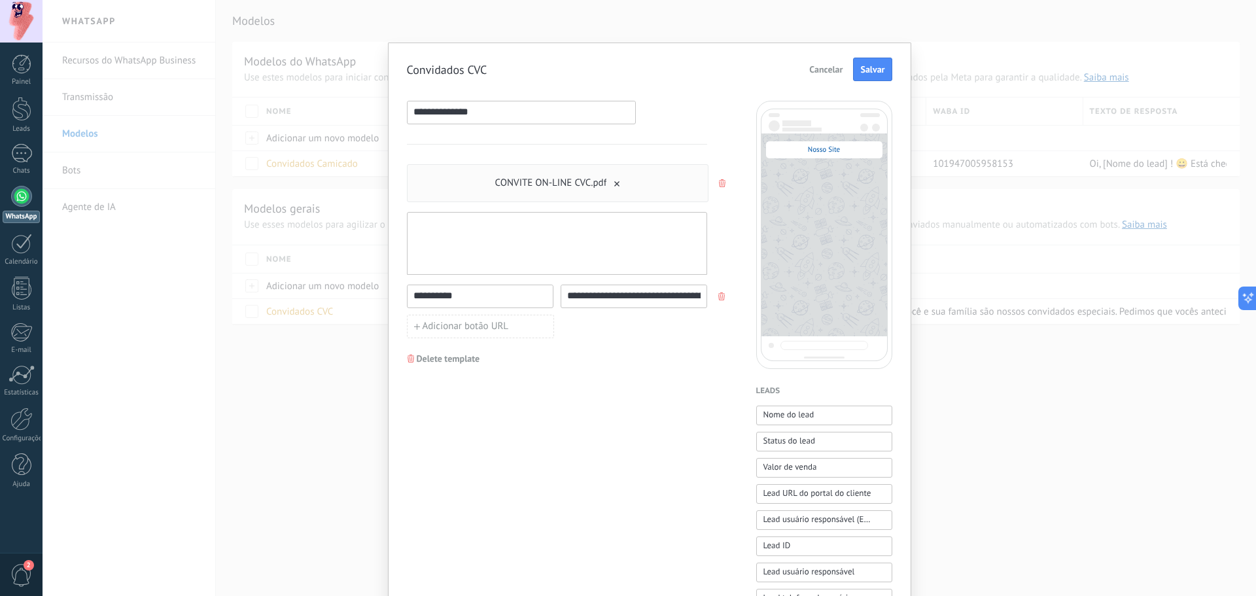
click at [413, 462] on div "**********" at bounding box center [557, 569] width 300 height 936
click at [284, 433] on div "**********" at bounding box center [649, 298] width 1213 height 596
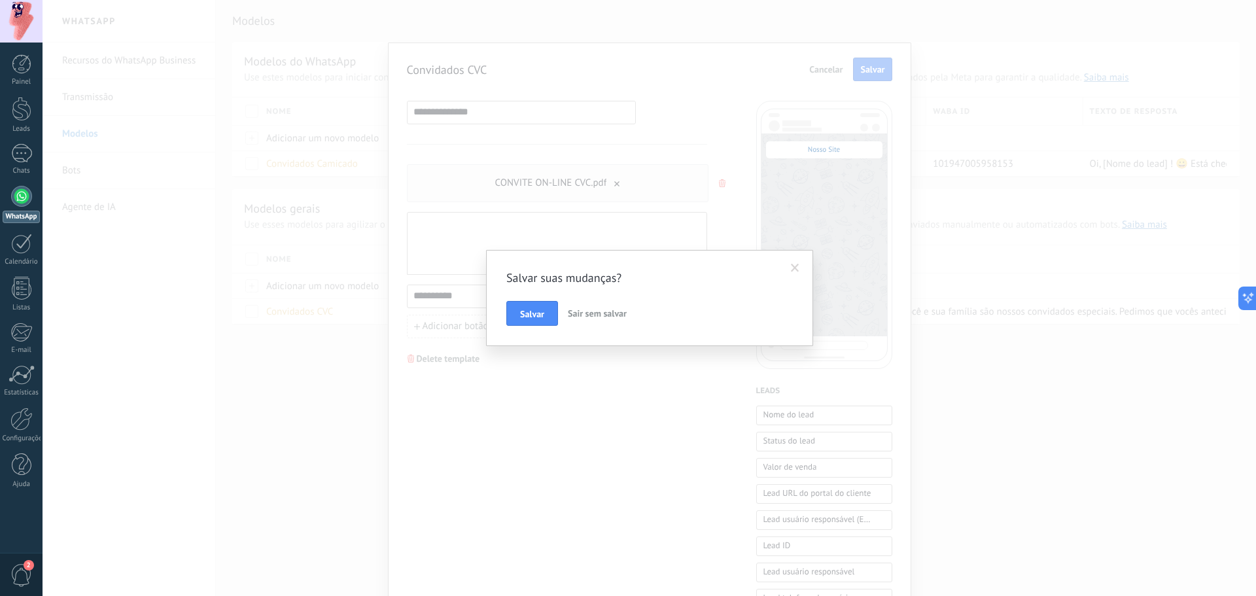
click at [591, 311] on span "Sair sem salvar" at bounding box center [597, 313] width 59 height 12
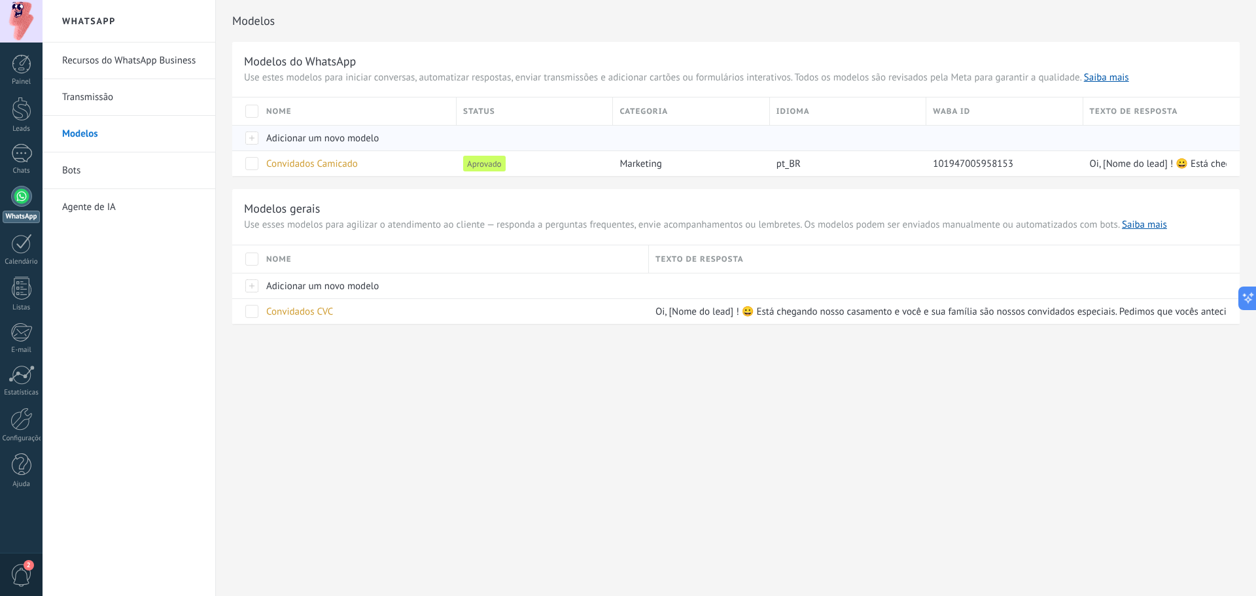
click at [318, 146] on div "Adicionar um novo modelo" at bounding box center [355, 138] width 190 height 25
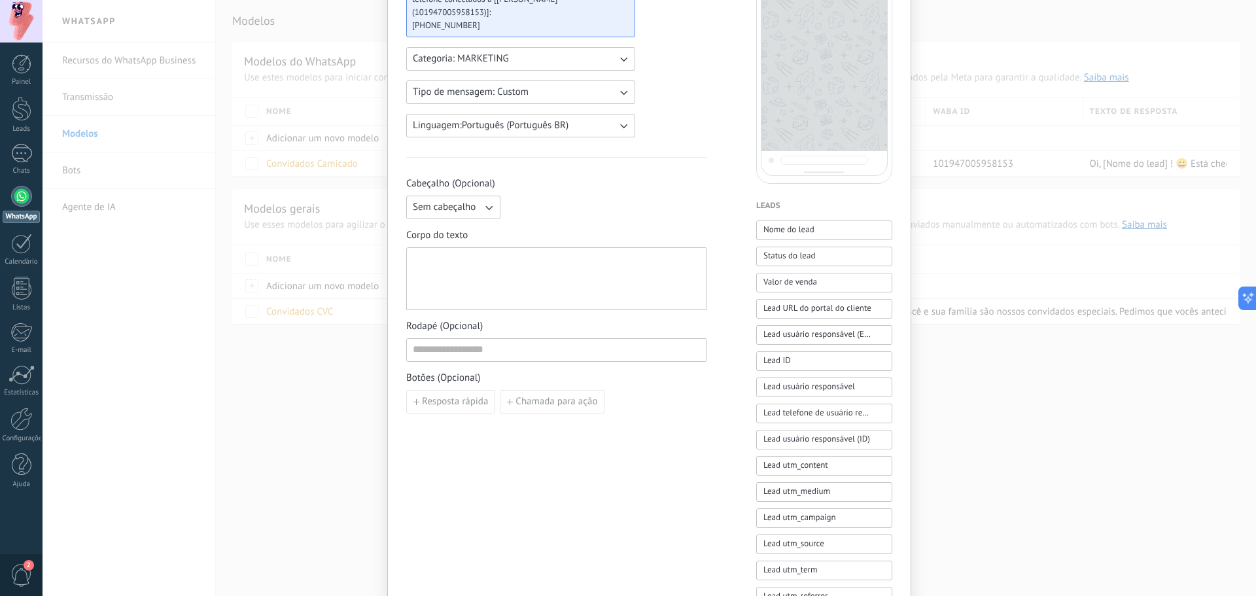
scroll to position [196, 0]
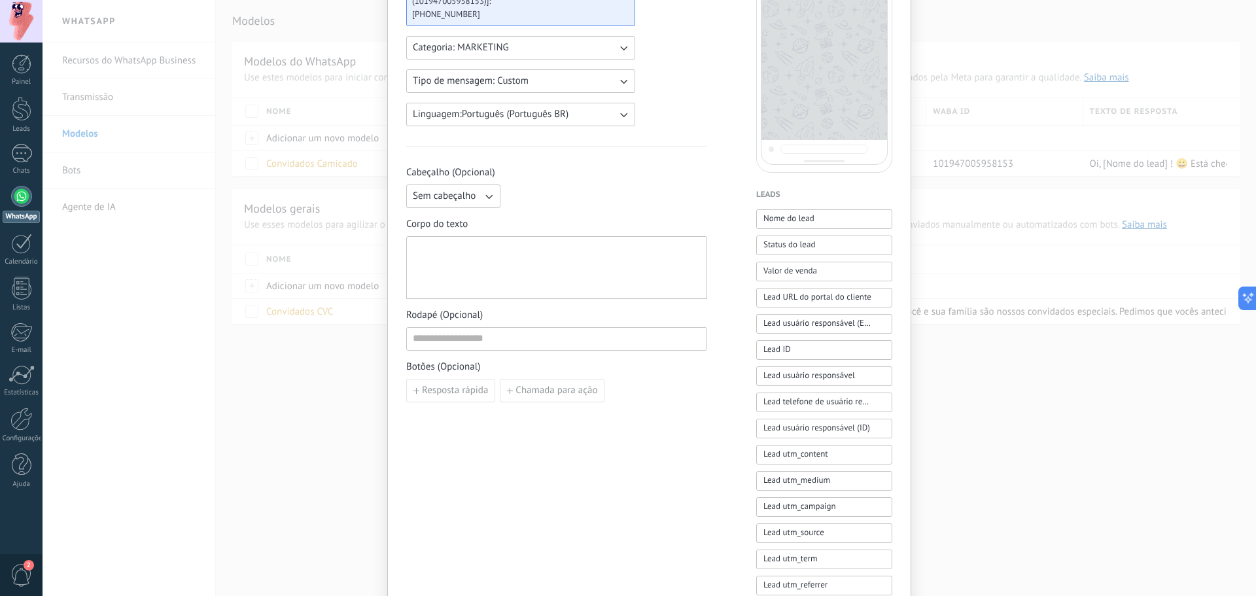
click at [534, 267] on div at bounding box center [557, 268] width 288 height 52
paste div
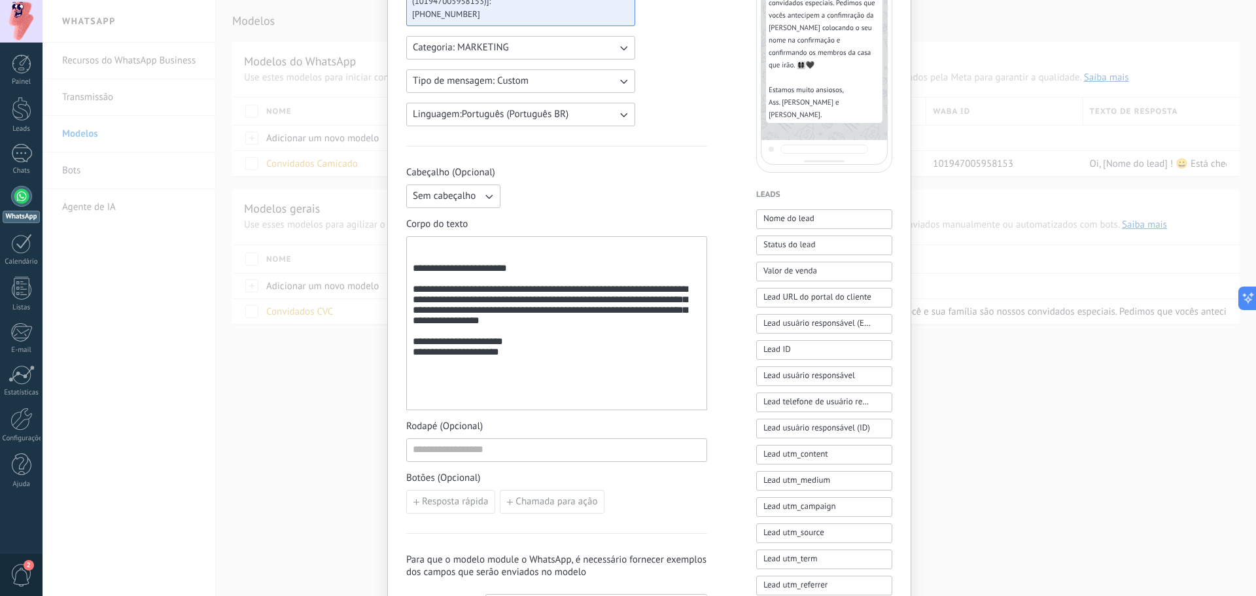
click at [477, 249] on div "**********" at bounding box center [557, 323] width 288 height 163
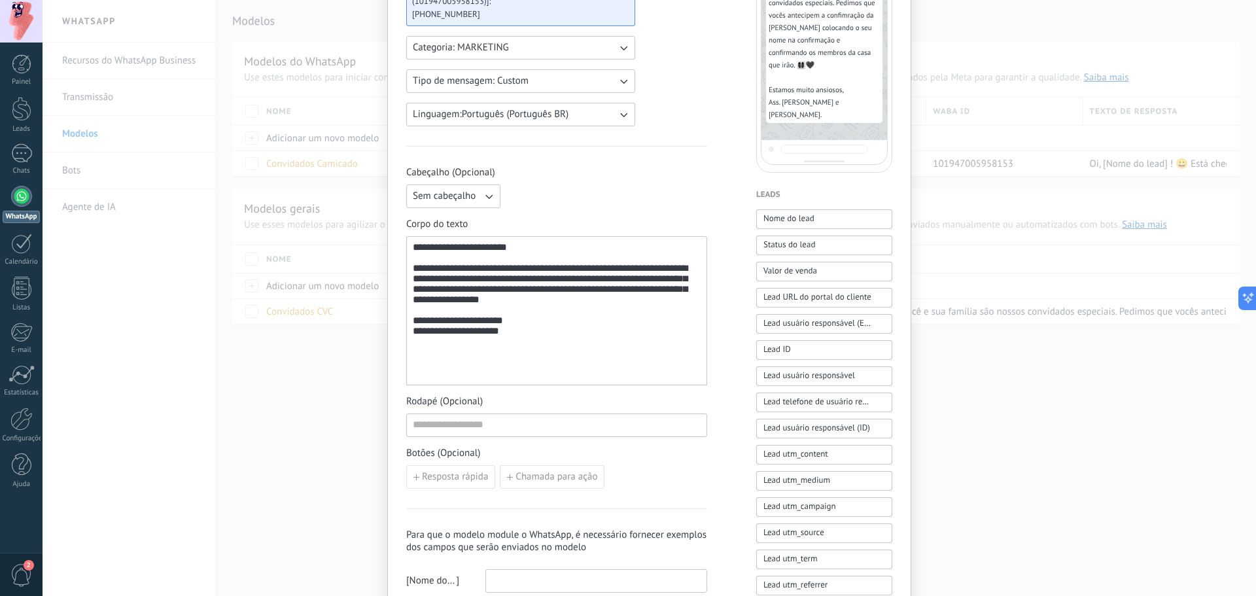
click at [439, 201] on span "Sem cabeçalho" at bounding box center [444, 196] width 63 height 13
click at [470, 230] on li "Imagem ou arquivo" at bounding box center [448, 241] width 101 height 22
click at [548, 169] on span "Cabeçalho (Opcional)" at bounding box center [556, 172] width 301 height 13
click at [545, 191] on label "Imagem ou arquivo" at bounding box center [570, 196] width 128 height 24
click at [506, 184] on input "Imagem ou arquivo" at bounding box center [506, 184] width 0 height 0
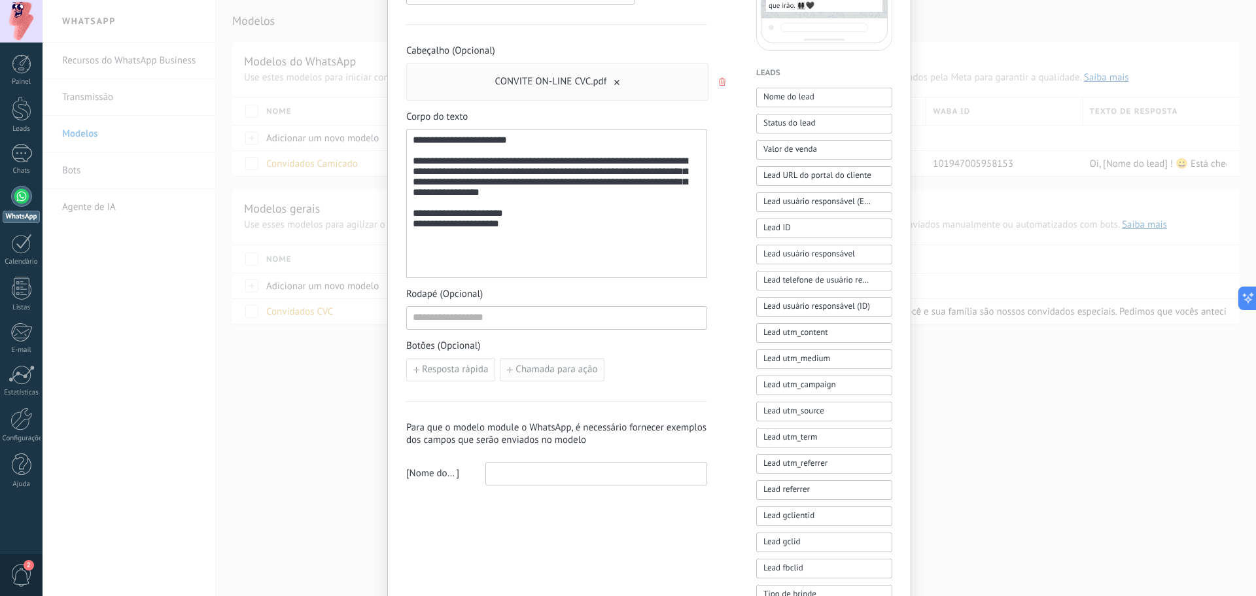
scroll to position [327, 0]
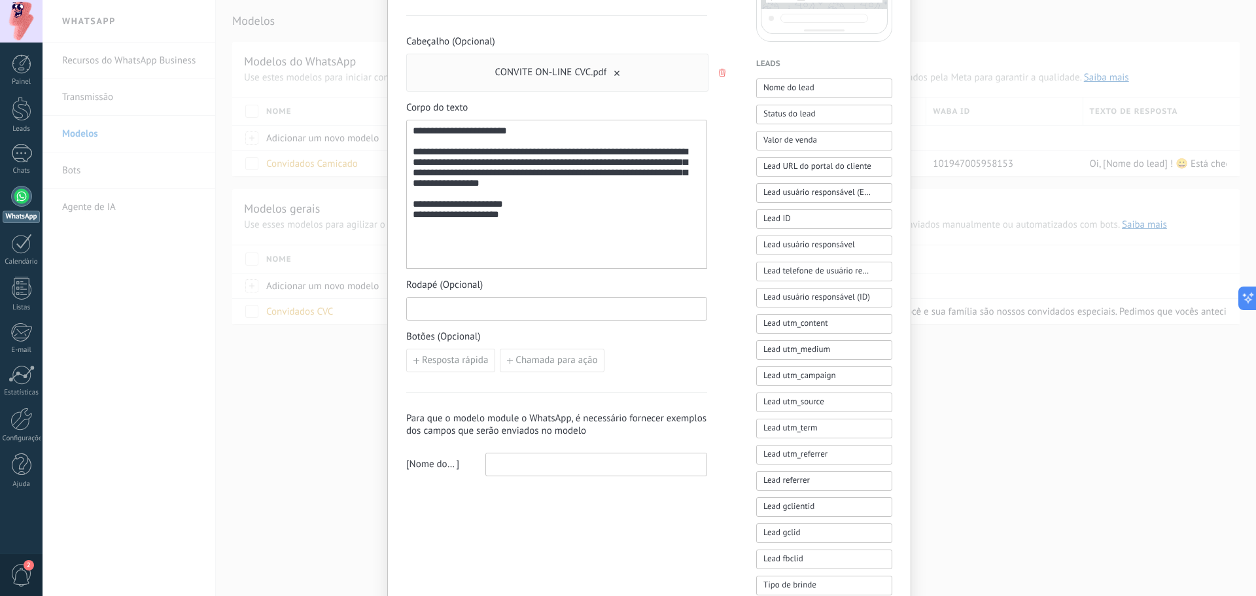
click at [500, 313] on input at bounding box center [557, 308] width 300 height 21
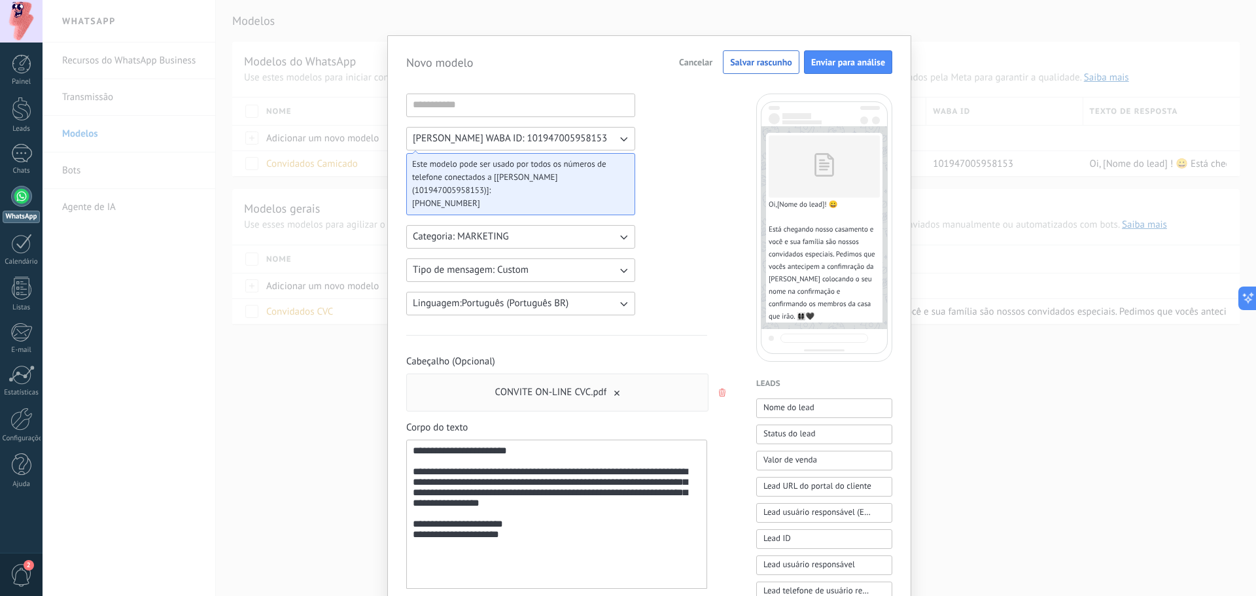
scroll to position [0, 0]
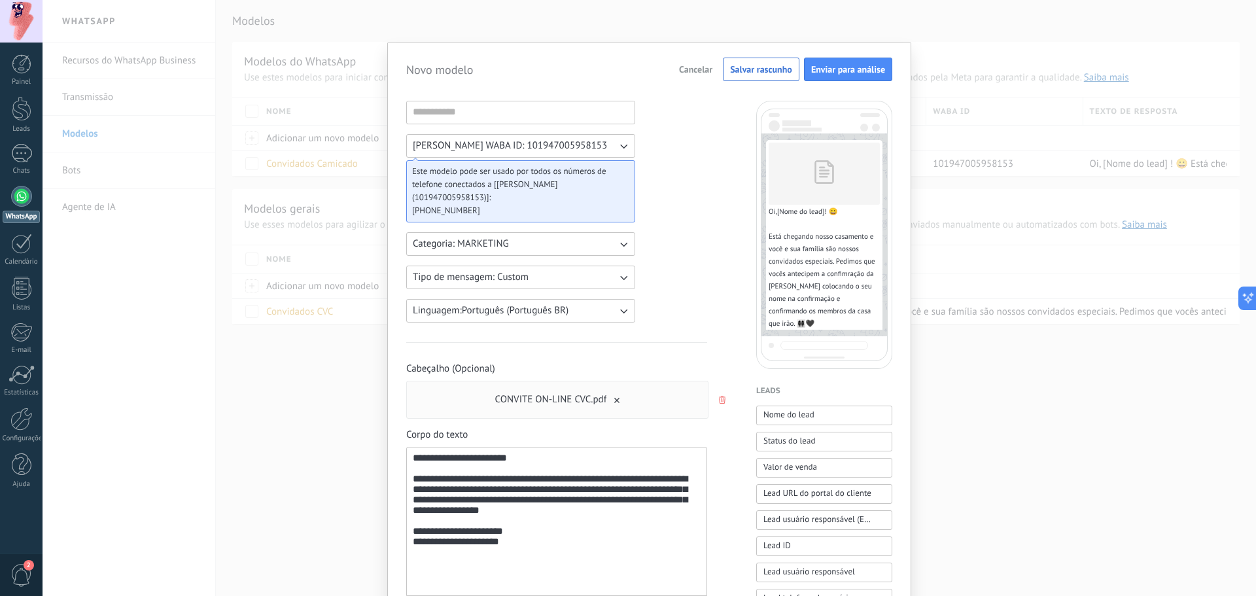
type input "**********"
click at [512, 256] on div "Gustavo Guiselli WABA ID: 101947005958153 Este modelo pode ser usado por todos …" at bounding box center [520, 212] width 229 height 222
click at [516, 246] on button "Categoria: MARKETING" at bounding box center [520, 244] width 229 height 24
click at [505, 241] on li "UTILITY" at bounding box center [516, 244] width 236 height 22
click at [700, 254] on div "**********" at bounding box center [556, 569] width 301 height 936
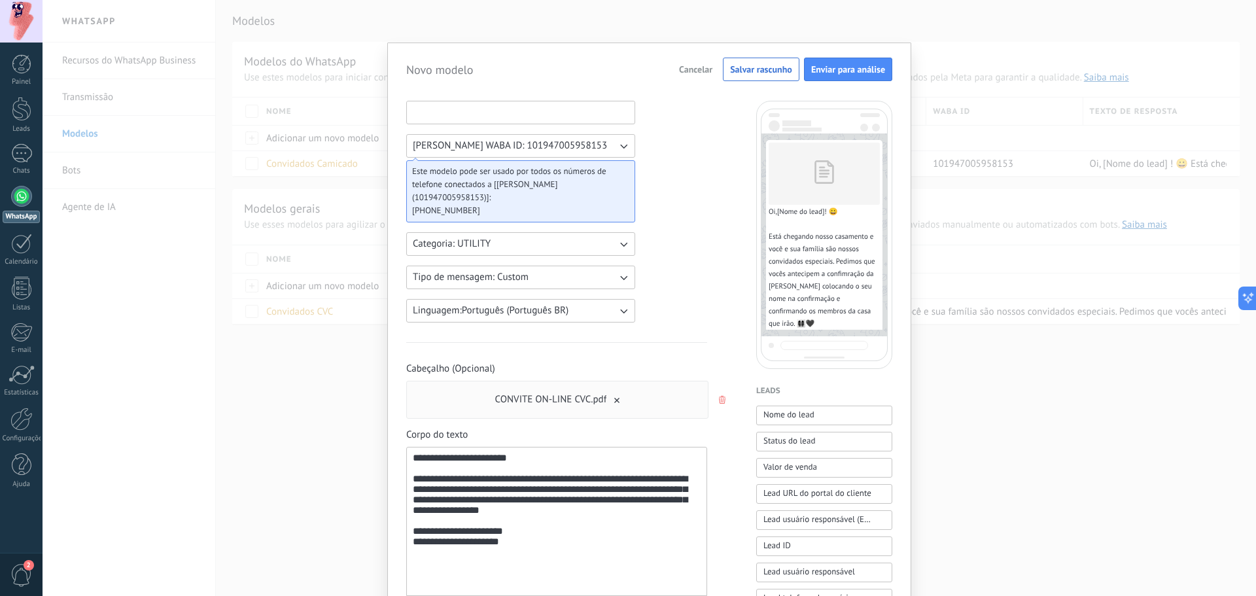
click at [553, 111] on input at bounding box center [521, 111] width 228 height 21
type input "**********"
click at [496, 69] on div "Convidados CVC Cancelar Salvar rascunho Enviar para análise" at bounding box center [649, 70] width 486 height 24
click at [557, 145] on span "Gustavo Guiselli WABA ID: 101947005958153" at bounding box center [510, 145] width 194 height 13
click at [559, 147] on span "Gustavo Guiselli WABA ID: 101947005958153" at bounding box center [510, 145] width 194 height 13
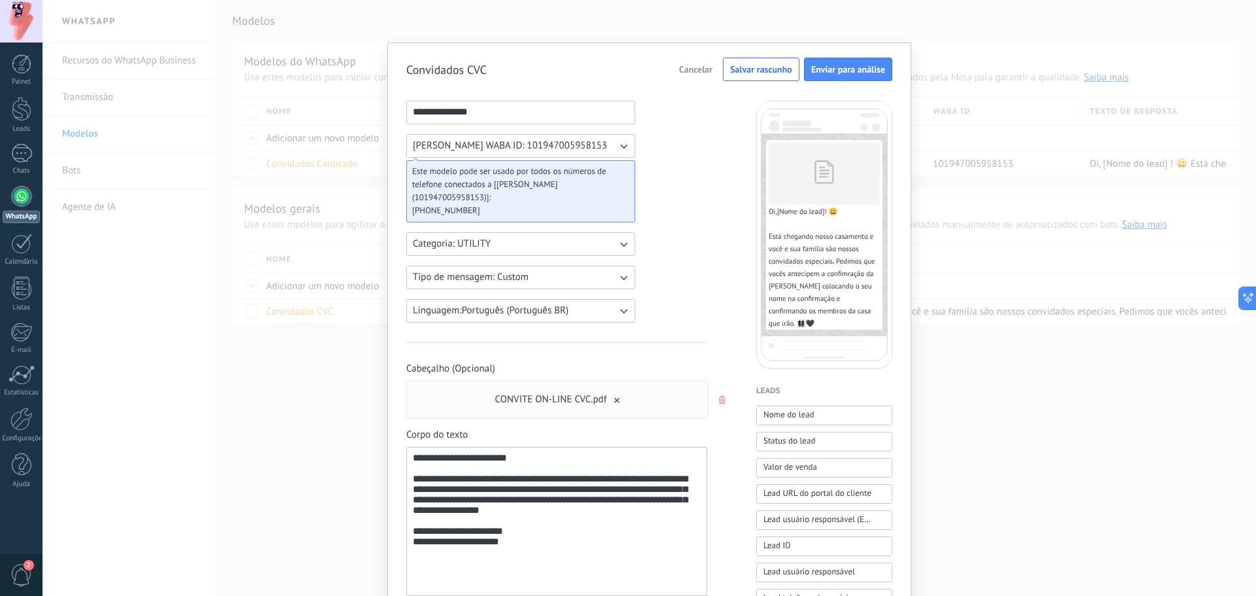
click at [535, 192] on span "Este modelo pode ser usado por todos os números de telefone conectados a [Gusta…" at bounding box center [515, 184] width 207 height 39
click at [676, 228] on div "**********" at bounding box center [556, 569] width 301 height 936
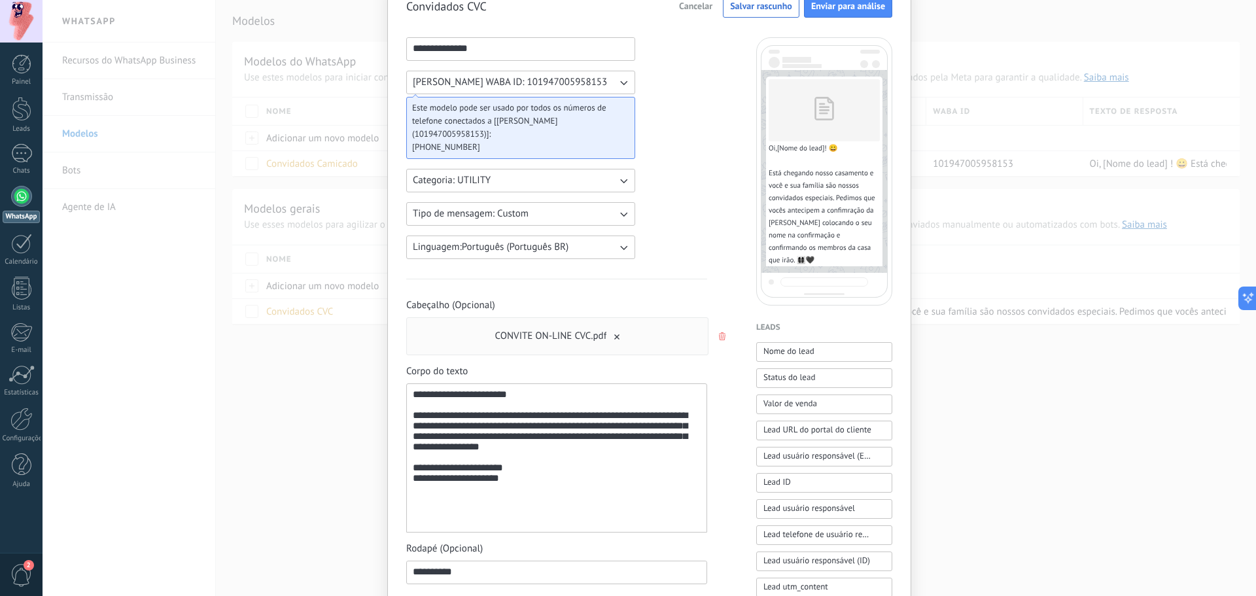
scroll to position [65, 0]
click at [596, 150] on span "[PHONE_NUMBER]" at bounding box center [515, 145] width 207 height 13
click at [696, 149] on div "**********" at bounding box center [556, 503] width 301 height 936
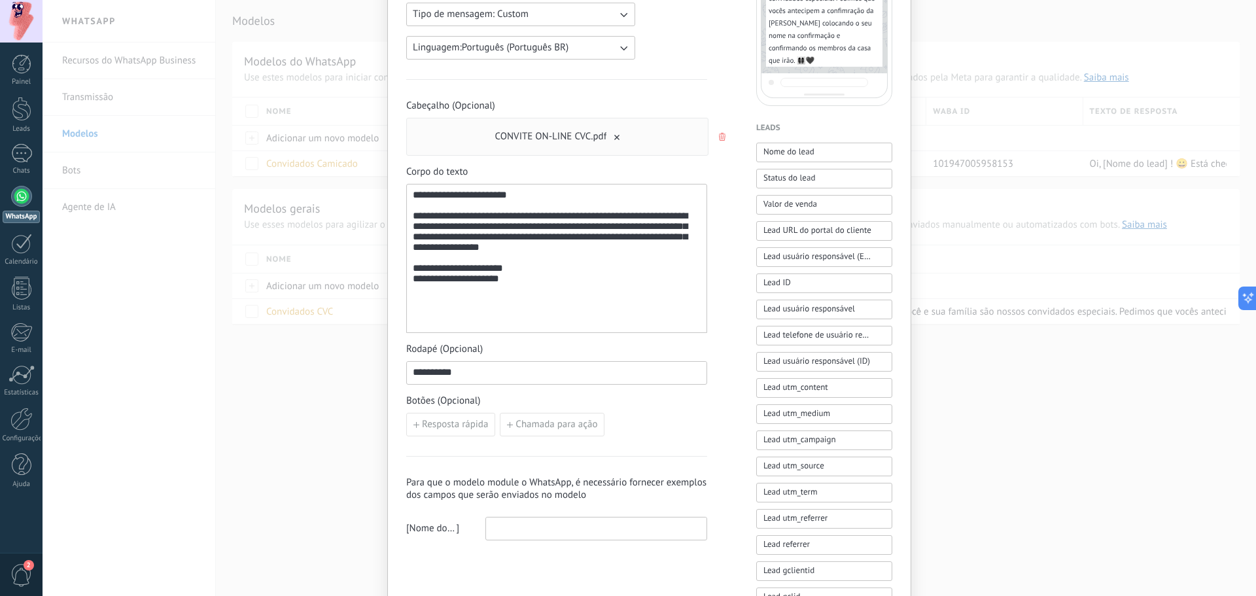
scroll to position [510, 0]
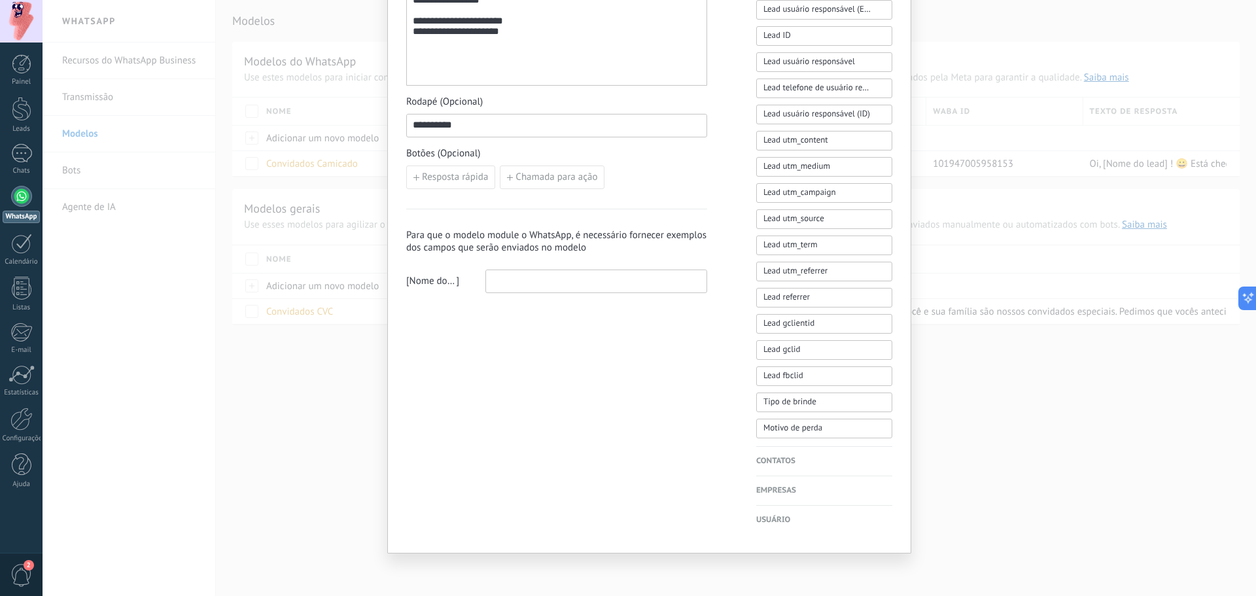
click at [555, 190] on div "**********" at bounding box center [556, 72] width 301 height 441
click at [560, 184] on button "Chamada para ação" at bounding box center [552, 177] width 105 height 24
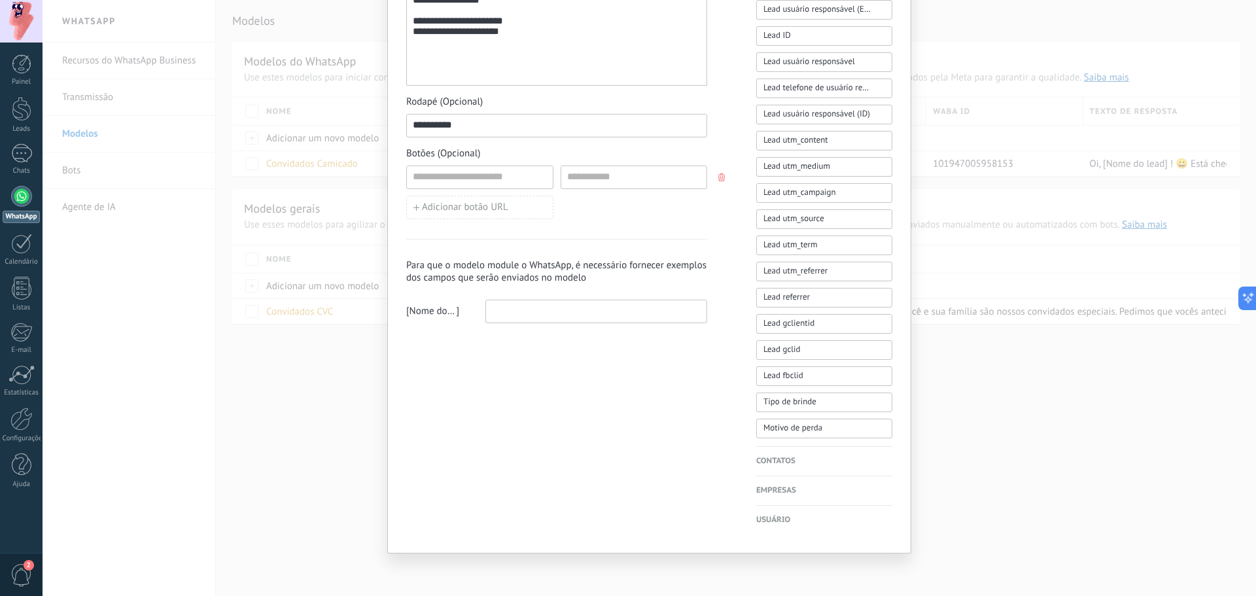
click at [506, 191] on div "Adicionar botão URL" at bounding box center [556, 192] width 301 height 54
click at [507, 186] on input at bounding box center [480, 176] width 146 height 21
click at [519, 184] on input at bounding box center [480, 176] width 146 height 21
type input "**********"
click at [530, 322] on div at bounding box center [596, 312] width 222 height 24
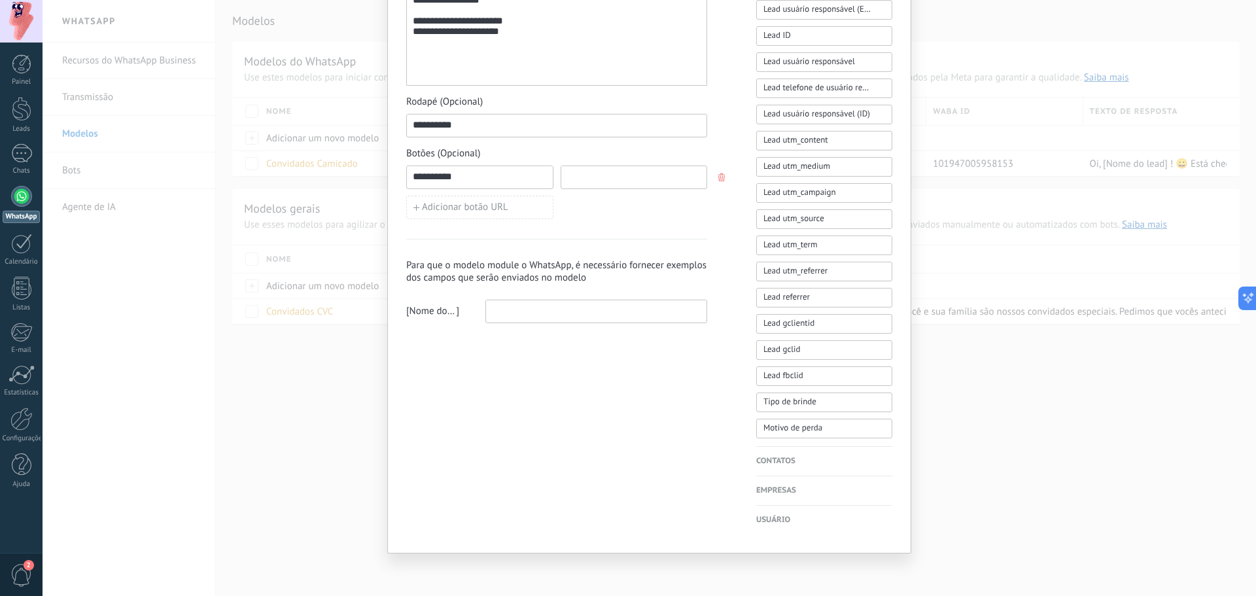
click at [598, 178] on input at bounding box center [634, 176] width 146 height 21
paste input "**********"
type input "**********"
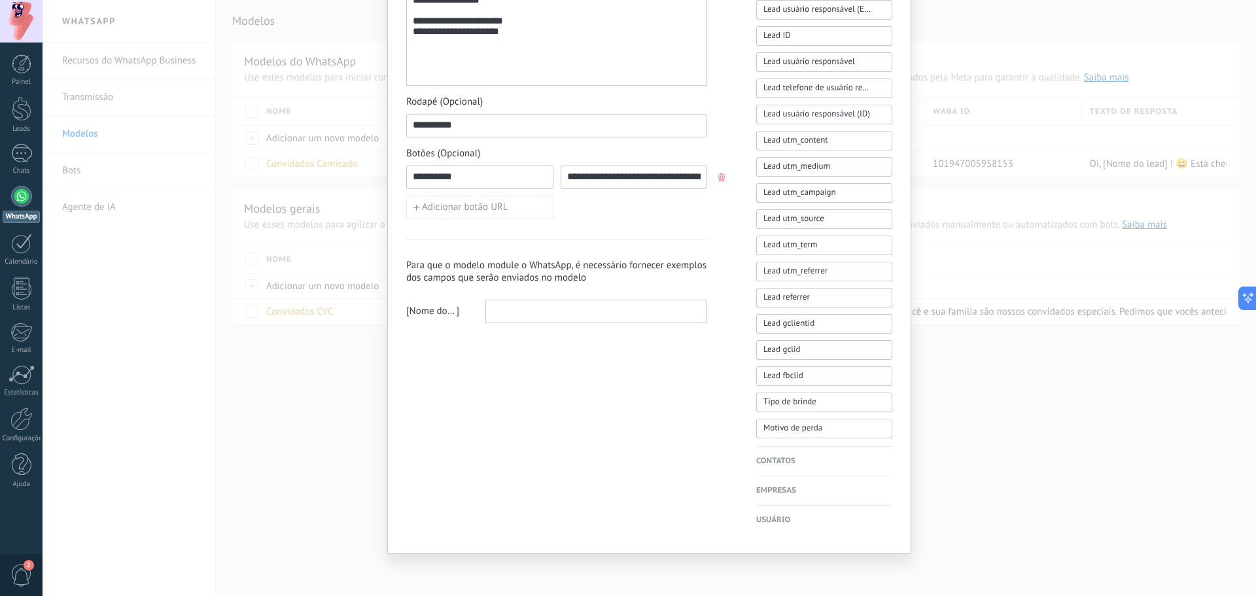
click at [608, 266] on h3 "Para que o modelo module o WhatsApp, é necessário fornecer exemplos dos campos …" at bounding box center [556, 271] width 301 height 25
click at [637, 313] on input at bounding box center [596, 310] width 220 height 21
type input "*******"
click at [587, 424] on div "**********" at bounding box center [556, 59] width 301 height 936
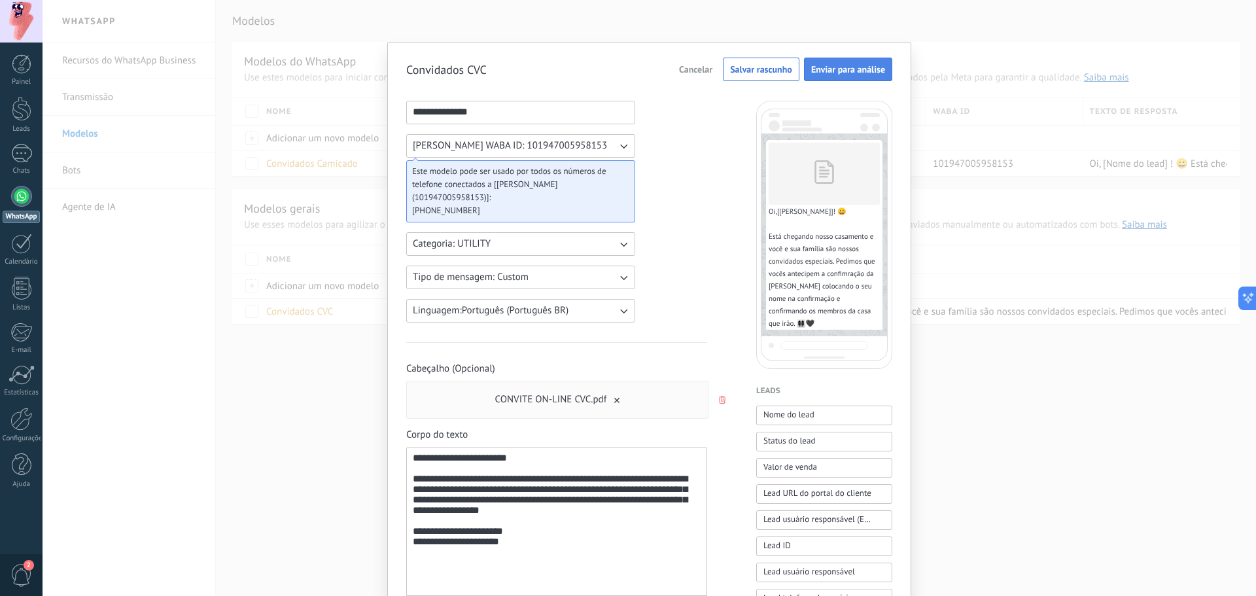
click at [858, 77] on button "Enviar para análise" at bounding box center [848, 70] width 88 height 24
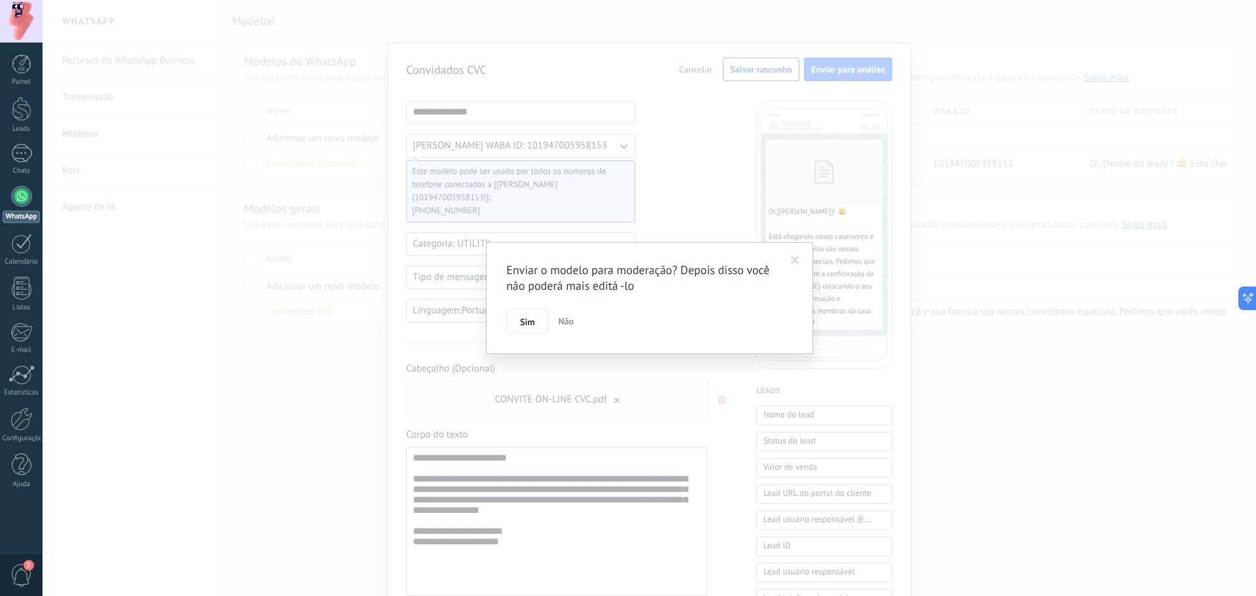
click at [530, 336] on div "Enviar o modelo para moderação? Depois disso você não poderá mais editá -lo Sim…" at bounding box center [649, 298] width 327 height 112
click at [531, 313] on button "Sim" at bounding box center [527, 321] width 42 height 25
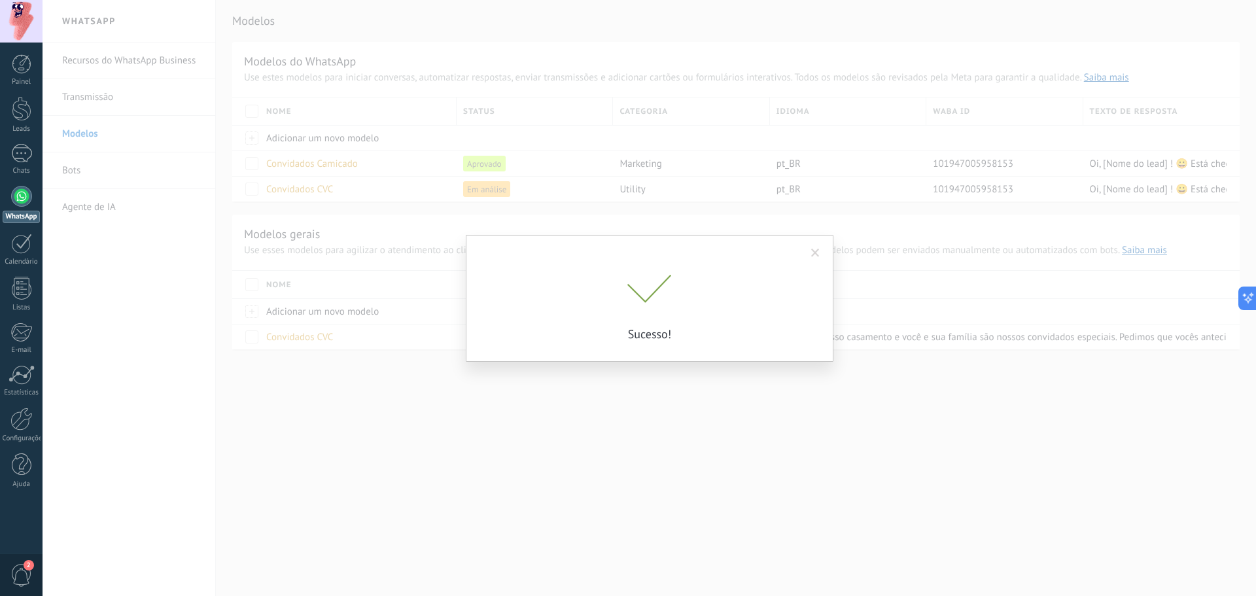
click at [345, 413] on div "Sucesso!" at bounding box center [649, 298] width 1213 height 596
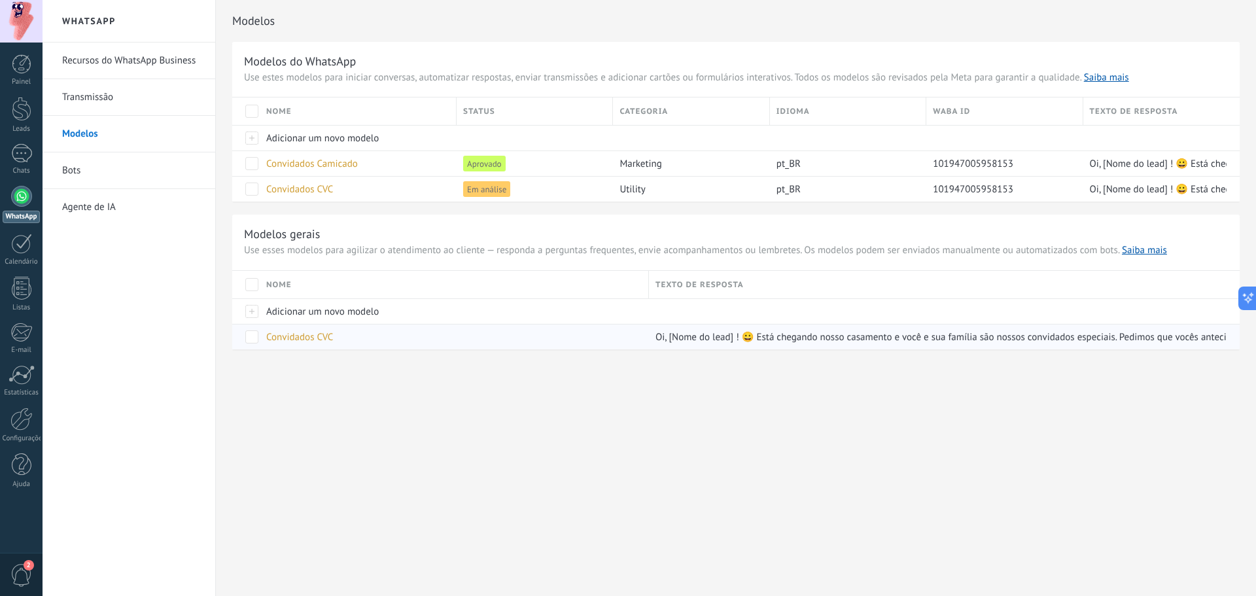
click at [254, 340] on span at bounding box center [251, 336] width 13 height 13
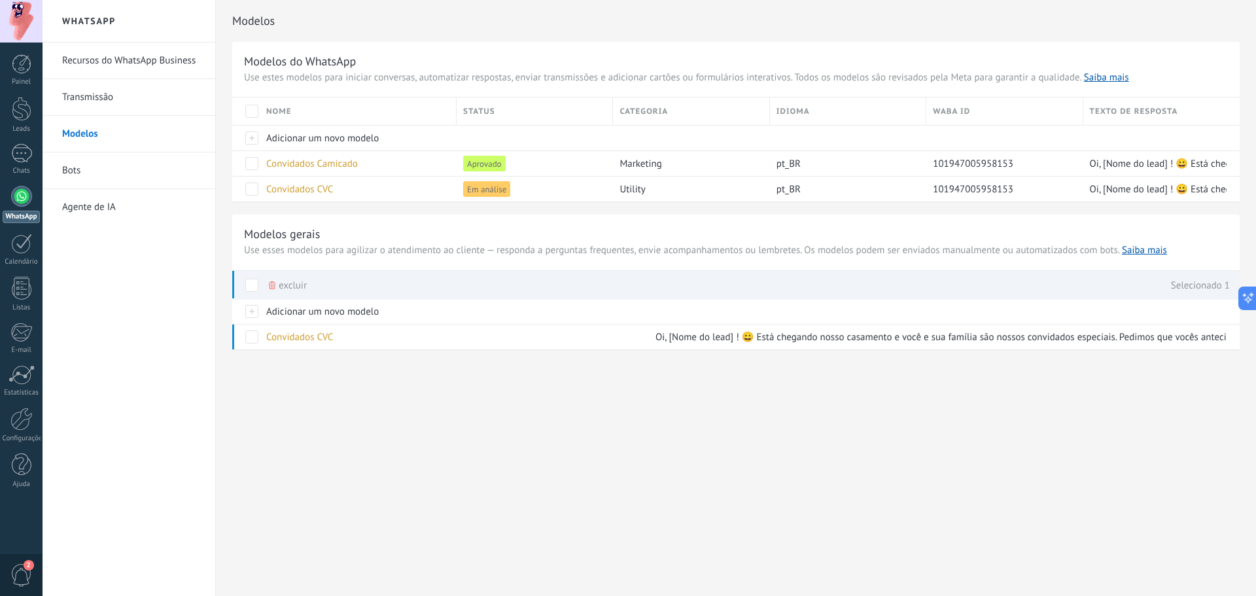
click at [298, 281] on span "excluir" at bounding box center [293, 286] width 28 height 26
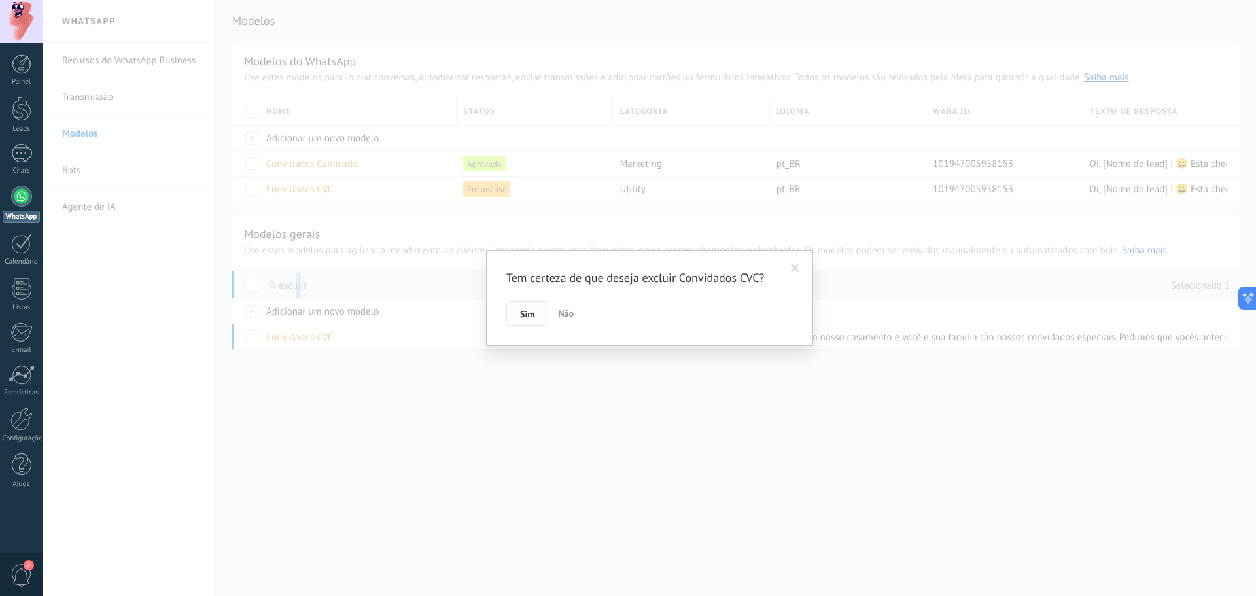
click at [517, 308] on button "Sim" at bounding box center [527, 313] width 42 height 25
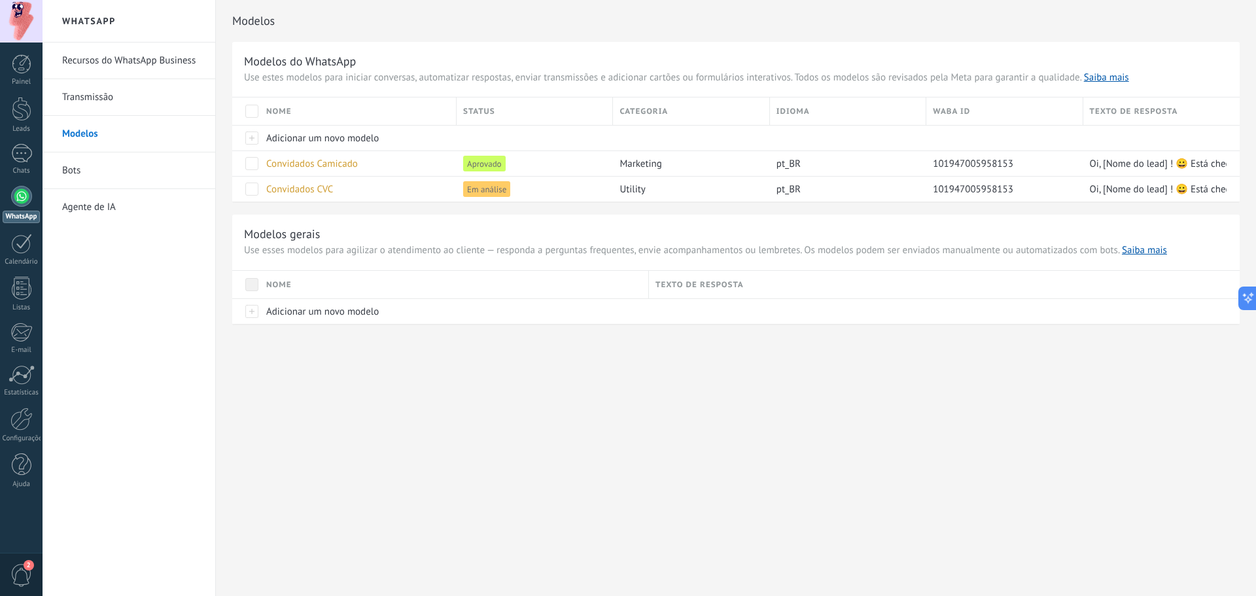
click at [120, 99] on link "Transmissão" at bounding box center [132, 97] width 140 height 37
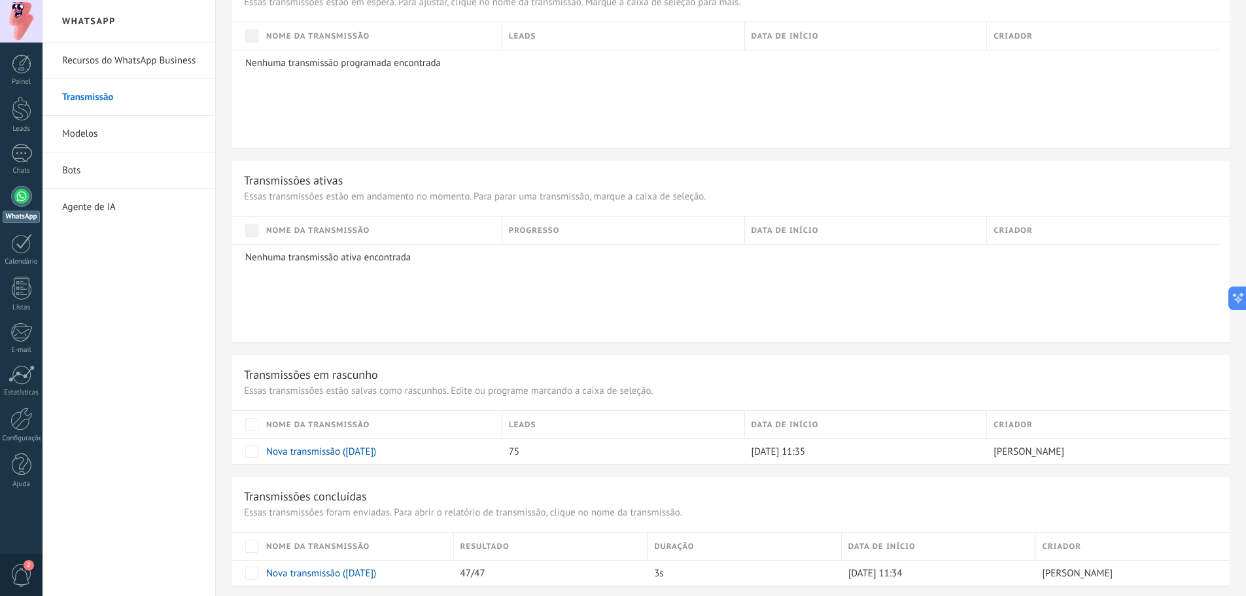
scroll to position [541, 0]
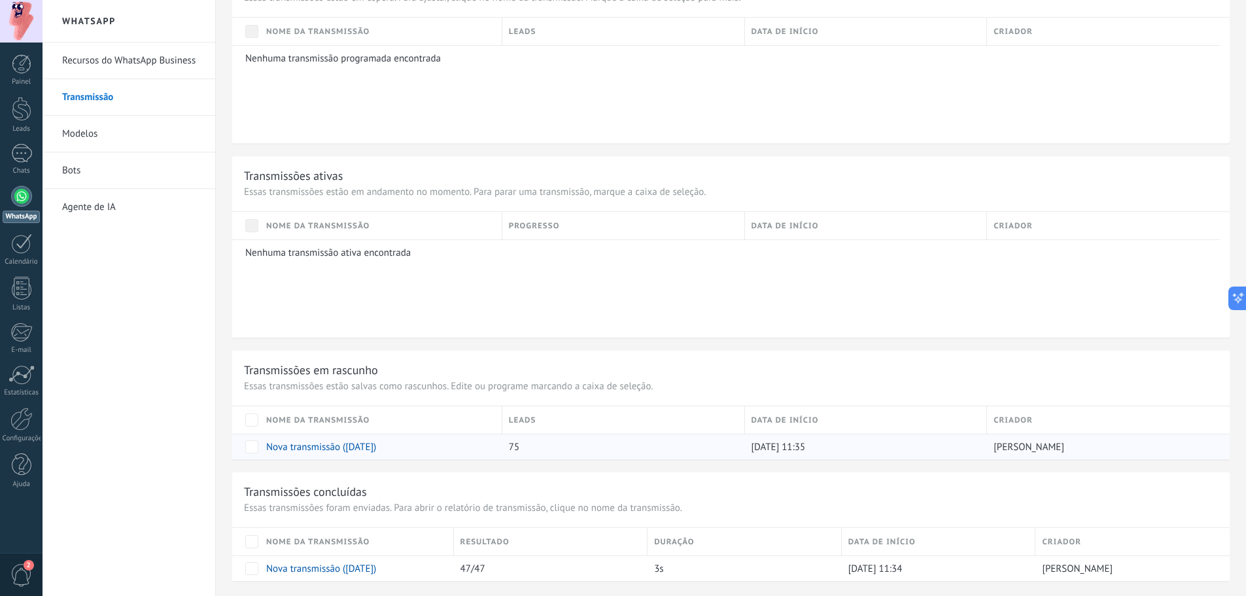
click at [340, 447] on link "Nova transmissão ([DATE])" at bounding box center [321, 447] width 110 height 12
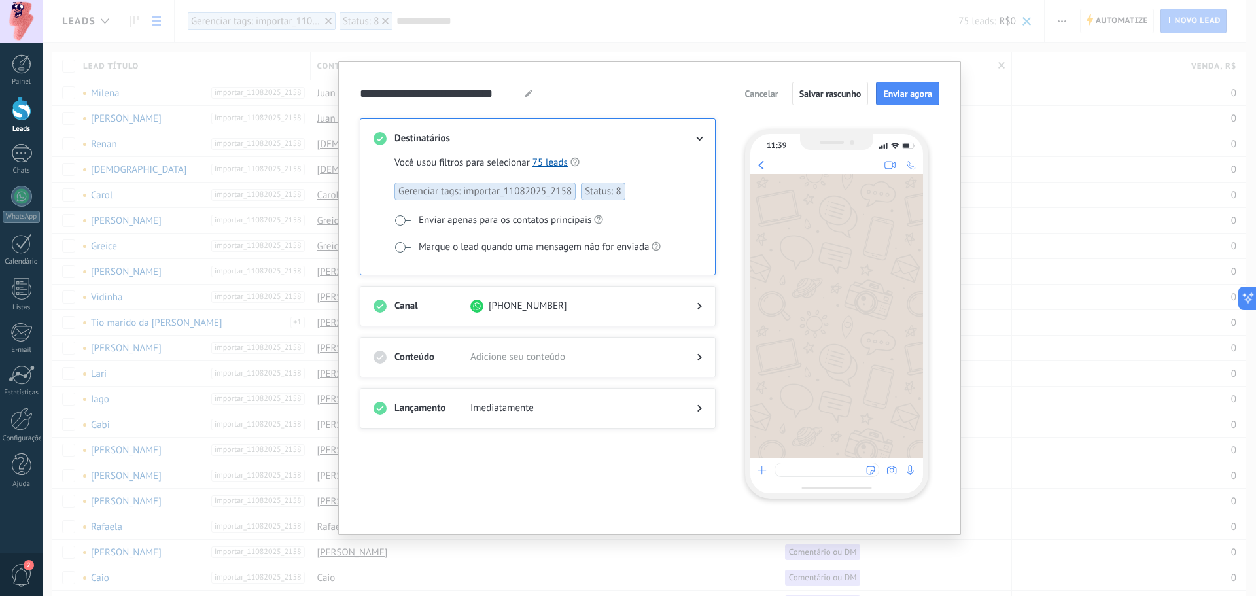
click at [522, 360] on span "Adicione seu conteúdo" at bounding box center [572, 357] width 205 height 13
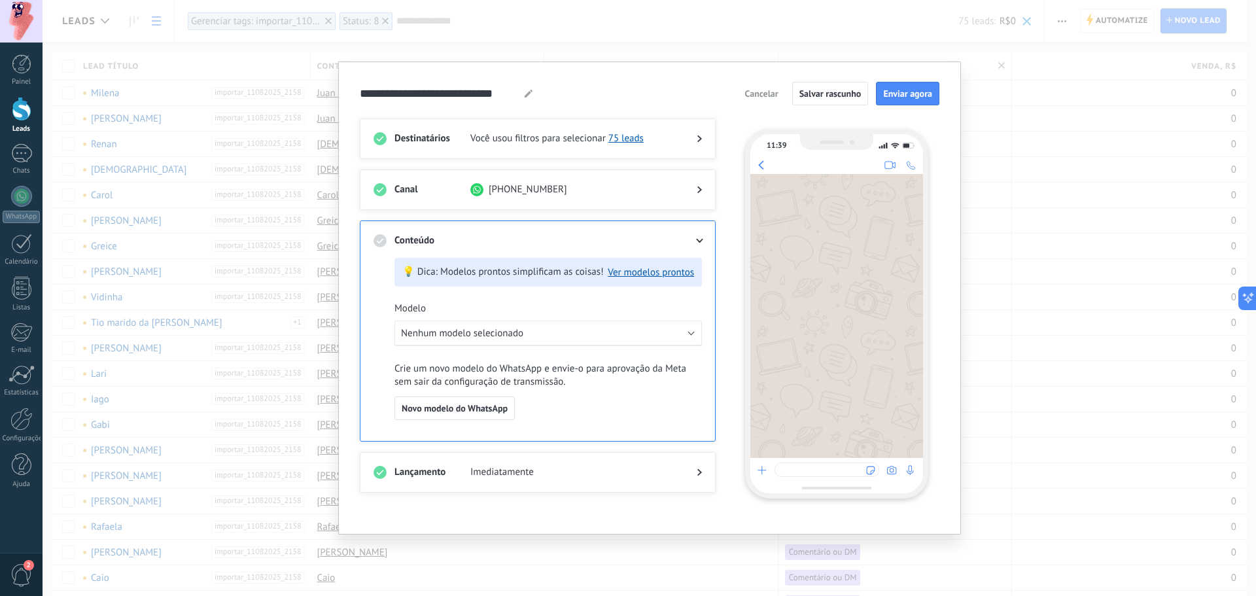
click at [544, 317] on div "💡 Dica: Modelos prontos simplificam as coisas! Ver modelos prontos Modelo Nenhu…" at bounding box center [547, 348] width 307 height 180
click at [543, 333] on button "Nenhum modelo selecionado" at bounding box center [547, 333] width 307 height 26
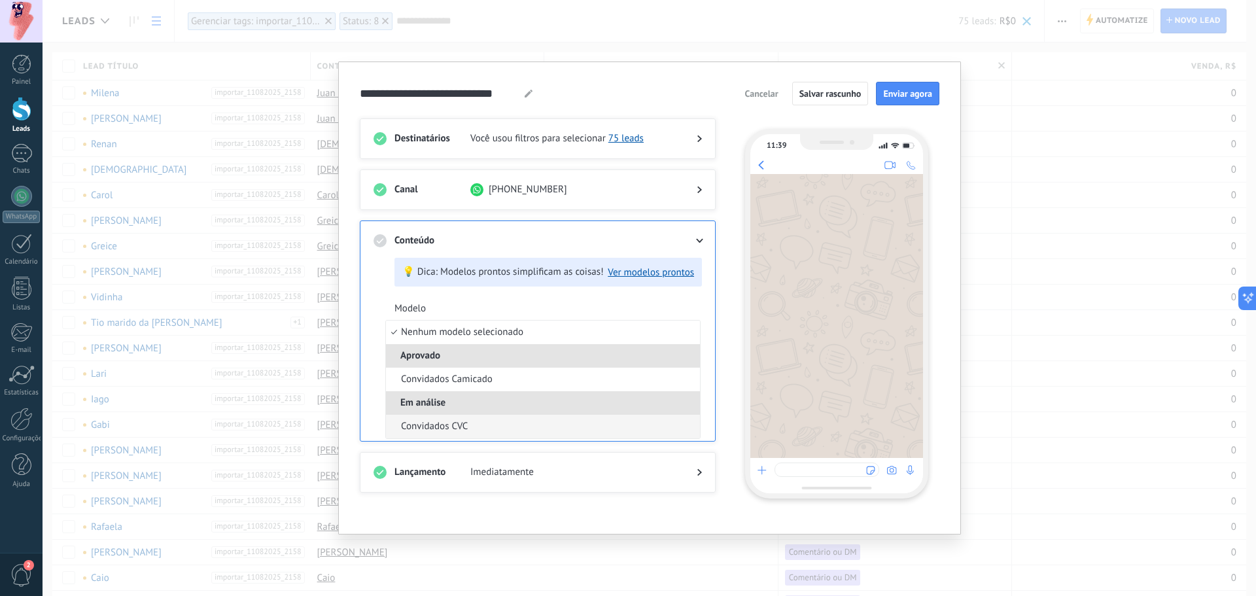
click at [489, 421] on li "Convidados CVC" at bounding box center [543, 427] width 314 height 24
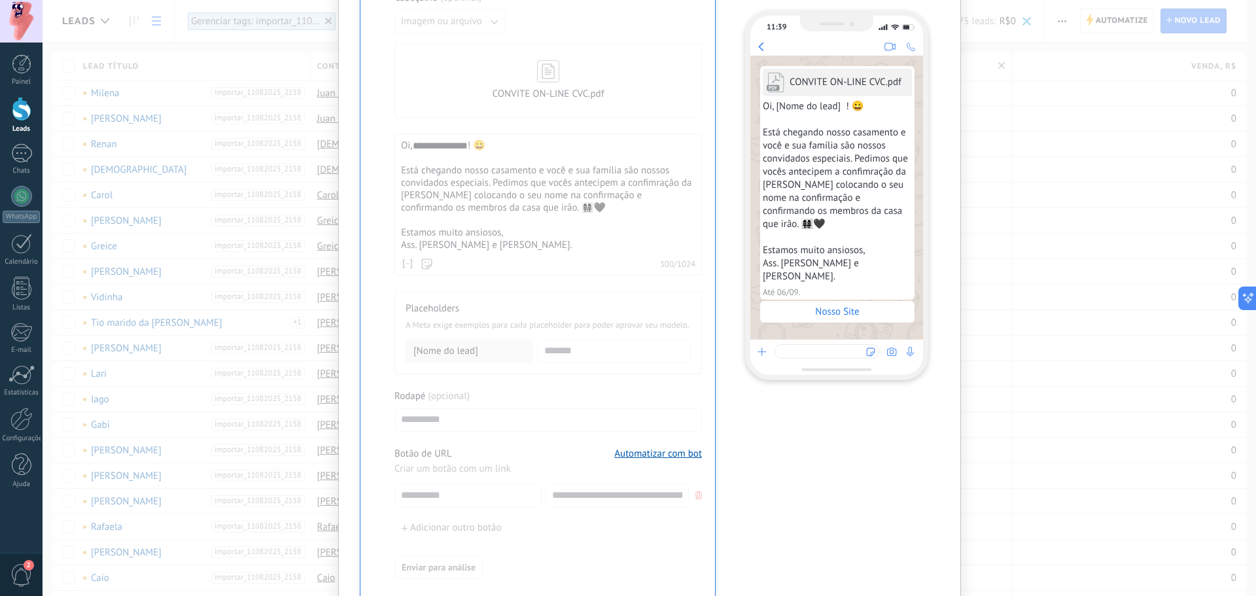
scroll to position [523, 0]
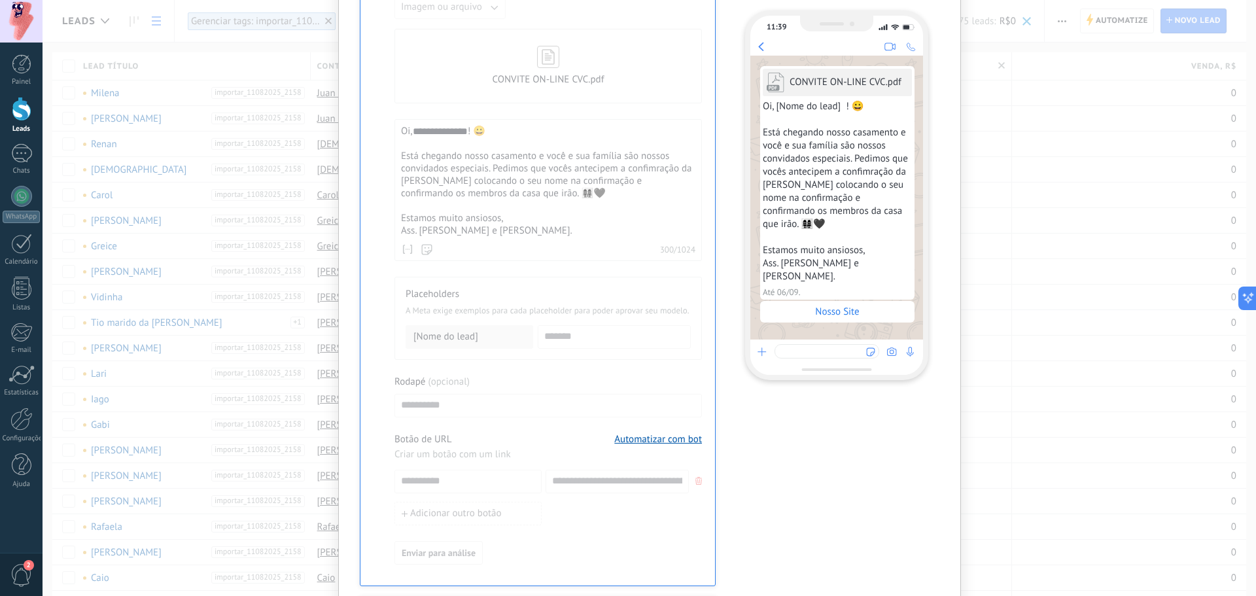
click at [539, 233] on div at bounding box center [547, 213] width 307 height 701
click at [468, 222] on div at bounding box center [547, 213] width 307 height 701
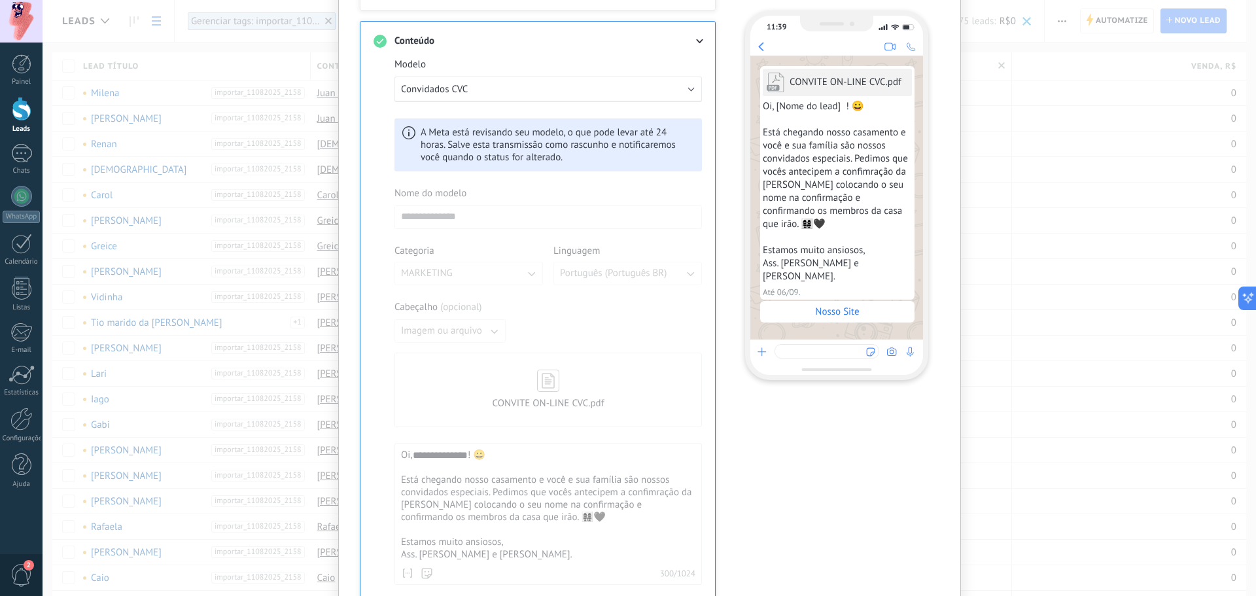
scroll to position [137, 0]
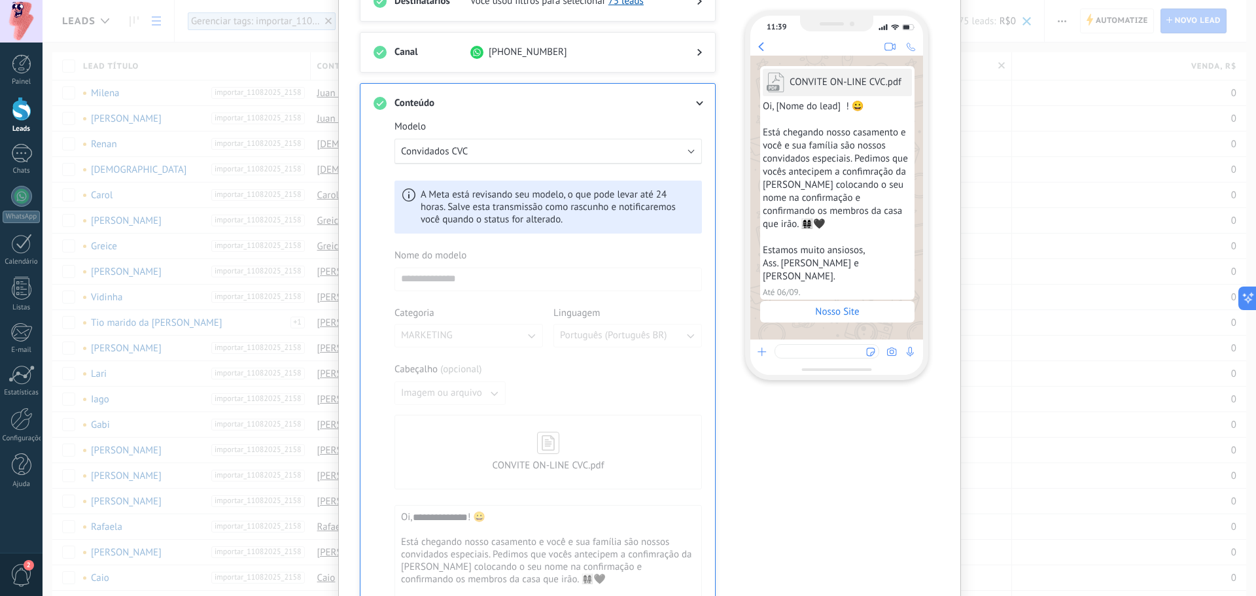
click at [490, 216] on div "A Meta está revisando seu modelo, o que pode levar até 24 horas. Salve esta tra…" at bounding box center [547, 206] width 307 height 53
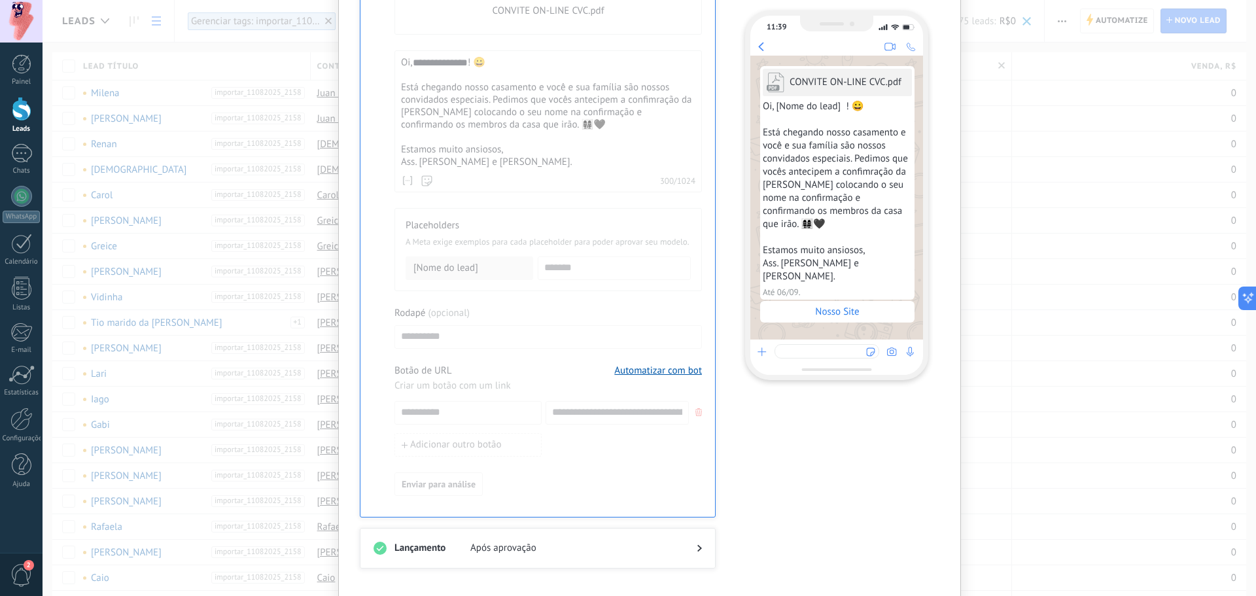
scroll to position [595, 0]
click at [444, 541] on h3 "Lançamento" at bounding box center [432, 544] width 76 height 13
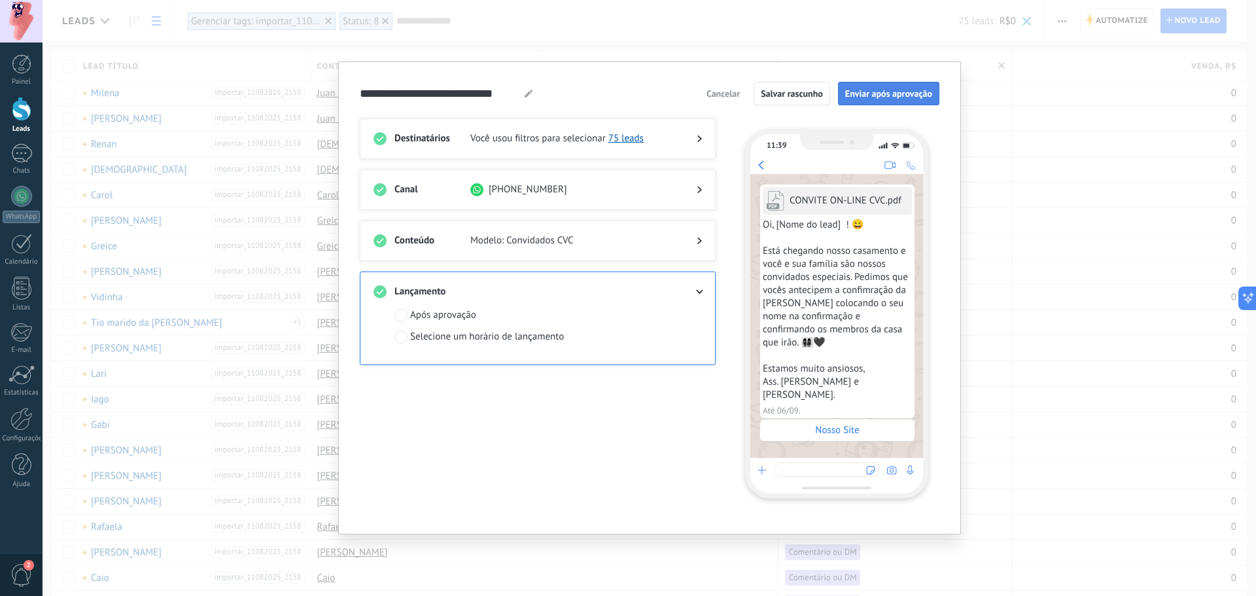
click at [853, 91] on span "Enviar após aprovação" at bounding box center [888, 93] width 87 height 9
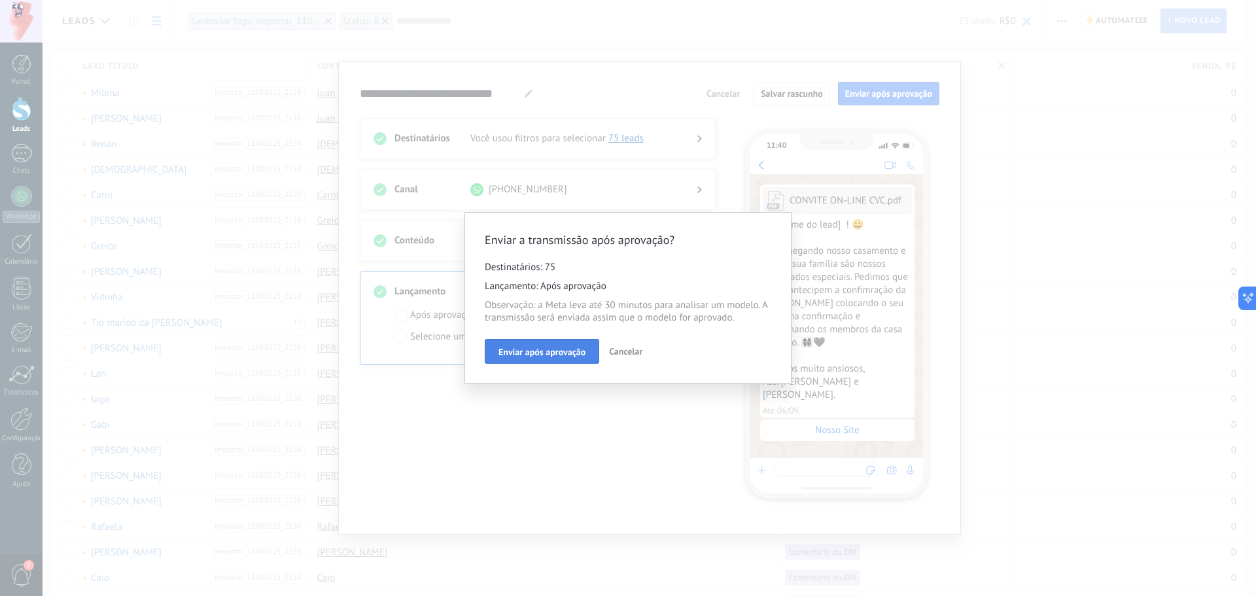
click at [507, 343] on button "Enviar após aprovação" at bounding box center [542, 351] width 114 height 25
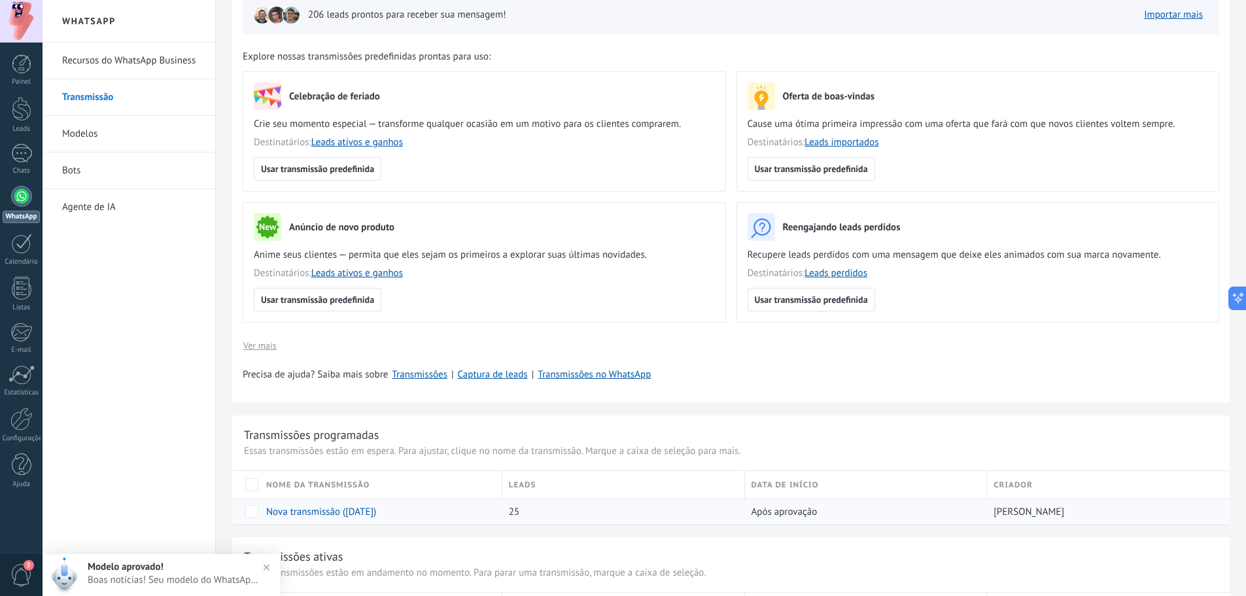
scroll to position [18, 0]
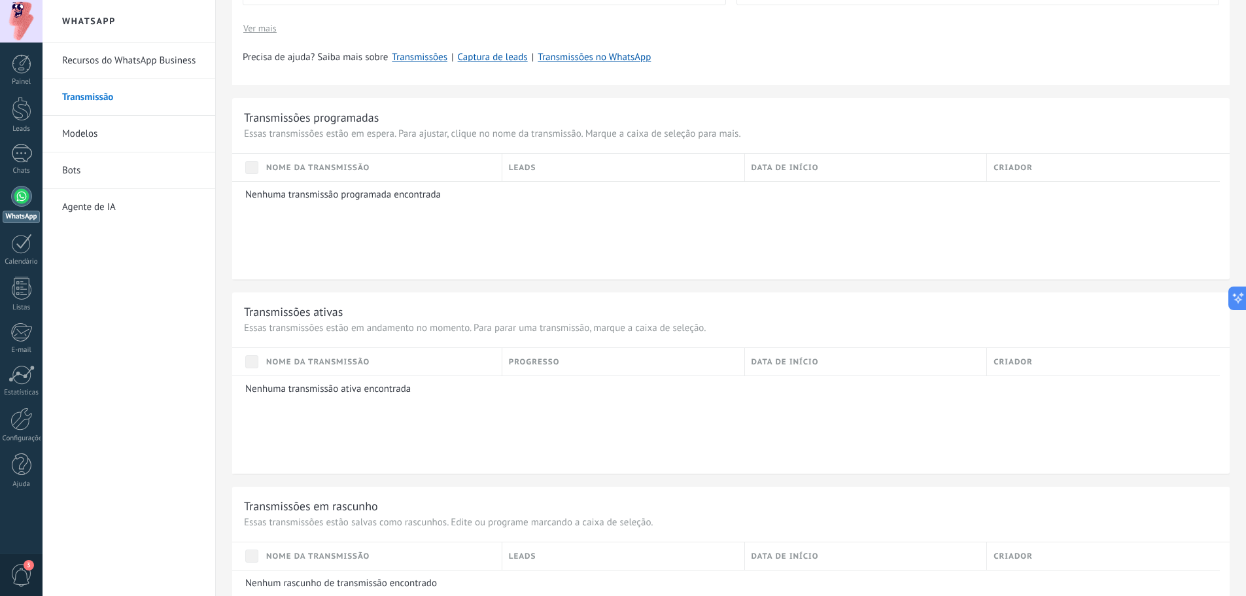
scroll to position [640, 0]
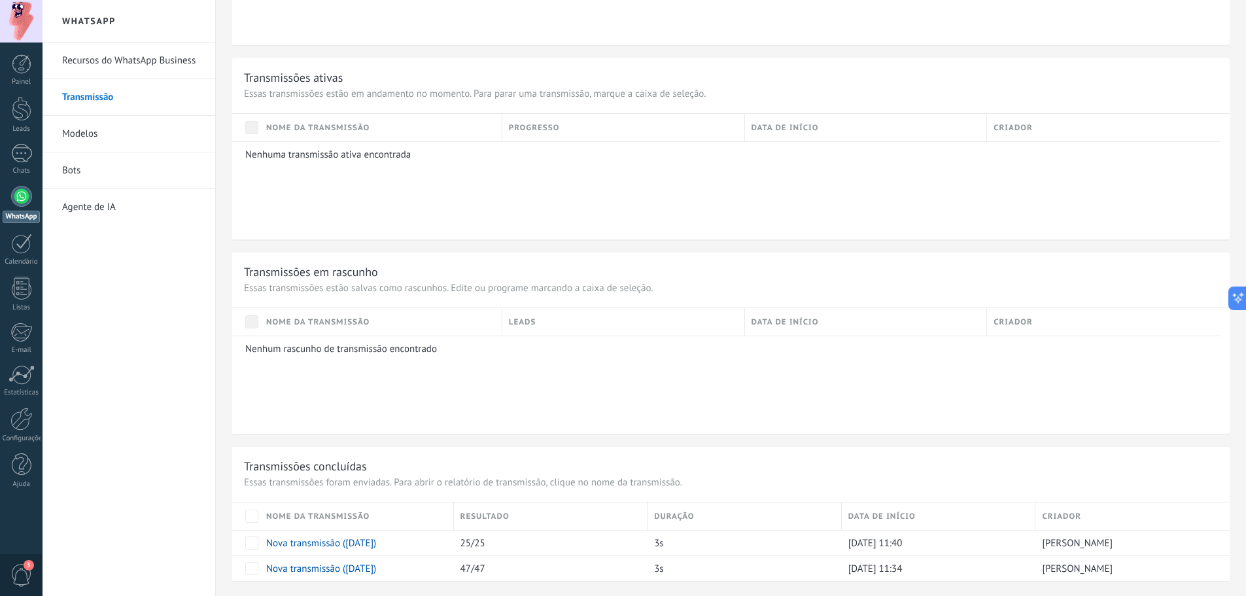
click at [16, 184] on div "Painel Leads Chats WhatsApp Clientes" at bounding box center [21, 277] width 43 height 447
click at [16, 192] on div at bounding box center [21, 196] width 21 height 21
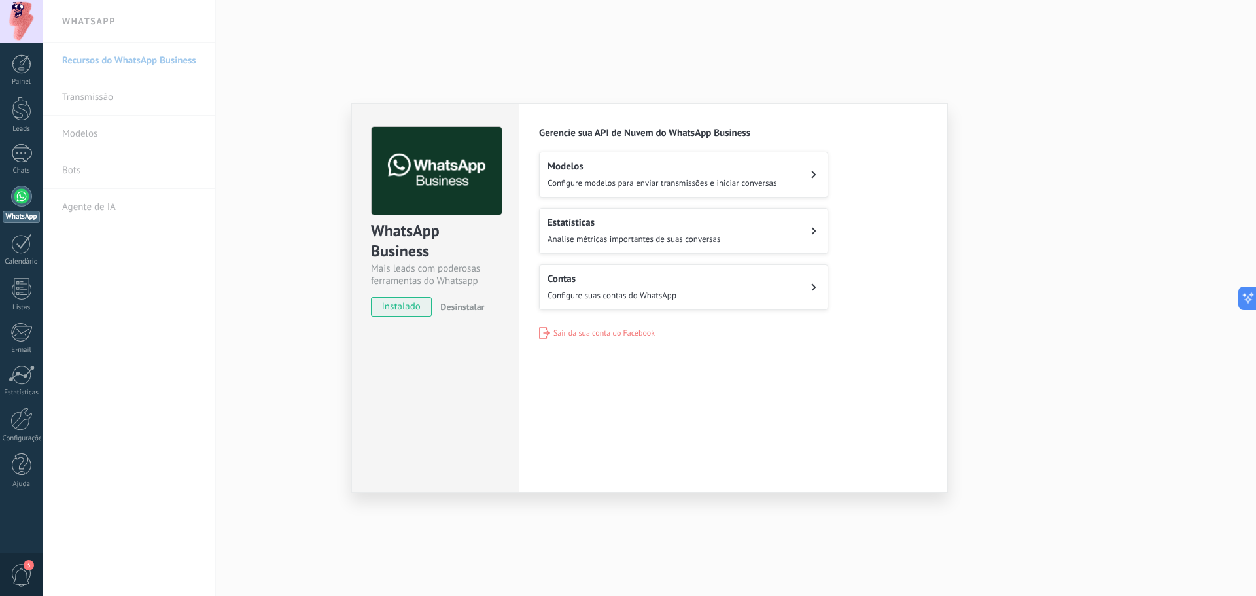
click at [726, 171] on h2 "Modelos" at bounding box center [661, 166] width 229 height 12
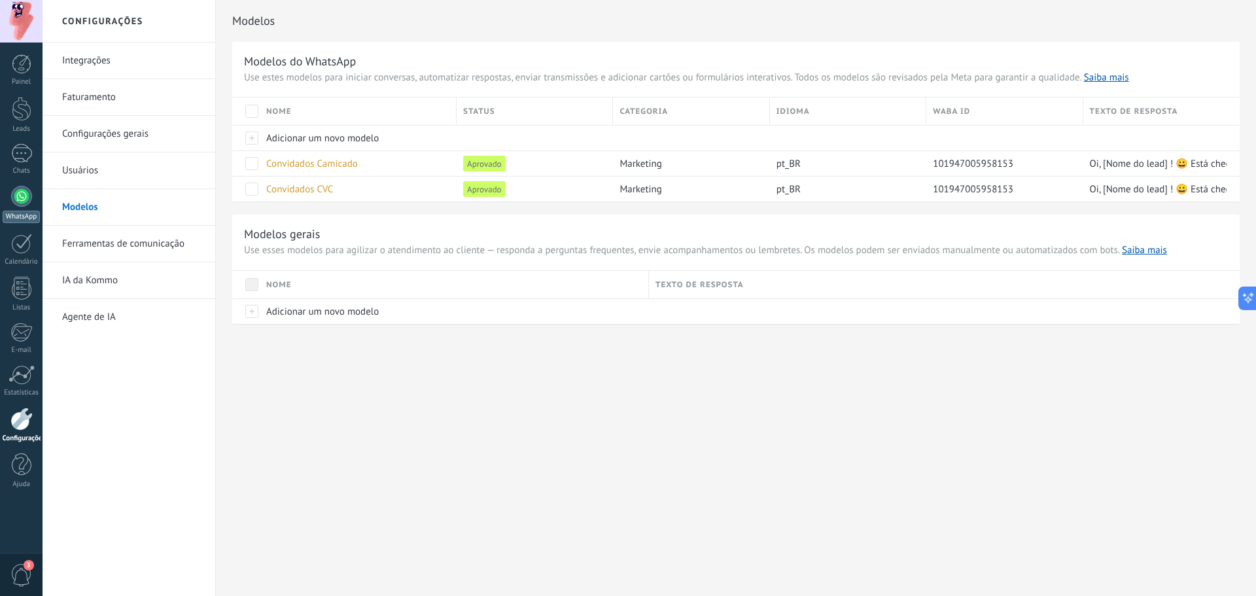
click at [16, 186] on link "WhatsApp" at bounding box center [21, 204] width 43 height 37
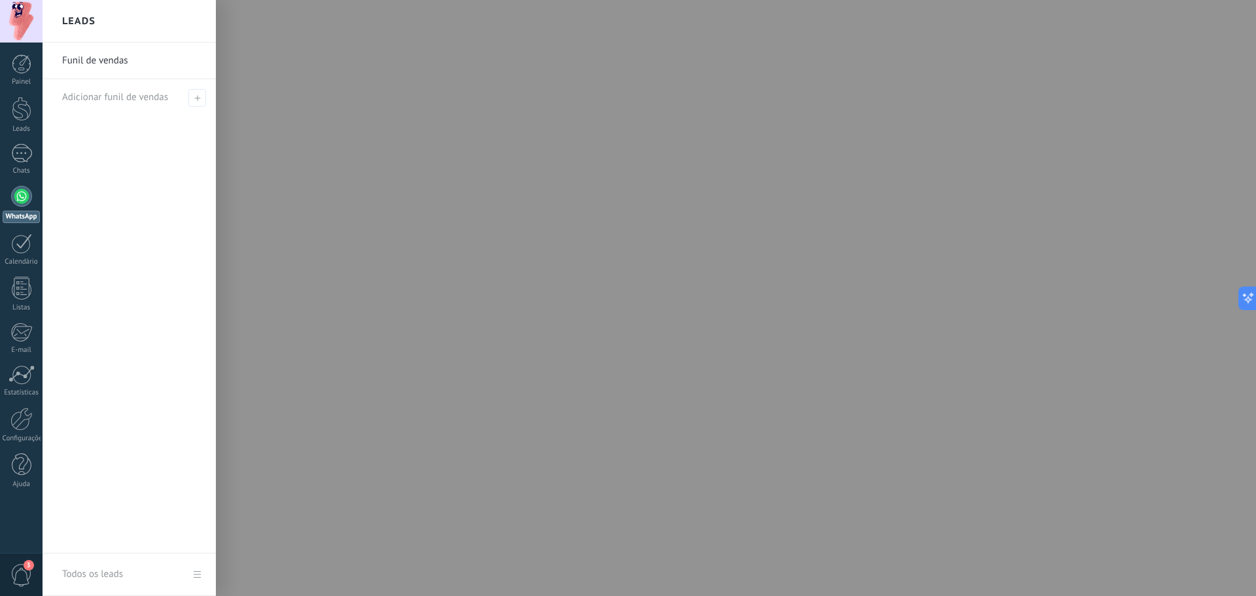
click at [531, 175] on div at bounding box center [671, 298] width 1256 height 596
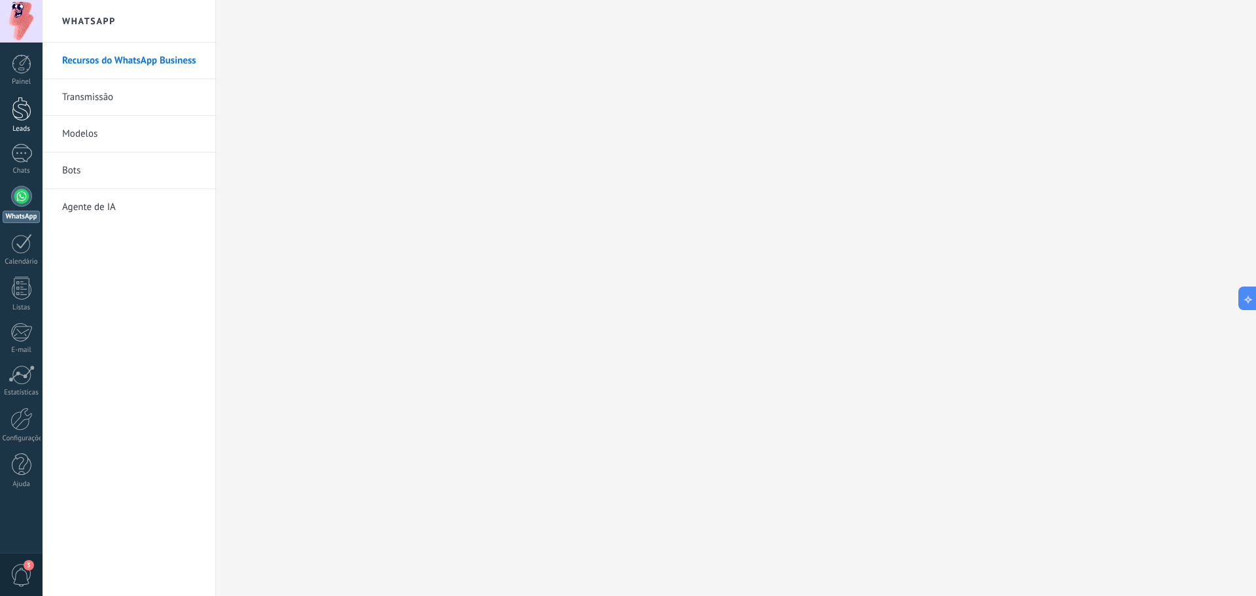
click at [24, 119] on div at bounding box center [22, 109] width 20 height 24
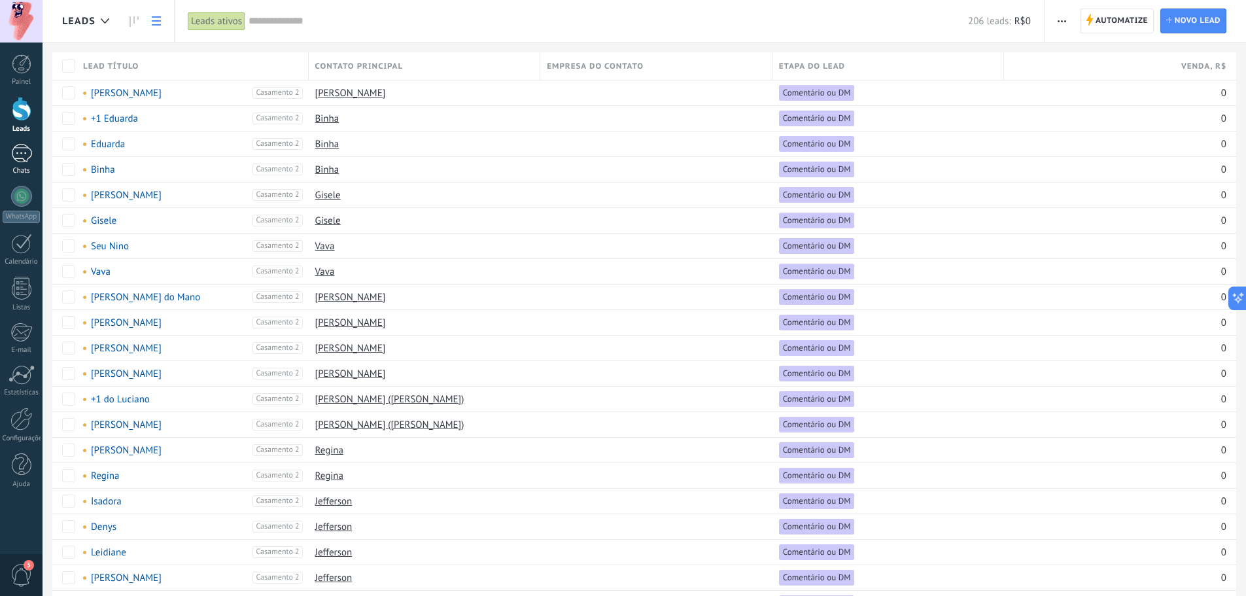
click at [9, 149] on link "Chats" at bounding box center [21, 159] width 43 height 31
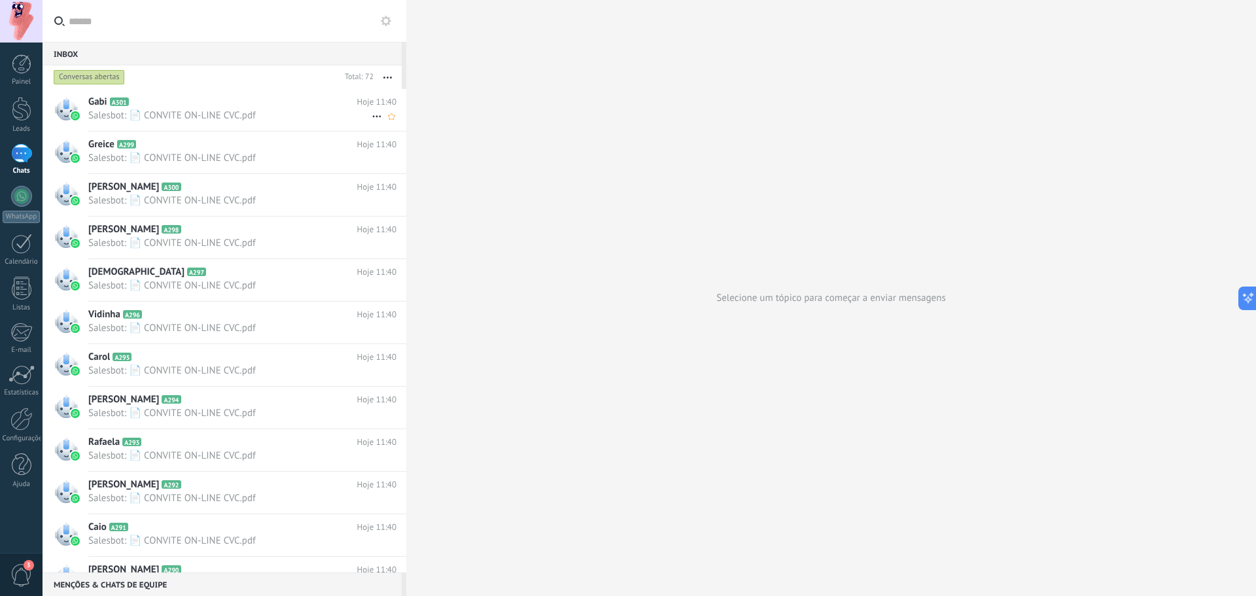
click at [228, 123] on div "Gabi A301 Hoje 11:40 Salesbot: 📄 CONVITE ON-LINE CVC.pdf" at bounding box center [247, 109] width 318 height 41
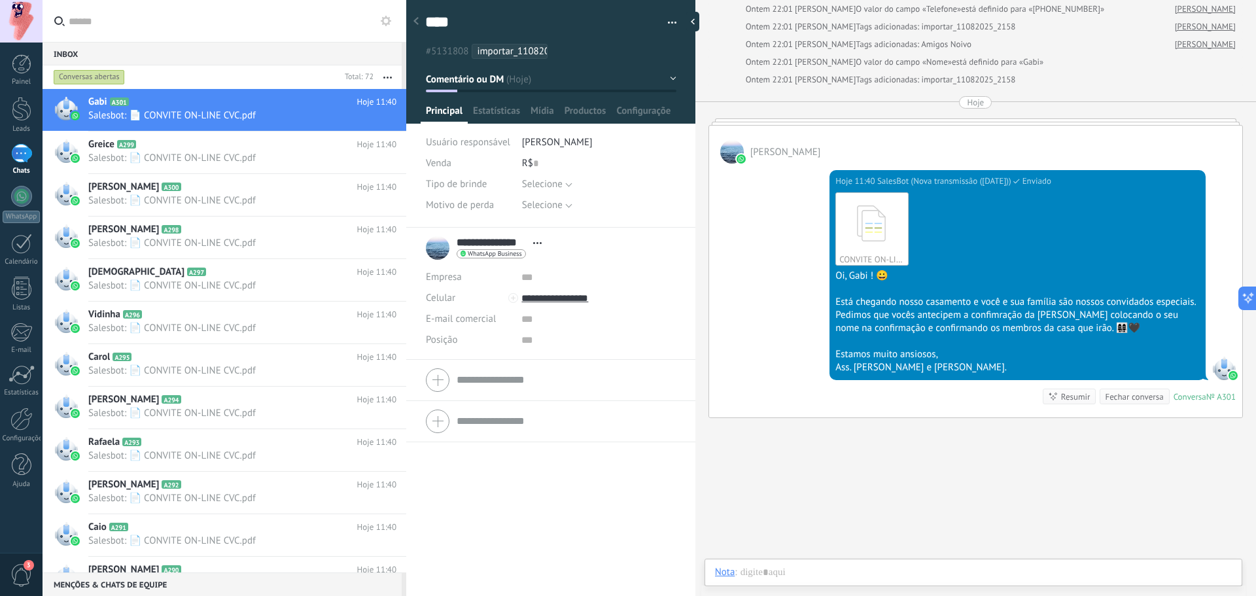
scroll to position [136, 0]
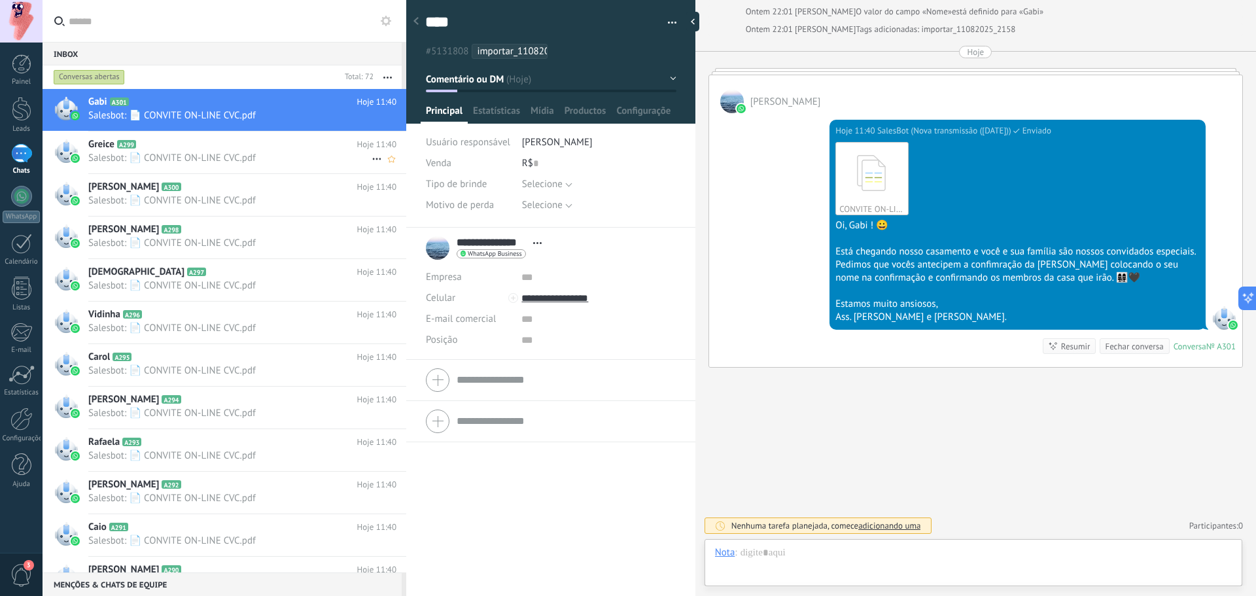
click at [304, 162] on span "Salesbot: 📄 CONVITE ON-LINE CVC.pdf" at bounding box center [229, 158] width 283 height 12
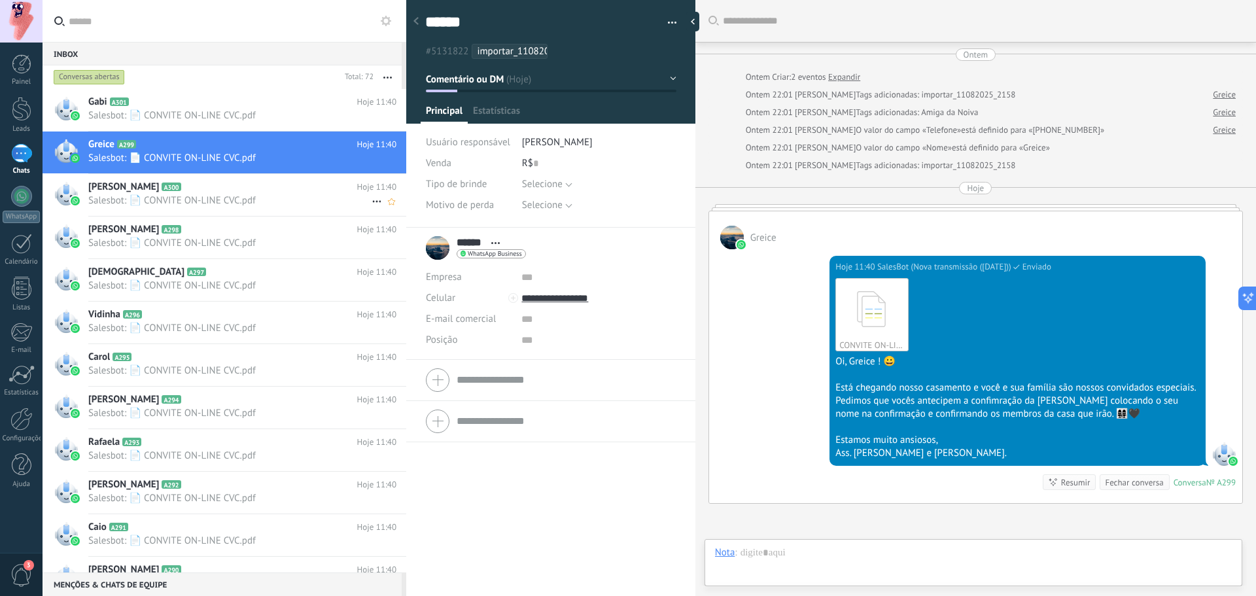
scroll to position [136, 0]
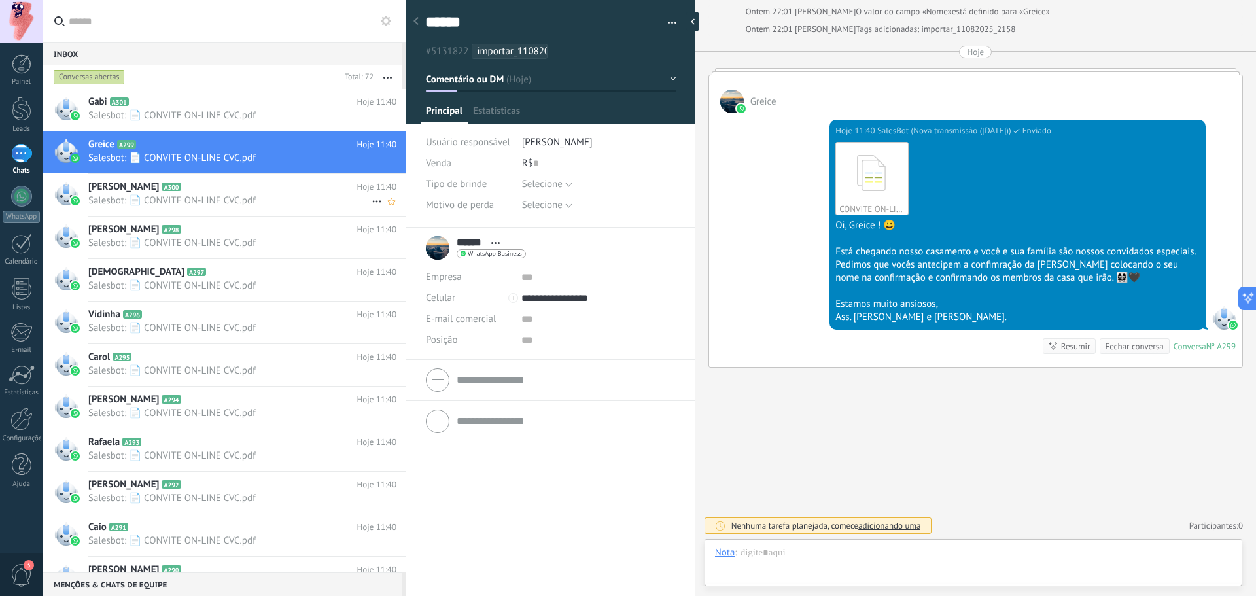
click at [299, 182] on h2 "Juan A300" at bounding box center [222, 186] width 269 height 13
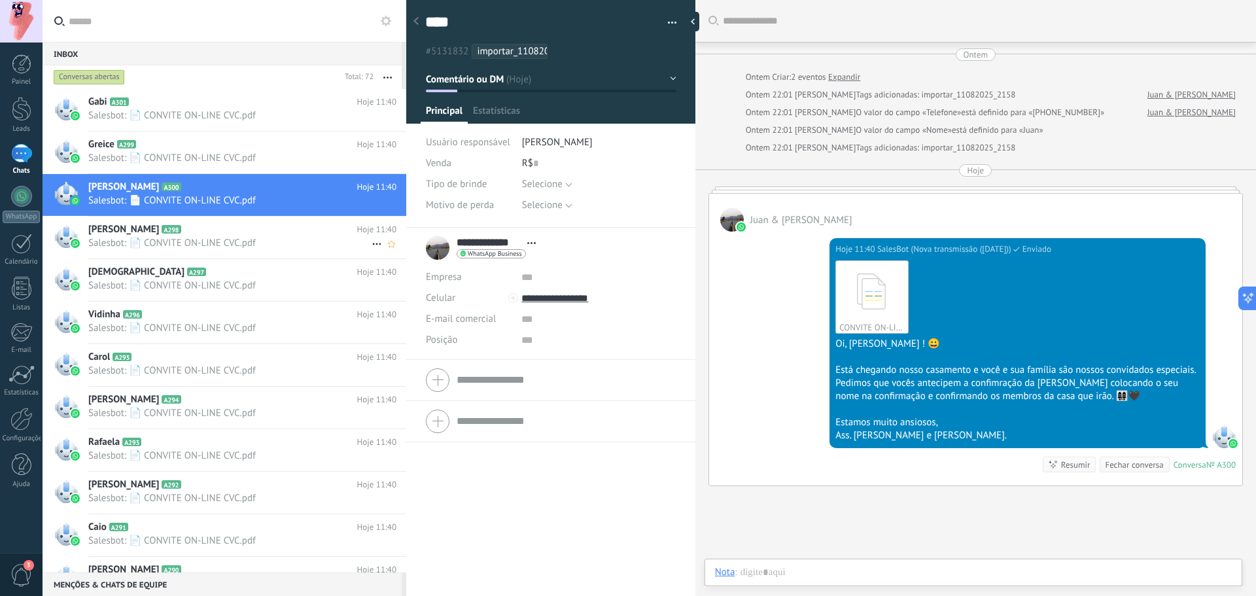
scroll to position [39, 0]
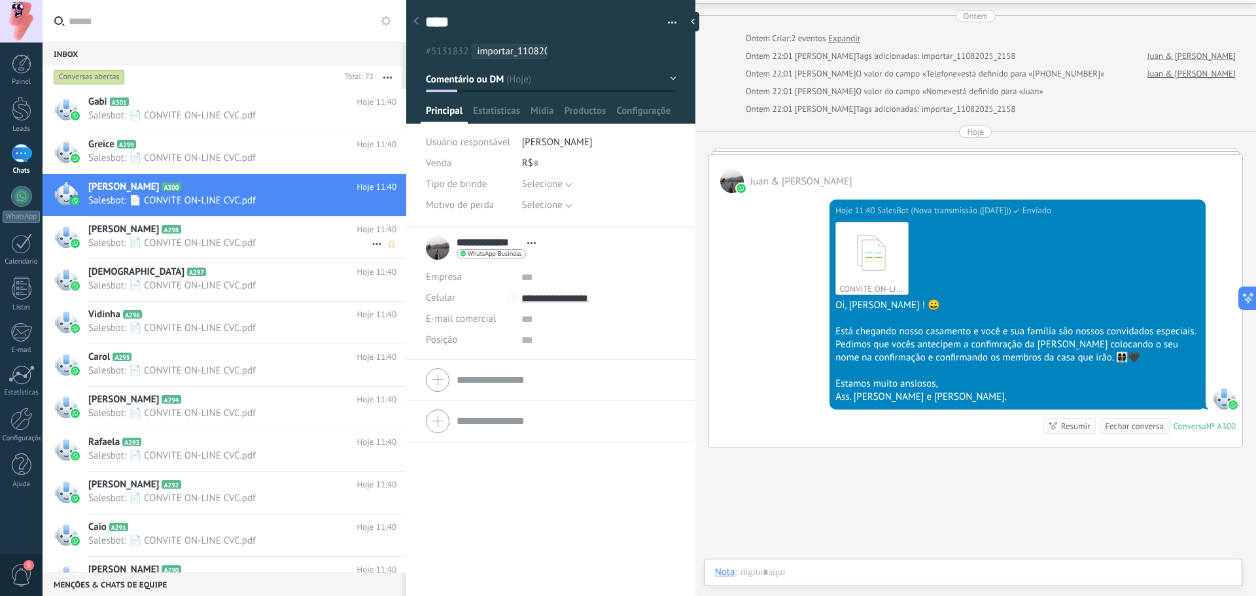
click at [300, 231] on h2 "Thayna A298" at bounding box center [222, 229] width 269 height 13
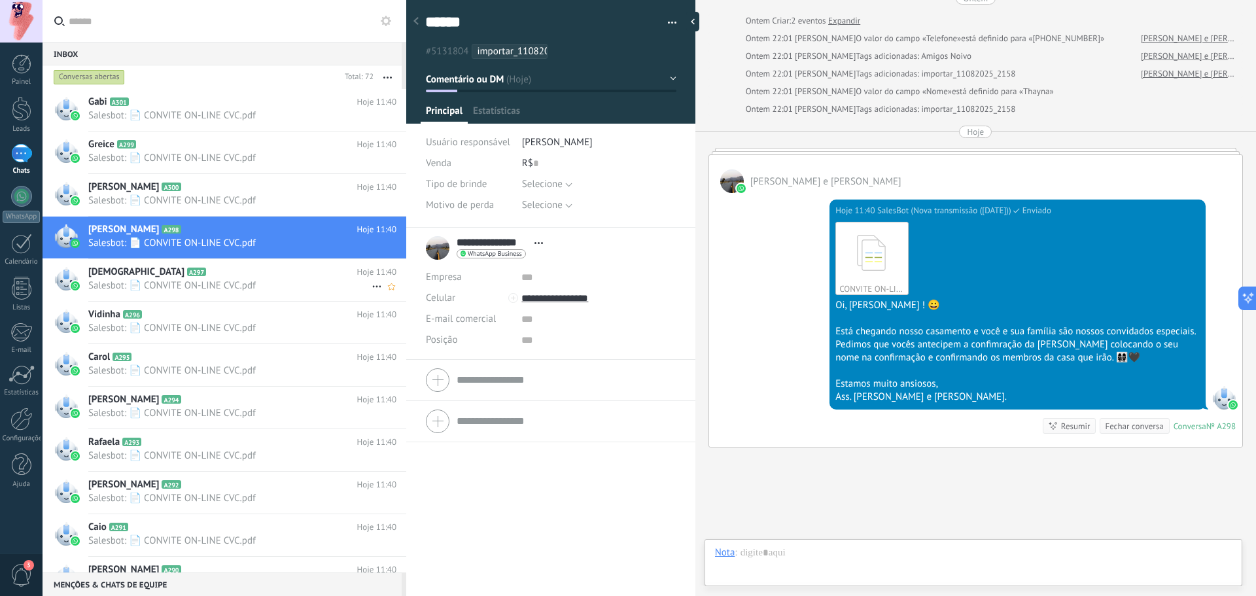
scroll to position [20, 0]
click at [318, 209] on div "Juan A300 Hoje 11:40 Salesbot: 📄 CONVITE ON-LINE CVC.pdf" at bounding box center [247, 194] width 318 height 41
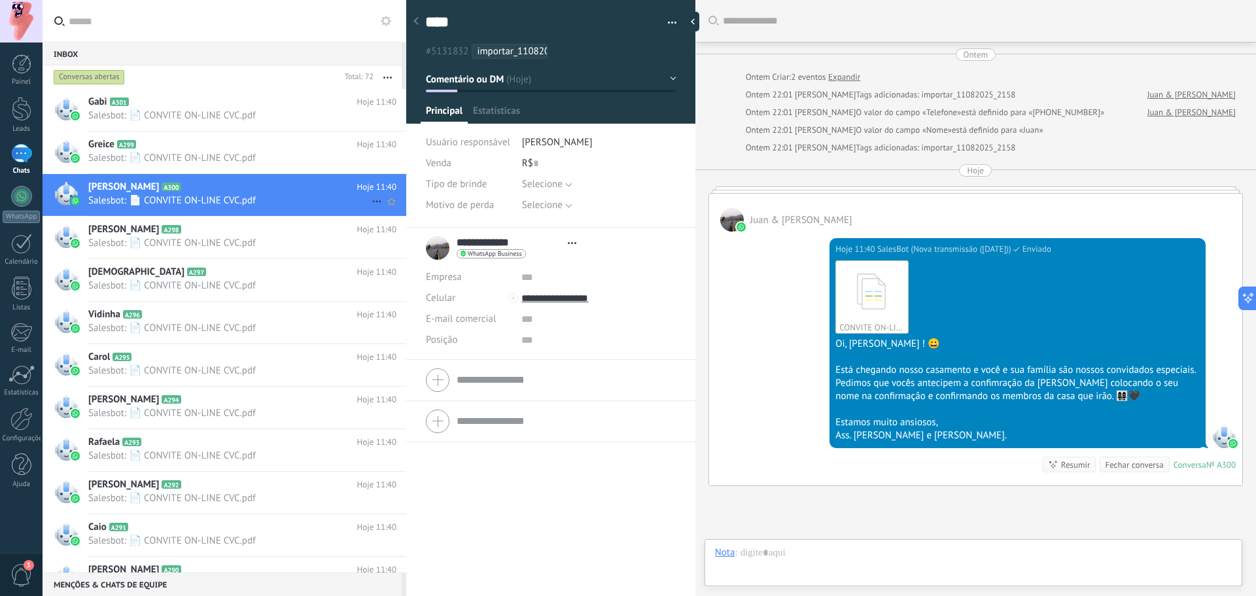
scroll to position [39, 0]
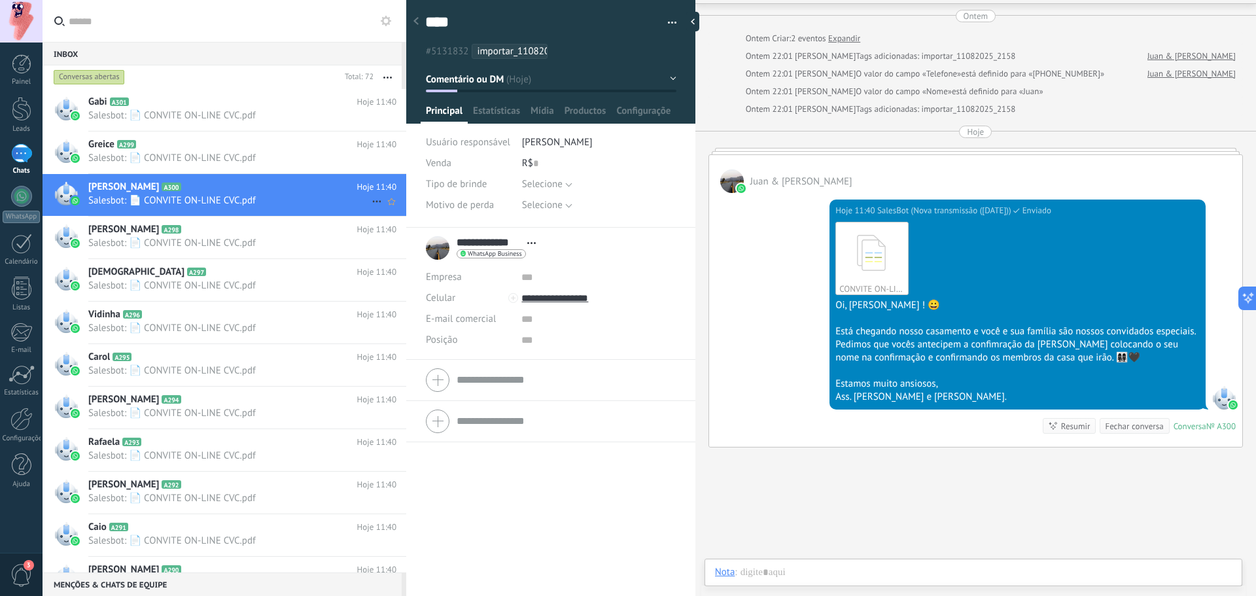
click at [319, 211] on div "Juan A300 Hoje 11:40 Salesbot: 📄 CONVITE ON-LINE CVC.pdf" at bounding box center [247, 194] width 318 height 41
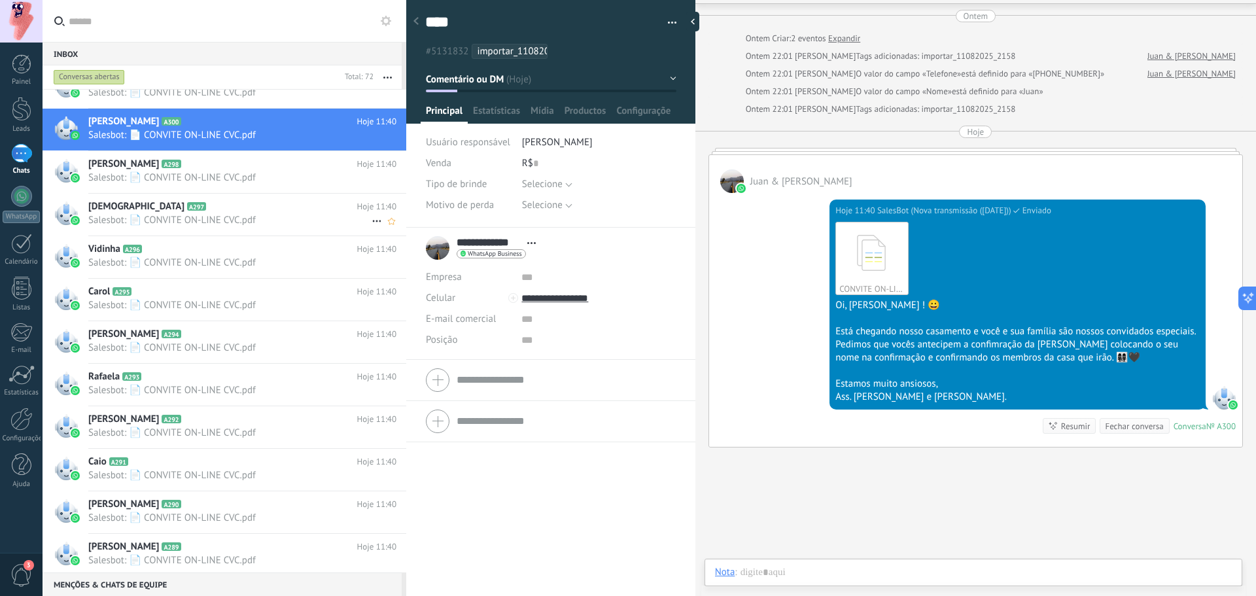
click at [292, 232] on div "Thais A297 Hoje 11:40 Salesbot: 📄 CONVITE ON-LINE CVC.pdf" at bounding box center [247, 214] width 318 height 41
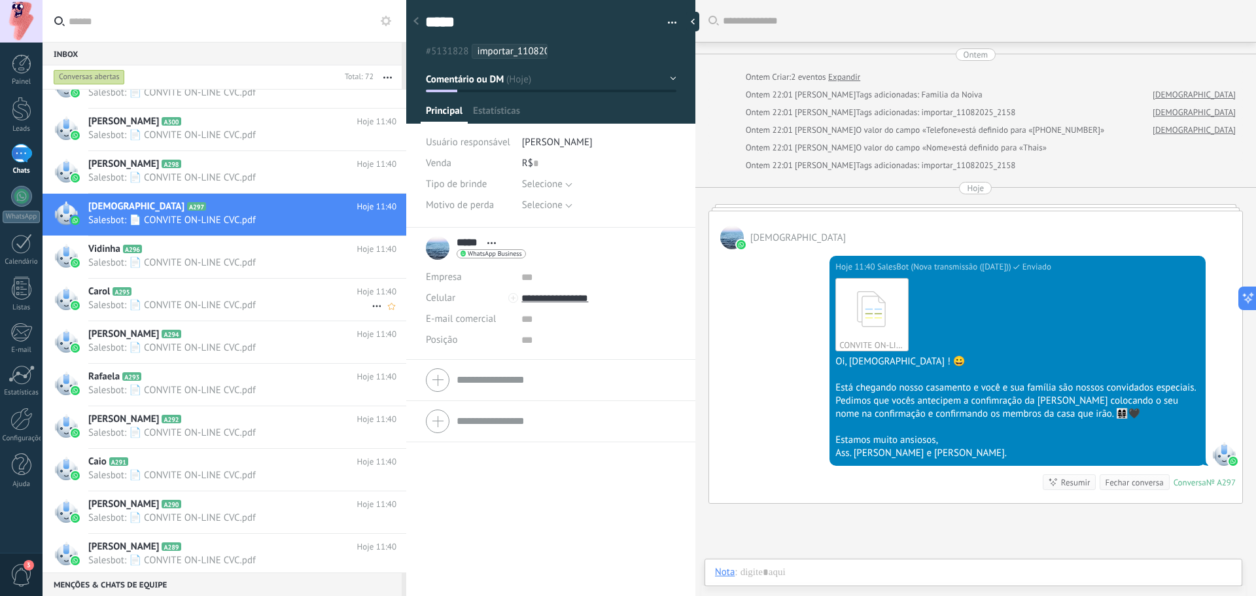
scroll to position [20, 0]
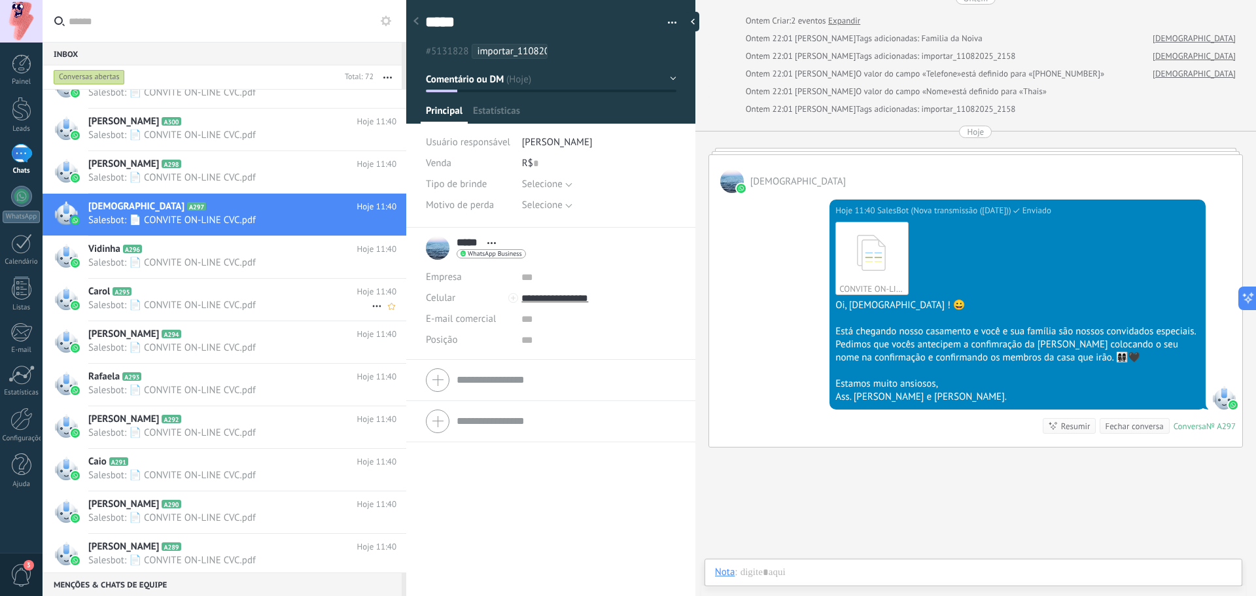
click at [200, 288] on h2 "Carol A295" at bounding box center [222, 291] width 269 height 13
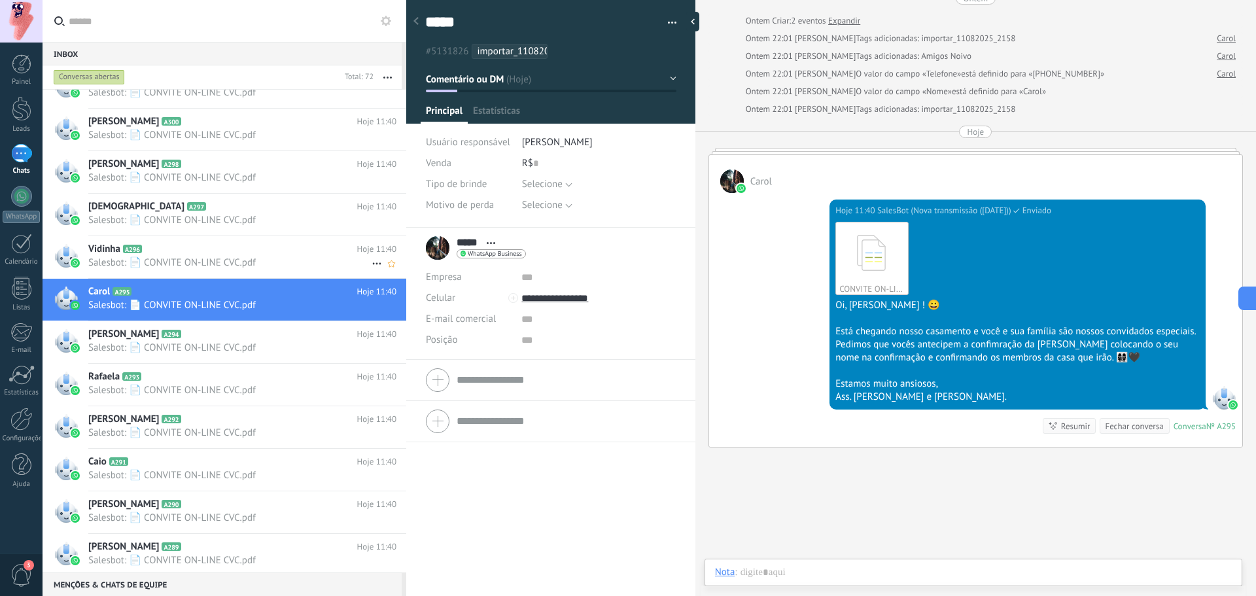
scroll to position [20, 0]
click at [207, 266] on span "Salesbot: 📄 CONVITE ON-LINE CVC.pdf" at bounding box center [229, 262] width 283 height 12
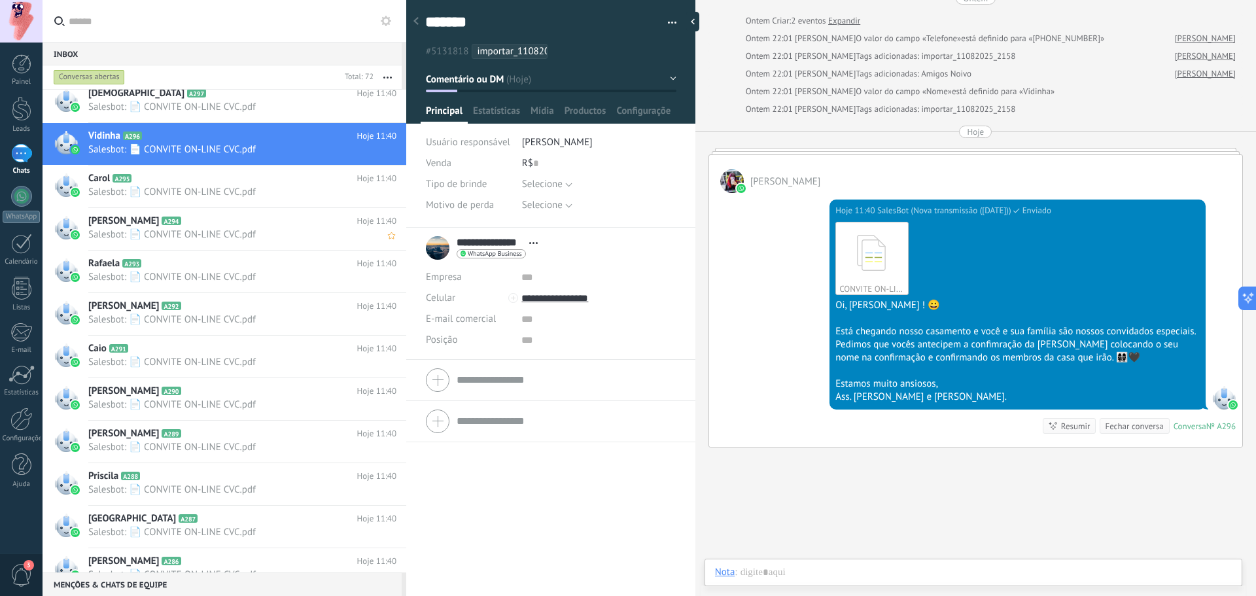
scroll to position [197, 0]
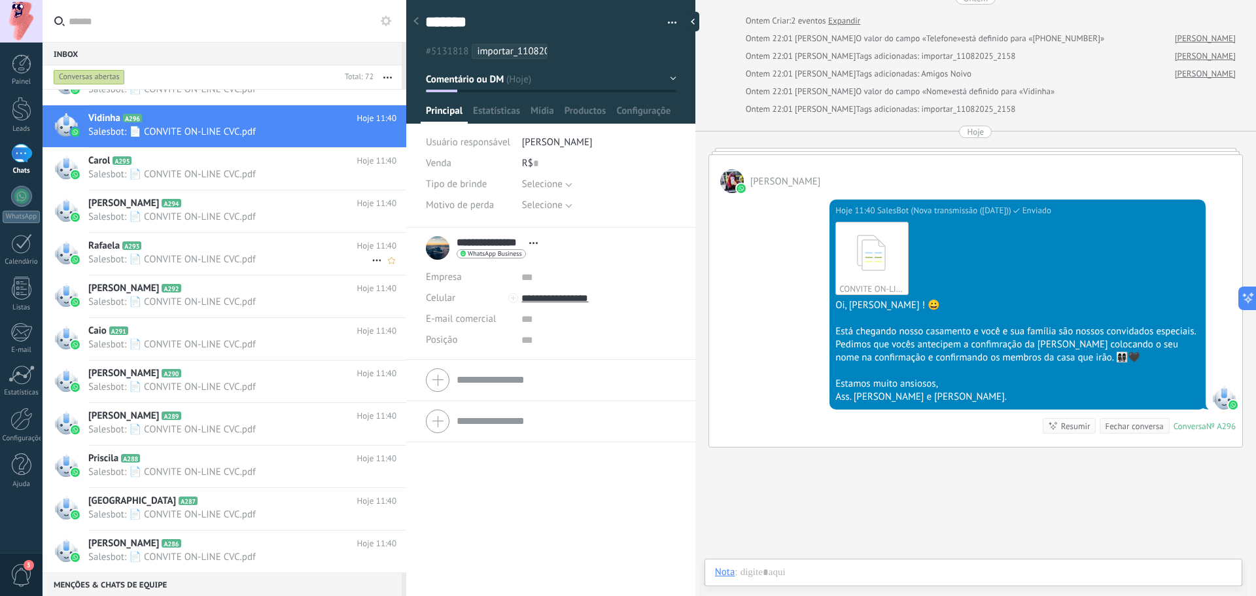
click at [207, 265] on span "Salesbot: 📄 CONVITE ON-LINE CVC.pdf" at bounding box center [229, 259] width 283 height 12
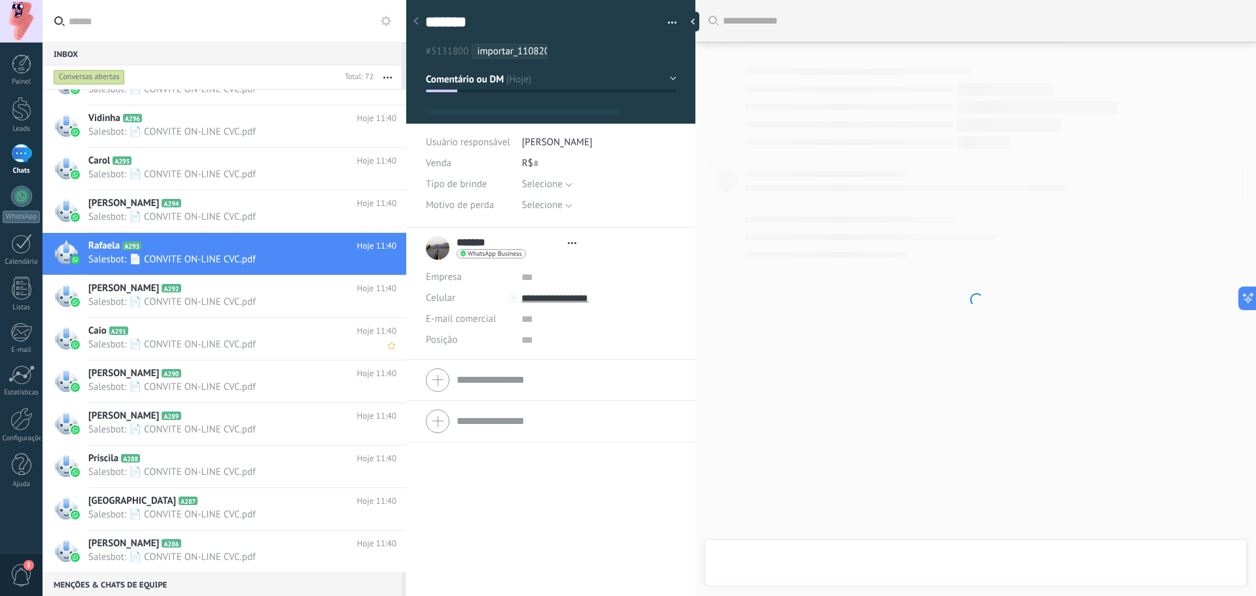
scroll to position [20, 0]
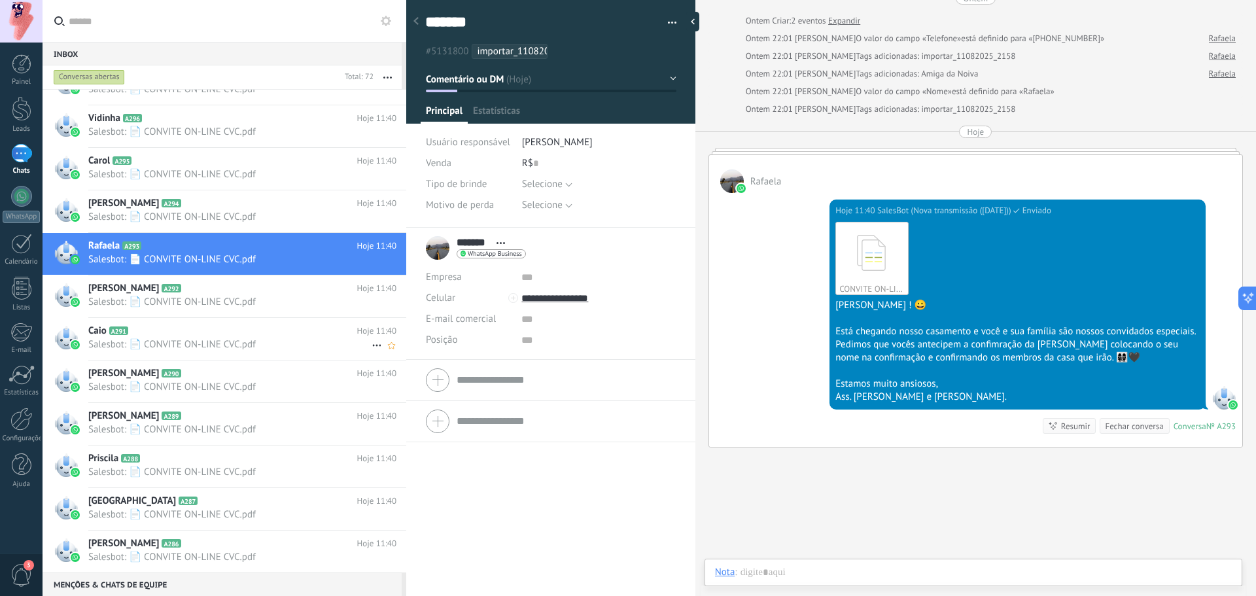
click at [199, 324] on div "Caio A291 Hoje 11:40 Salesbot: 📄 CONVITE ON-LINE CVC.pdf" at bounding box center [247, 338] width 318 height 41
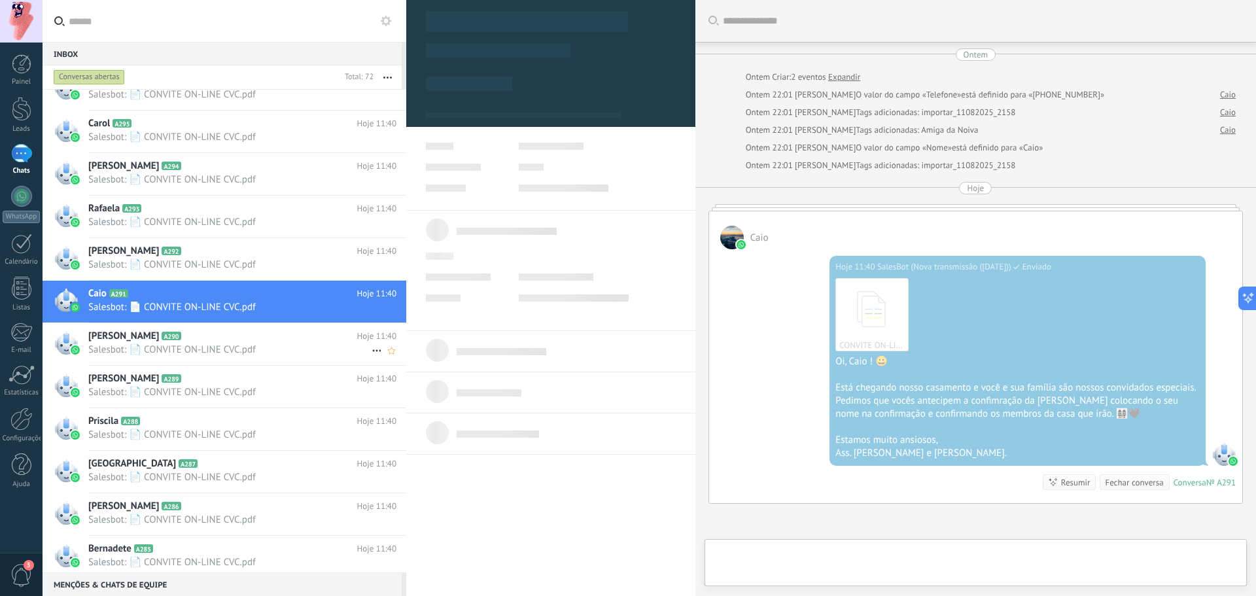
scroll to position [262, 0]
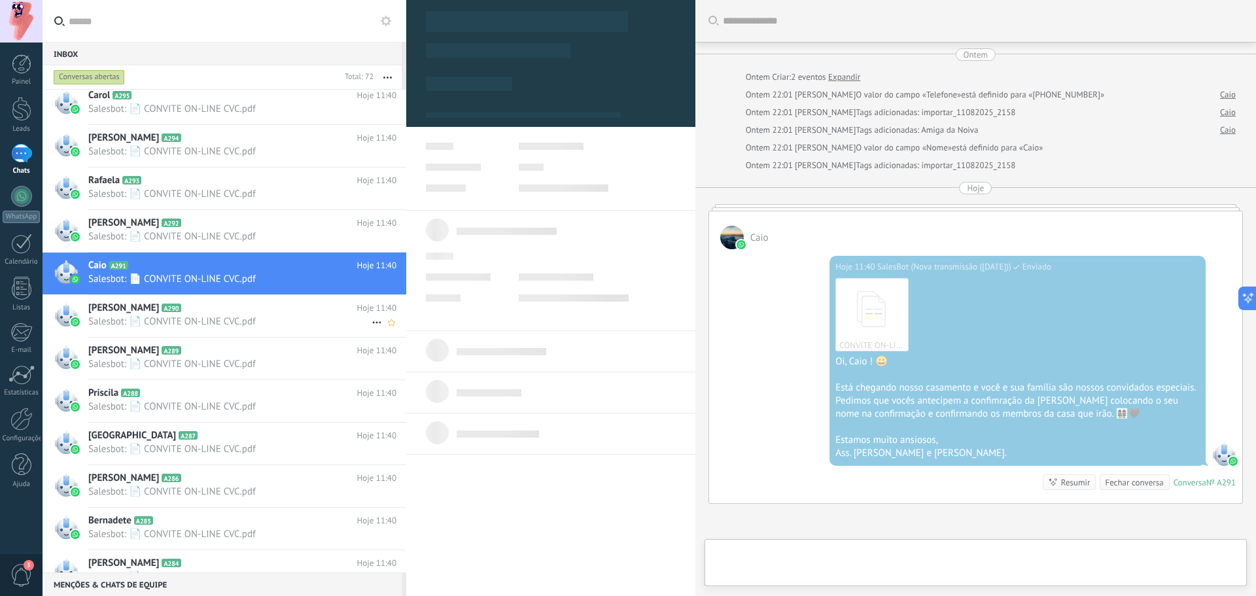
click at [203, 302] on h2 "Matheus A290" at bounding box center [222, 307] width 269 height 13
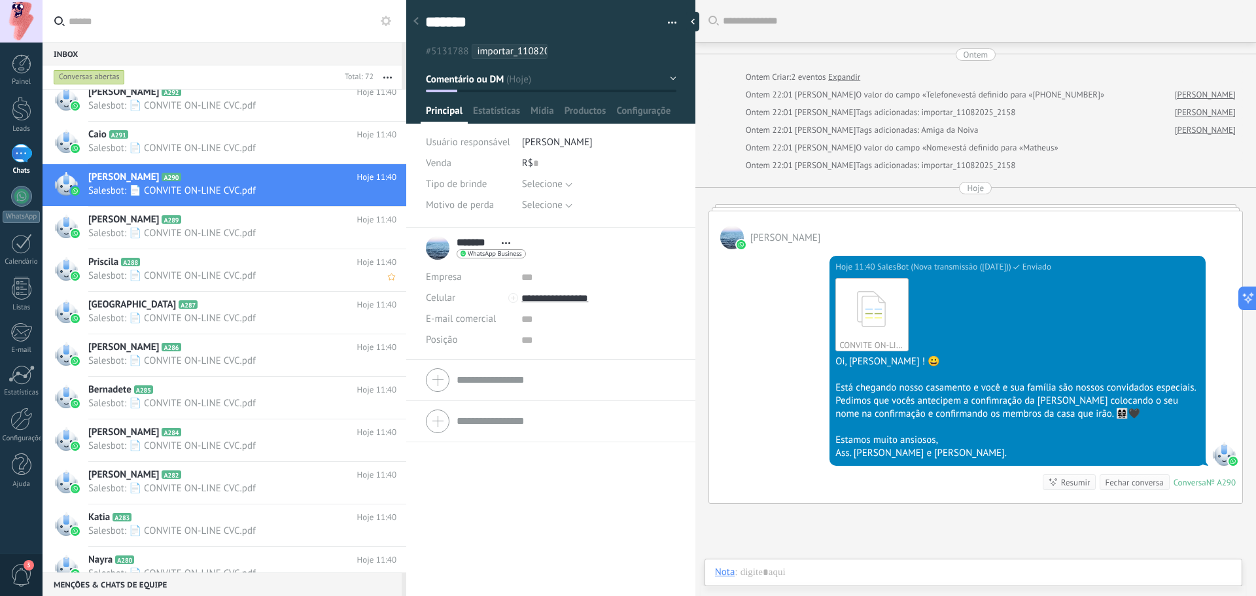
scroll to position [56, 0]
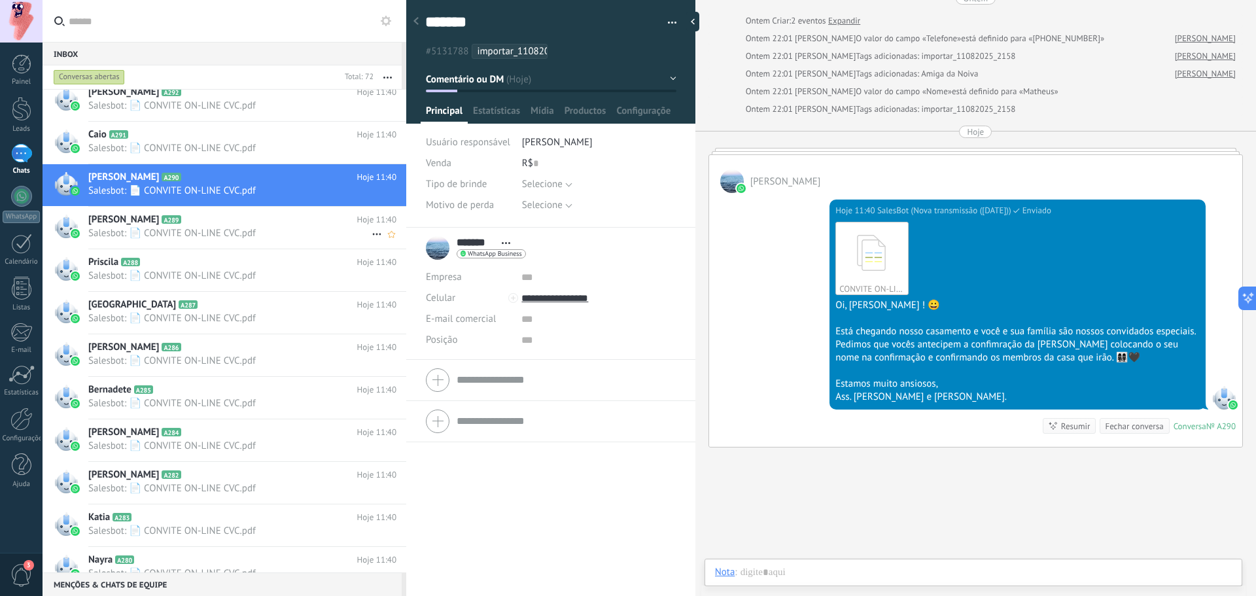
click at [222, 248] on link "João Juste A289 Hoje 11:40 Salesbot: 📄 CONVITE ON-LINE CVC.pdf" at bounding box center [225, 228] width 364 height 42
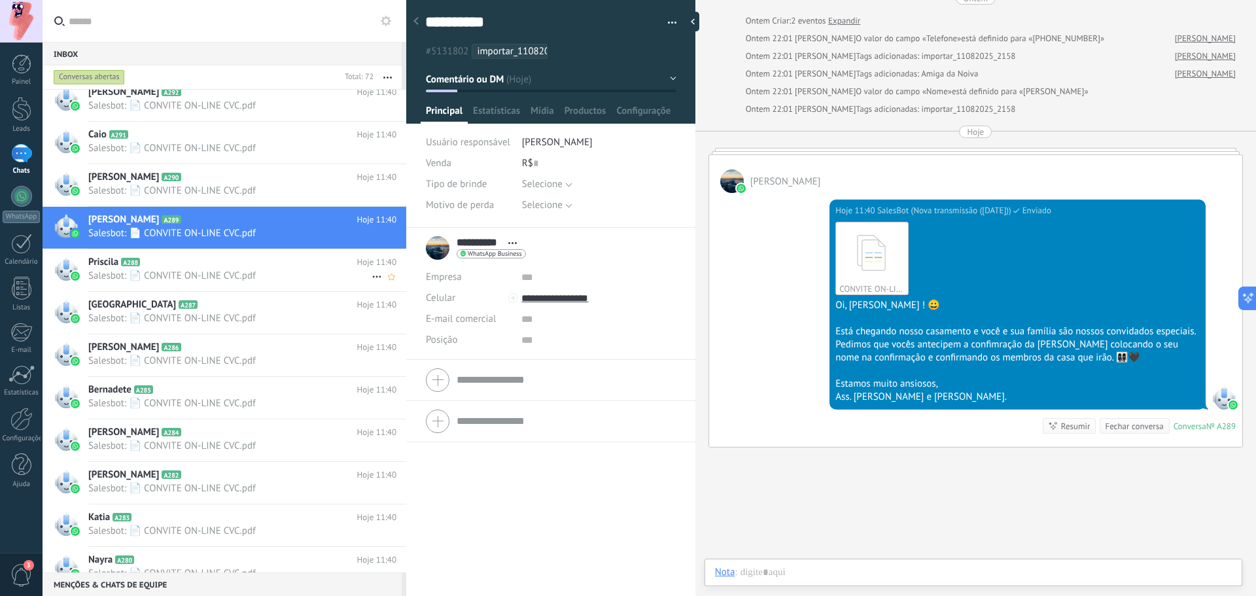
scroll to position [458, 0]
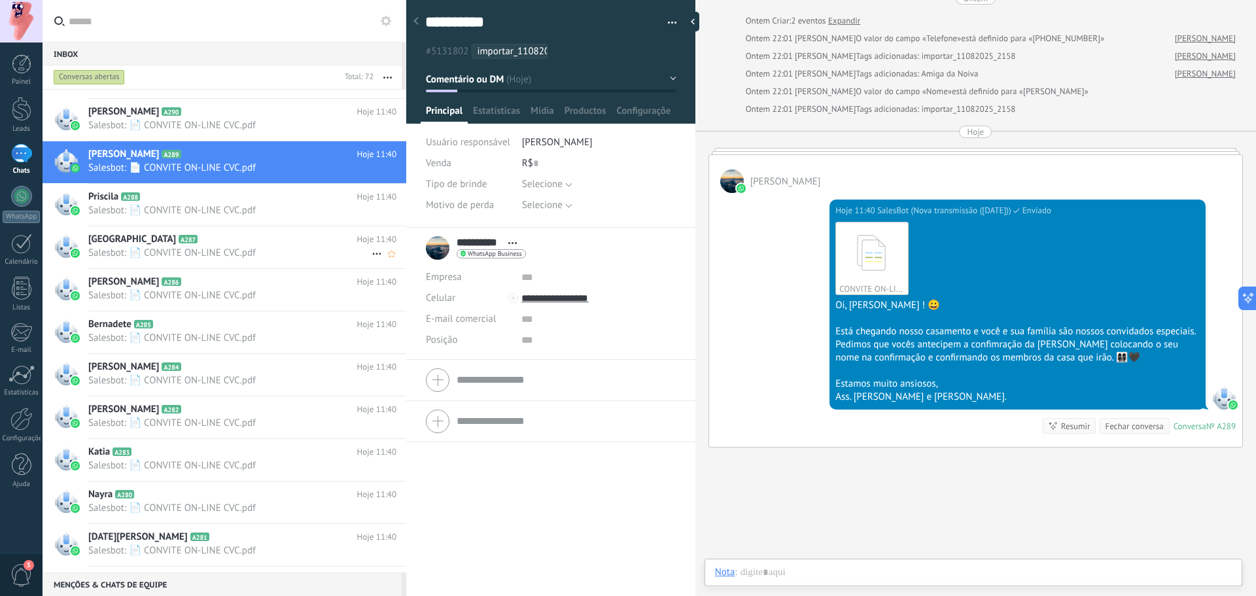
click at [217, 267] on div "Lyon A287 Hoje 11:40 Salesbot: 📄 CONVITE ON-LINE CVC.pdf" at bounding box center [247, 246] width 318 height 41
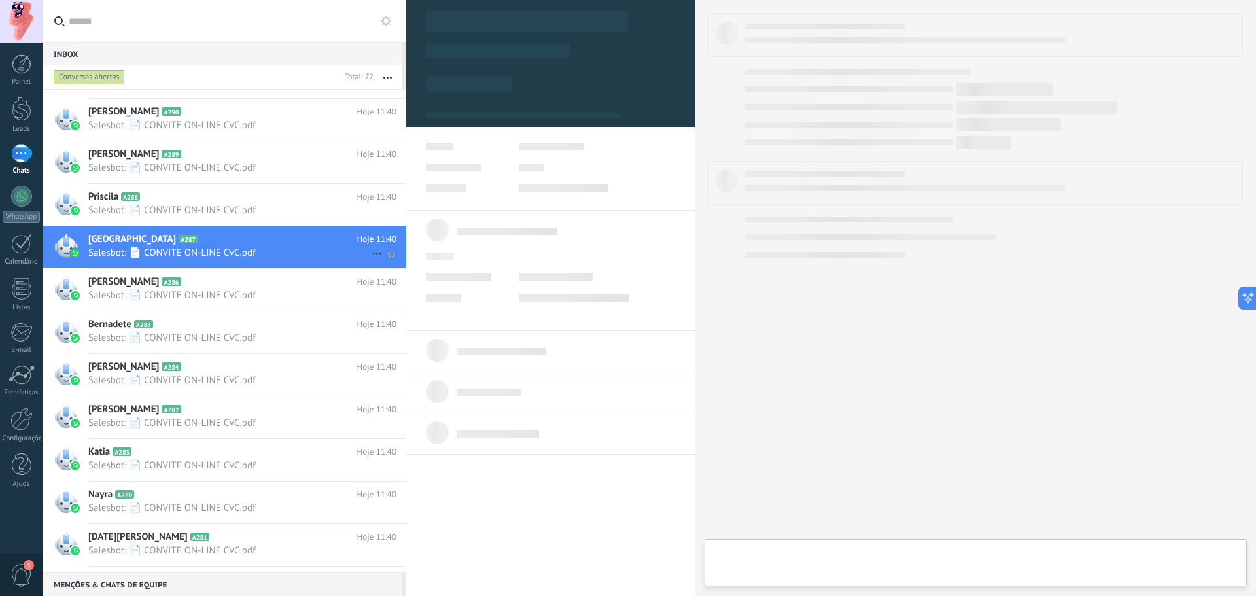
click at [229, 228] on div "Lyon A287 Hoje 11:40 Salesbot: 📄 CONVITE ON-LINE CVC.pdf" at bounding box center [247, 246] width 318 height 41
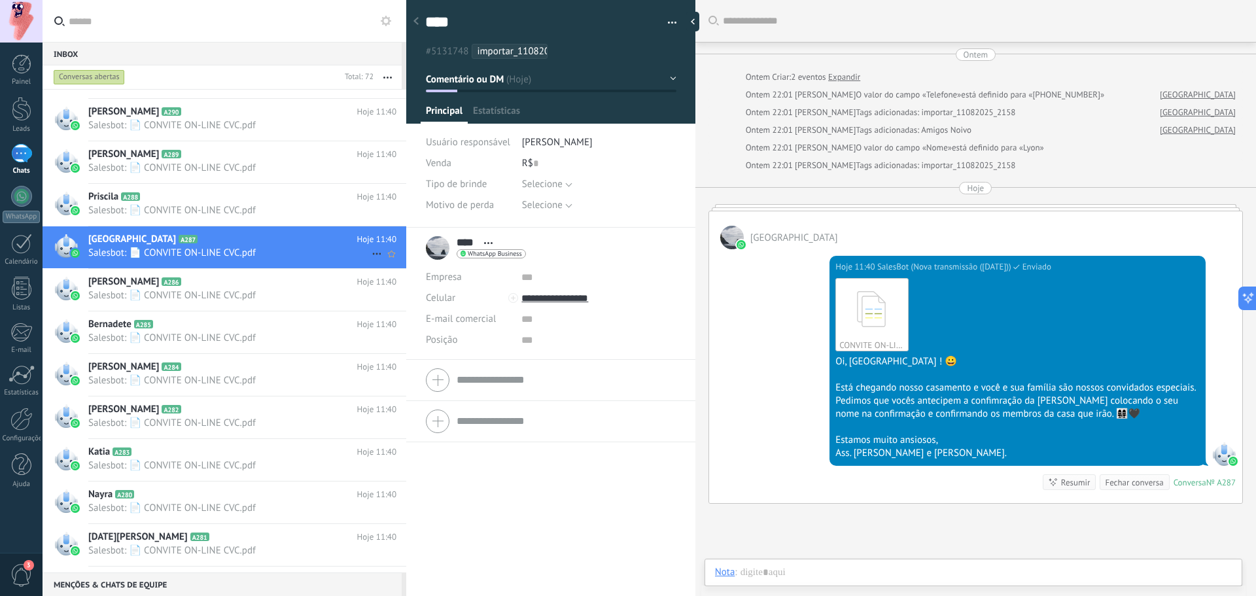
scroll to position [56, 0]
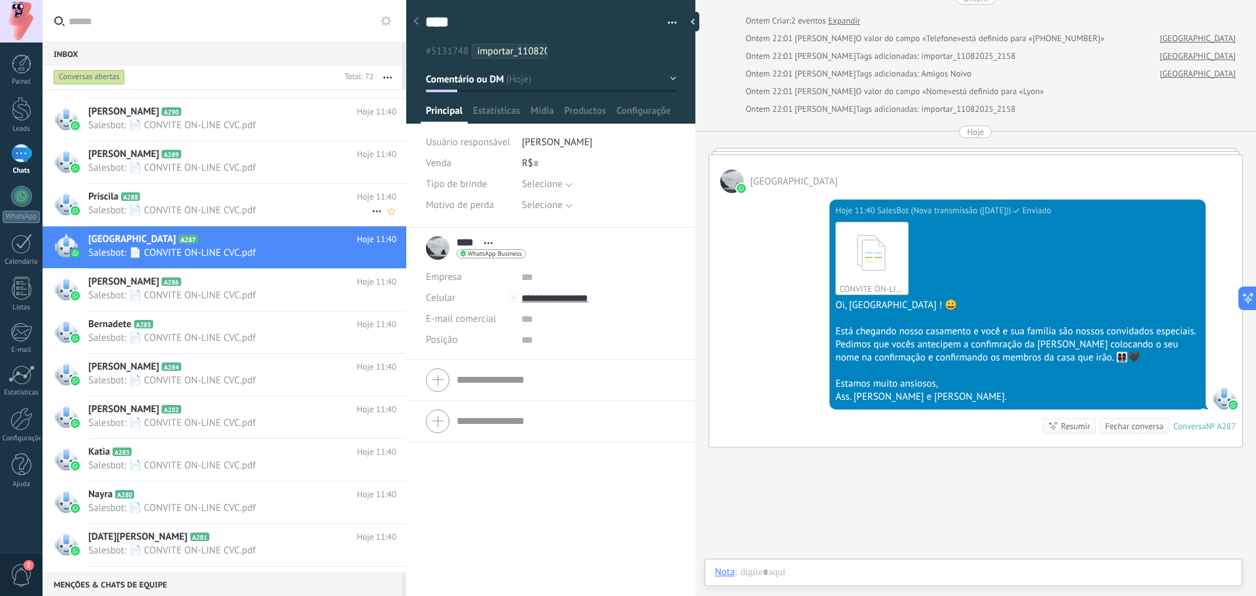
click at [237, 218] on div "Priscila A288 Hoje 11:40 Salesbot: 📄 CONVITE ON-LINE CVC.pdf" at bounding box center [247, 204] width 318 height 41
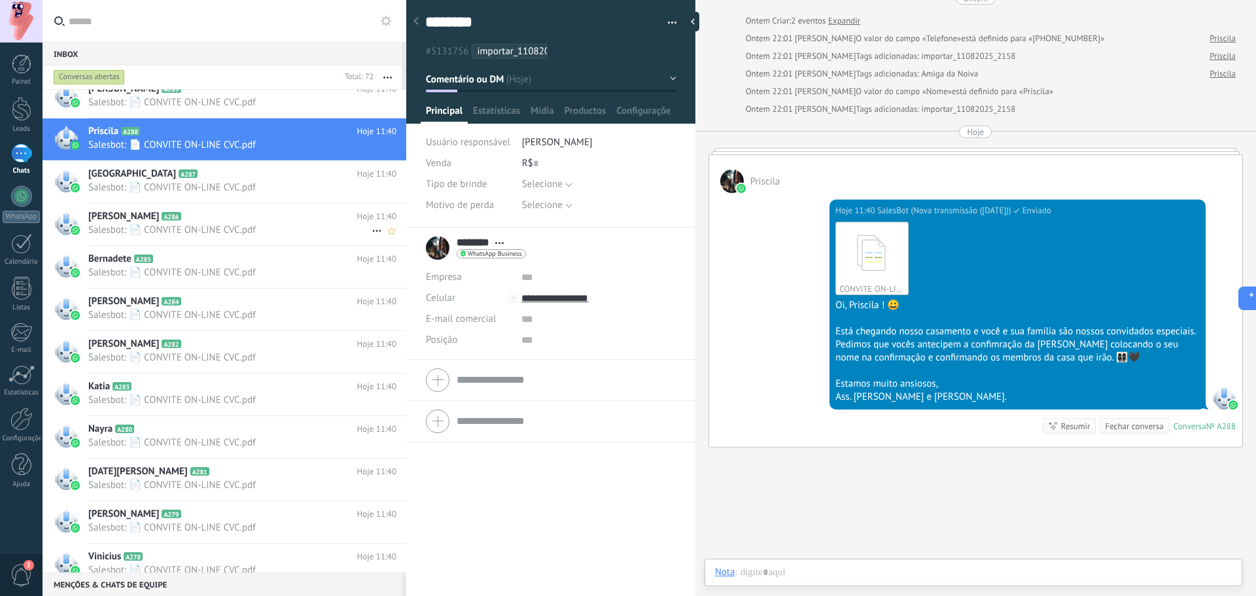
click at [233, 225] on span "Salesbot: 📄 CONVITE ON-LINE CVC.pdf" at bounding box center [229, 230] width 283 height 12
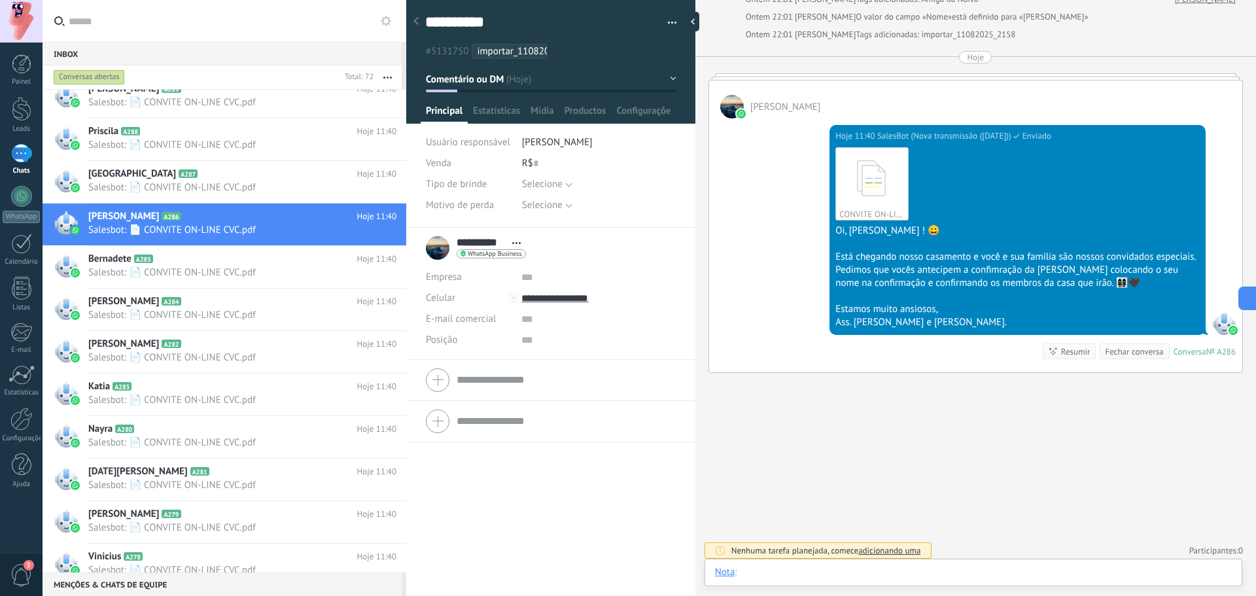
click at [859, 569] on div at bounding box center [973, 585] width 517 height 39
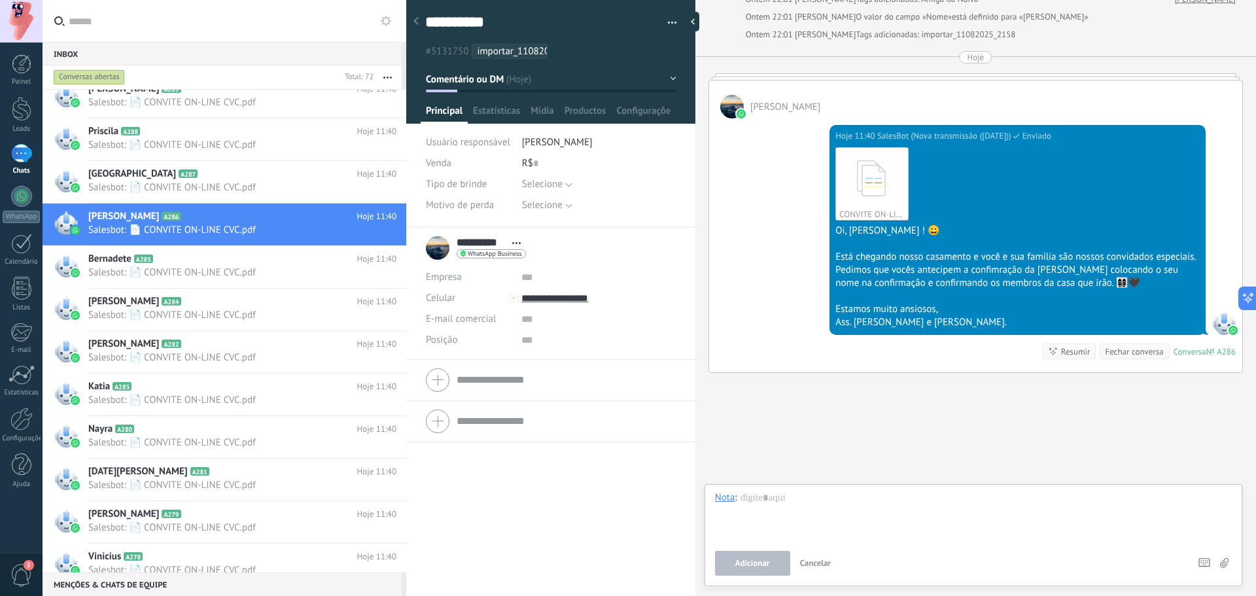
click at [611, 477] on div "**********" at bounding box center [550, 412] width 289 height 369
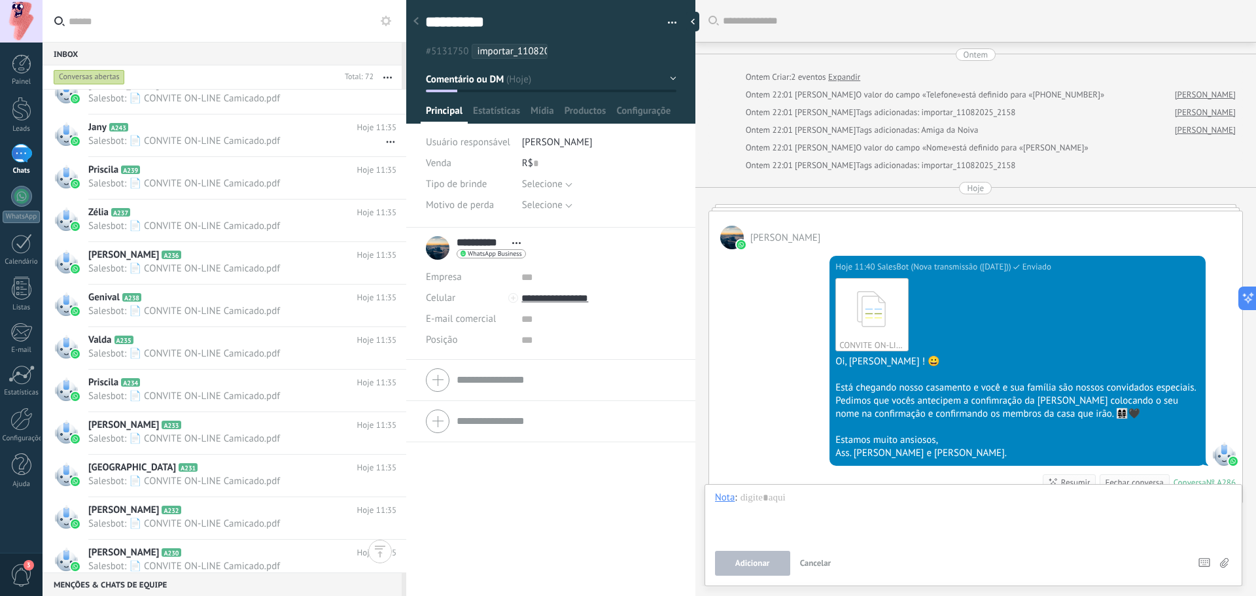
click at [665, 18] on button "button" at bounding box center [667, 23] width 19 height 20
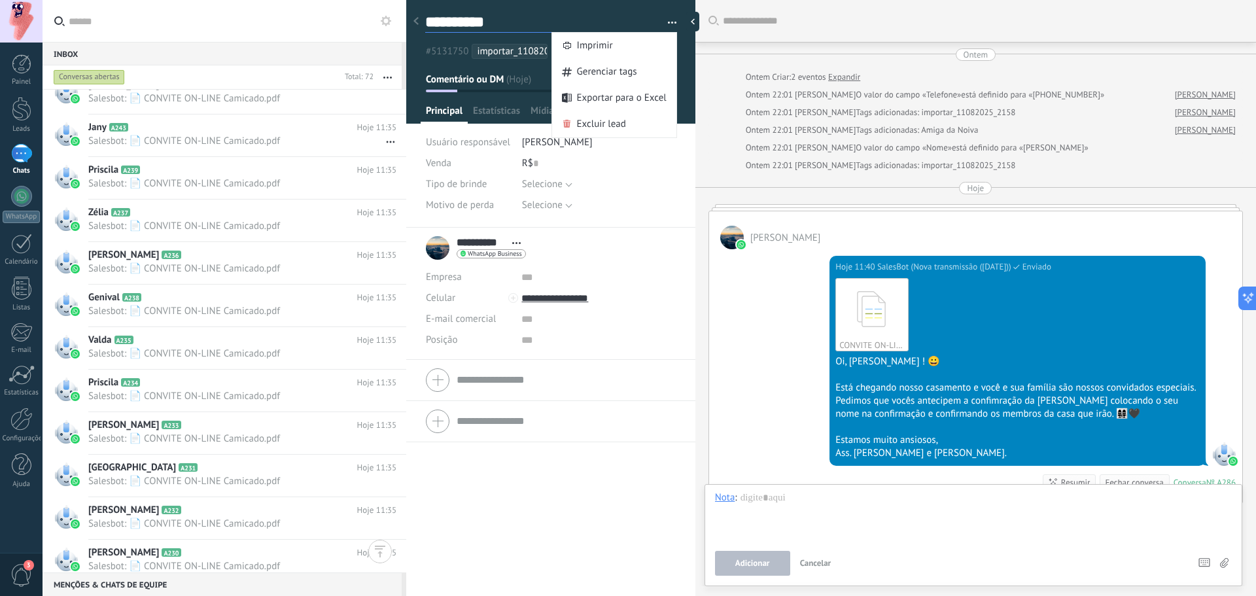
click at [571, 18] on textarea "**********" at bounding box center [539, 22] width 228 height 20
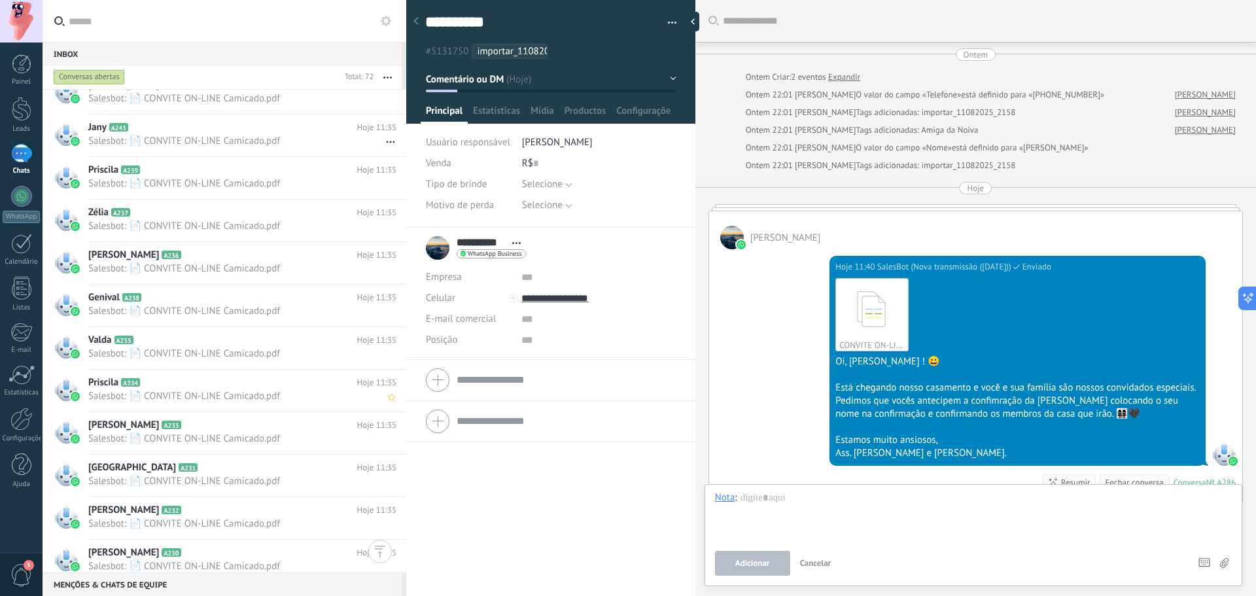
click at [225, 397] on span "Salesbot: 📄 CONVITE ON-LINE Camicado.pdf" at bounding box center [229, 396] width 283 height 12
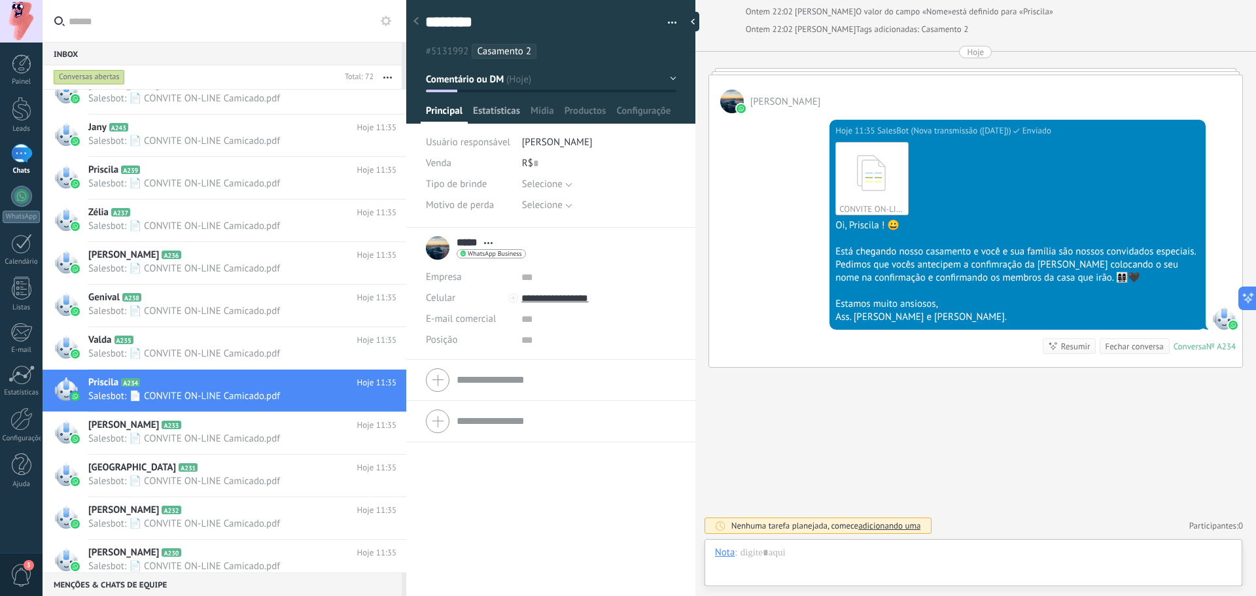
click at [497, 109] on span "Estatísticas" at bounding box center [496, 114] width 47 height 19
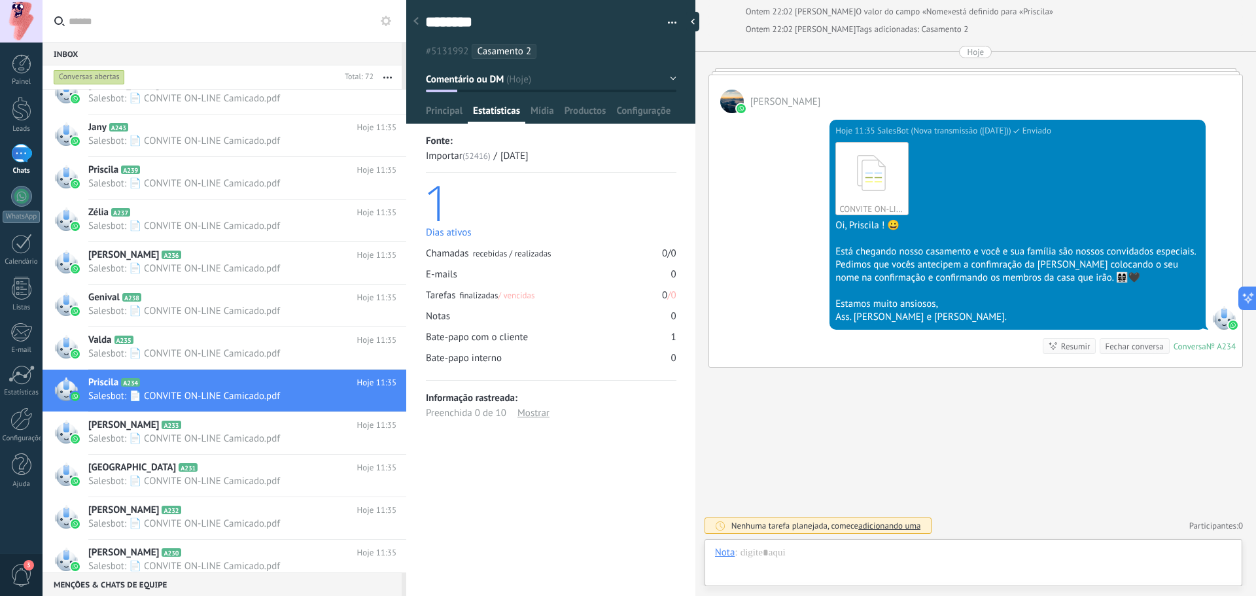
click at [653, 329] on div "Chamadas recebidas / realizadas 0 / 0 E-mails 0 Tarefas finalizadas / vencidas …" at bounding box center [551, 305] width 250 height 117
click at [789, 125] on div "Hoje 11:35 SalesBot (Nova transmissão (12/08/2025)) Enviado CONVITE ON-LINE Cam…" at bounding box center [975, 240] width 533 height 254
drag, startPoint x: 931, startPoint y: 95, endPoint x: 955, endPoint y: 98, distance: 25.0
click at [931, 95] on div "[PERSON_NAME]" at bounding box center [975, 94] width 533 height 38
click at [1033, 219] on div "CONVITE ON-LINE Camicado.pdf Download Oi, Priscila ! 😀 Está chegando nosso casa…" at bounding box center [1017, 230] width 364 height 186
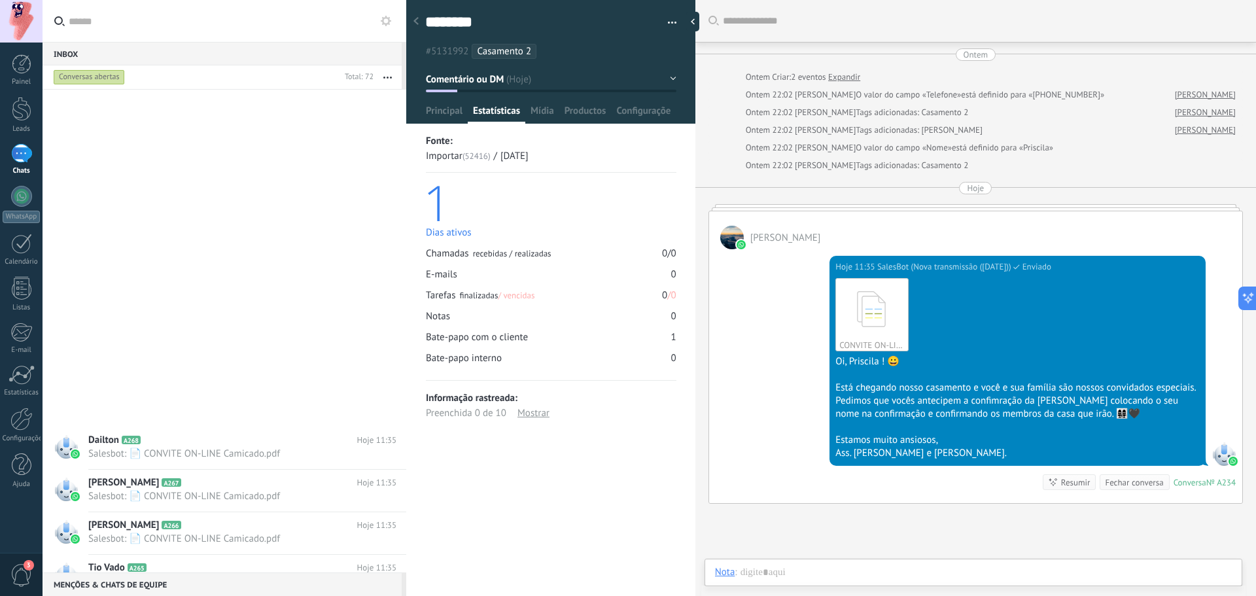
drag, startPoint x: 316, startPoint y: 196, endPoint x: 320, endPoint y: 208, distance: 12.4
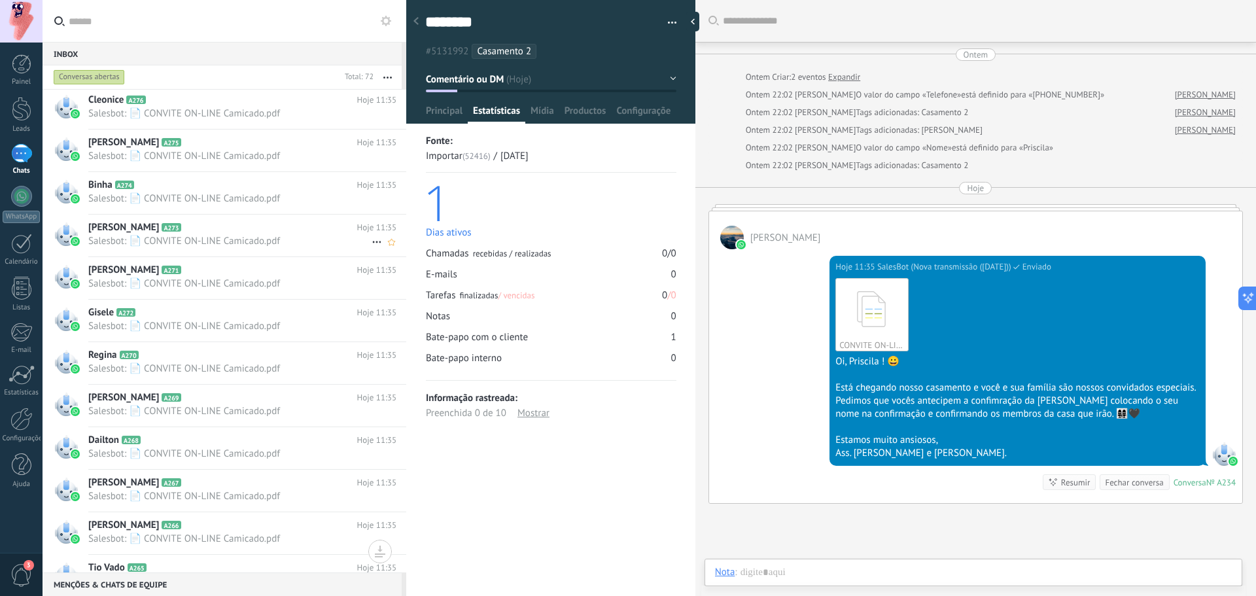
drag, startPoint x: 320, startPoint y: 208, endPoint x: 235, endPoint y: 220, distance: 85.2
click at [235, 220] on div "Luciano A273 Hoje 11:35 Salesbot: 📄 CONVITE ON-LINE Camicado.pdf" at bounding box center [247, 235] width 318 height 41
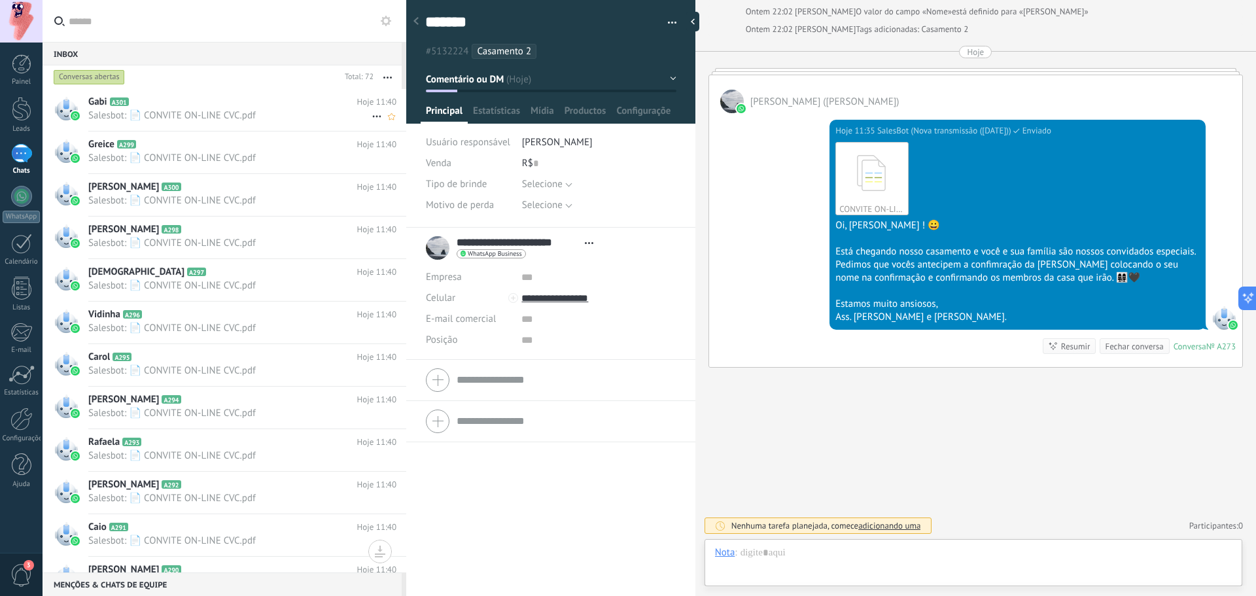
click at [269, 99] on h2 "Gabi A301" at bounding box center [222, 101] width 269 height 13
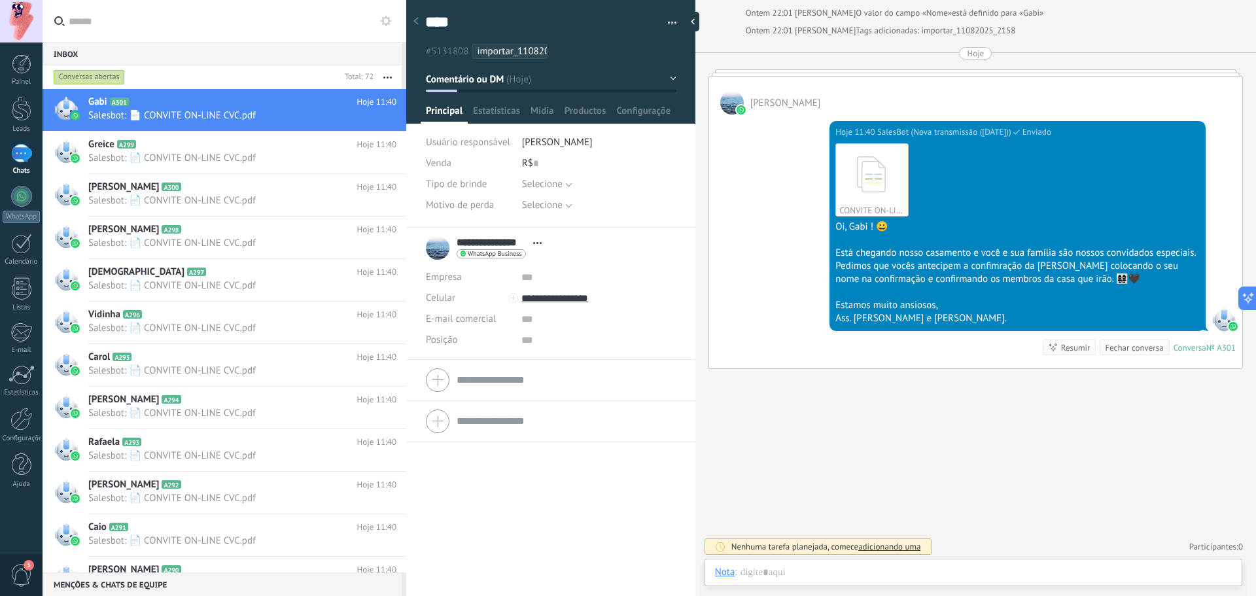
scroll to position [136, 0]
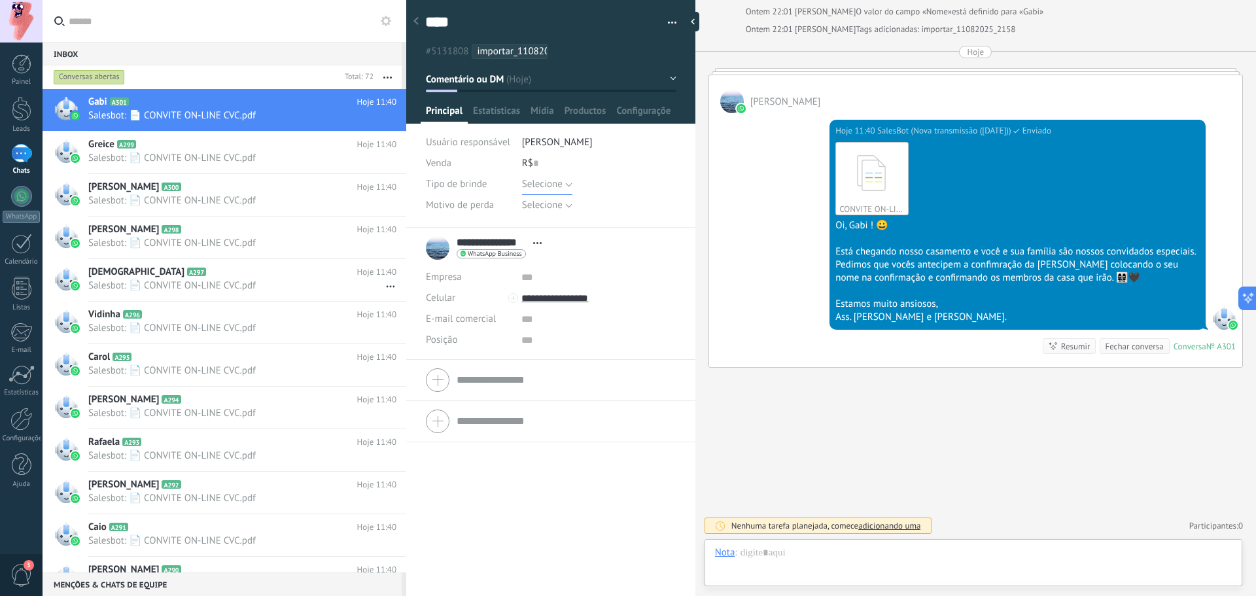
click at [560, 186] on span "Selecione" at bounding box center [542, 184] width 41 height 12
click at [560, 186] on span "Selecione" at bounding box center [586, 185] width 158 height 12
click at [22, 378] on div at bounding box center [22, 375] width 26 height 20
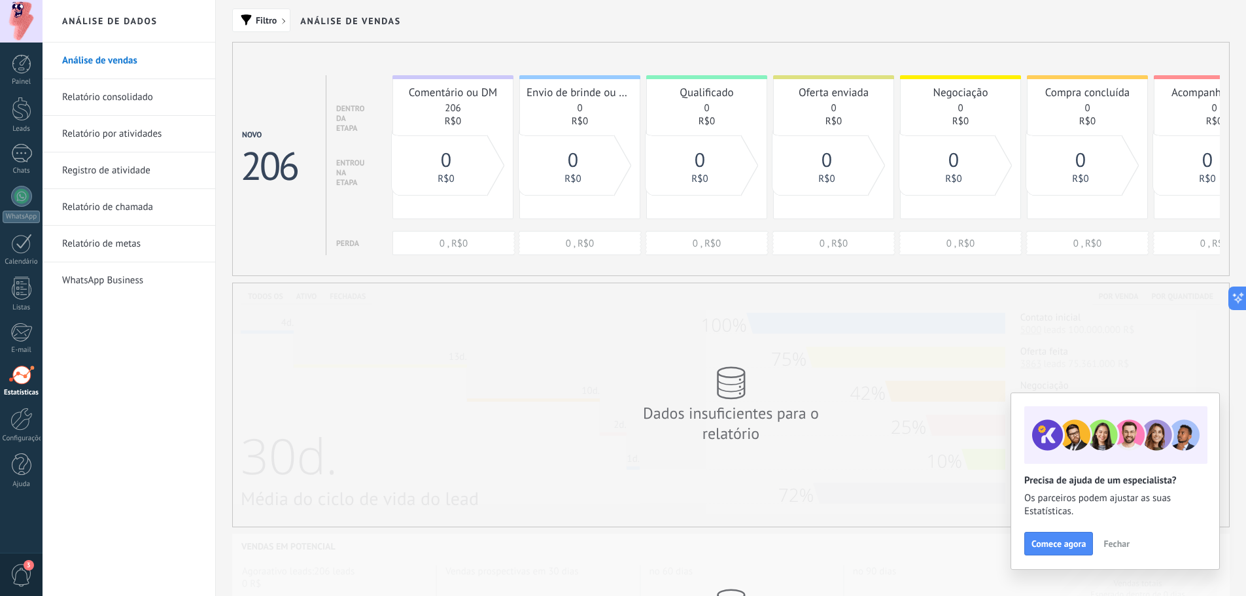
click at [1116, 548] on span "Fechar" at bounding box center [1116, 543] width 26 height 9
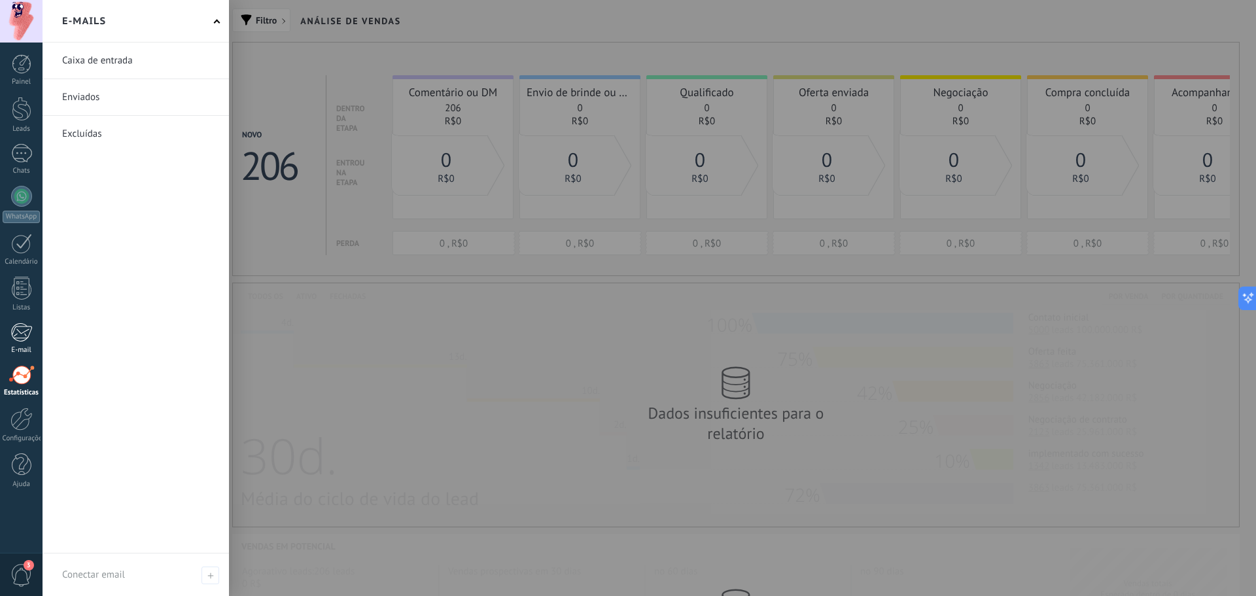
click at [37, 337] on link "E-mail" at bounding box center [21, 338] width 43 height 32
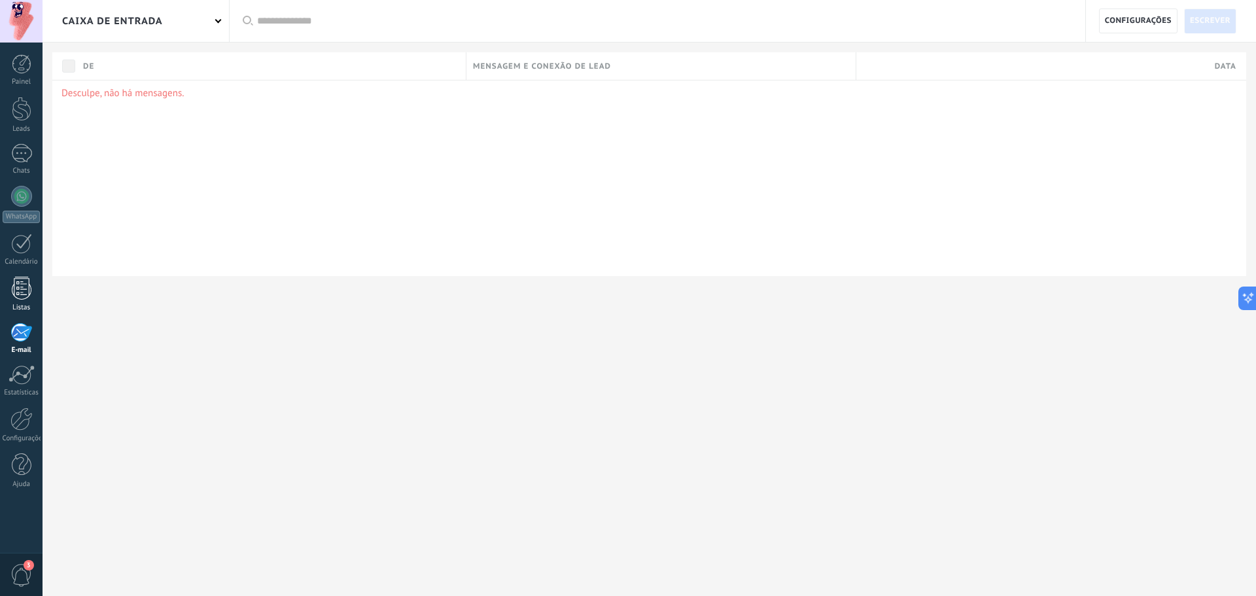
click at [20, 307] on div "Listas" at bounding box center [22, 307] width 38 height 9
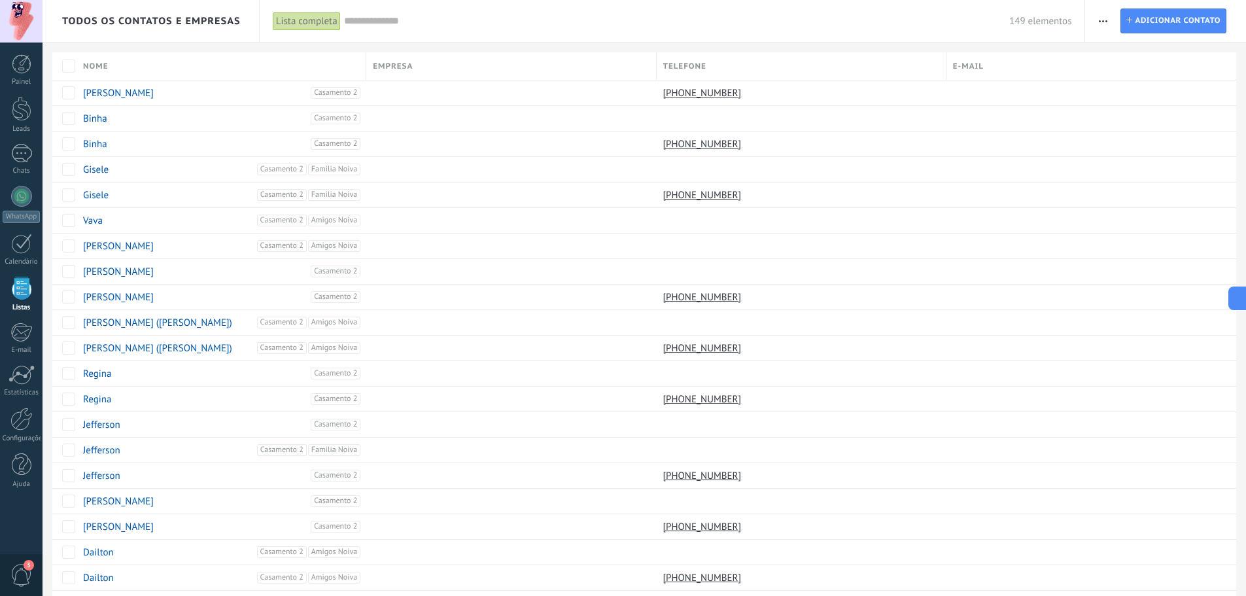
click at [35, 223] on div "Painel Leads Chats WhatsApp Clientes" at bounding box center [21, 277] width 43 height 447
click at [27, 56] on div at bounding box center [22, 64] width 20 height 20
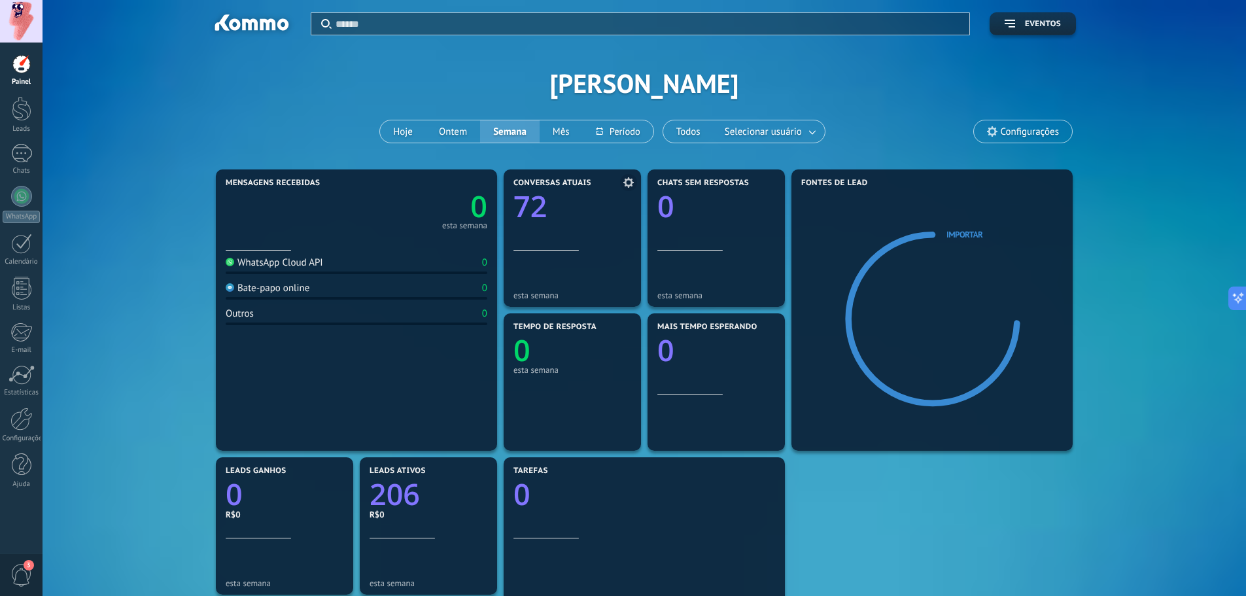
click at [548, 235] on div "Conversas atuais 72" at bounding box center [572, 215] width 118 height 72
click at [10, 198] on link "WhatsApp" at bounding box center [21, 204] width 43 height 37
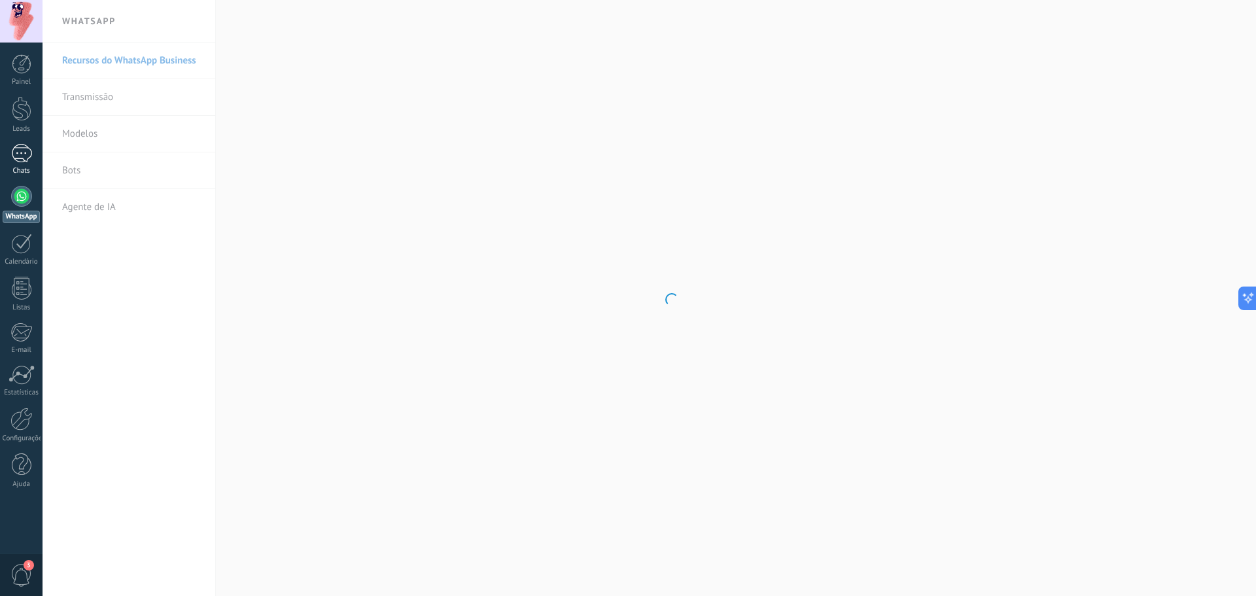
click at [12, 154] on div at bounding box center [21, 153] width 21 height 19
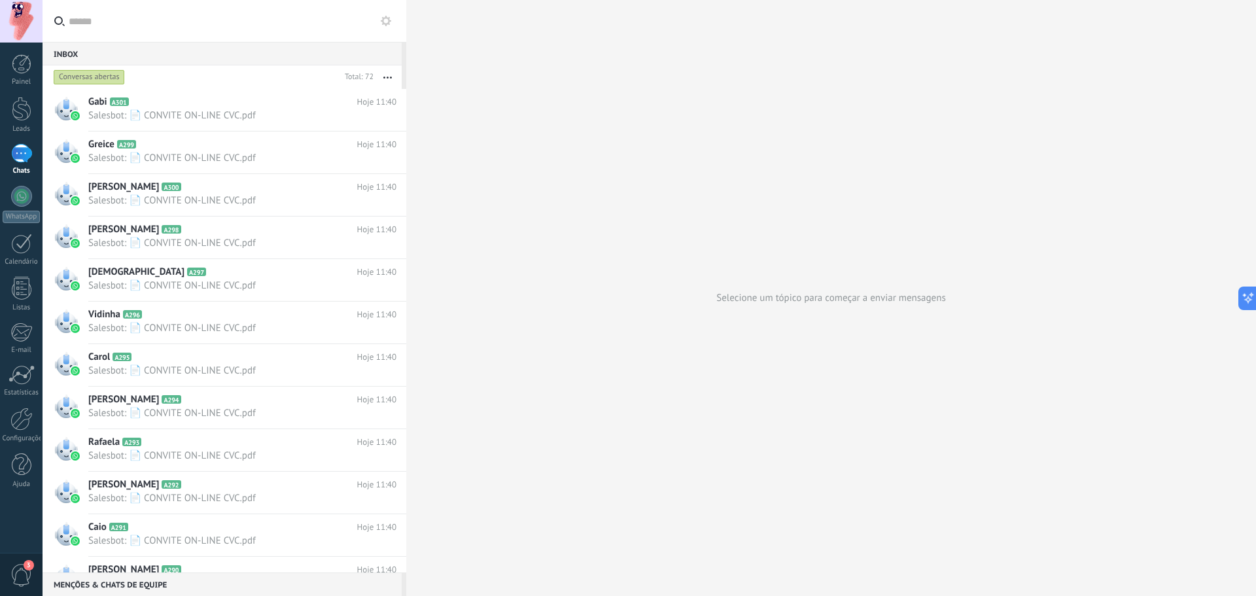
click at [379, 73] on button "button" at bounding box center [387, 77] width 28 height 24
click at [109, 78] on div "Conversas abertas" at bounding box center [89, 77] width 71 height 16
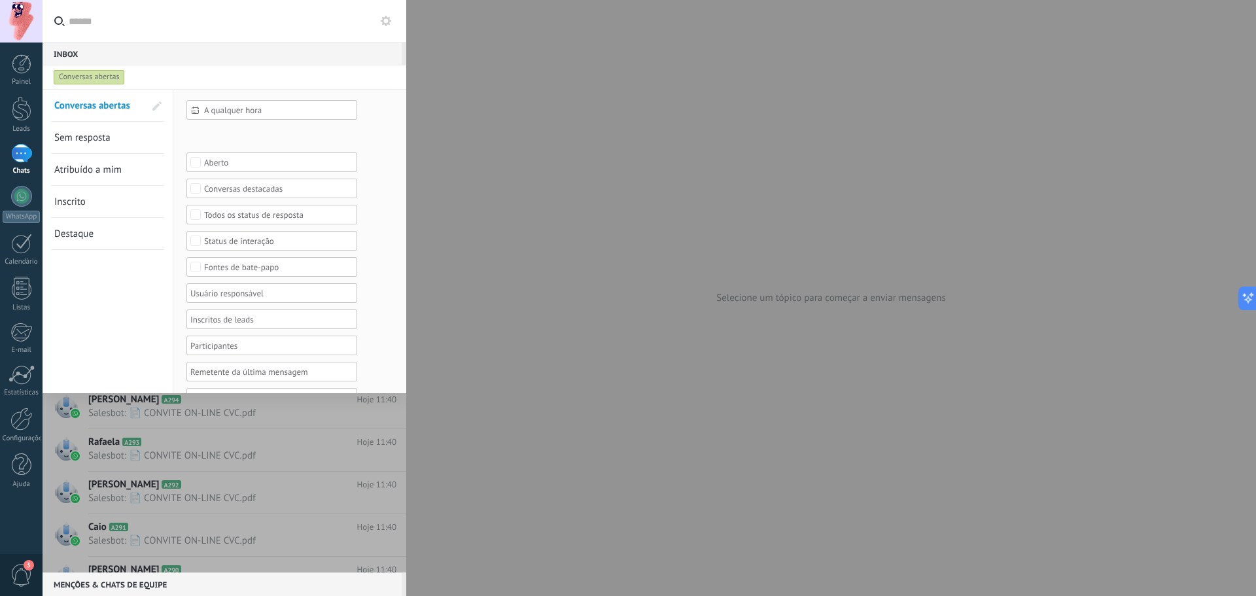
click at [248, 159] on div "Aberto" at bounding box center [272, 163] width 136 height 10
click at [253, 156] on label "Selecionar tudo" at bounding box center [271, 162] width 169 height 16
click at [256, 160] on div "Selecionar tudo" at bounding box center [232, 162] width 57 height 9
click at [218, 195] on div "Fechado" at bounding box center [219, 194] width 31 height 9
click at [383, 306] on form "A qualquer hora A qualquer hora Hoje Ontem Últimos ** 30 dias Esta semana Últim…" at bounding box center [289, 267] width 206 height 334
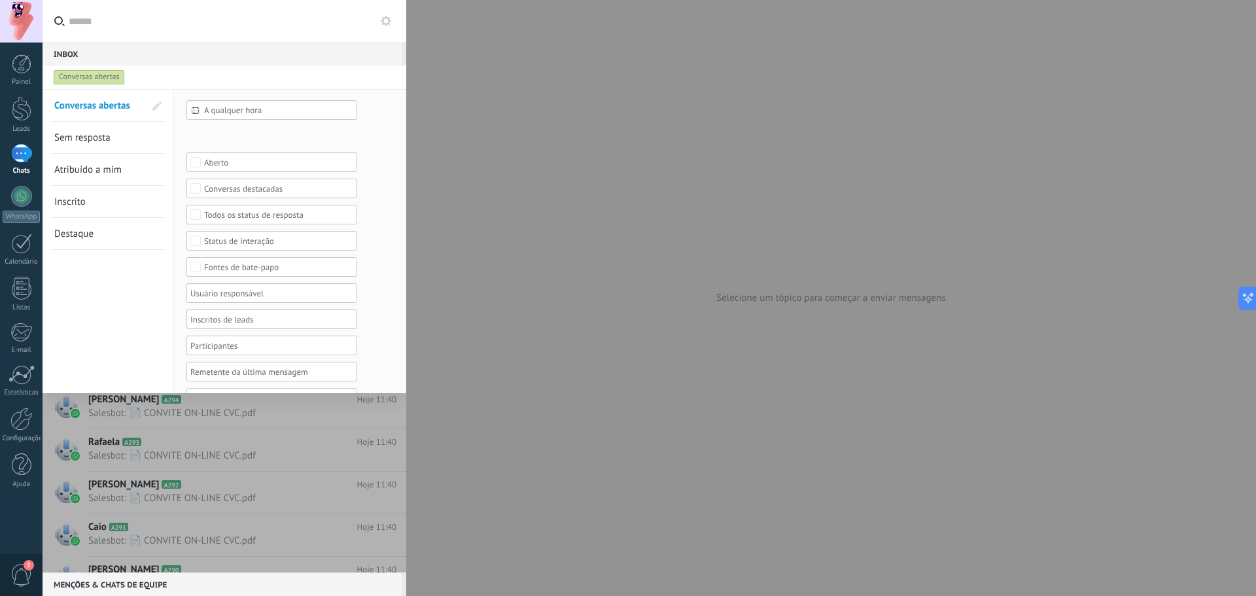
click at [290, 213] on div "Todos os status de resposta" at bounding box center [272, 215] width 136 height 10
click at [264, 236] on label "Respondidos" at bounding box center [271, 230] width 169 height 16
click at [212, 368] on span "Aplicar" at bounding box center [213, 372] width 27 height 9
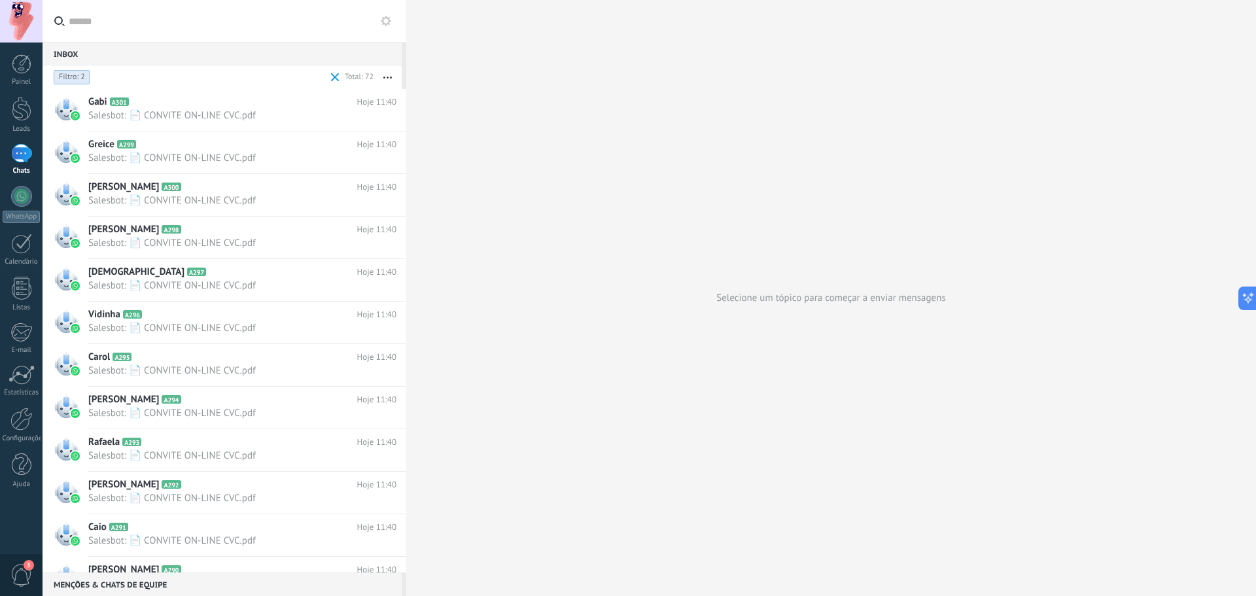
click at [77, 72] on span "Filtro: 2" at bounding box center [72, 77] width 26 height 10
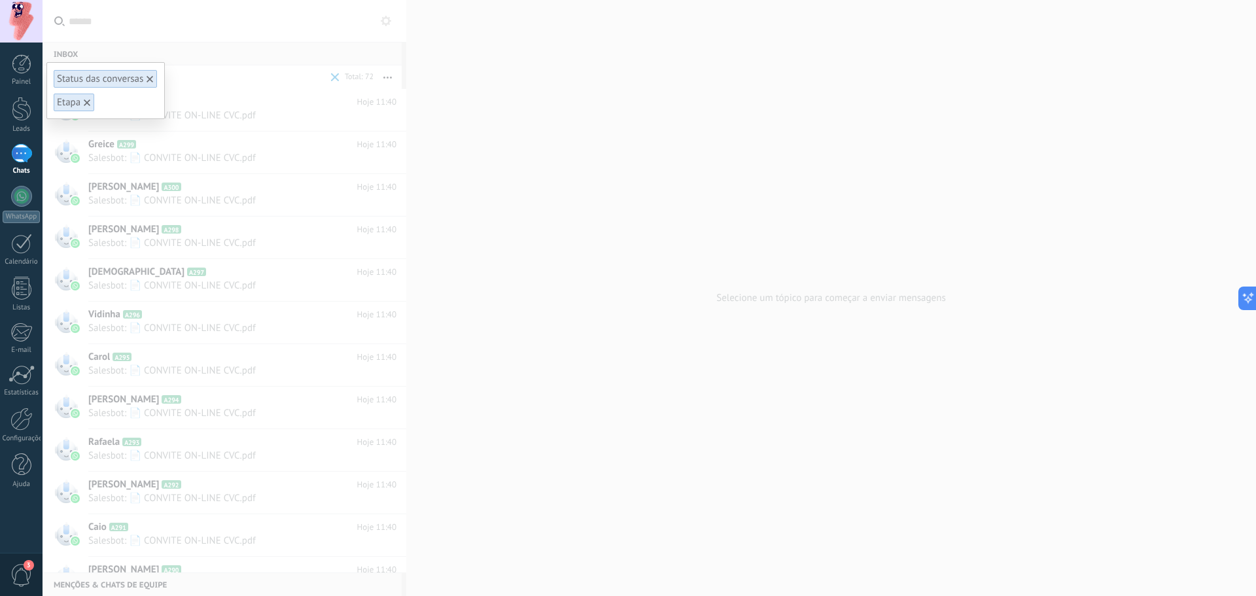
click at [154, 77] on div at bounding box center [150, 79] width 12 height 12
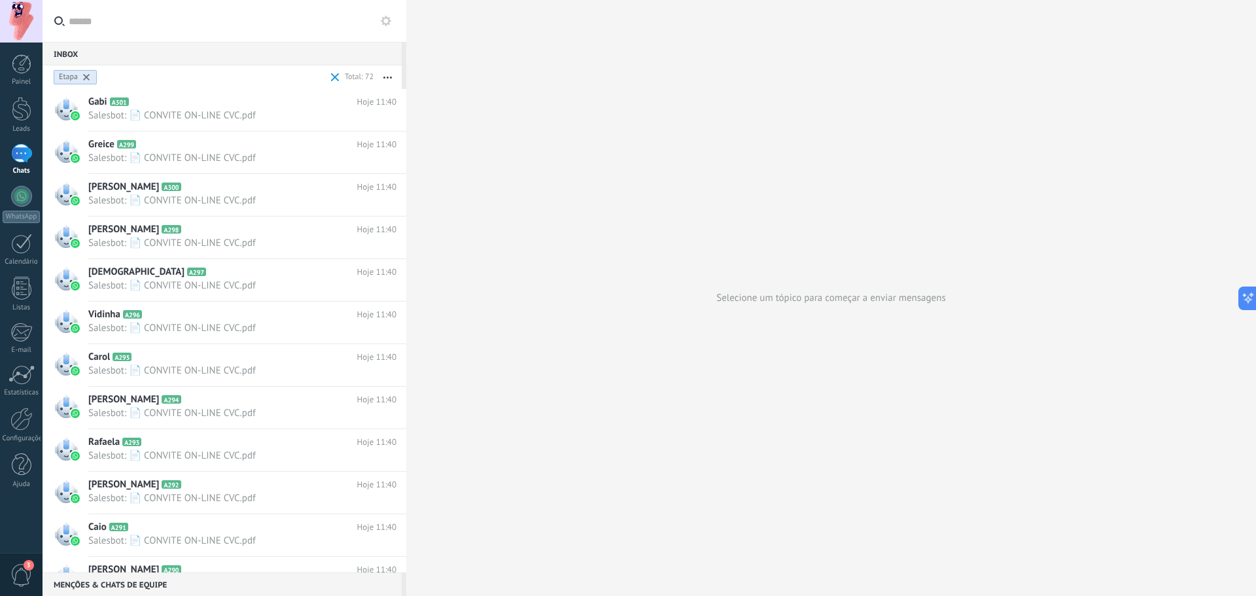
click at [85, 75] on icon at bounding box center [86, 77] width 7 height 7
click at [380, 72] on button "button" at bounding box center [387, 77] width 28 height 24
click at [345, 77] on div at bounding box center [357, 77] width 34 height 13
click at [258, 80] on div at bounding box center [189, 77] width 277 height 24
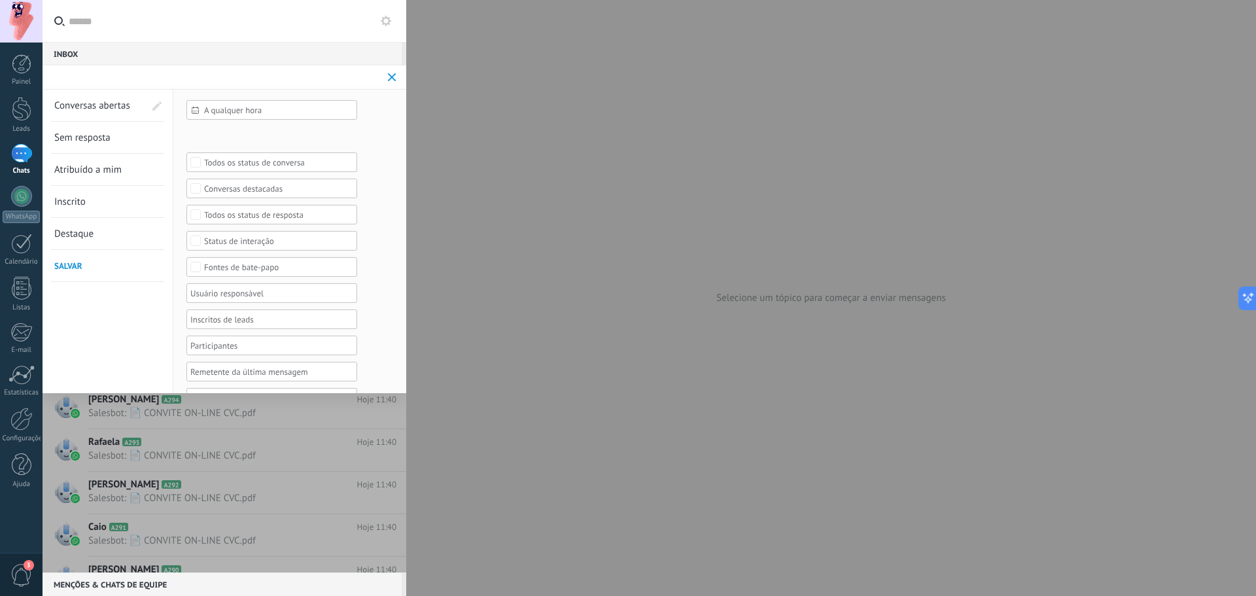
click at [77, 77] on div at bounding box center [212, 77] width 322 height 24
click at [267, 220] on div "Todos os status de resposta" at bounding box center [271, 215] width 171 height 20
click at [270, 229] on label "Respondidos" at bounding box center [271, 230] width 169 height 16
click at [205, 370] on span "Aplicar" at bounding box center [213, 372] width 27 height 9
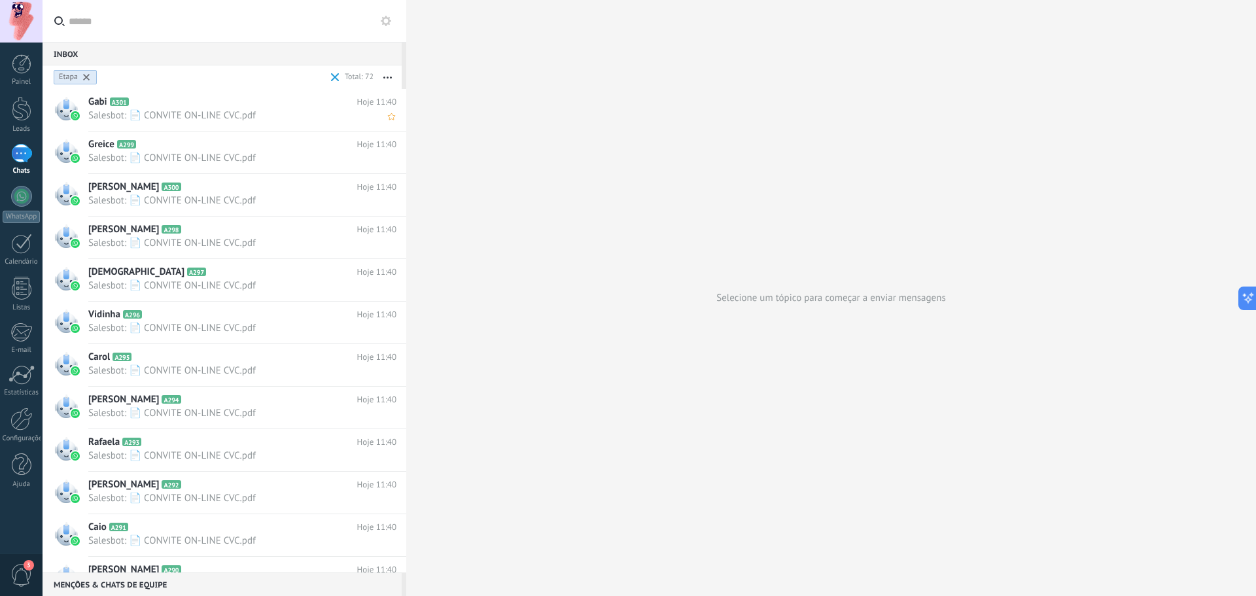
click at [261, 126] on div "Gabi A301 Hoje 11:40 Salesbot: 📄 CONVITE ON-LINE CVC.pdf" at bounding box center [247, 109] width 318 height 41
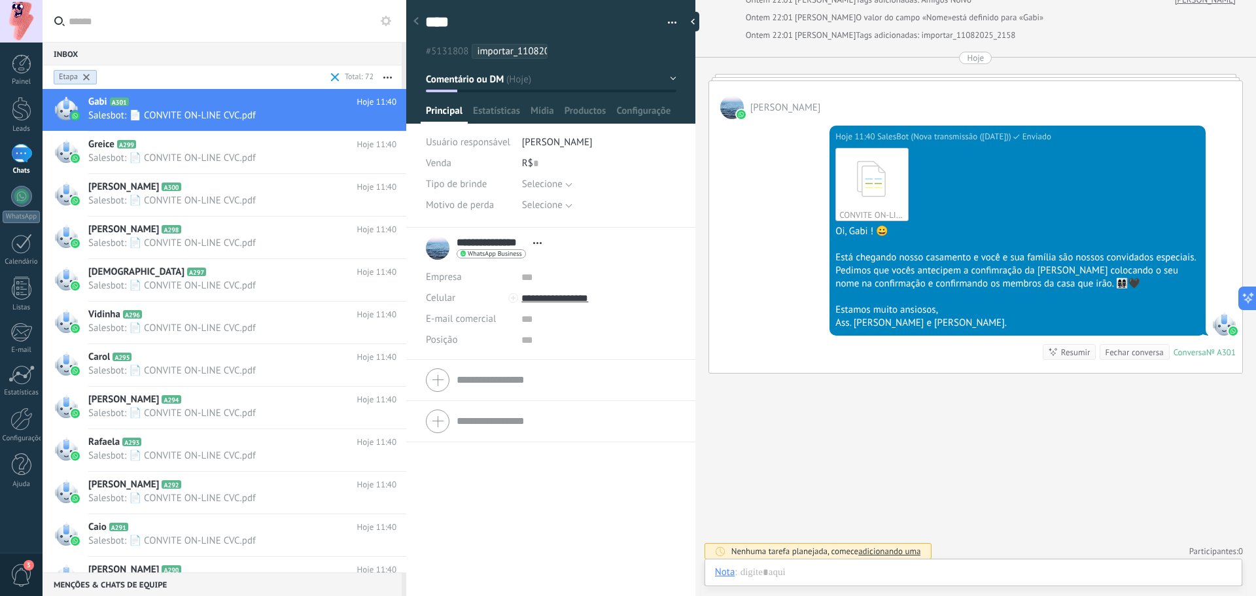
scroll to position [136, 0]
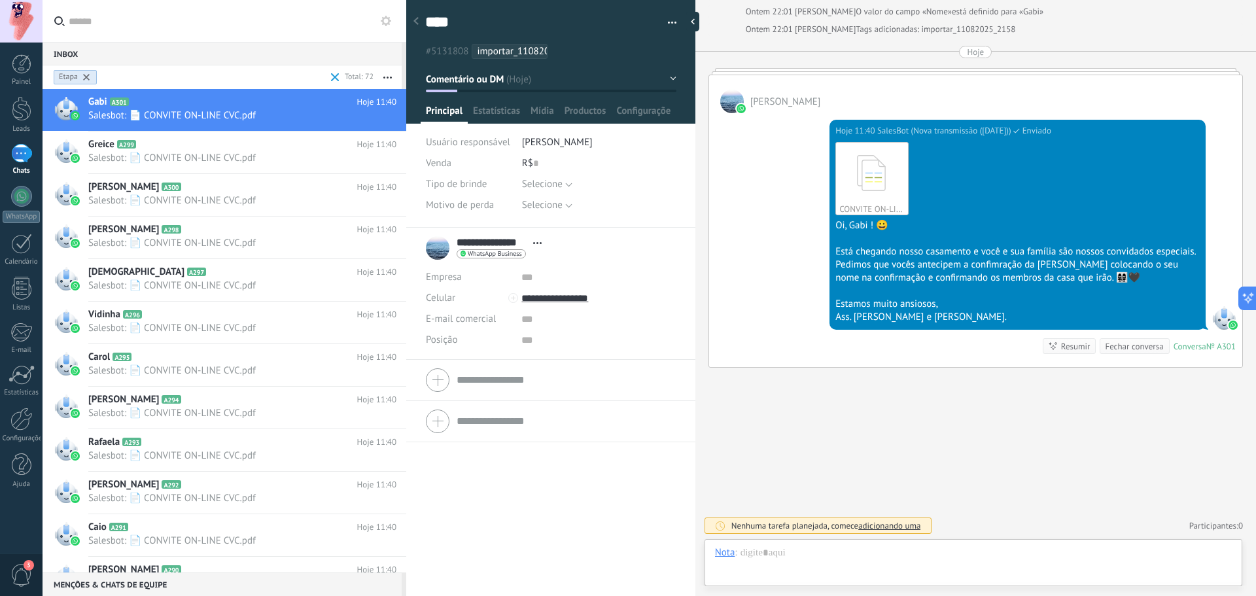
click at [492, 73] on span "Comentário ou DM" at bounding box center [465, 79] width 78 height 12
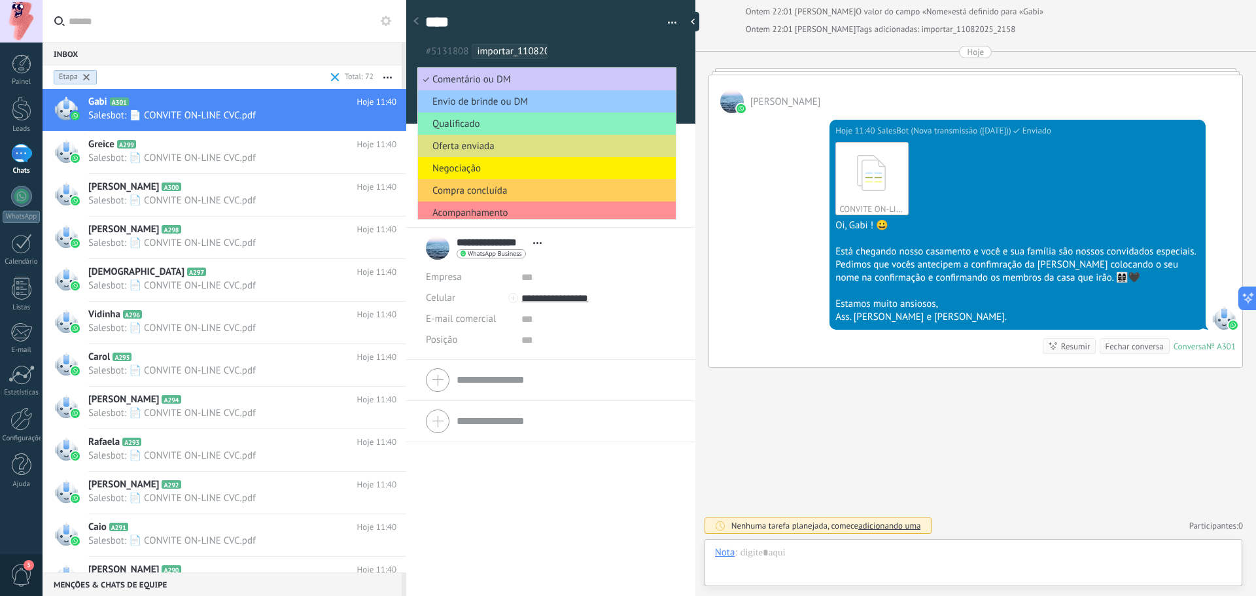
click at [583, 49] on ul "#5131808 importar_11082025_2158" at bounding box center [548, 52] width 249 height 18
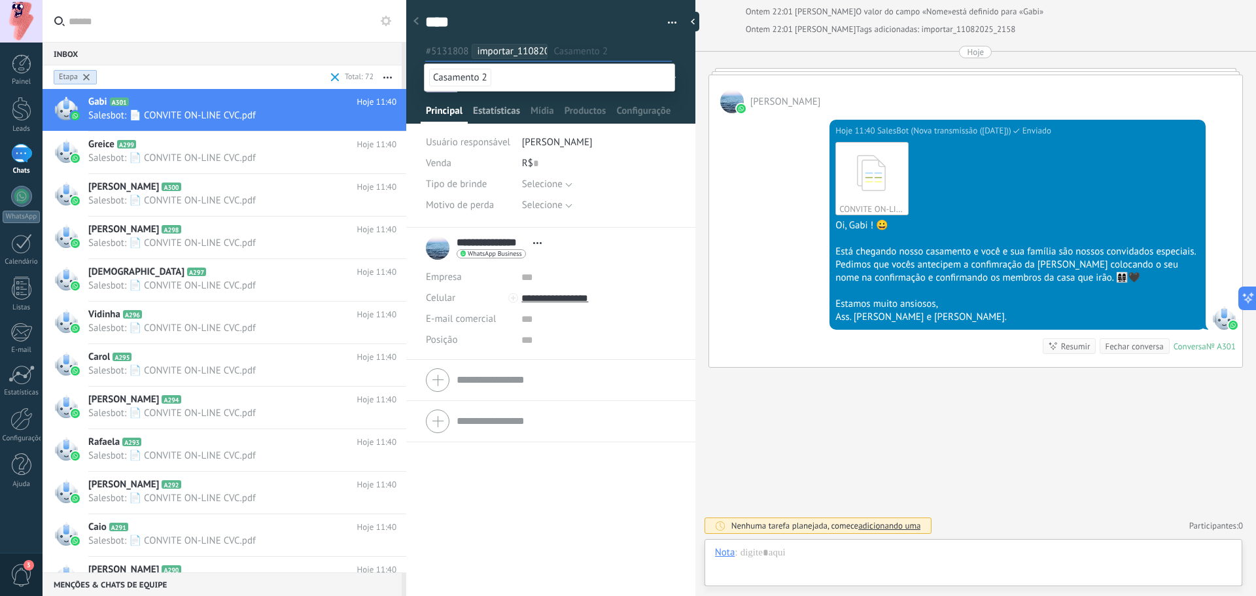
click at [498, 105] on span "Estatísticas" at bounding box center [496, 114] width 47 height 19
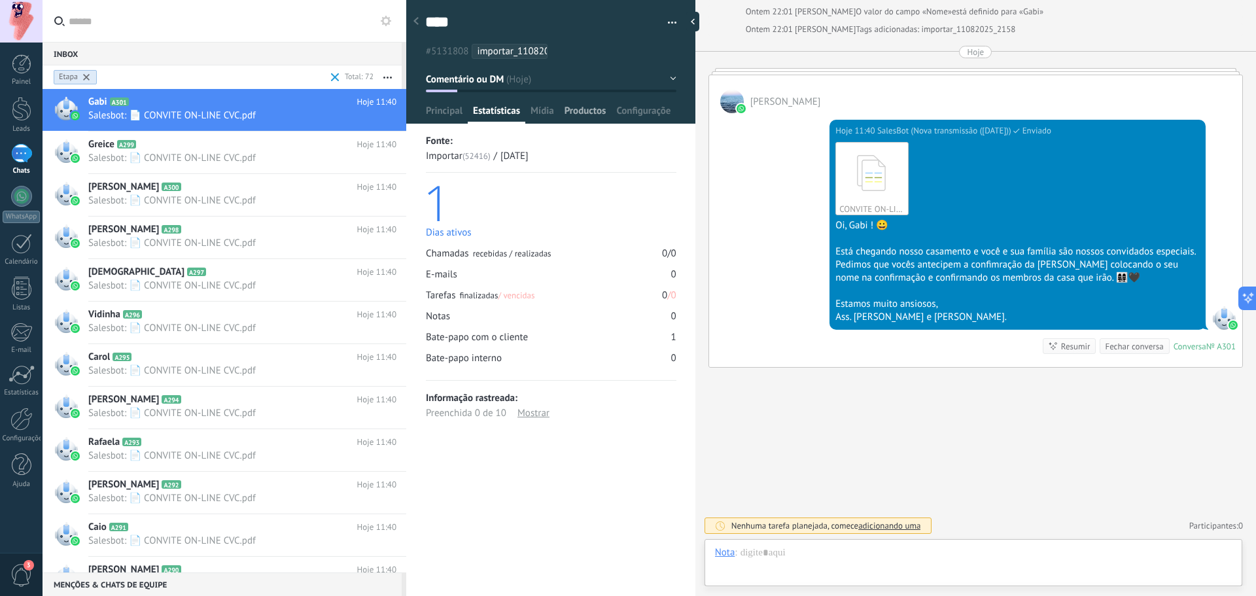
click at [565, 112] on span "Productos" at bounding box center [585, 114] width 42 height 19
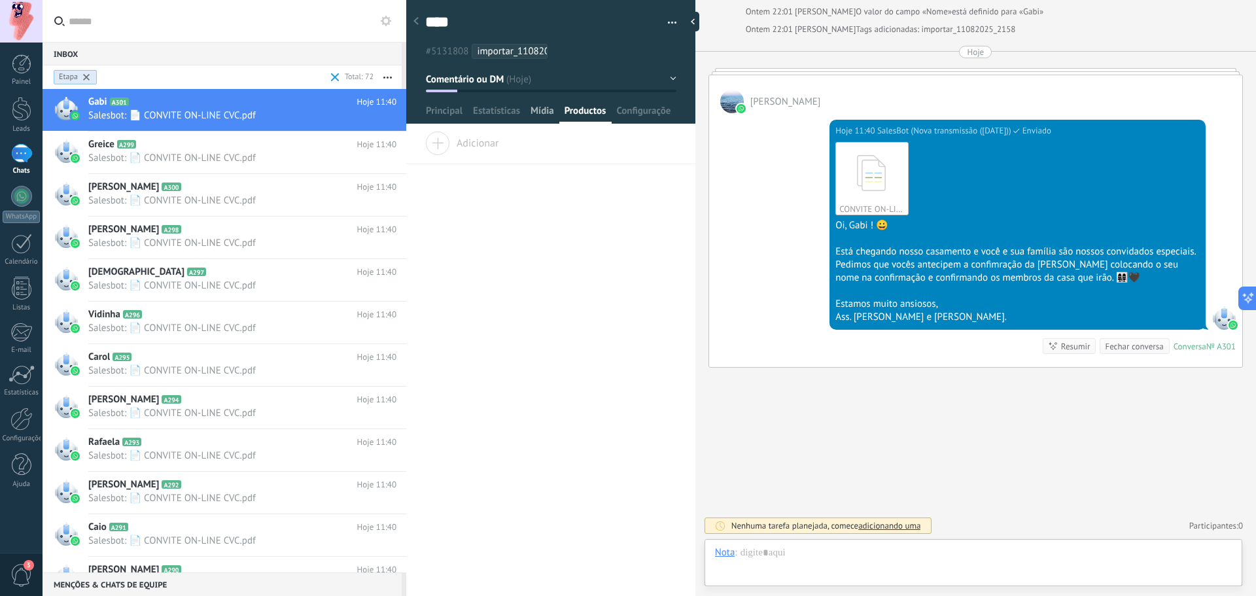
click at [542, 116] on span "Mídia" at bounding box center [542, 114] width 24 height 19
click at [640, 112] on span "Configurações" at bounding box center [643, 114] width 55 height 19
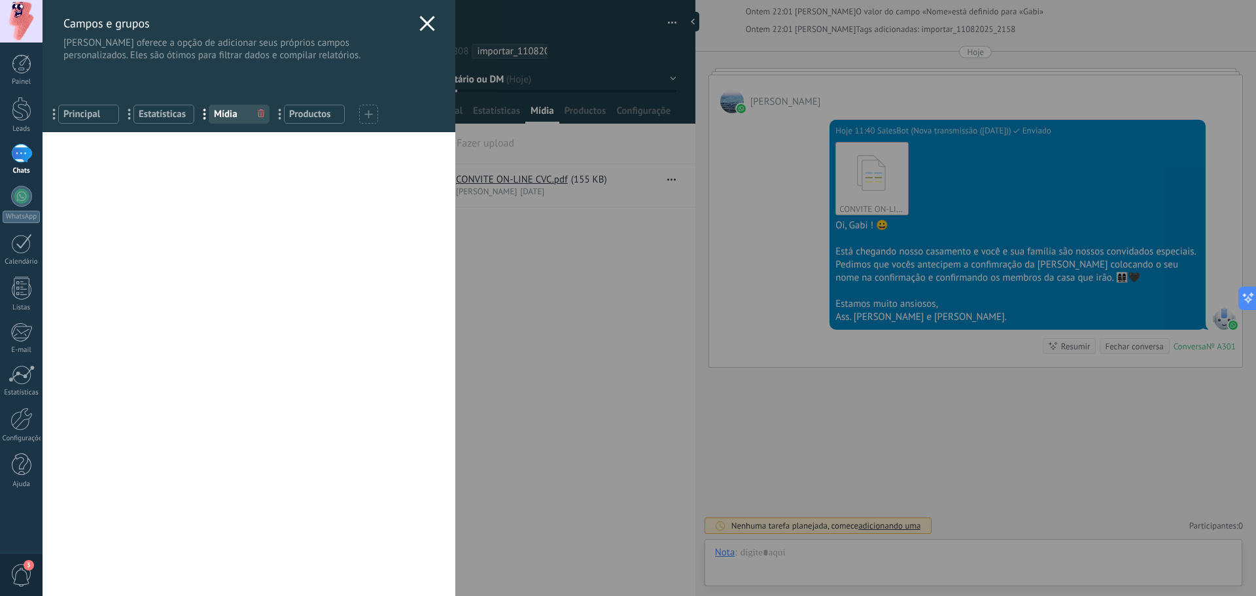
click at [435, 33] on div "Campos e grupos Kommo oferece a opção de adicionar seus próprios campos persona…" at bounding box center [249, 30] width 413 height 61
click at [429, 27] on icon at bounding box center [427, 24] width 16 height 16
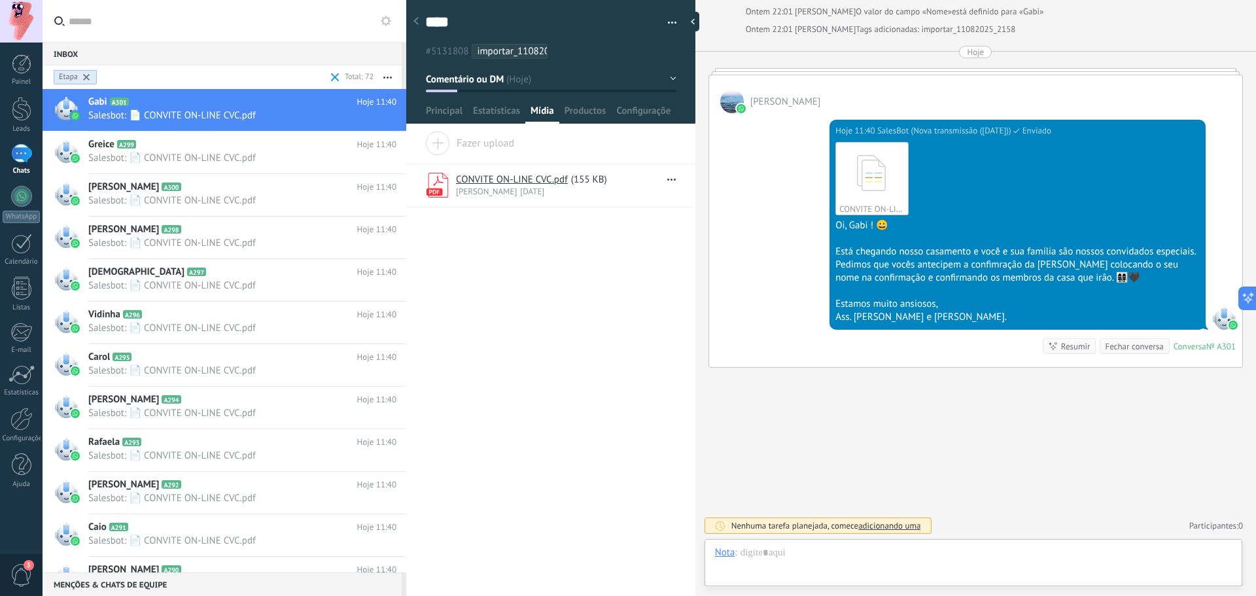
click at [198, 83] on div "Etapa" at bounding box center [134, 77] width 166 height 21
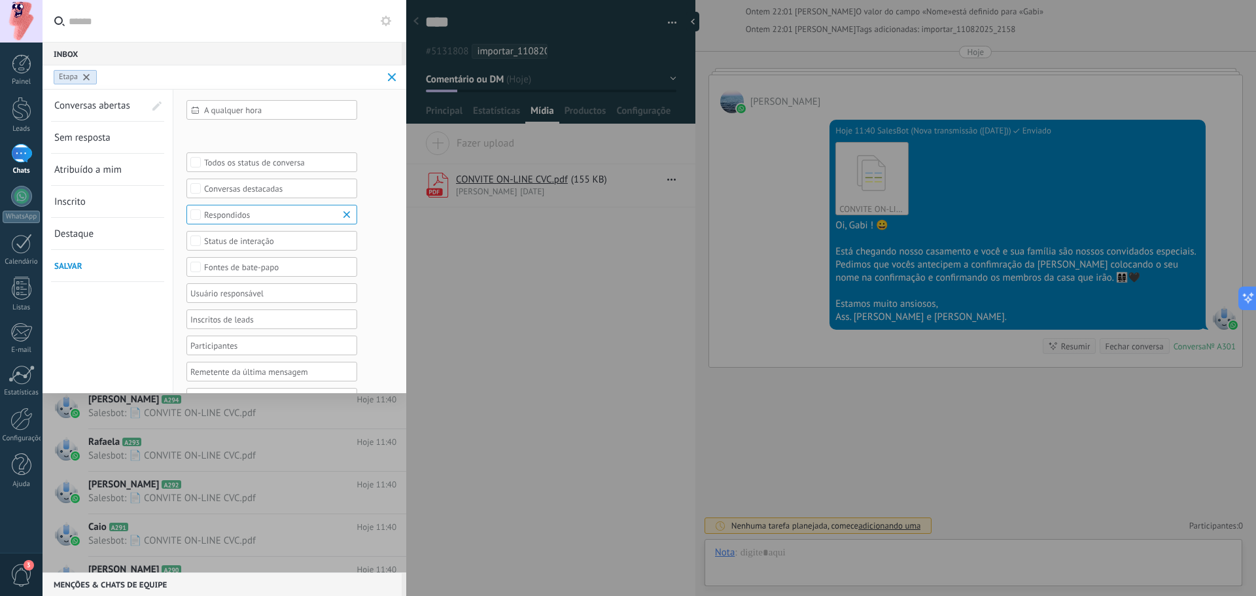
click at [116, 112] on link "Conversas abertas" at bounding box center [99, 105] width 90 height 31
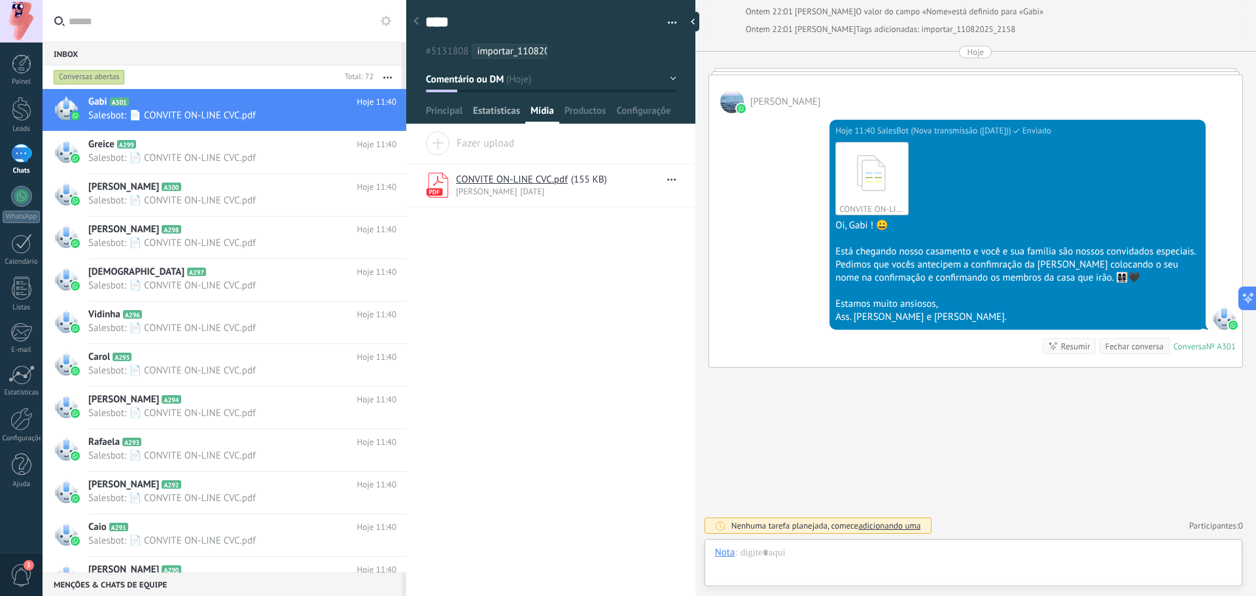
click at [497, 108] on span "Estatísticas" at bounding box center [496, 114] width 47 height 19
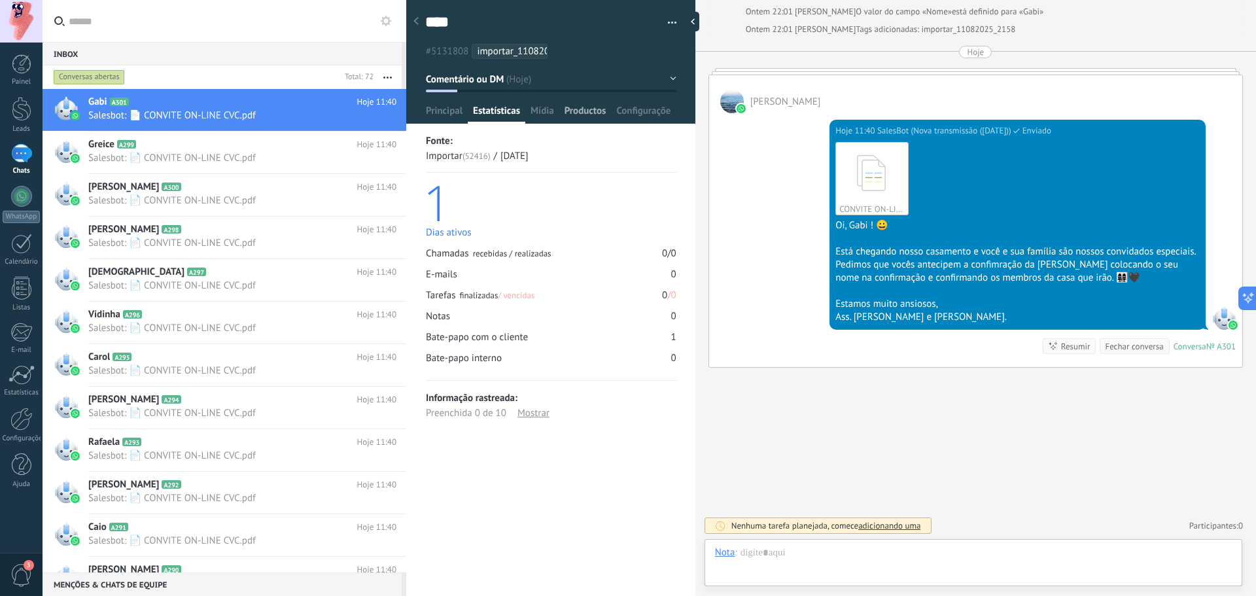
drag, startPoint x: 587, startPoint y: 103, endPoint x: 594, endPoint y: 104, distance: 7.2
click at [588, 104] on div "**** Gabi Salvar e criar Imprimir Gerenciar tags Exportar para o Excel" at bounding box center [551, 220] width 290 height 458
click at [662, 105] on span "Configurações" at bounding box center [643, 114] width 55 height 19
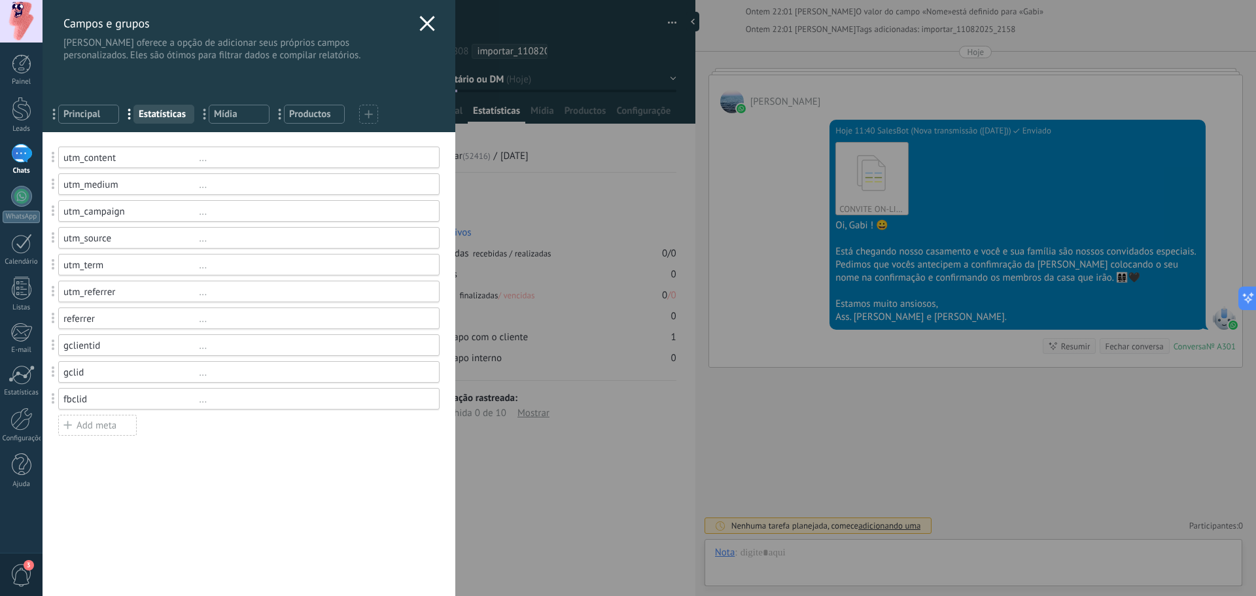
click at [555, 284] on div "Campos e grupos Kommo oferece a opção de adicionar seus próprios campos persona…" at bounding box center [649, 298] width 1213 height 596
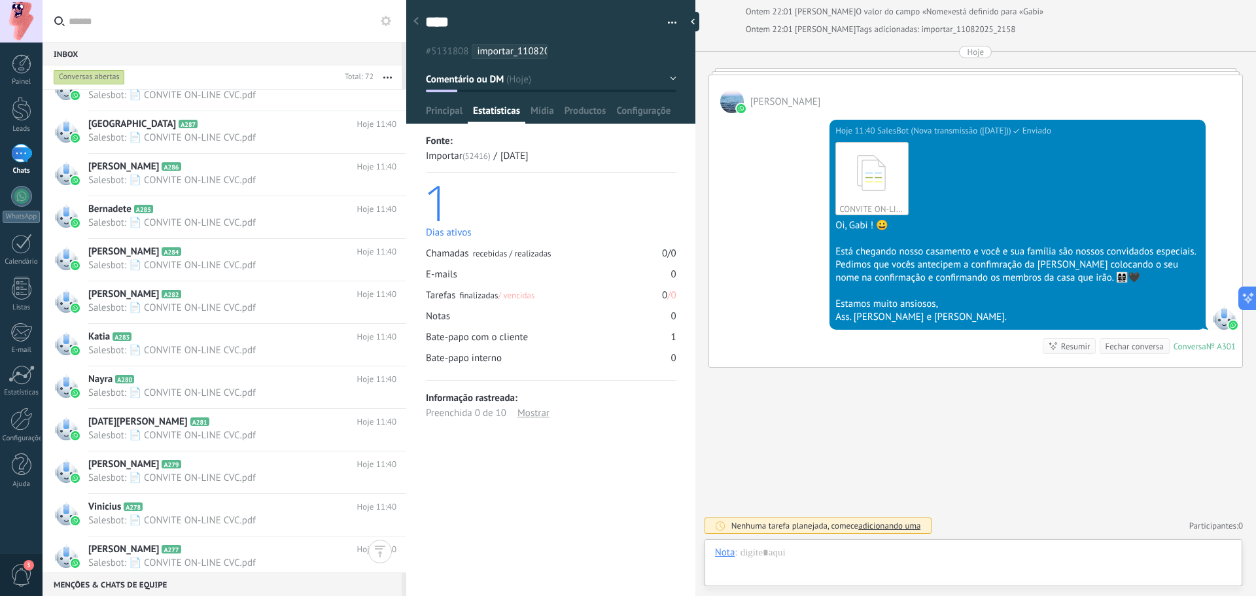
scroll to position [50, 0]
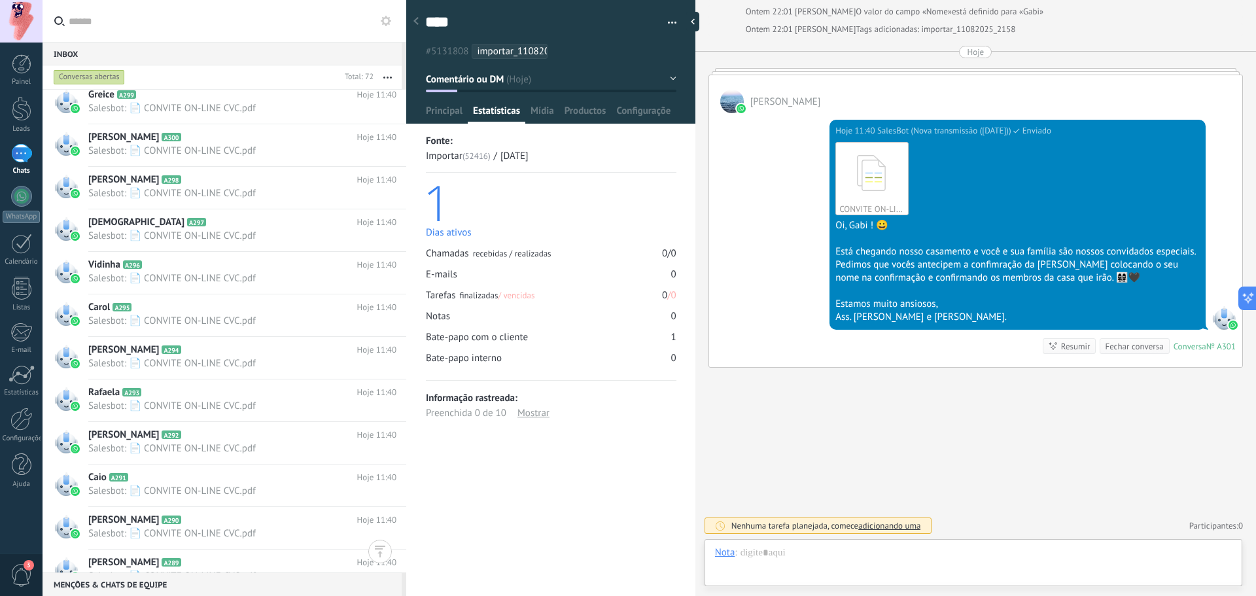
click at [386, 22] on icon at bounding box center [386, 21] width 10 height 10
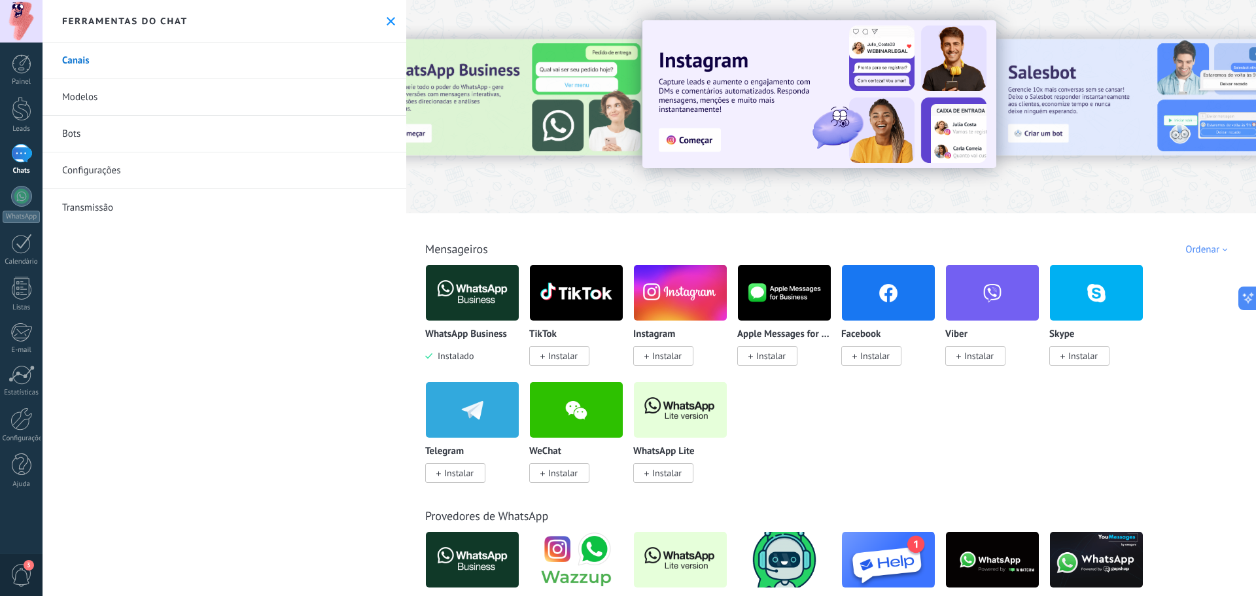
click at [44, 158] on link "Configurações" at bounding box center [225, 170] width 364 height 37
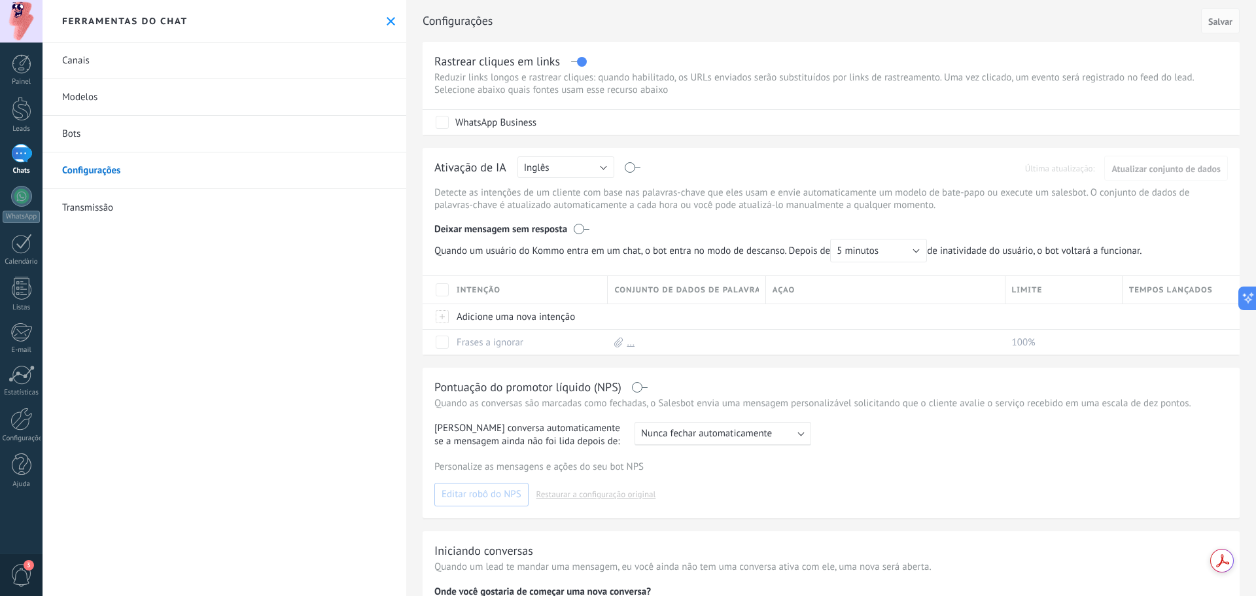
click at [12, 140] on div "Painel Leads Chats WhatsApp Clientes" at bounding box center [21, 277] width 43 height 447
click at [37, 151] on link "Chats" at bounding box center [21, 159] width 43 height 31
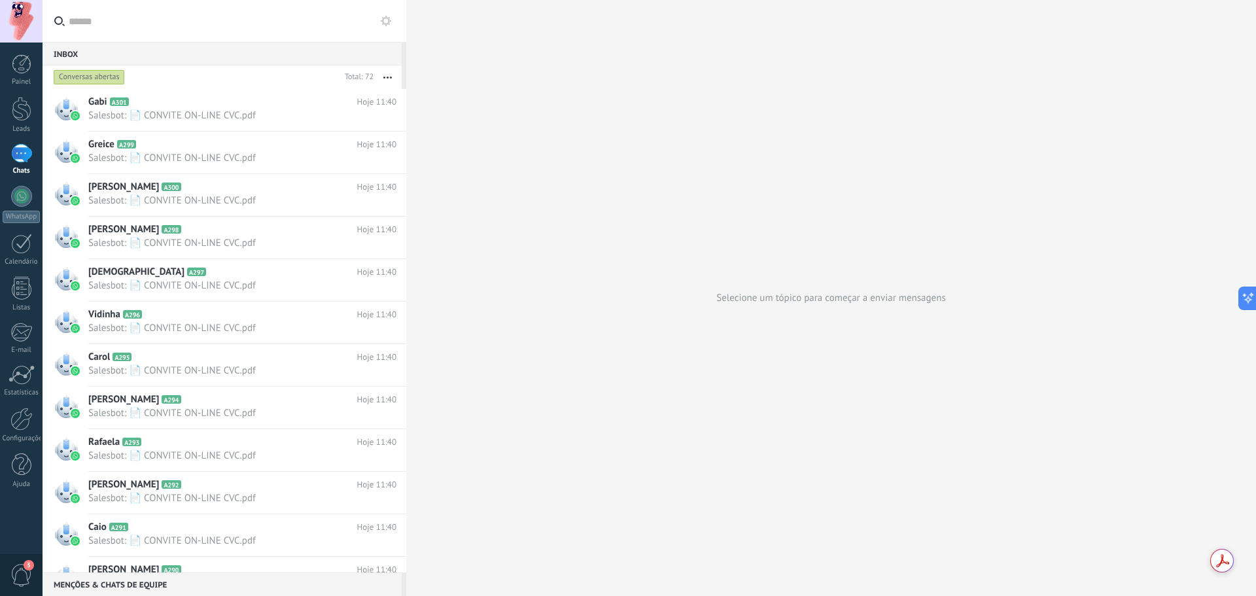
click at [76, 50] on div "Inbox 0" at bounding box center [222, 54] width 359 height 24
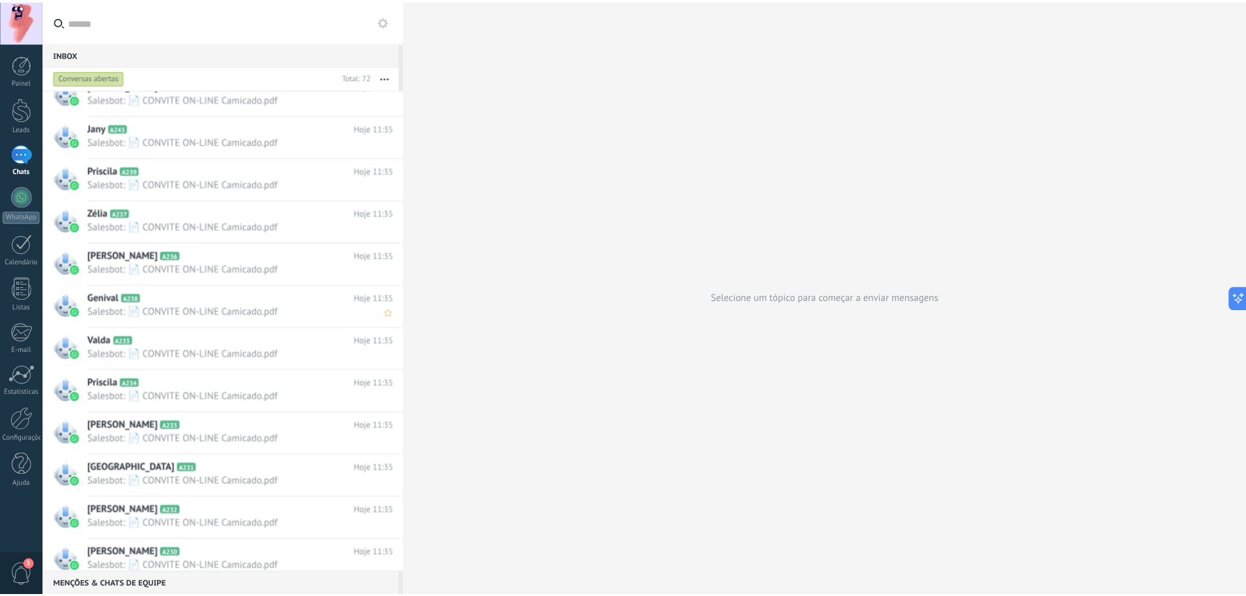
scroll to position [2541, 0]
click at [12, 455] on div at bounding box center [22, 464] width 20 height 23
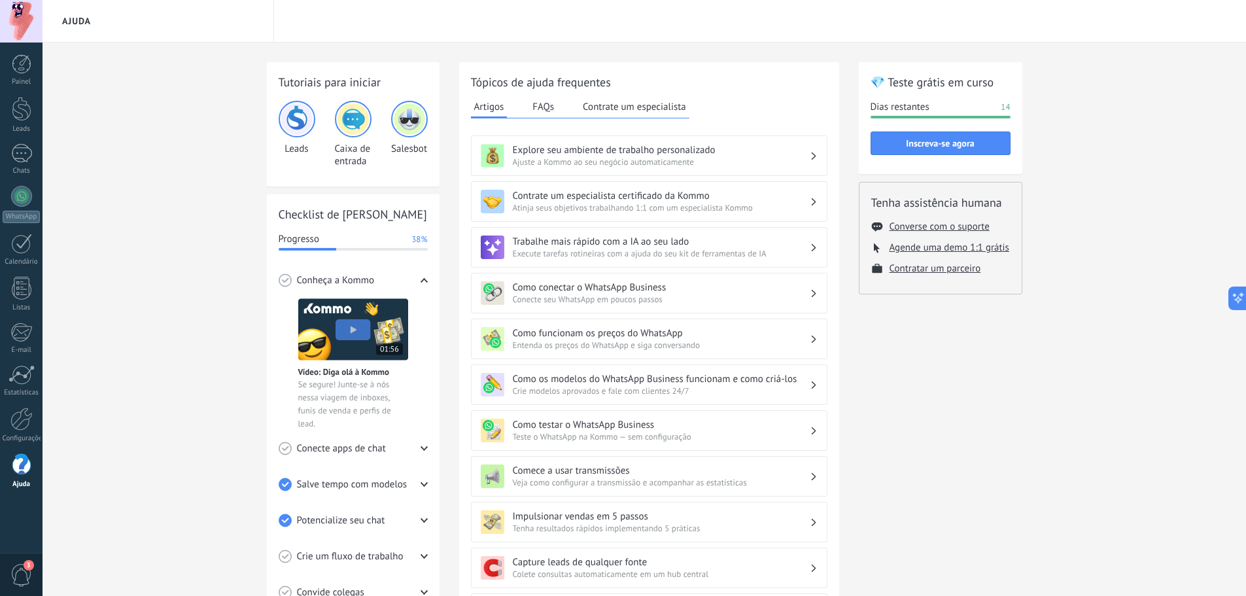
click at [356, 133] on img at bounding box center [352, 118] width 31 height 31
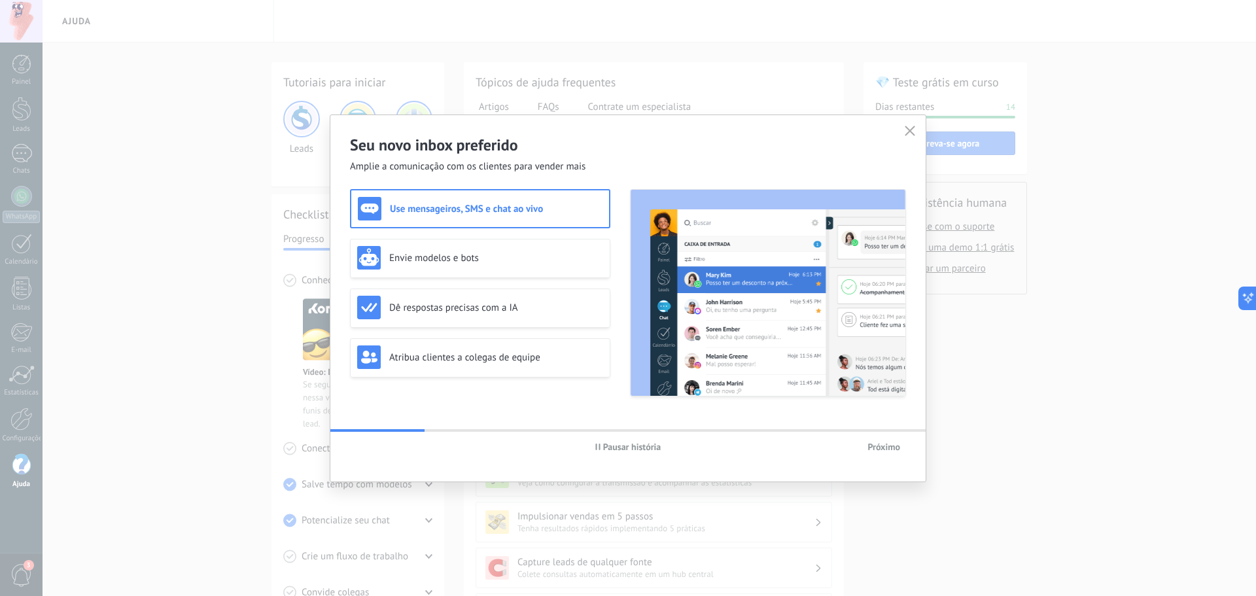
click at [902, 126] on button "button" at bounding box center [909, 131] width 17 height 18
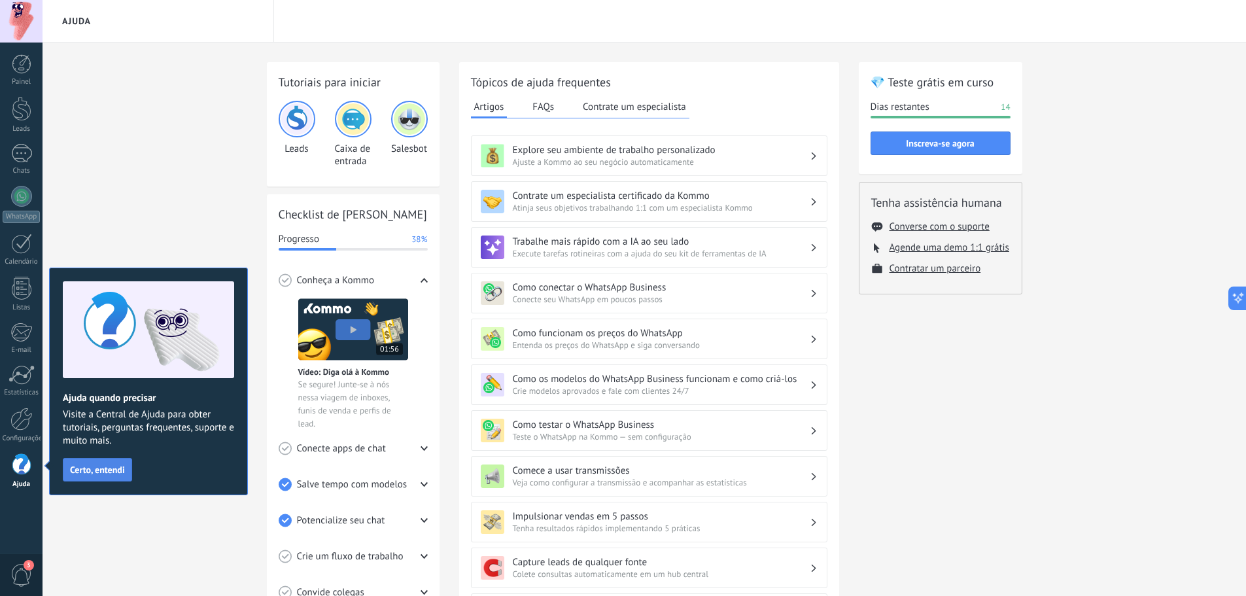
click at [84, 477] on button "Certo, entendi" at bounding box center [97, 470] width 69 height 24
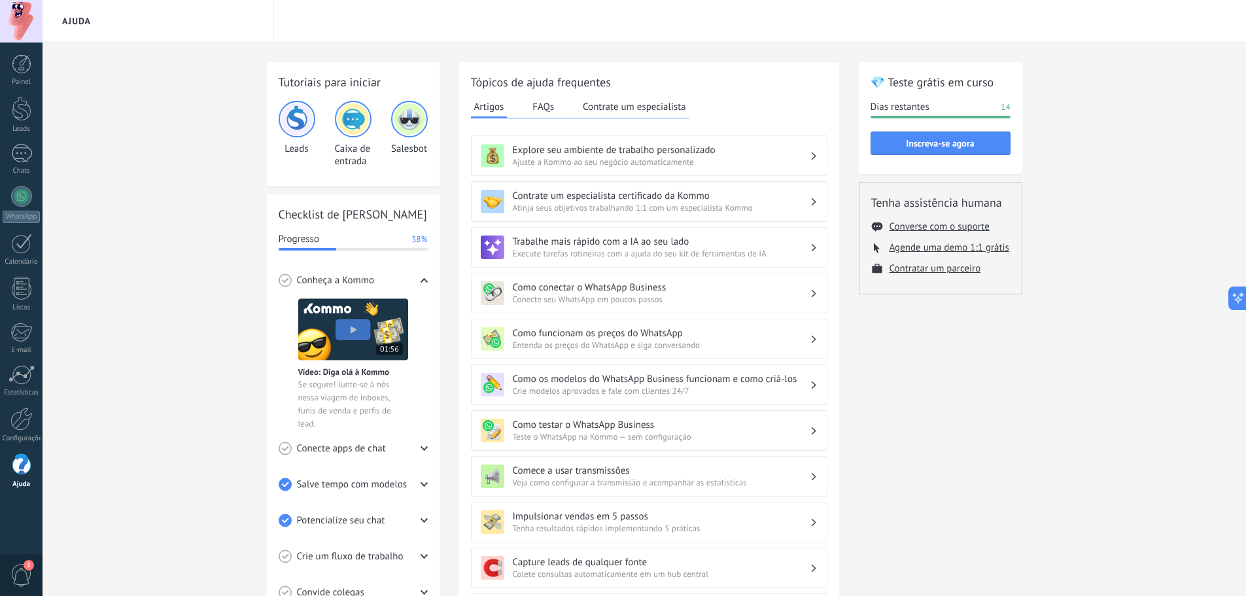
drag, startPoint x: 528, startPoint y: 103, endPoint x: 588, endPoint y: 111, distance: 60.0
click at [530, 102] on div "Artigos FAQs Contrate um especialista" at bounding box center [580, 108] width 218 height 22
click at [591, 106] on button "Contrate um especialista" at bounding box center [634, 107] width 110 height 20
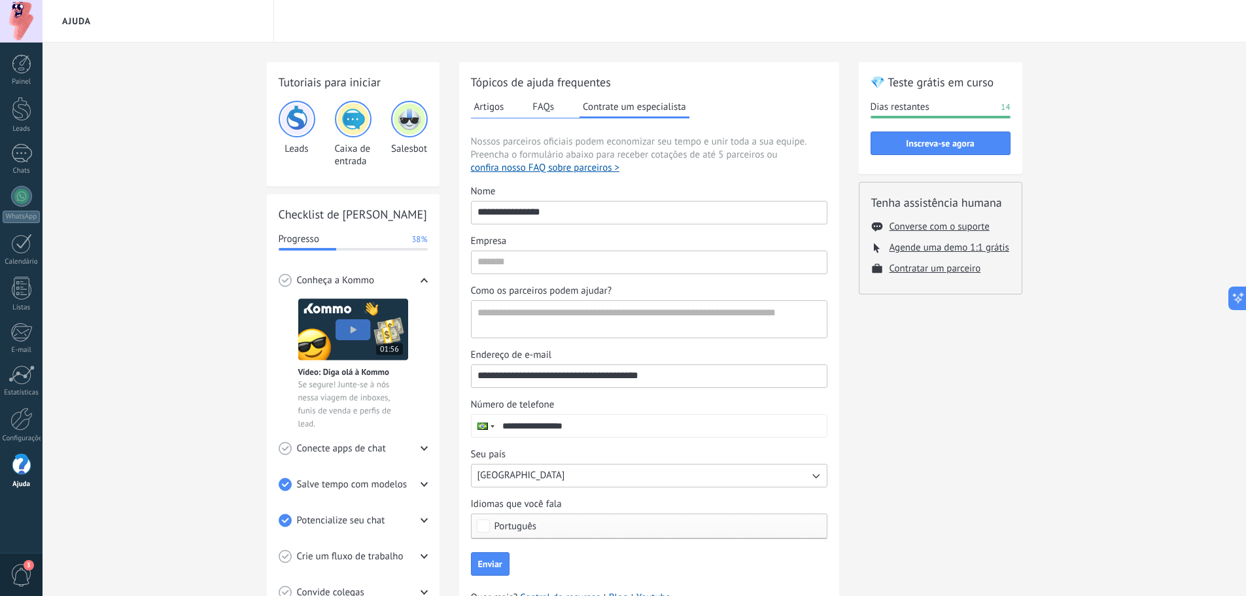
click at [534, 101] on button "FAQs" at bounding box center [543, 107] width 28 height 20
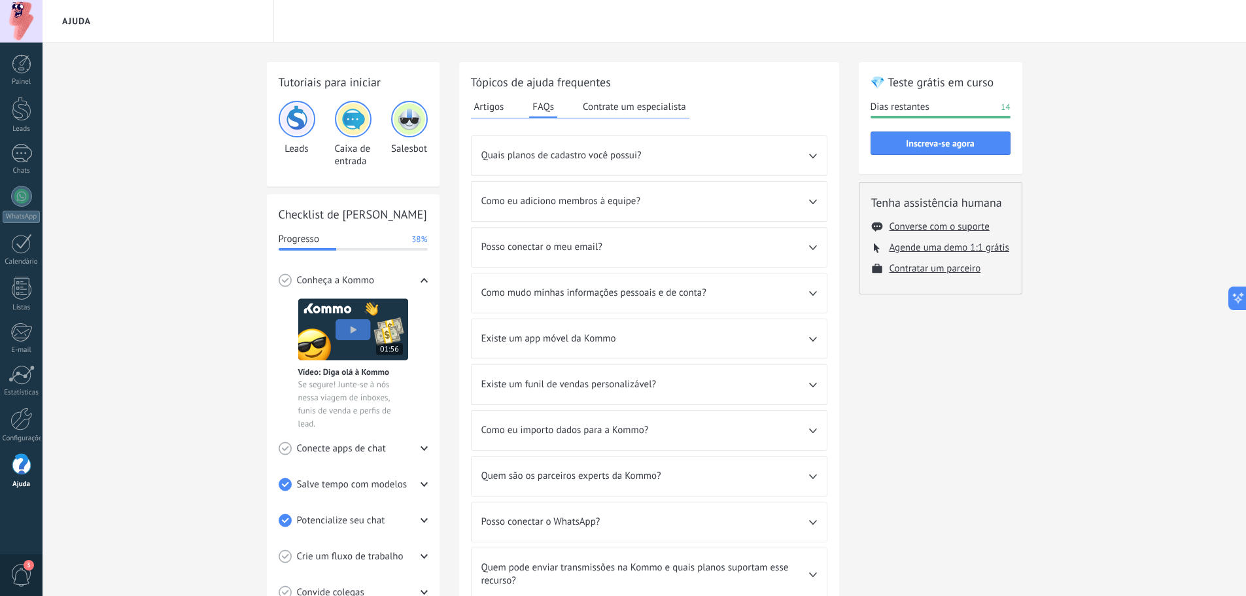
click at [351, 114] on img at bounding box center [352, 118] width 31 height 31
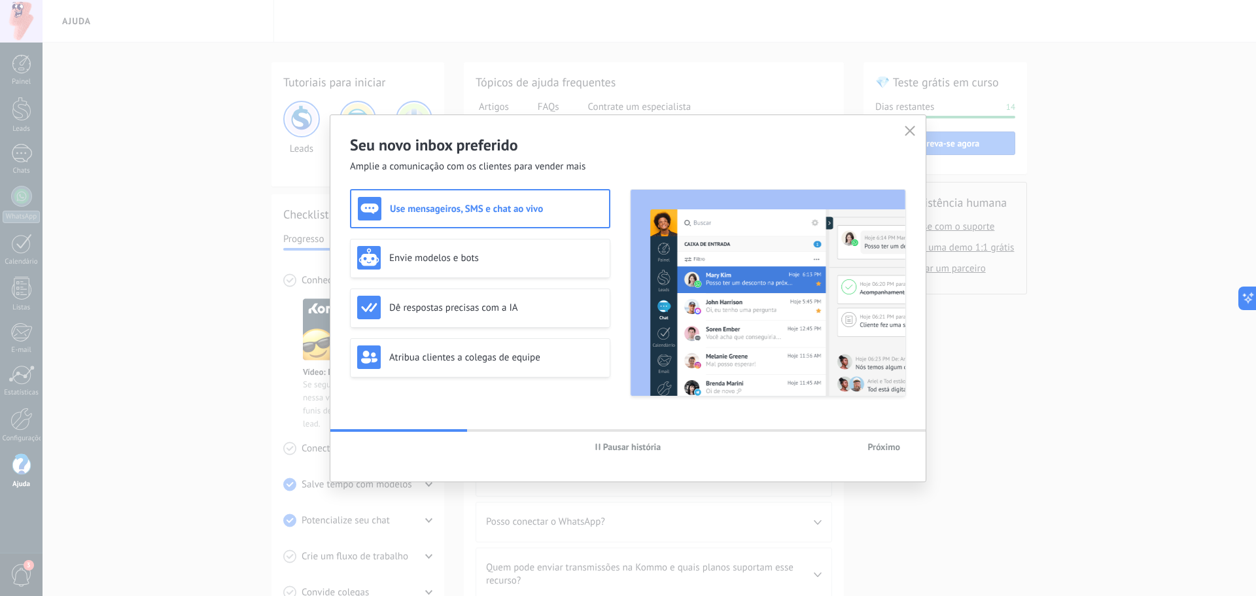
click at [895, 448] on span "Próximo" at bounding box center [883, 446] width 33 height 9
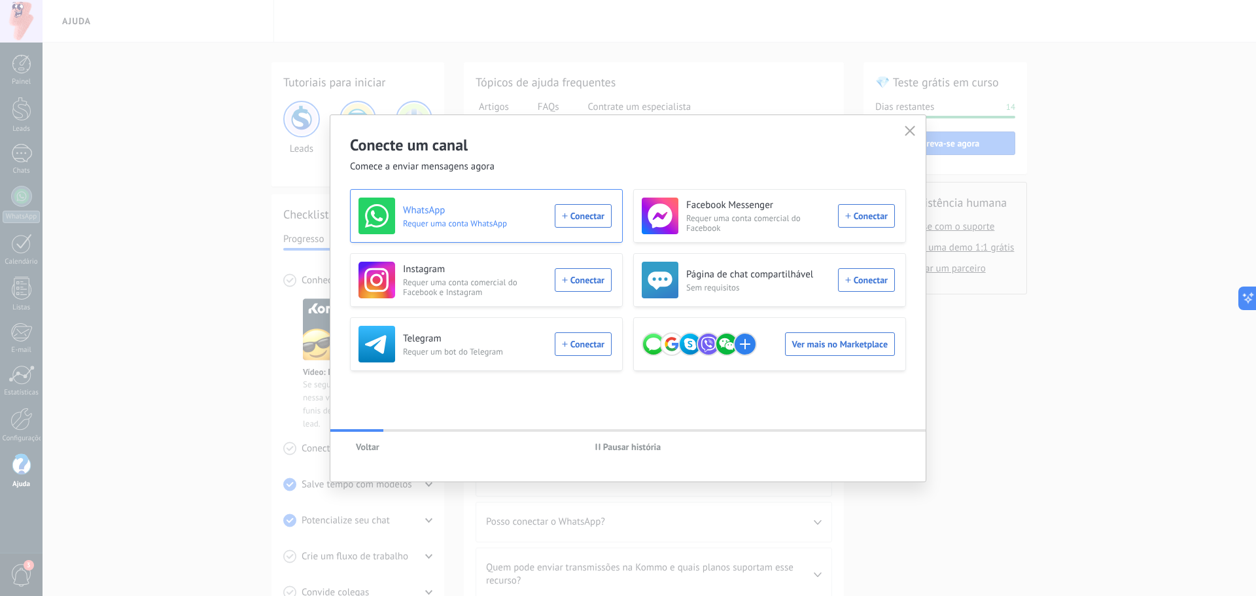
click at [595, 212] on div "WhatsApp Requer uma conta WhatsApp Conectar" at bounding box center [484, 215] width 253 height 37
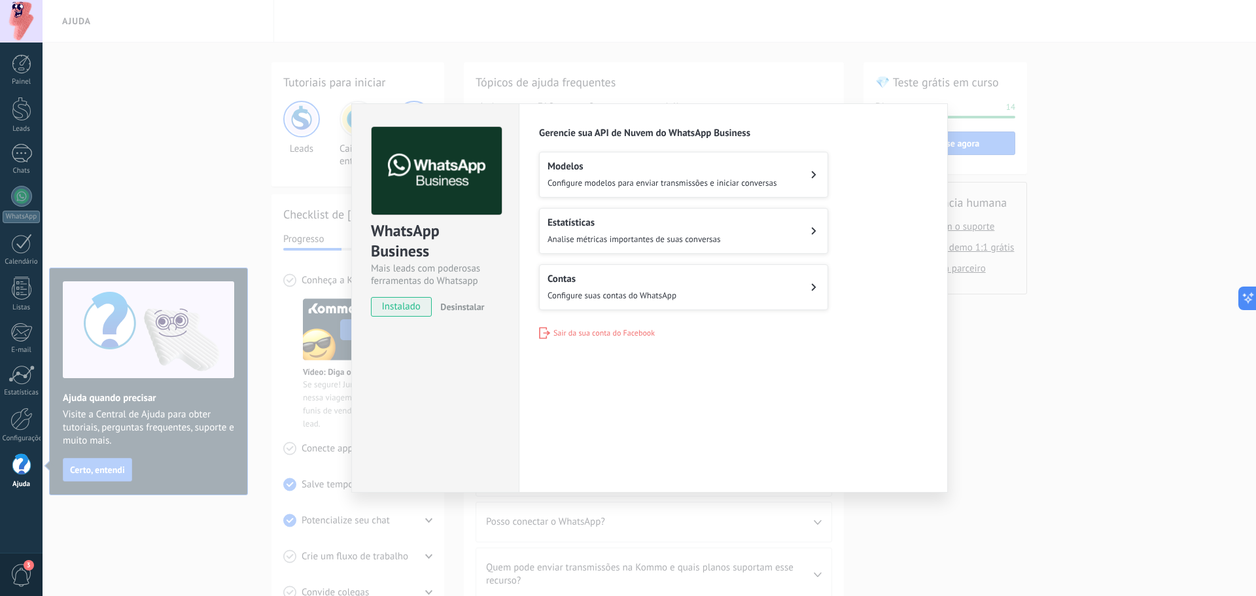
click at [649, 290] on span "Configure suas contas do WhatsApp" at bounding box center [611, 295] width 129 height 11
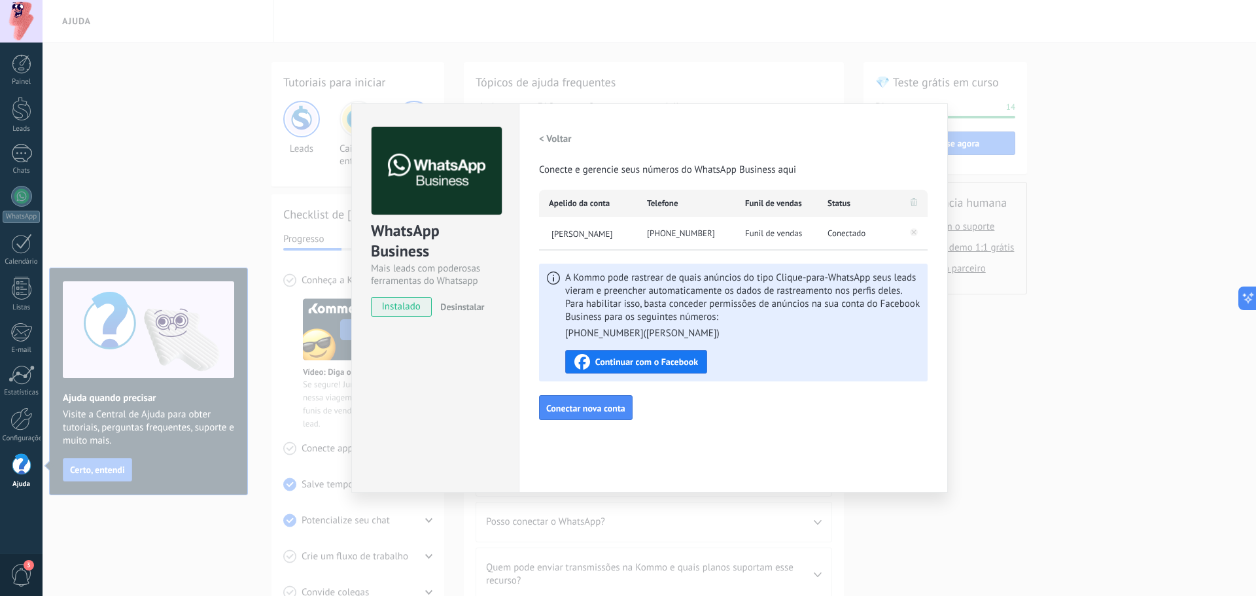
click at [545, 136] on h2 "< Voltar" at bounding box center [555, 139] width 33 height 12
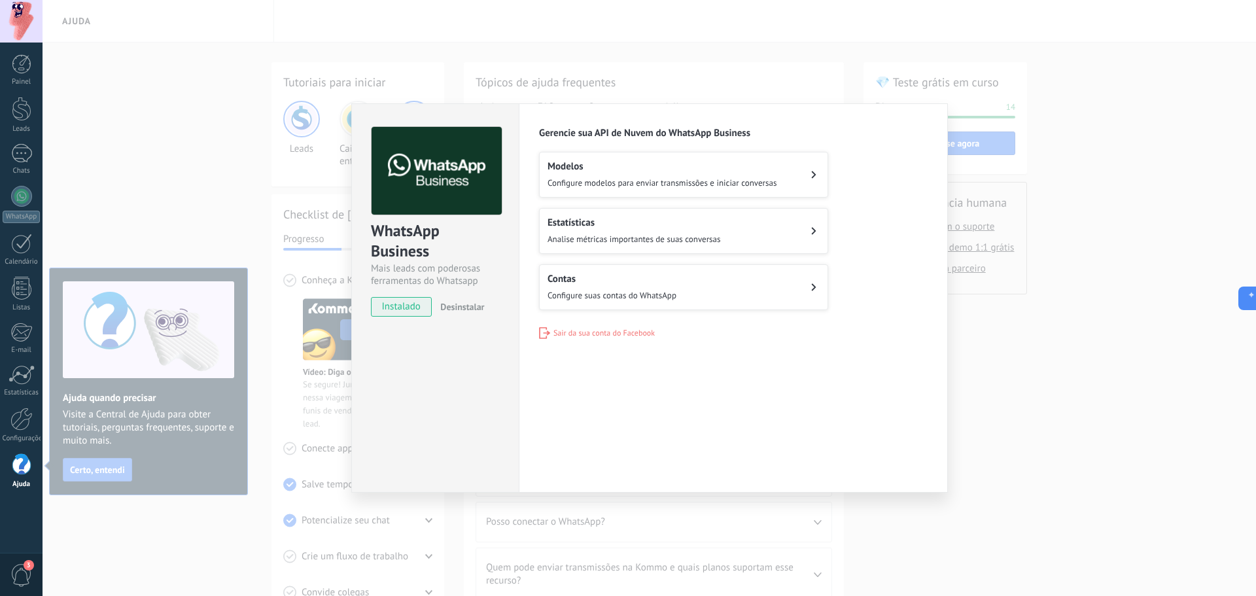
click at [579, 238] on span "Analise métricas importantes de suas conversas" at bounding box center [633, 238] width 173 height 11
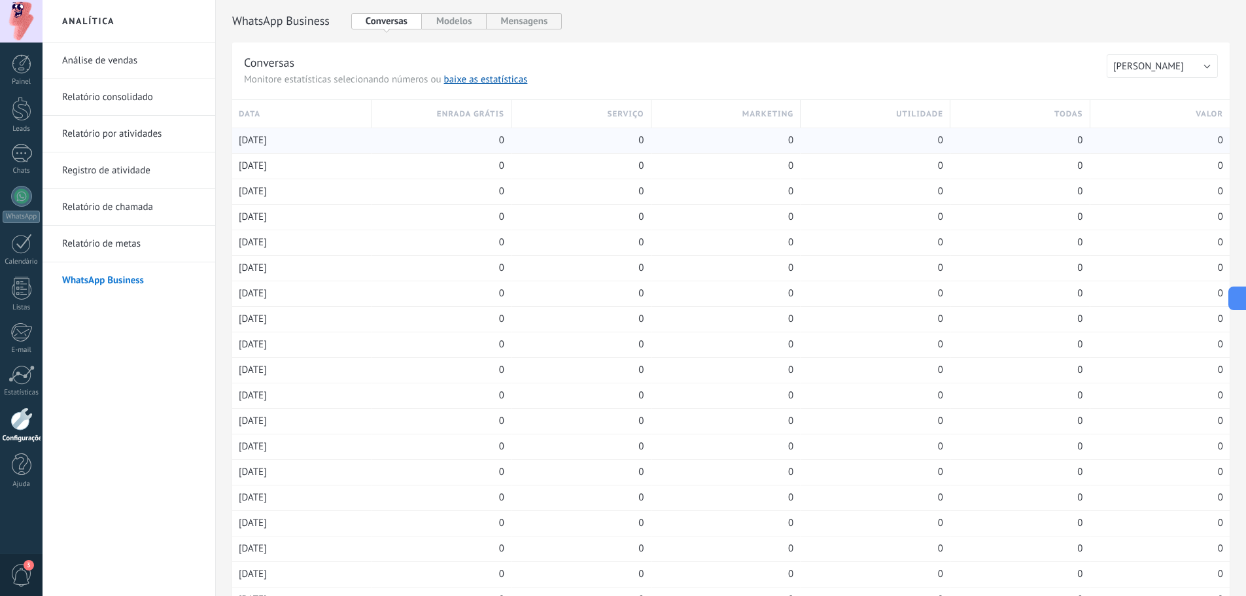
drag, startPoint x: 344, startPoint y: 112, endPoint x: 1103, endPoint y: 141, distance: 759.2
click at [1091, 143] on div "DATA ENRADA GRÁTIS serviço marketing utilidade todas VALOR 12/08/2025 0 0 0 0 0…" at bounding box center [730, 509] width 997 height 818
click at [484, 15] on button "Modelos" at bounding box center [454, 21] width 65 height 16
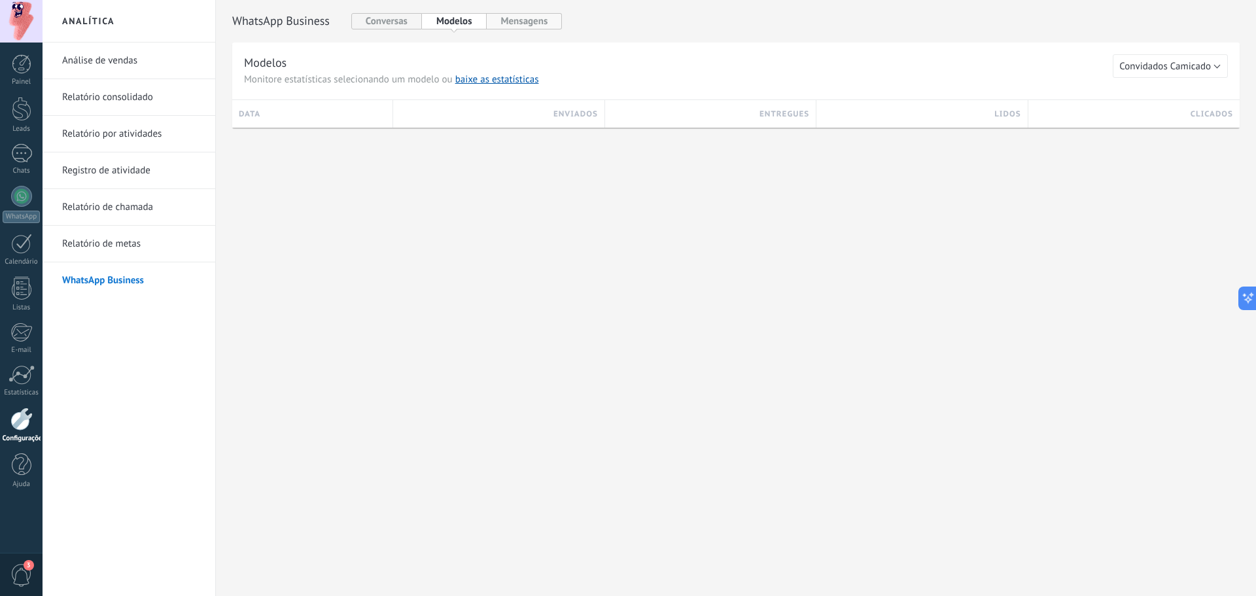
click at [503, 15] on button "Mensagens" at bounding box center [525, 21] width 76 height 16
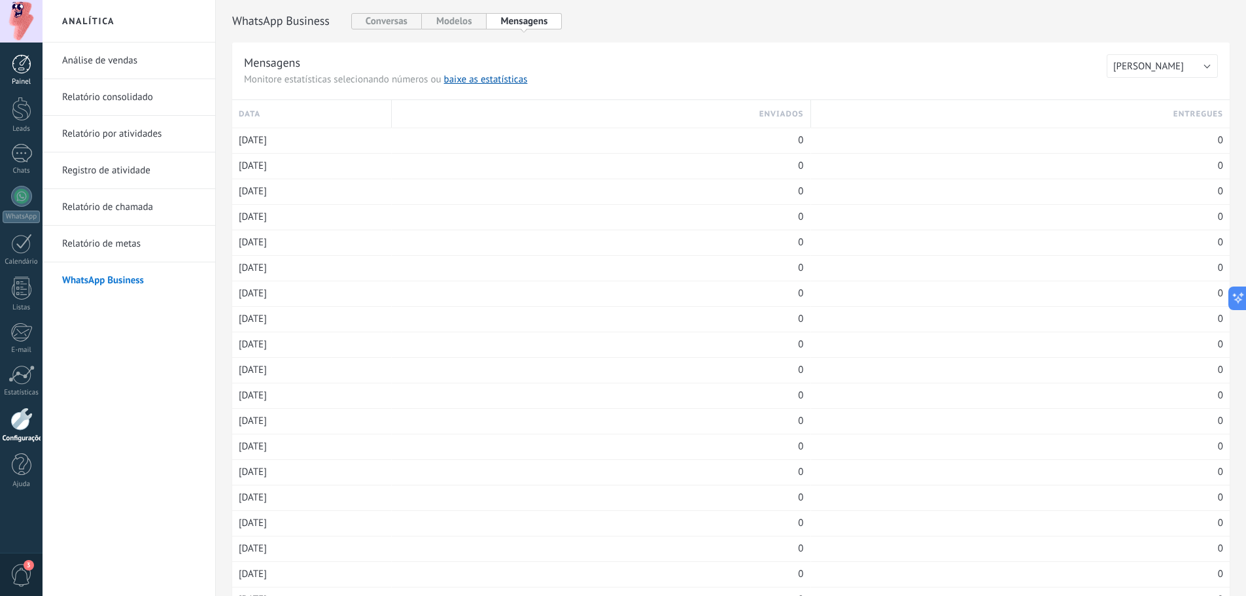
click at [10, 59] on link "Painel" at bounding box center [21, 70] width 43 height 32
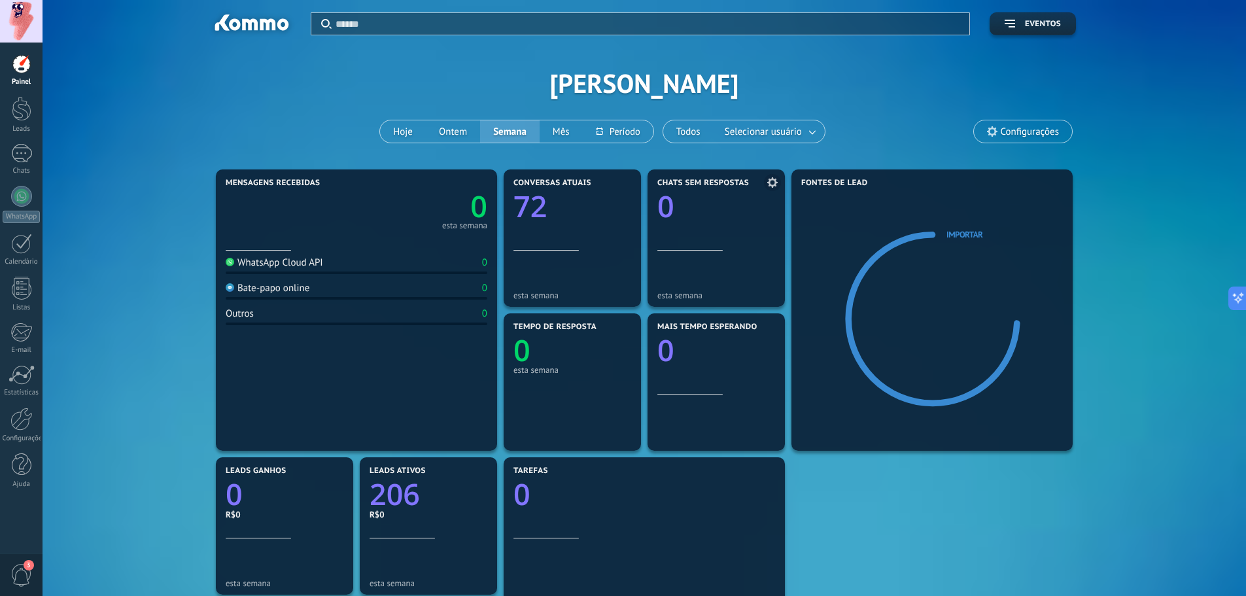
click at [752, 228] on div at bounding box center [716, 226] width 118 height 11
click at [536, 209] on text "72" at bounding box center [529, 206] width 33 height 40
click at [394, 201] on icon "0" at bounding box center [421, 202] width 131 height 29
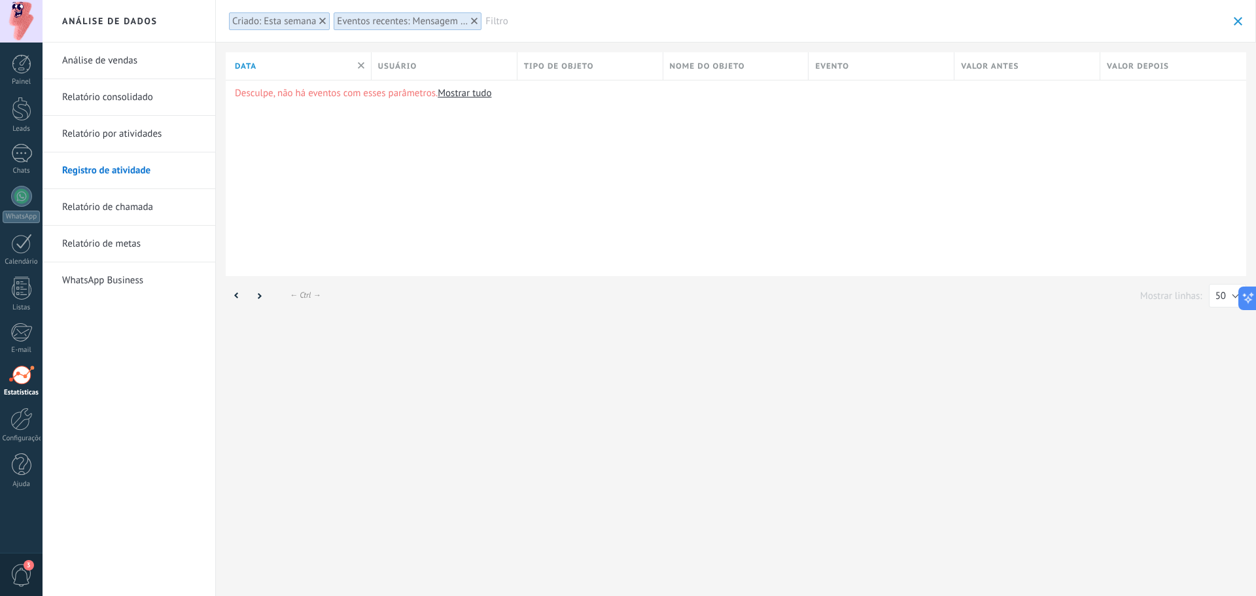
click at [524, 148] on div "Desculpe, não há eventos com esses parâmetros. Mostrar tudo" at bounding box center [736, 178] width 1020 height 196
click at [19, 56] on div at bounding box center [22, 64] width 20 height 20
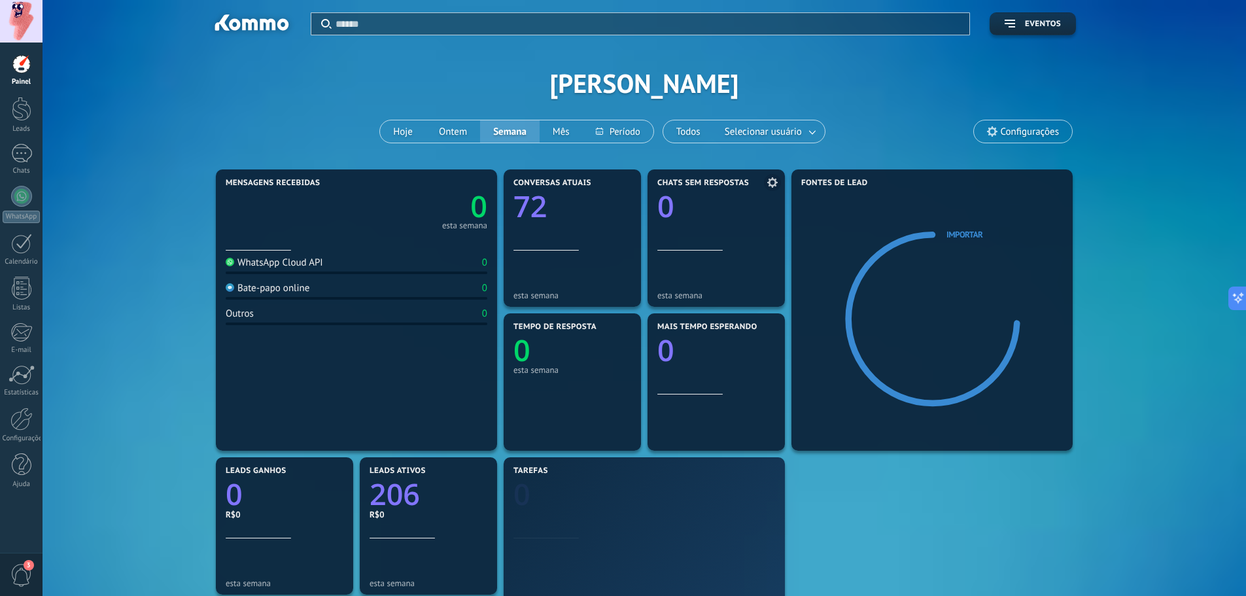
click at [778, 180] on span at bounding box center [772, 182] width 17 height 17
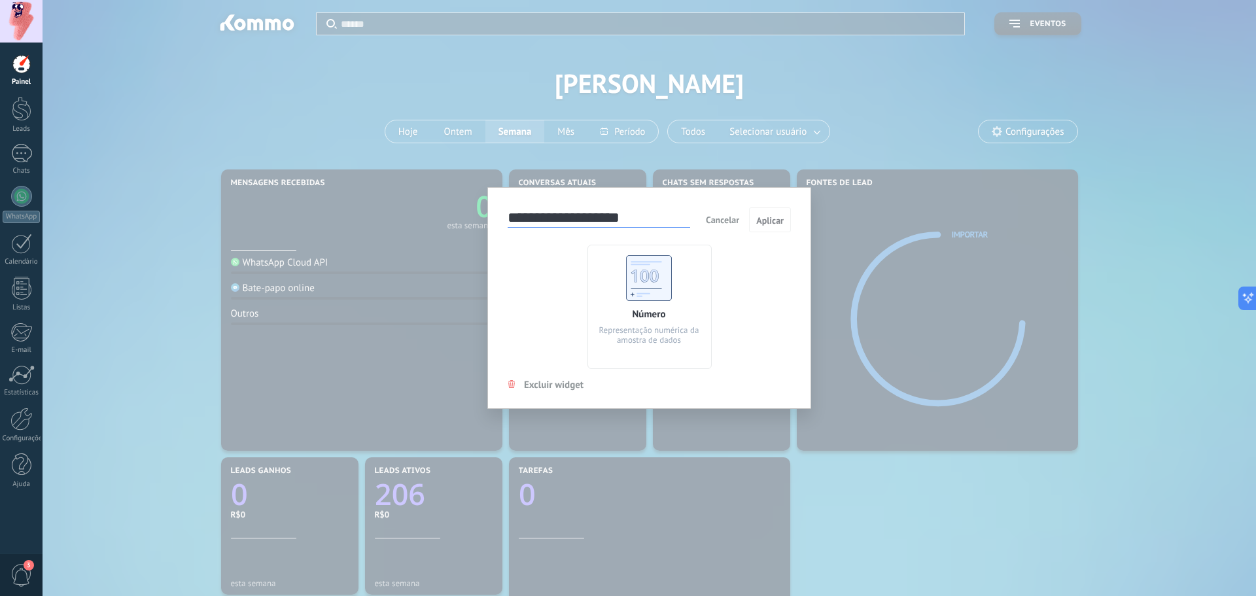
click at [625, 312] on div "Número Representação numérica da amostra de dados" at bounding box center [649, 307] width 124 height 124
click at [734, 222] on span "Cancelar" at bounding box center [722, 220] width 33 height 12
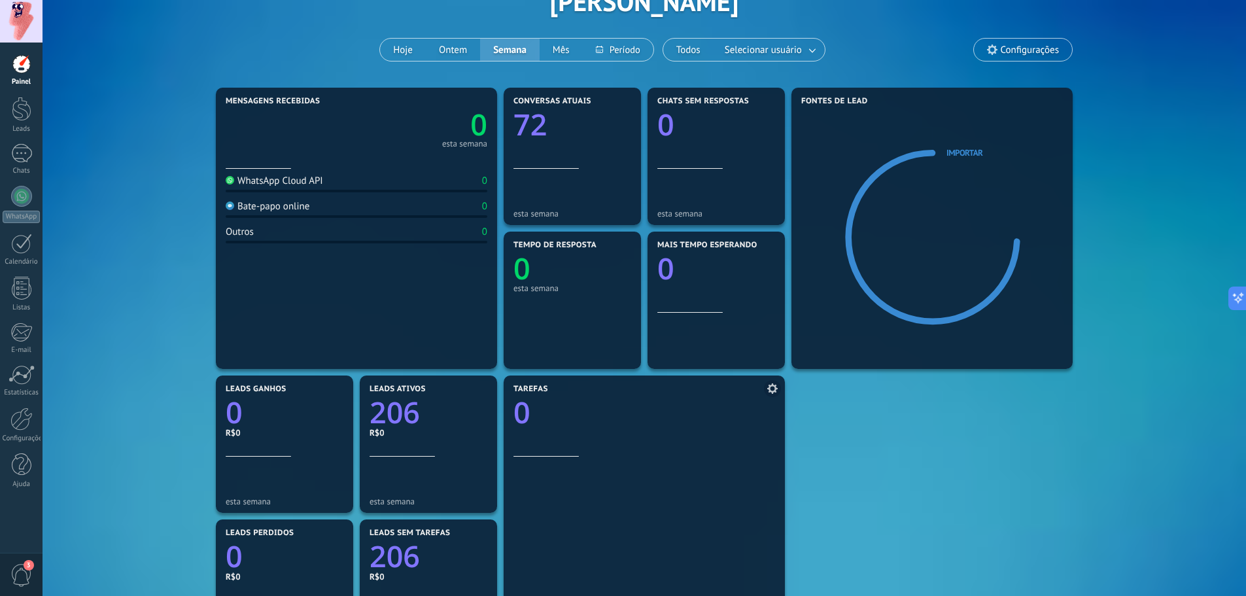
scroll to position [65, 0]
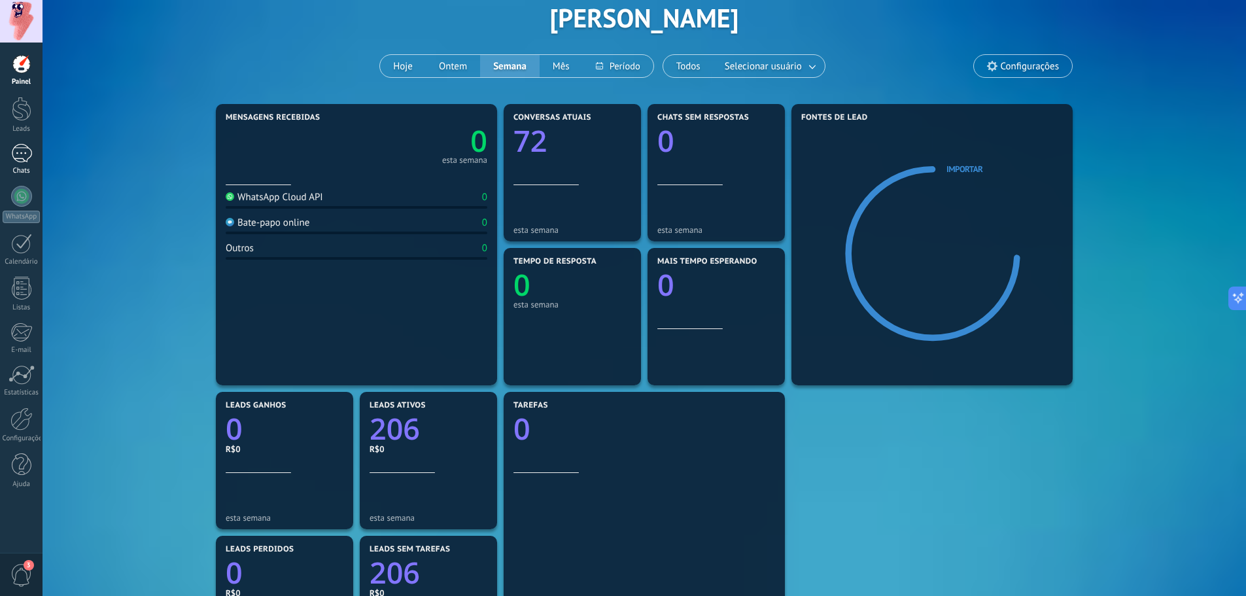
click at [38, 163] on link "Chats" at bounding box center [21, 159] width 43 height 31
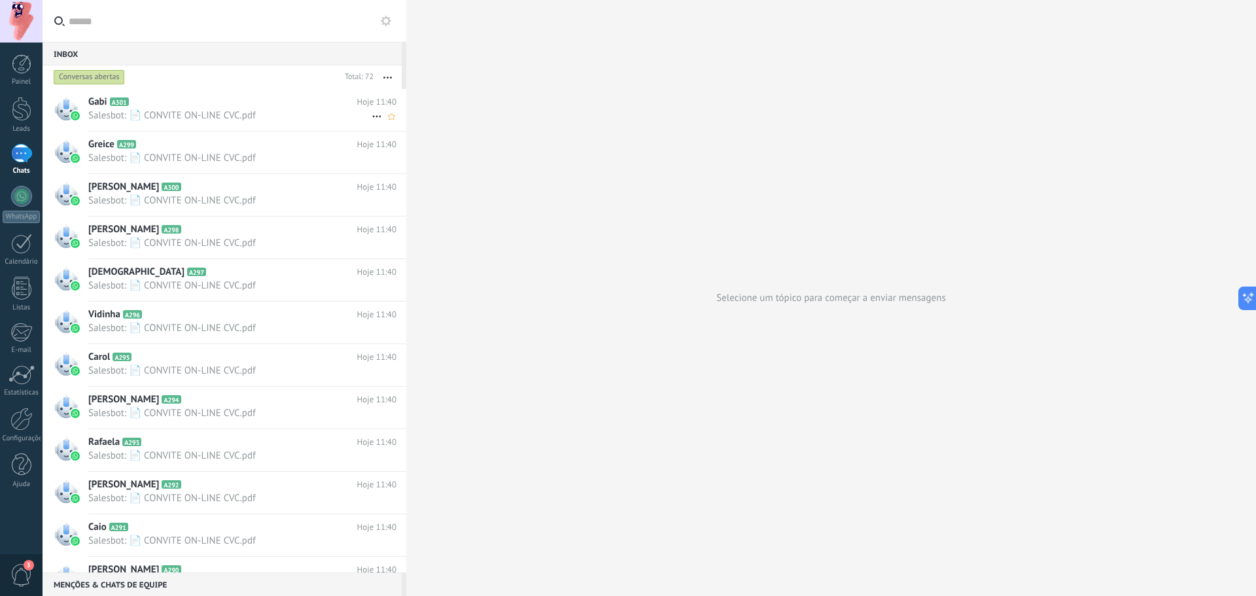
click at [259, 112] on span "Salesbot: 📄 CONVITE ON-LINE CVC.pdf" at bounding box center [229, 115] width 283 height 12
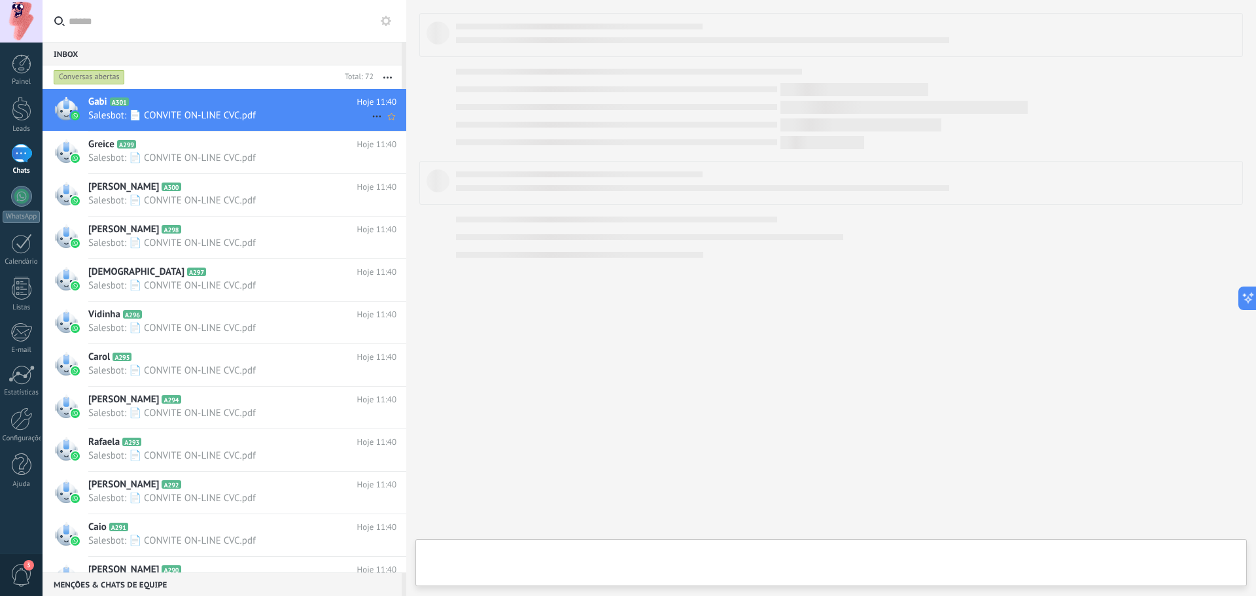
type textarea "****"
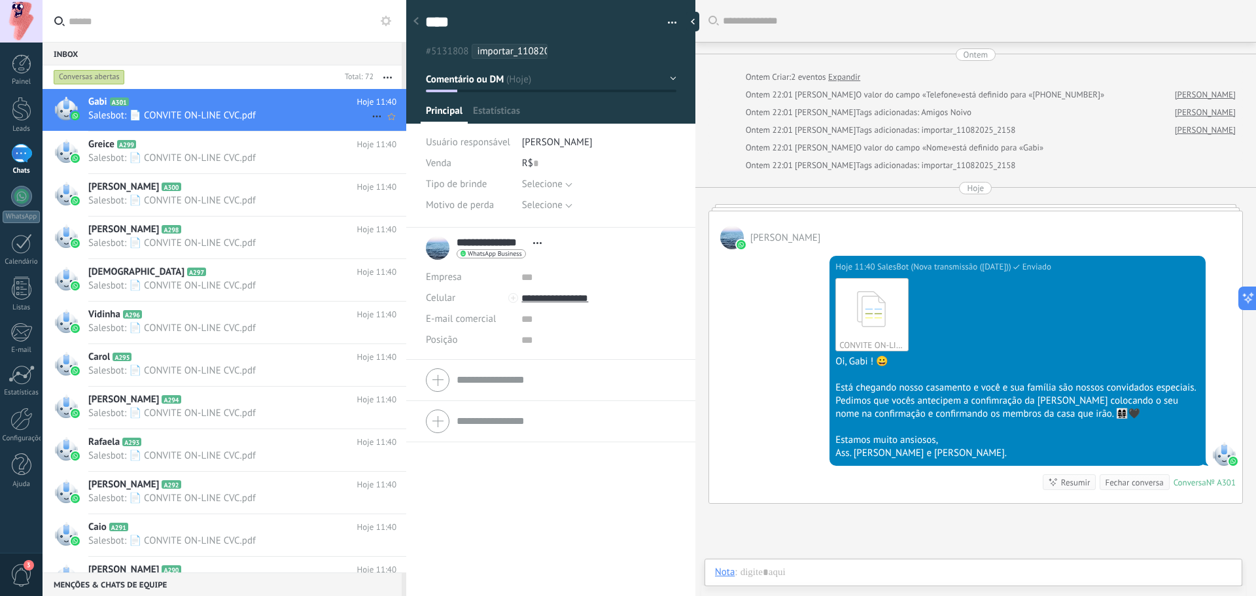
scroll to position [56, 0]
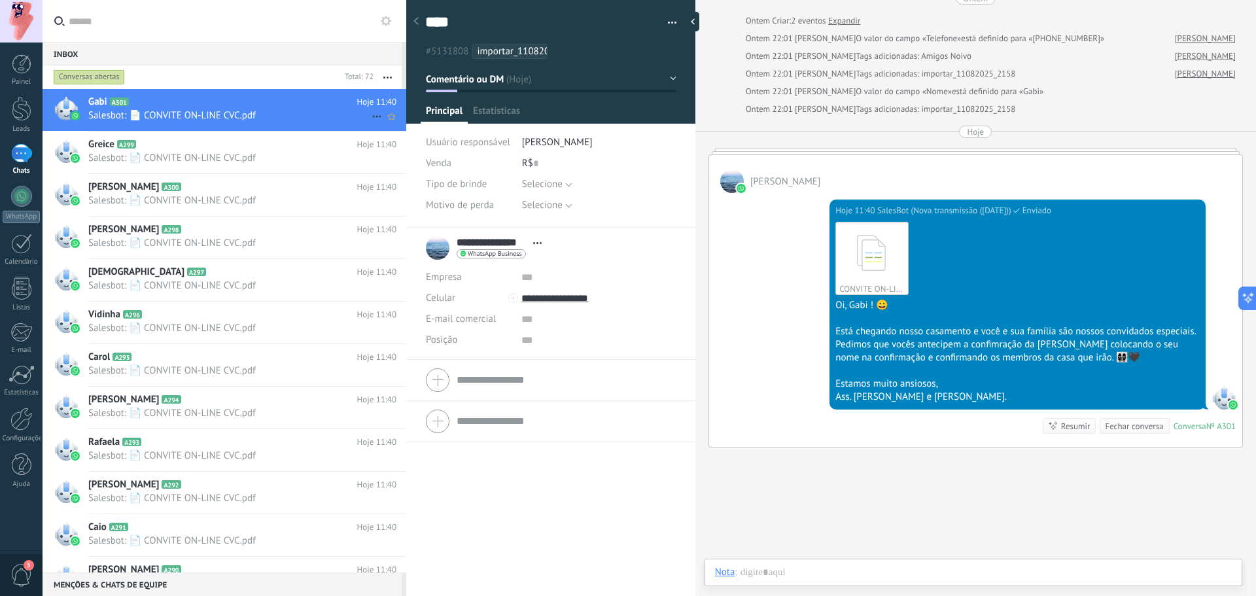
click at [259, 112] on span "Salesbot: 📄 CONVITE ON-LINE CVC.pdf" at bounding box center [229, 115] width 283 height 12
click at [919, 201] on div "Hoje 11:40 SalesBot (Nova transmissão (12/08/2025)) Enviado CONVITE ON-LINE CVC…" at bounding box center [1017, 304] width 376 height 210
drag, startPoint x: 924, startPoint y: 166, endPoint x: 933, endPoint y: 156, distance: 13.0
click at [925, 164] on div "[PERSON_NAME]" at bounding box center [975, 174] width 533 height 38
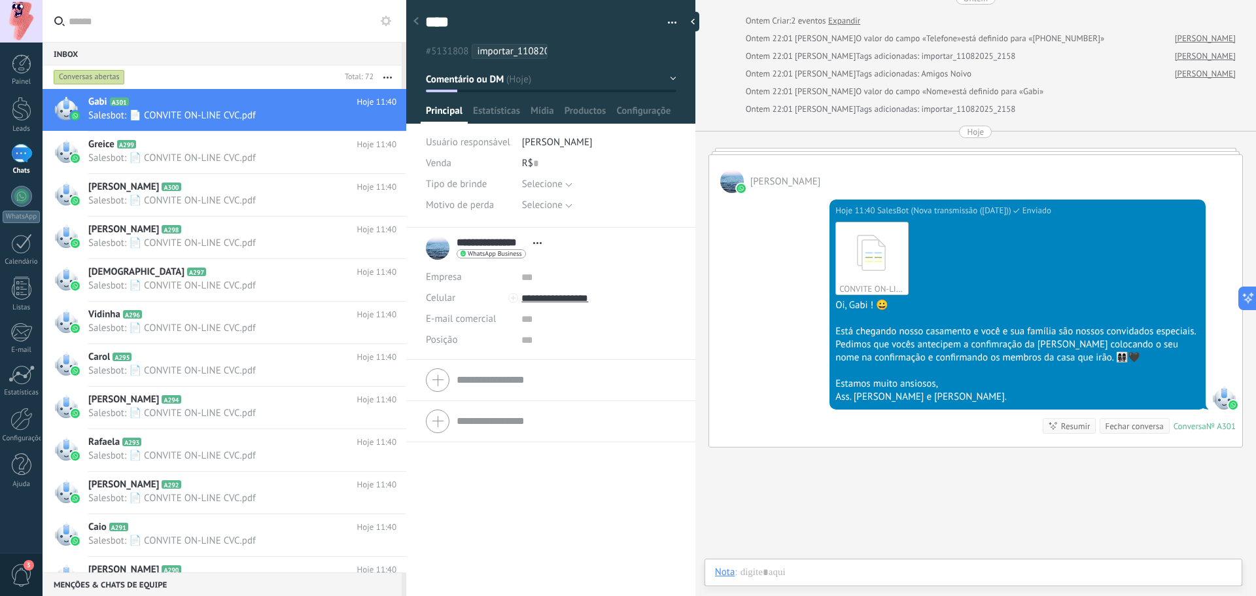
drag, startPoint x: 953, startPoint y: 156, endPoint x: 942, endPoint y: 184, distance: 29.9
click at [945, 184] on div "[PERSON_NAME]" at bounding box center [975, 174] width 533 height 38
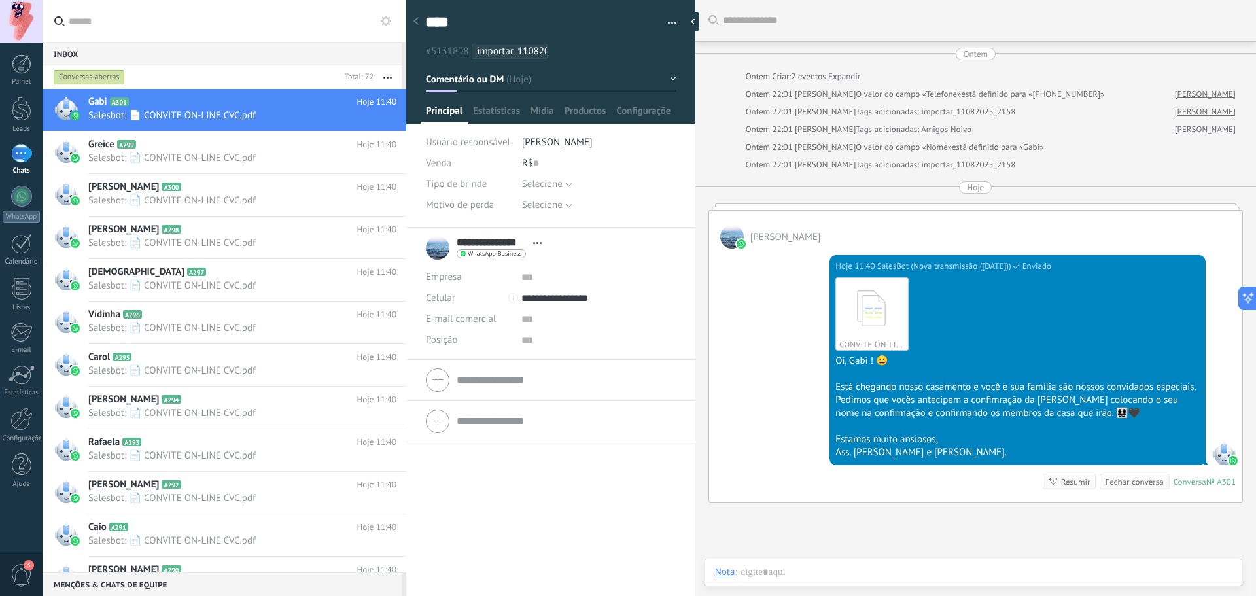
scroll to position [0, 0]
click at [963, 54] on div "Ontem" at bounding box center [975, 54] width 24 height 12
click at [921, 196] on div "Ontem Ontem Criar: 2 eventos Expandir Ontem 22:01 Gustavo Guiselli O valor do c…" at bounding box center [975, 275] width 534 height 455
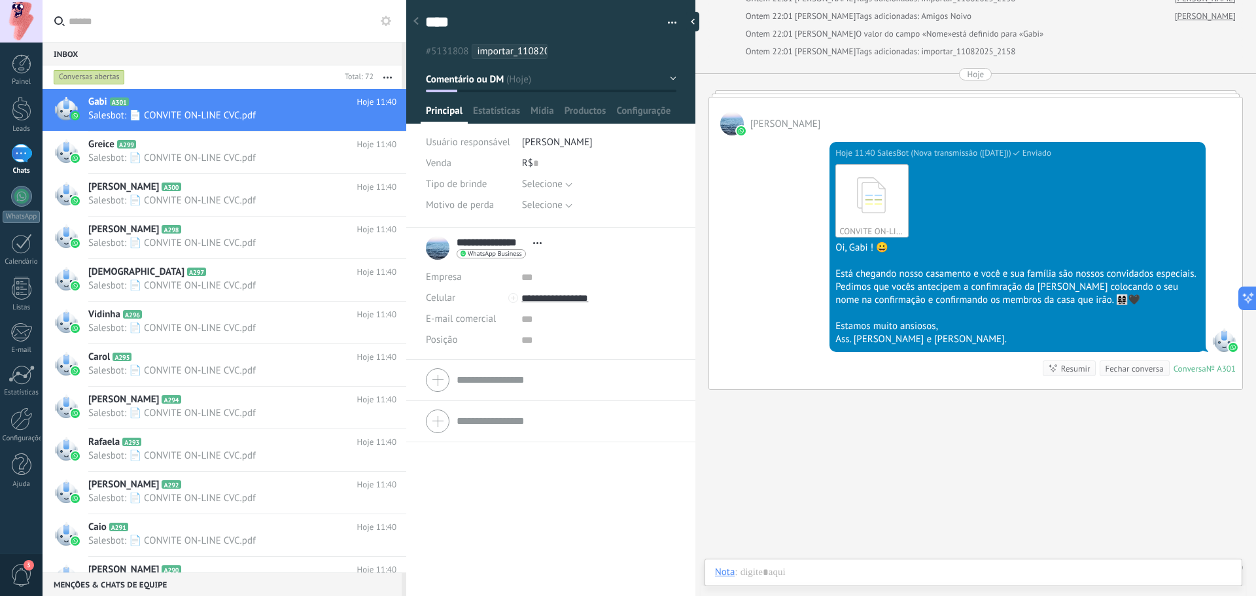
scroll to position [136, 0]
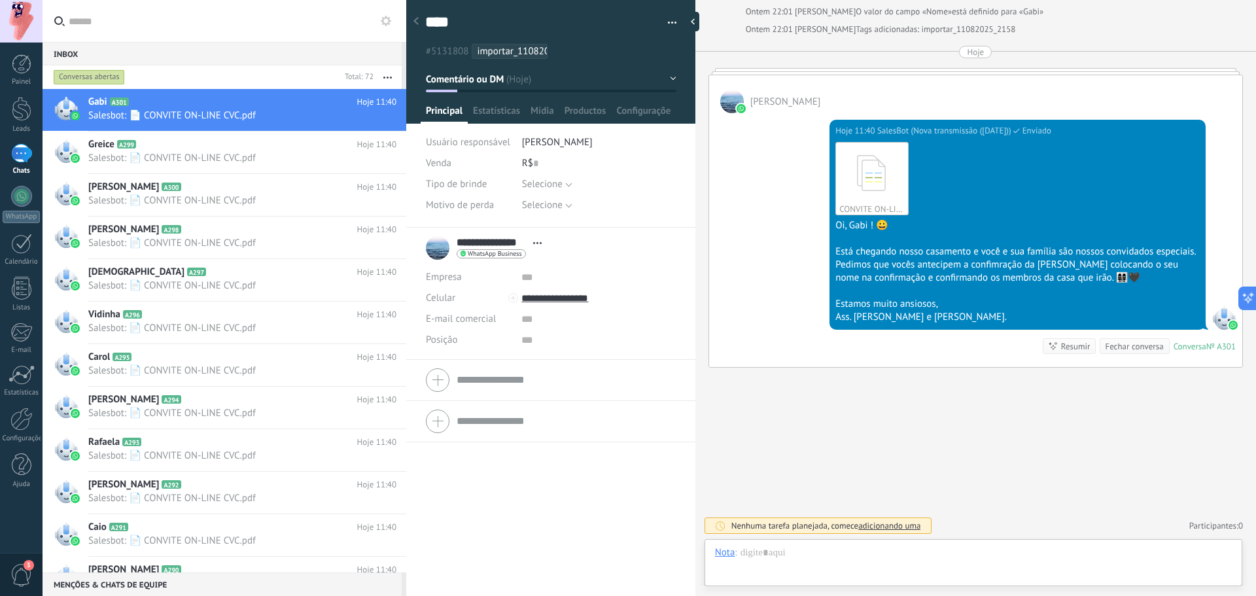
click at [904, 521] on span "adicionando uma" at bounding box center [889, 525] width 62 height 11
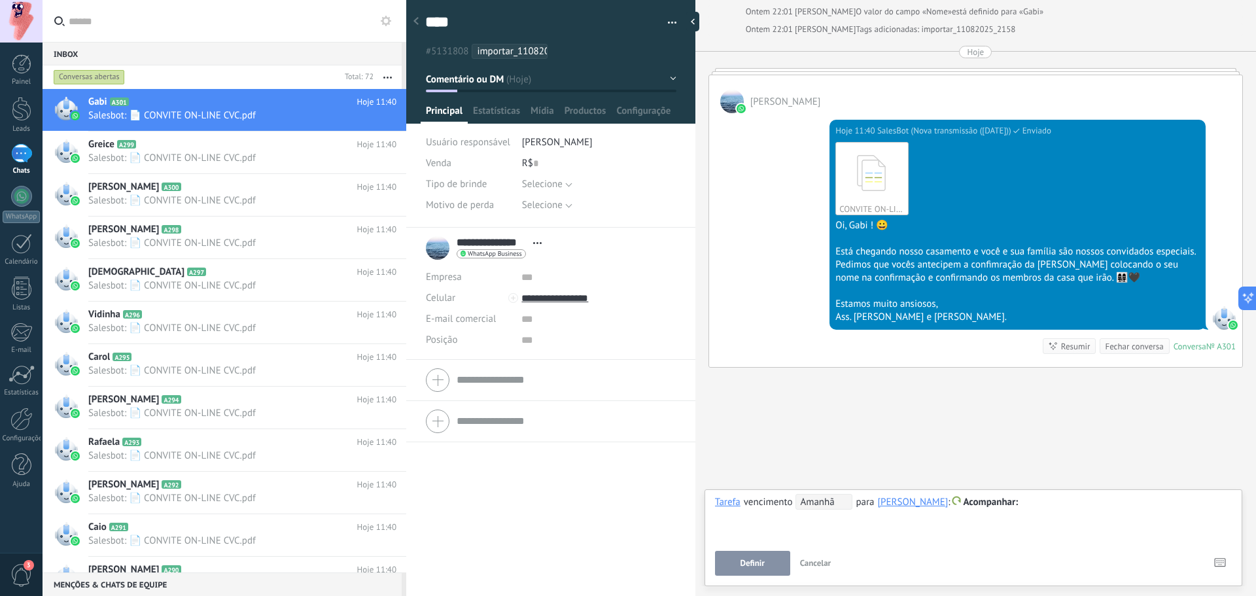
click at [989, 432] on div "Buscar Carregar mais Ontem Ontem Criar: 2 eventos Expandir Ontem 22:01 Gustavo …" at bounding box center [975, 230] width 560 height 732
click at [833, 559] on button "Cancelar" at bounding box center [816, 563] width 42 height 25
